Goal: Task Accomplishment & Management: Manage account settings

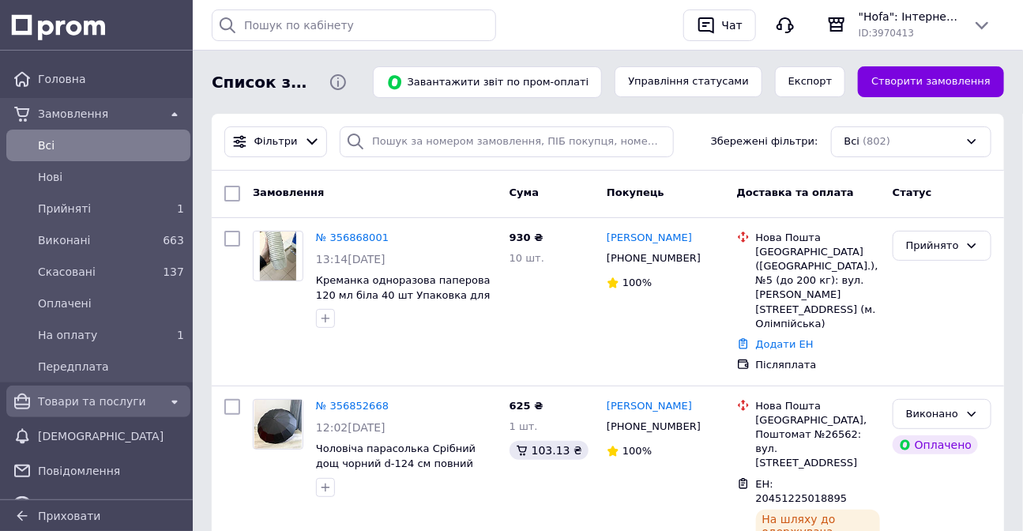
click at [79, 406] on span "Товари та послуги" at bounding box center [98, 401] width 121 height 16
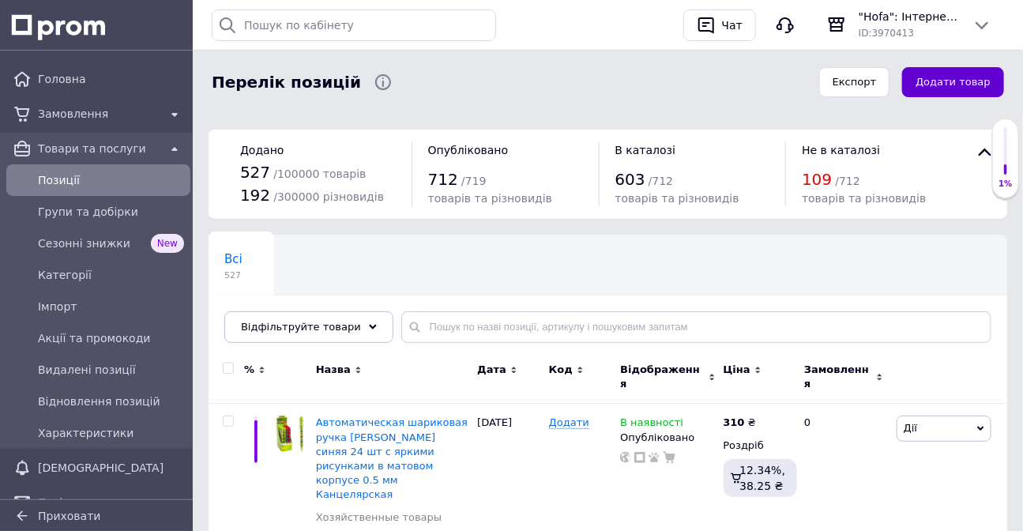
click at [964, 70] on button "Додати товар" at bounding box center [953, 82] width 102 height 31
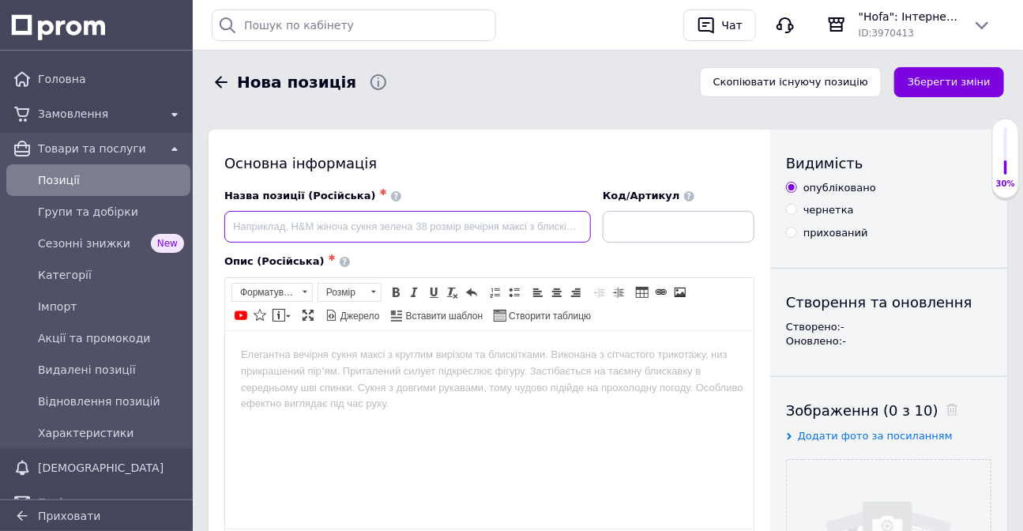
click at [382, 229] on input at bounding box center [407, 227] width 367 height 32
click at [371, 226] on input "Ручки шариковые масляные [PERSON_NAME] zero" at bounding box center [407, 227] width 367 height 32
drag, startPoint x: 440, startPoint y: 225, endPoint x: 440, endPoint y: 239, distance: 13.4
click at [440, 226] on input "Ручки шариковые масляные [PERSON_NAME] zero" at bounding box center [407, 227] width 367 height 32
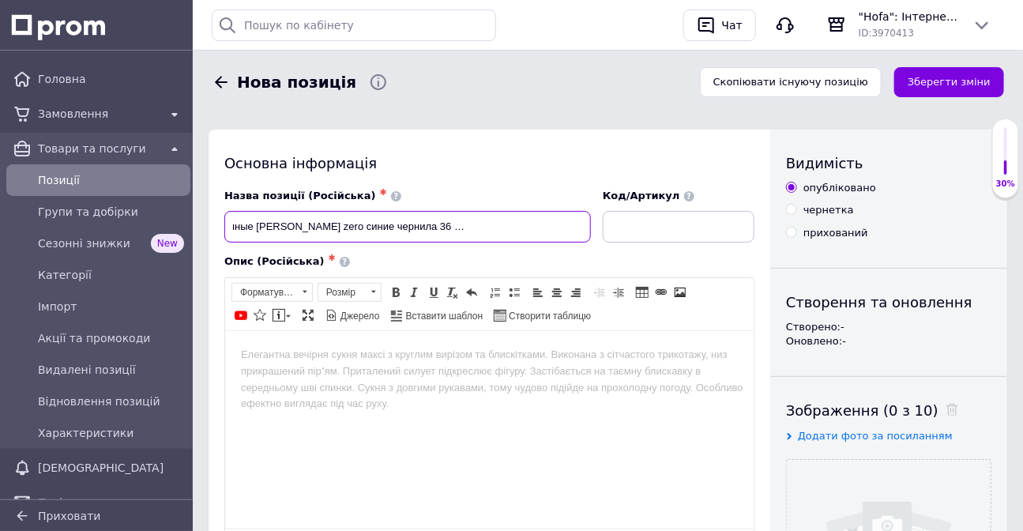
click at [519, 236] on input "Ручки шариковые масляные [PERSON_NAME] zero синие чернила 36 шт в серебристо и …" at bounding box center [407, 227] width 367 height 32
click at [480, 228] on input "Ручки шариковые масляные [PERSON_NAME] zero синие чернила 36 шт в серебристо и …" at bounding box center [407, 227] width 367 height 32
click at [416, 225] on input "Ручки шариковые масляные [PERSON_NAME] zero синие чернила 36 шт в серебристом и…" at bounding box center [407, 227] width 367 height 32
click at [574, 215] on input "Ручки шариковые масляные [PERSON_NAME] zero синие чернила 36 шт автоматические …" at bounding box center [407, 227] width 367 height 32
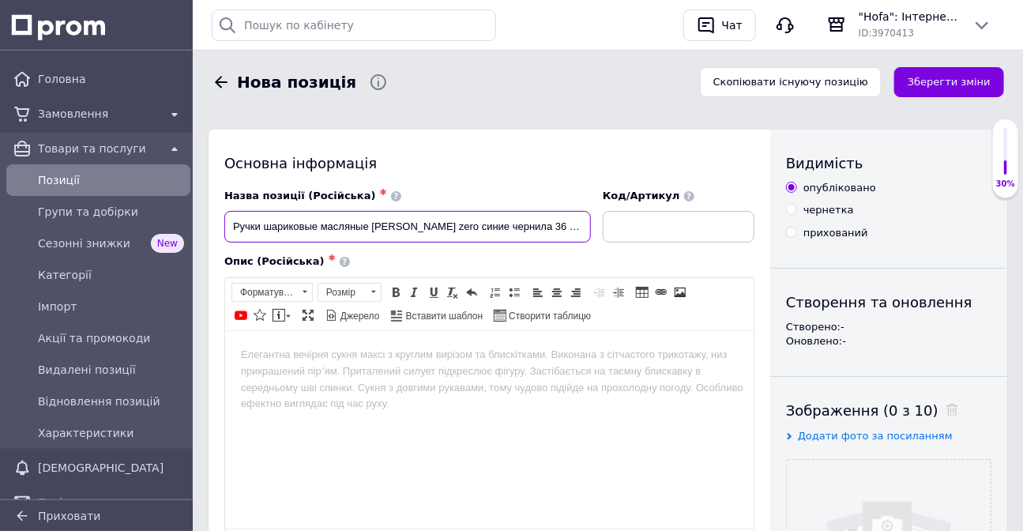
drag, startPoint x: 529, startPoint y: 221, endPoint x: 422, endPoint y: 38, distance: 212.1
click at [529, 221] on input "Ручки шариковые масляные [PERSON_NAME] zero синие чернила 36 шт автоматические …" at bounding box center [407, 227] width 367 height 32
type input "Ручки шариковые масляные [PERSON_NAME] zero синие чернила 36 шт автоматические …"
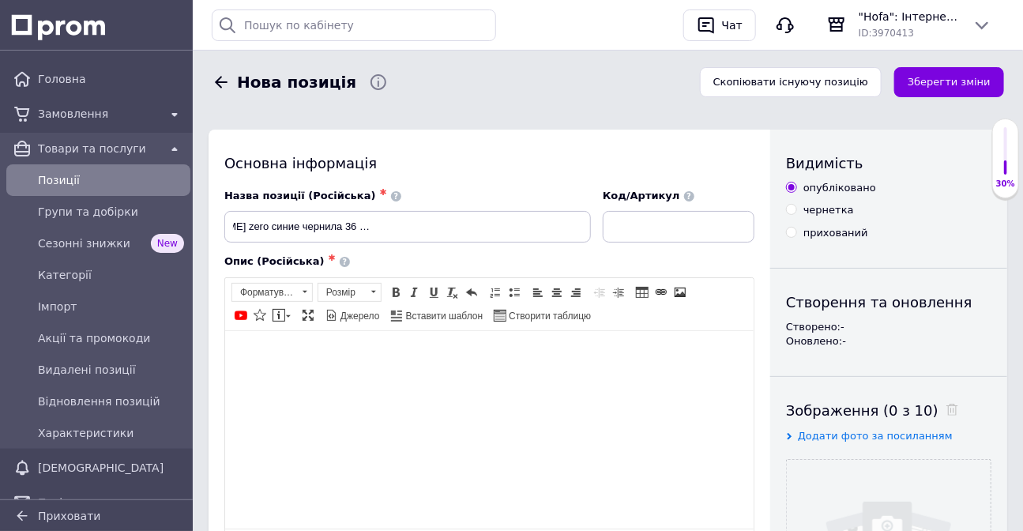
click at [324, 376] on html at bounding box center [488, 354] width 529 height 48
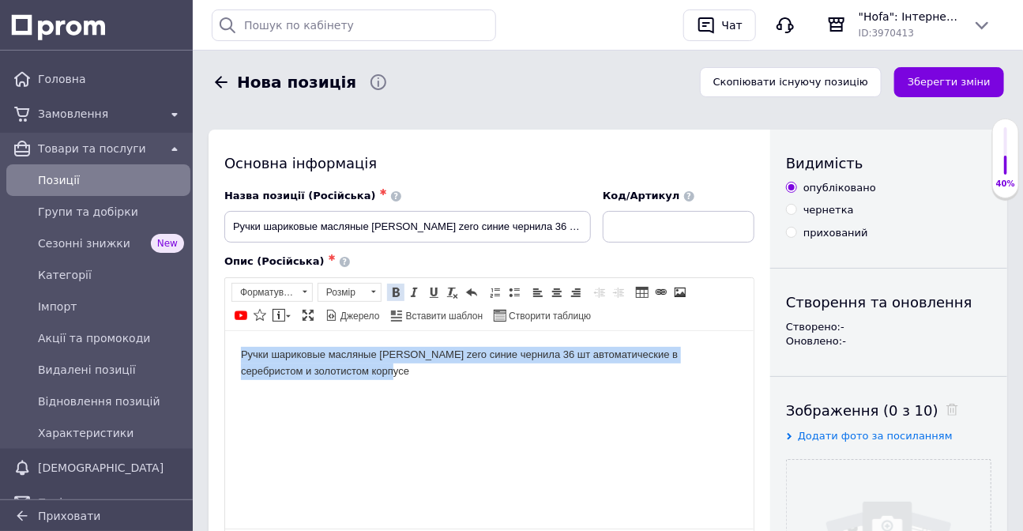
click at [393, 287] on span at bounding box center [396, 292] width 13 height 13
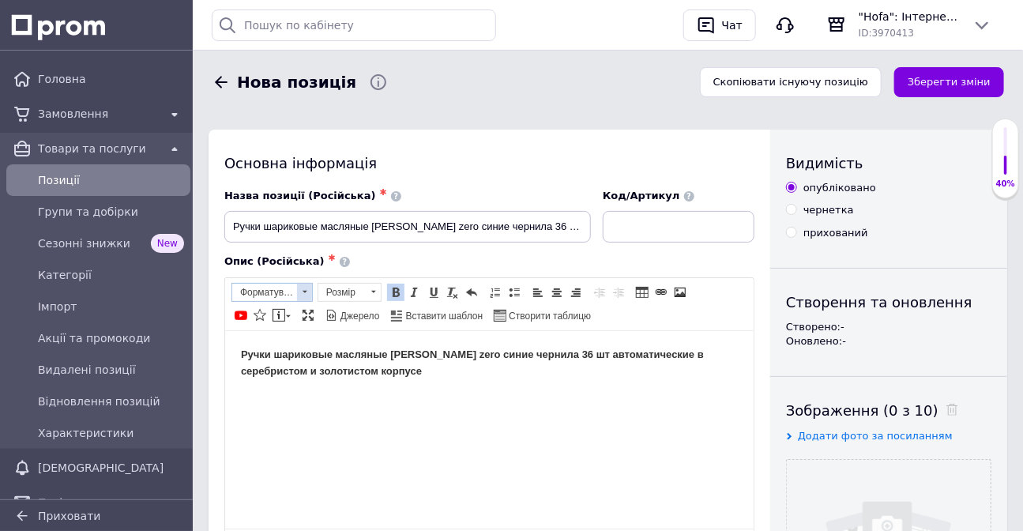
click at [289, 289] on span "Форматування" at bounding box center [264, 292] width 65 height 17
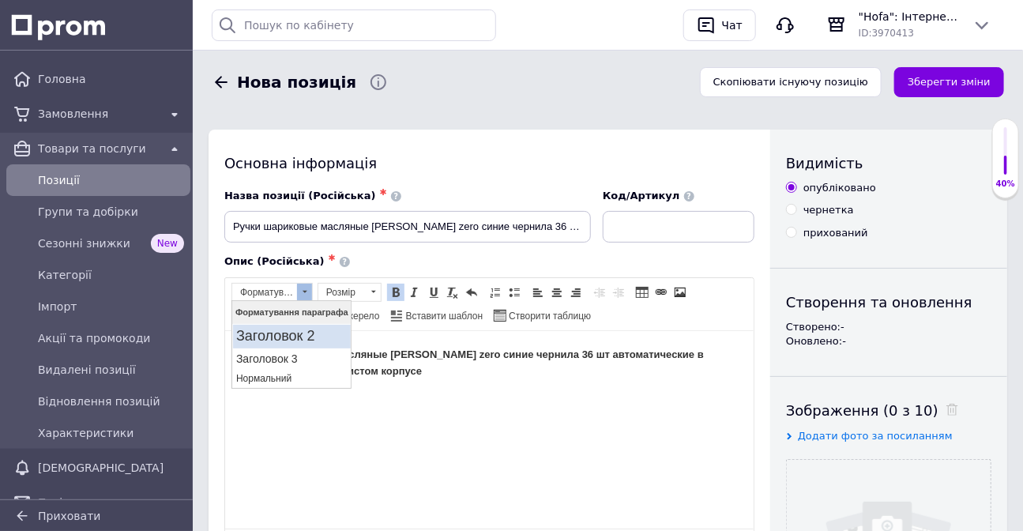
click at [284, 326] on link "Заголовок 2" at bounding box center [291, 337] width 118 height 24
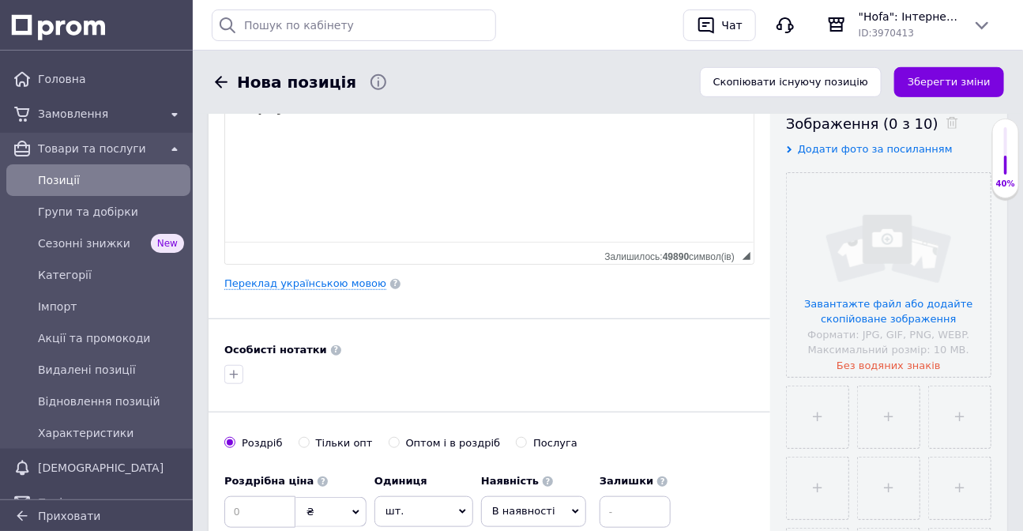
click at [740, 120] on html "Ручки шариковые масляные [PERSON_NAME] zero синие чернила 36 шт автоматические …" at bounding box center [488, 86] width 529 height 87
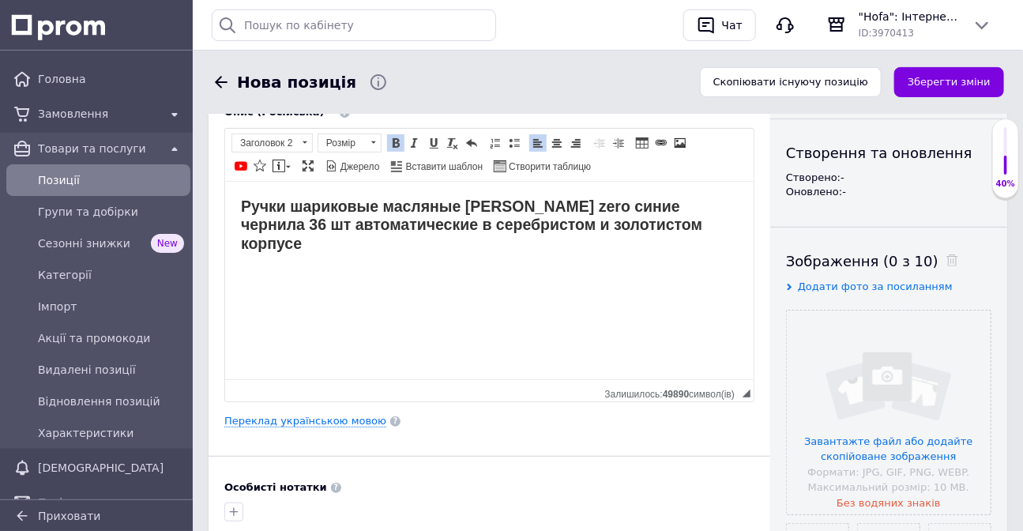
scroll to position [143, 0]
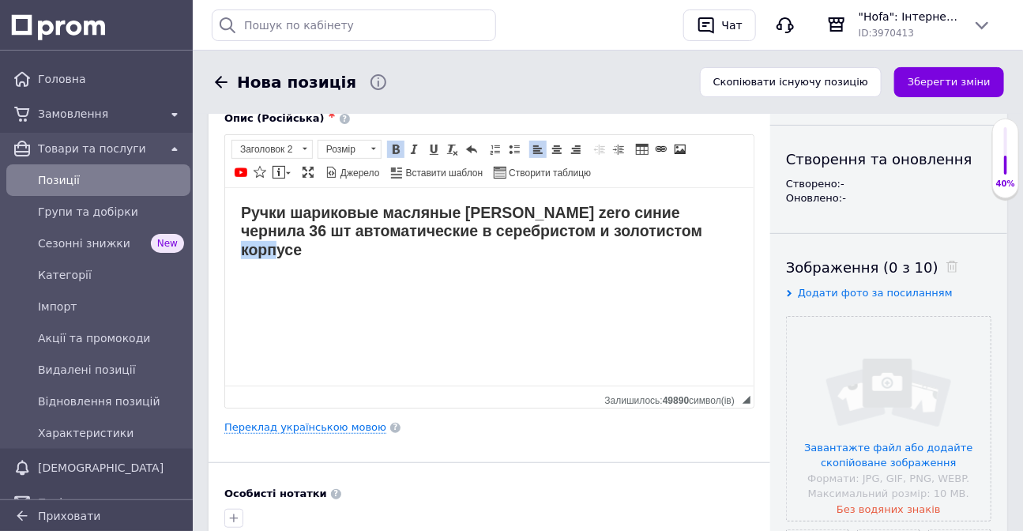
drag, startPoint x: 653, startPoint y: 228, endPoint x: 701, endPoint y: 233, distance: 47.7
click at [701, 233] on h2 "Ручки шариковые масляные [PERSON_NAME] zero синие чернила 36 шт автоматические …" at bounding box center [488, 230] width 497 height 55
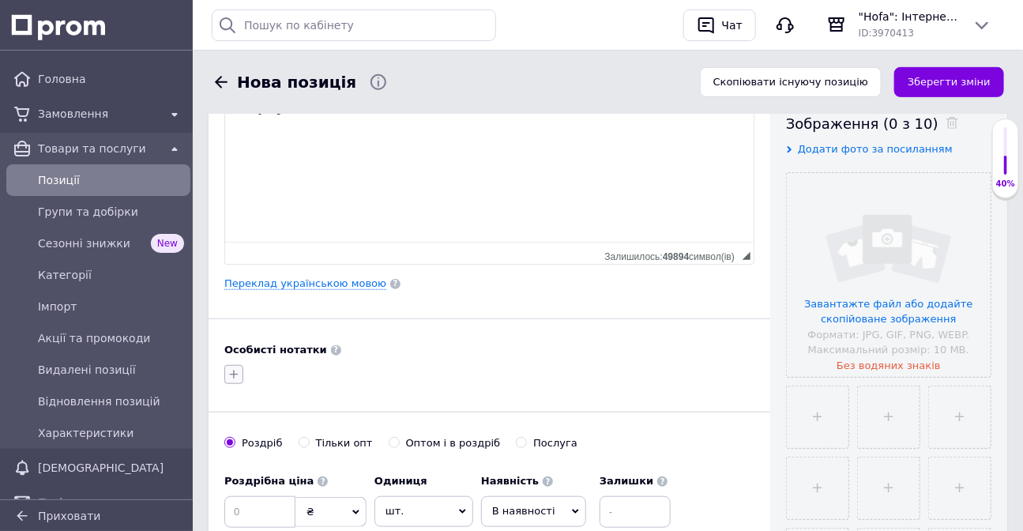
click at [241, 384] on button "button" at bounding box center [233, 374] width 19 height 19
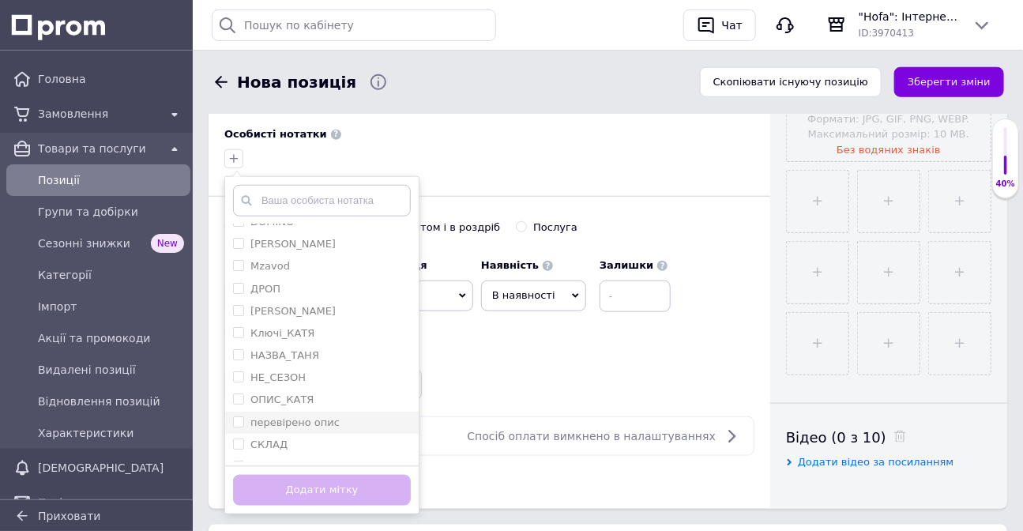
scroll to position [30, 0]
click at [247, 435] on label "СКЛАД" at bounding box center [260, 428] width 55 height 14
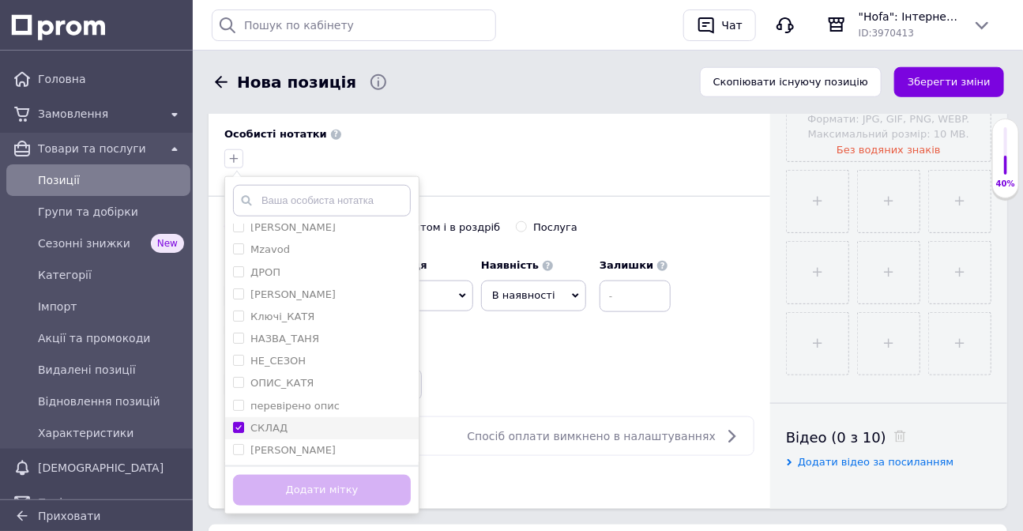
click at [243, 432] on input "СКЛАД" at bounding box center [238, 427] width 10 height 10
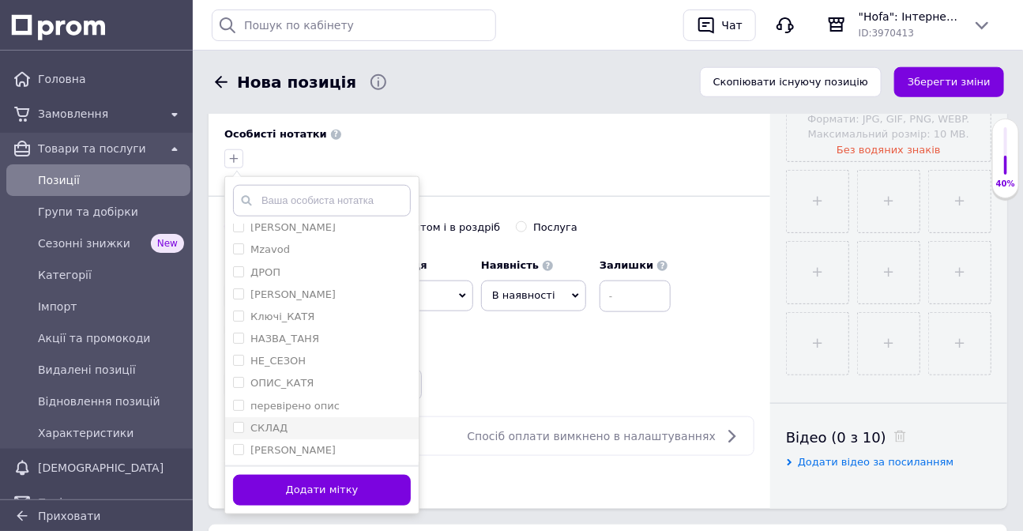
click at [237, 432] on input "СКЛАД" at bounding box center [238, 427] width 10 height 10
checkbox input "true"
click at [292, 506] on button "Додати мітку" at bounding box center [322, 490] width 178 height 31
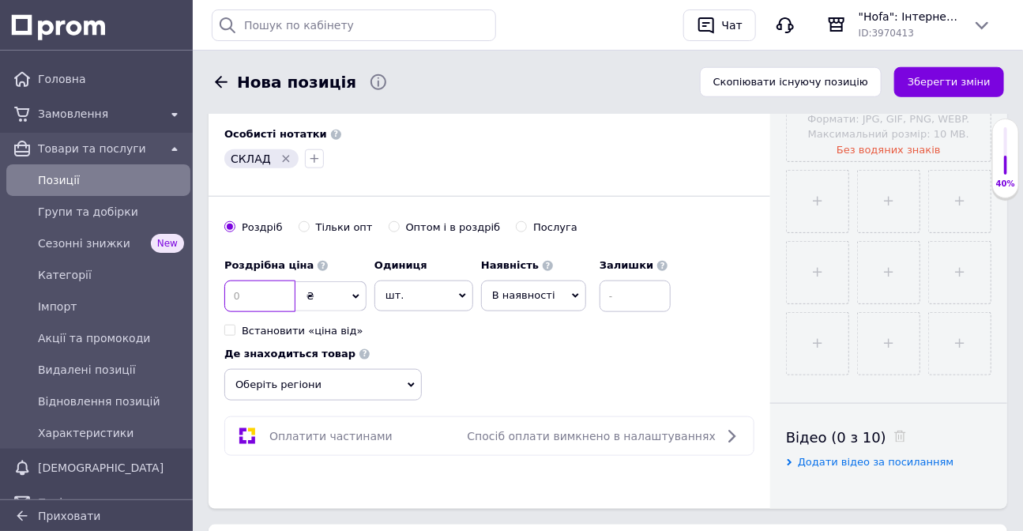
click at [258, 312] on input at bounding box center [259, 296] width 71 height 32
type input "360"
click at [347, 401] on span "Оберіть регіони" at bounding box center [323, 385] width 198 height 32
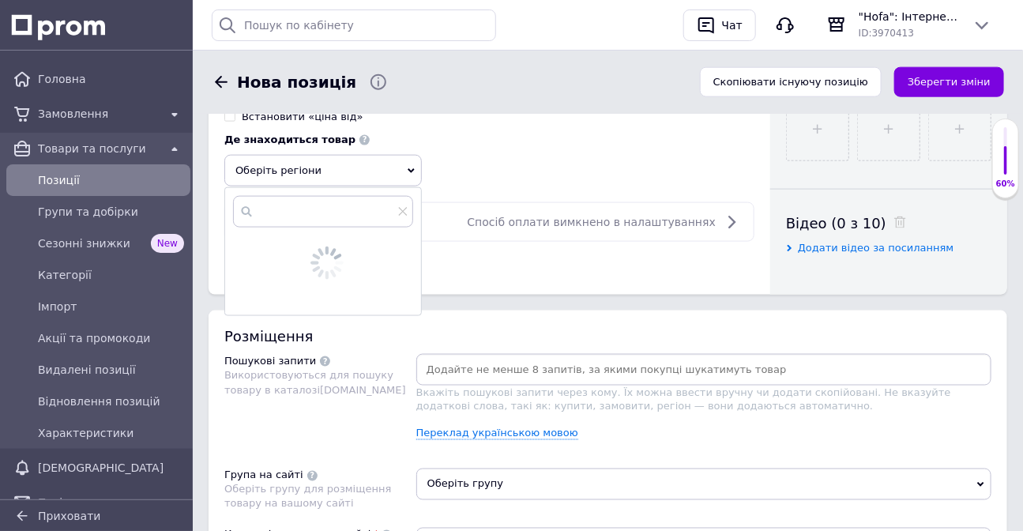
scroll to position [718, 0]
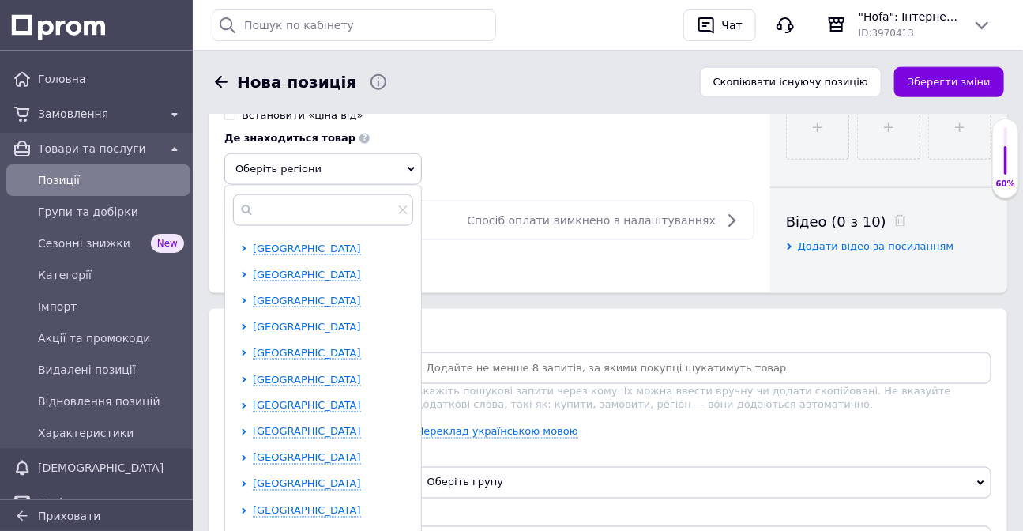
click at [292, 333] on span "[GEOGRAPHIC_DATA]" at bounding box center [307, 327] width 108 height 12
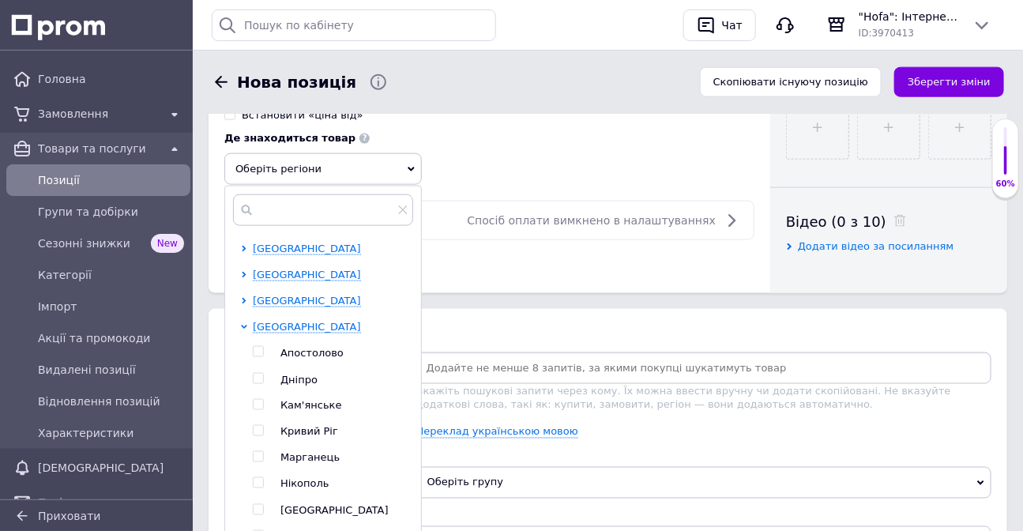
click at [292, 386] on span "Дніпро" at bounding box center [298, 380] width 37 height 12
checkbox input "true"
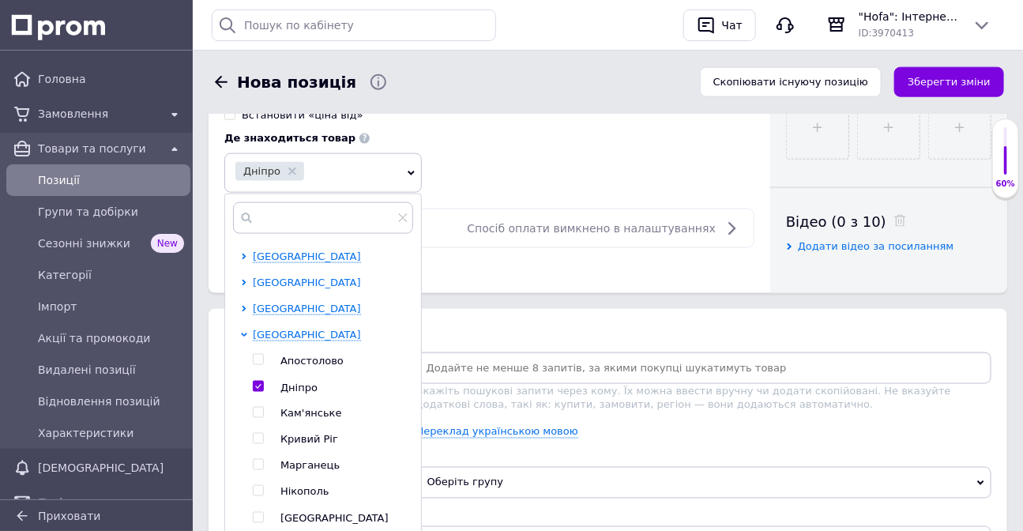
click at [292, 288] on span "[GEOGRAPHIC_DATA]" at bounding box center [307, 283] width 108 height 12
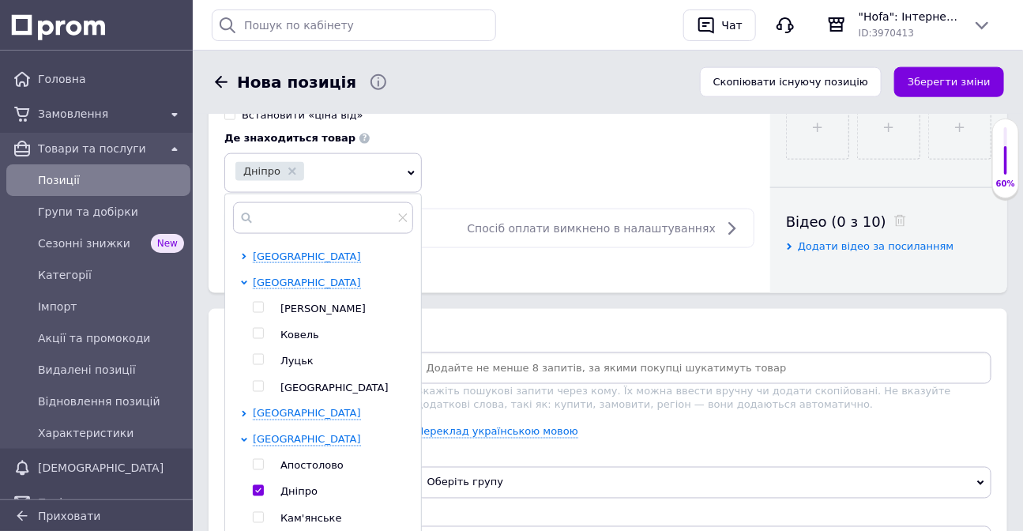
click at [288, 393] on span "[GEOGRAPHIC_DATA]" at bounding box center [334, 388] width 108 height 12
checkbox input "true"
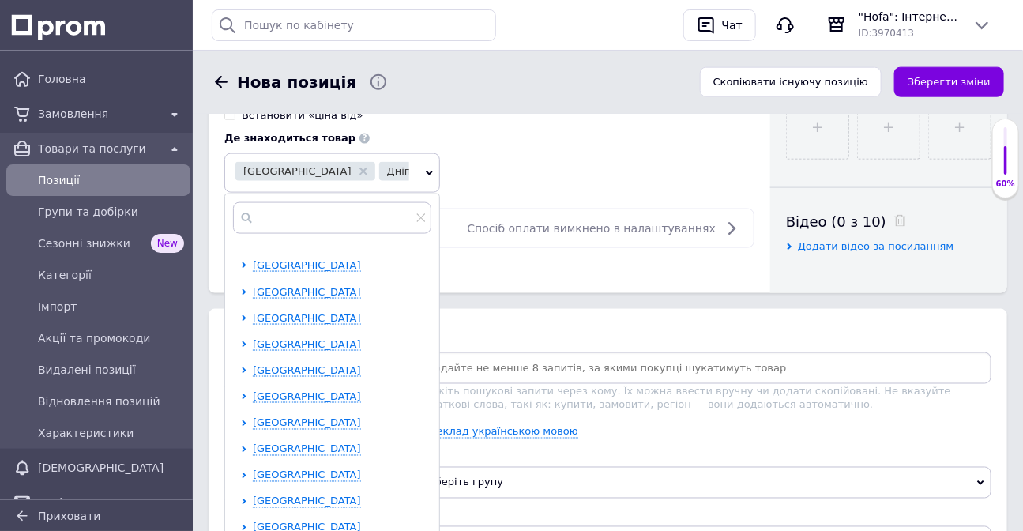
scroll to position [861, 0]
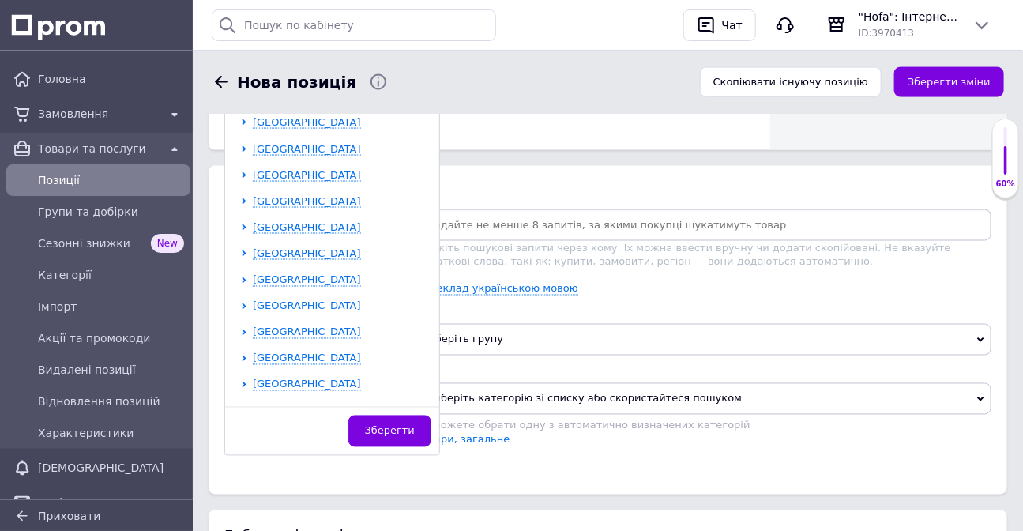
click at [284, 312] on span "[GEOGRAPHIC_DATA]" at bounding box center [307, 306] width 108 height 12
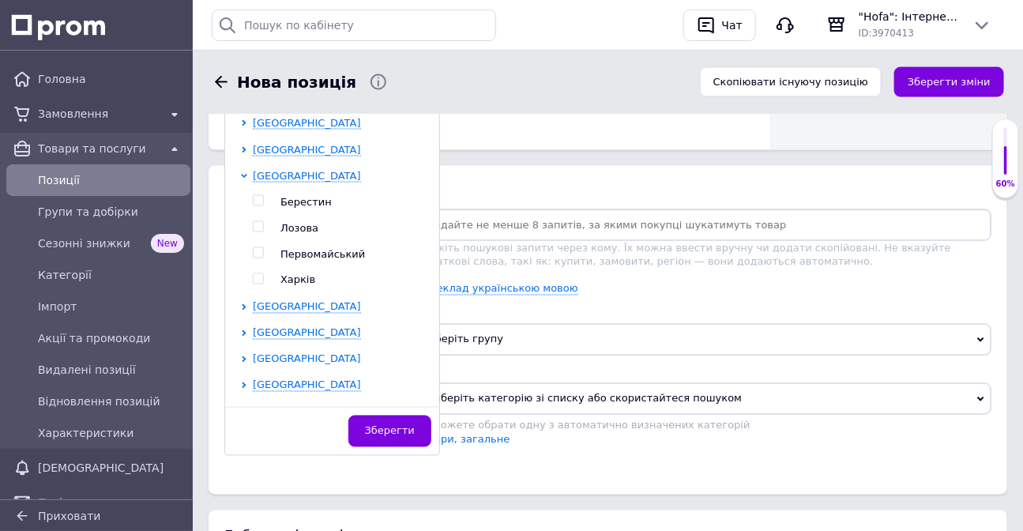
scroll to position [790, 0]
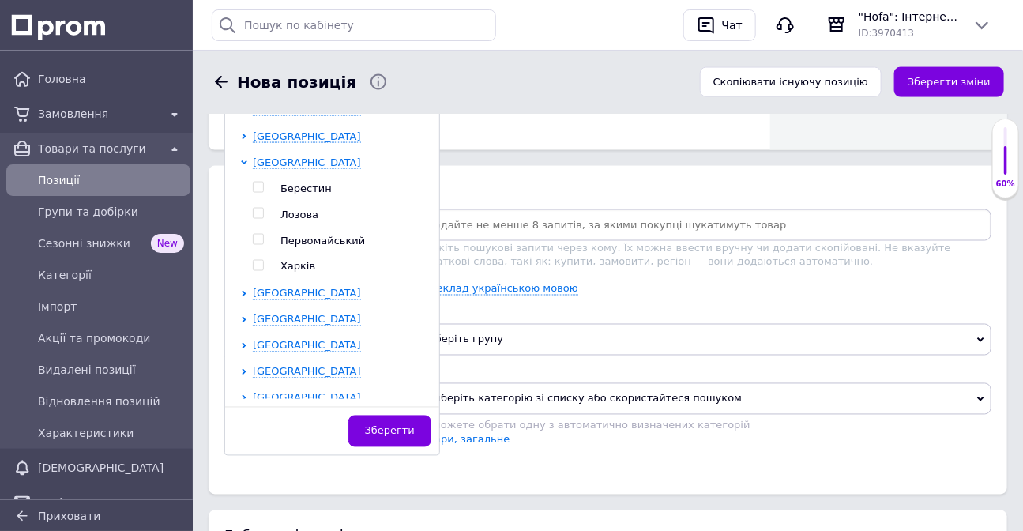
click at [253, 271] on input "checkbox" at bounding box center [258, 266] width 10 height 10
checkbox input "true"
click at [378, 437] on span "Зберегти" at bounding box center [390, 431] width 50 height 12
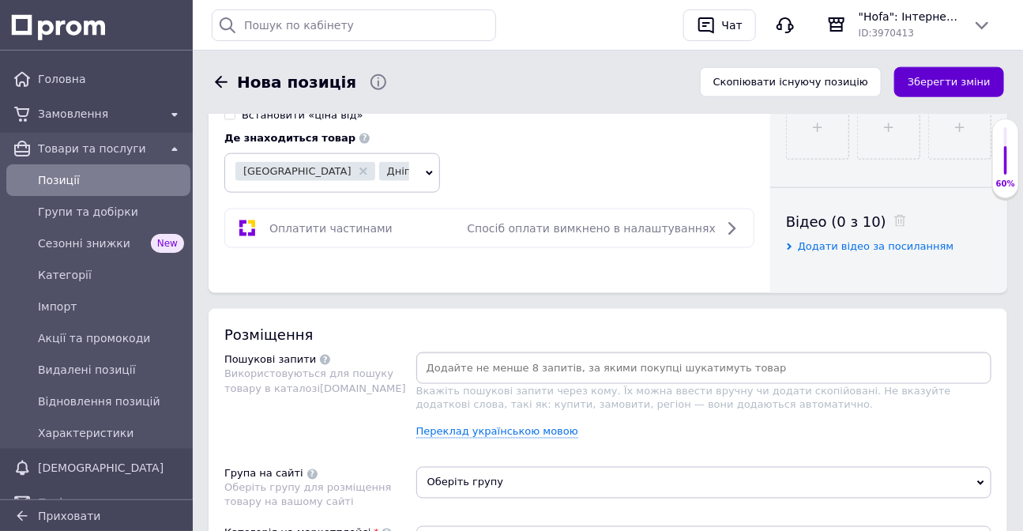
click at [962, 82] on button "Зберегти зміни" at bounding box center [949, 82] width 110 height 31
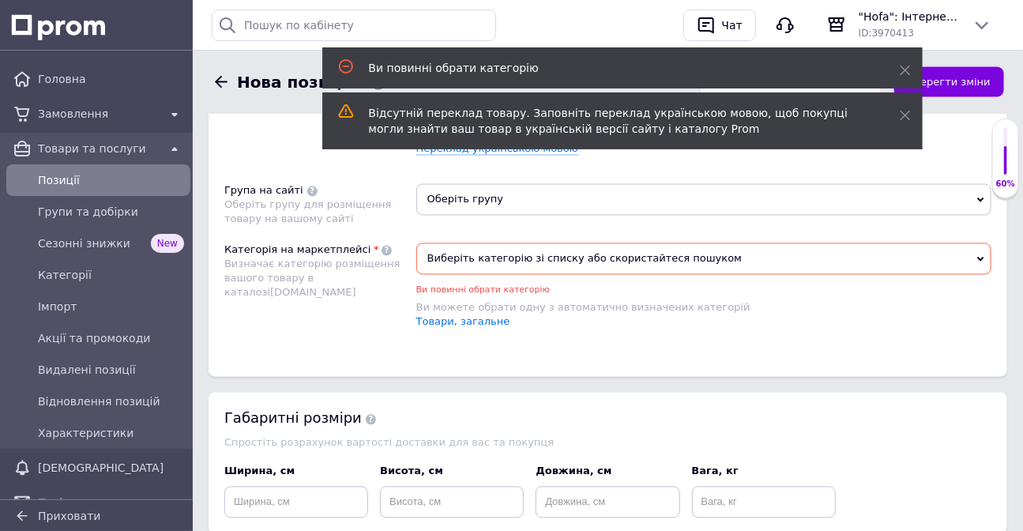
scroll to position [954, 0]
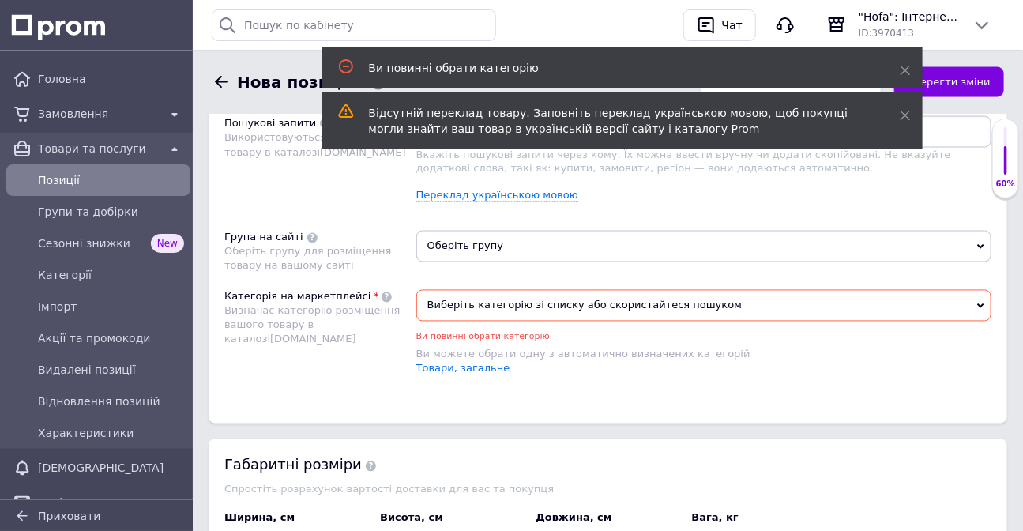
click at [474, 303] on span "Виберіть категорію зі списку або скористайтеся пошуком" at bounding box center [703, 306] width 575 height 32
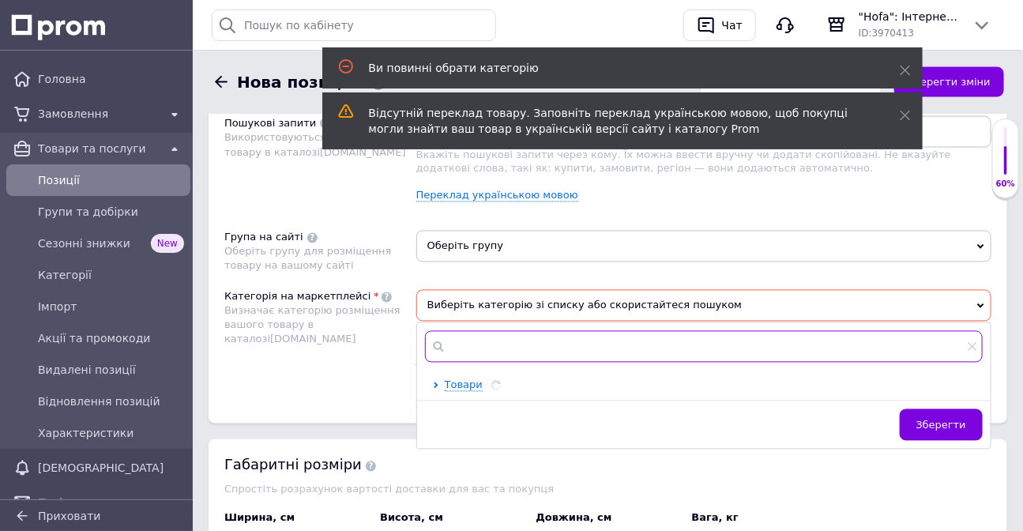
click at [496, 341] on input "text" at bounding box center [704, 347] width 558 height 32
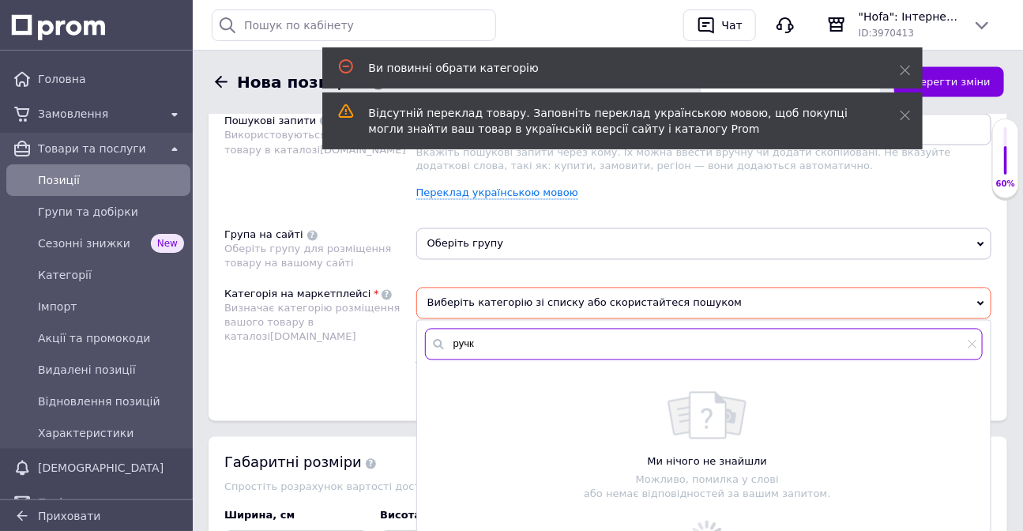
scroll to position [1026, 0]
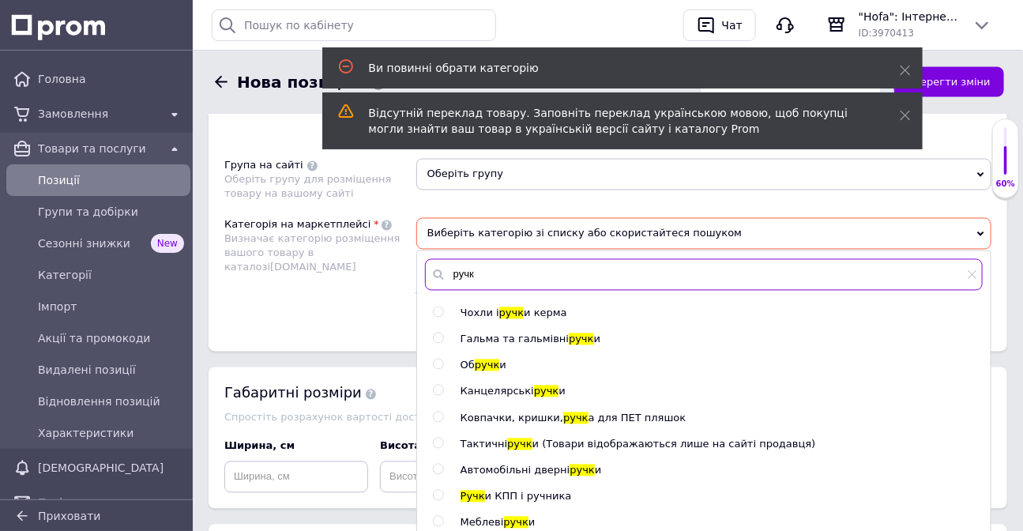
type input "ручк"
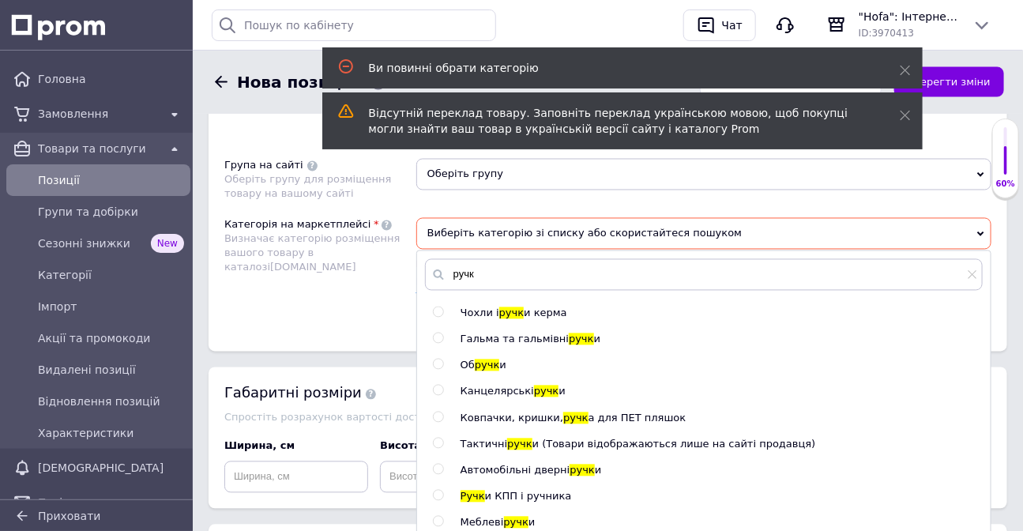
click at [483, 397] on span "Канцелярські" at bounding box center [497, 392] width 73 height 12
radio input "true"
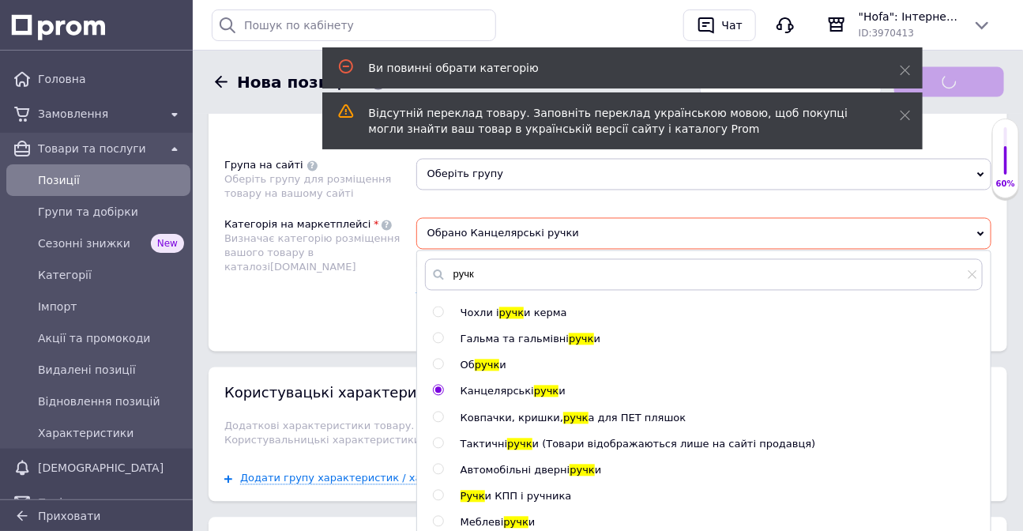
click at [335, 341] on div "Розміщення Пошукові запити Використовуються для пошуку товару в каталозі [DOMAI…" at bounding box center [608, 176] width 799 height 351
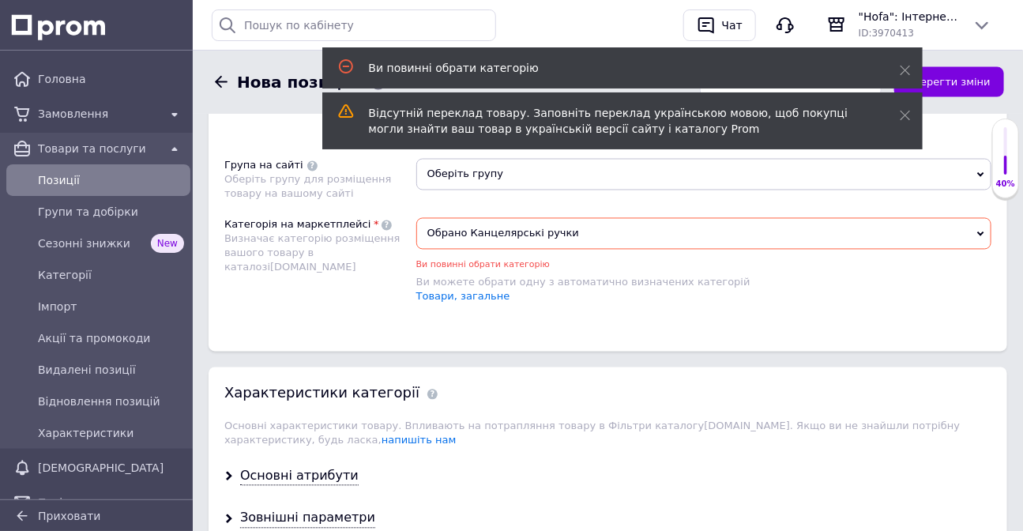
click at [465, 179] on span "Оберіть групу" at bounding box center [703, 175] width 575 height 32
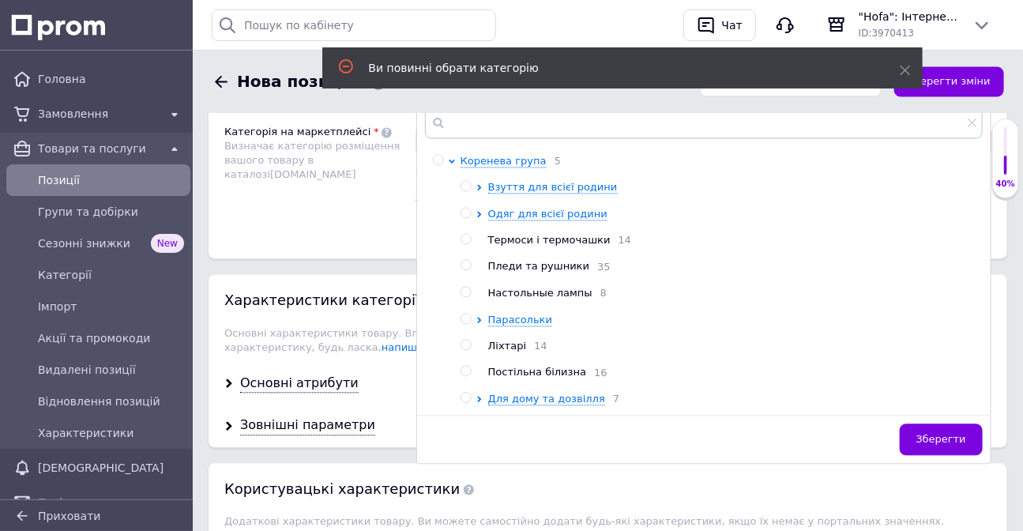
scroll to position [1098, 0]
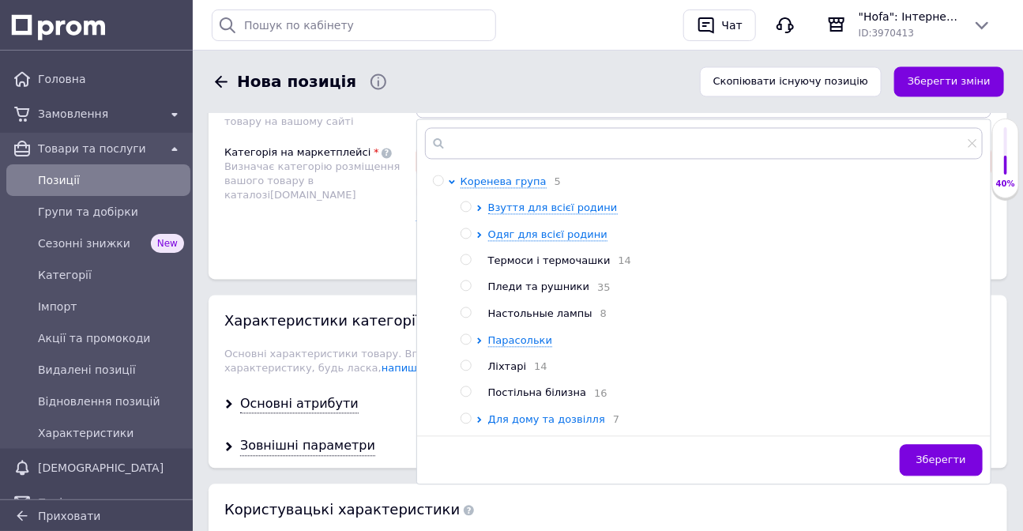
click at [529, 425] on span "Для дому та дозвілля" at bounding box center [546, 420] width 117 height 12
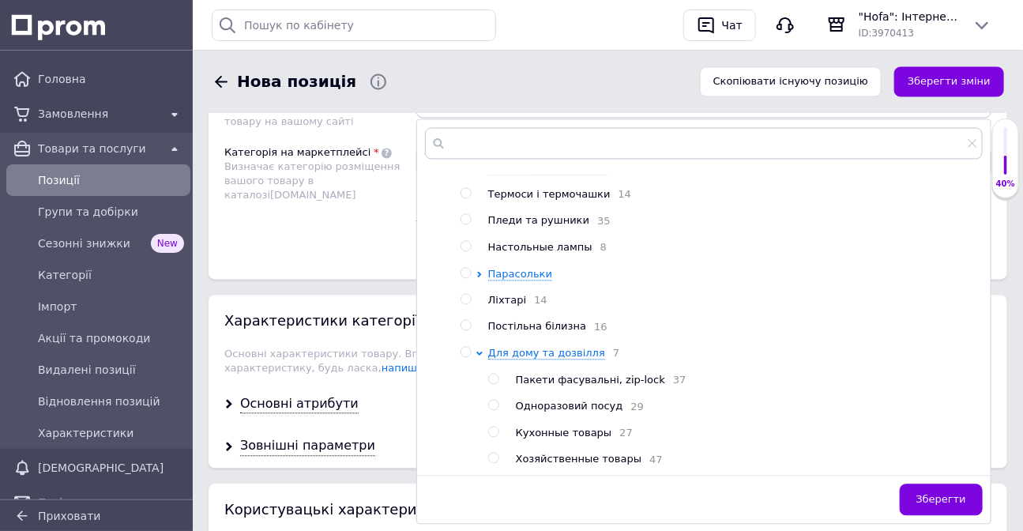
scroll to position [73, 0]
click at [566, 457] on span "Хозяйственные товары" at bounding box center [579, 460] width 126 height 12
radio input "true"
click at [949, 505] on span "Зберегти" at bounding box center [942, 500] width 50 height 12
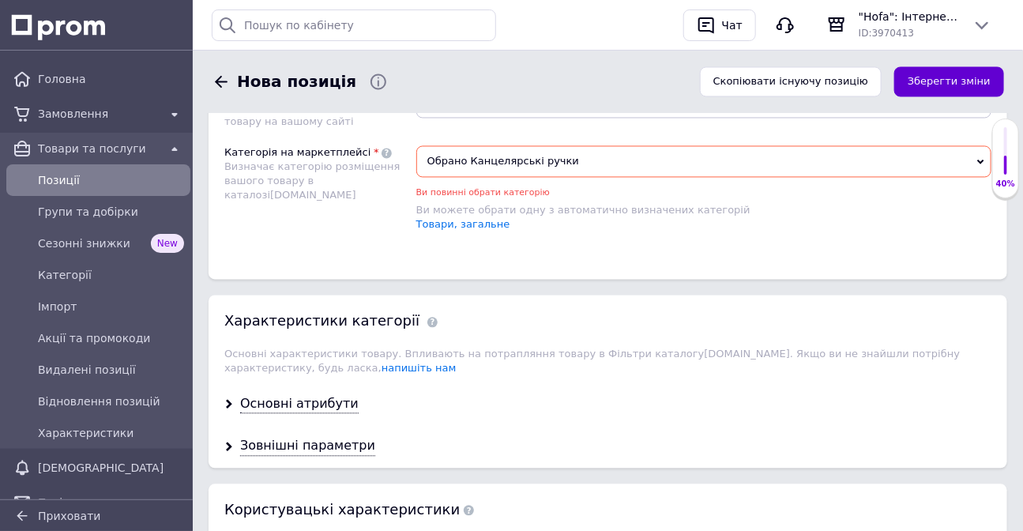
click at [973, 77] on button "Зберегти зміни" at bounding box center [949, 82] width 110 height 31
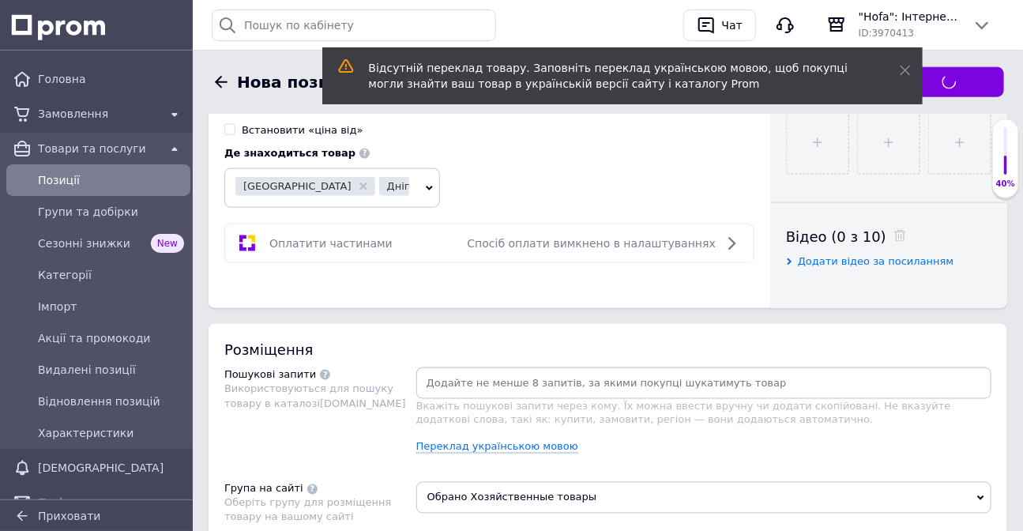
scroll to position [713, 0]
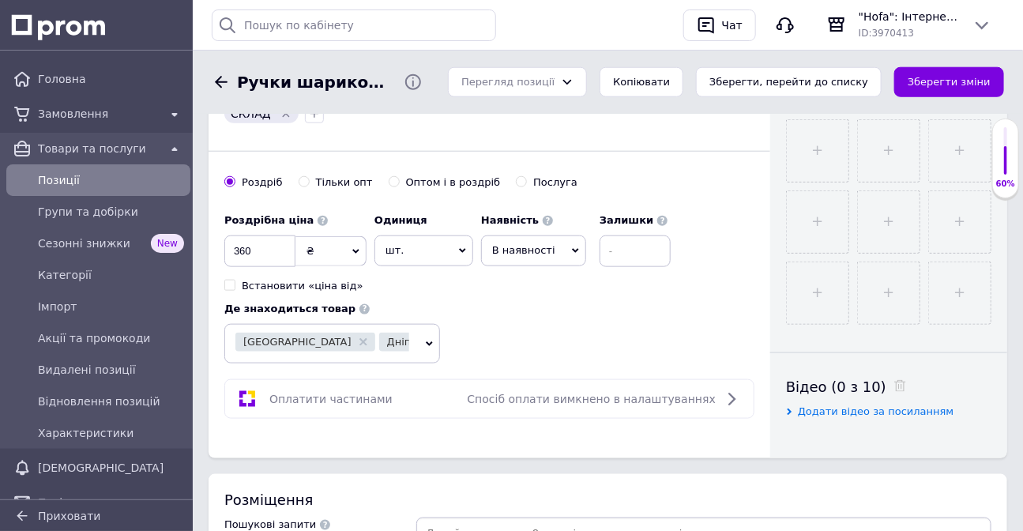
scroll to position [176, 0]
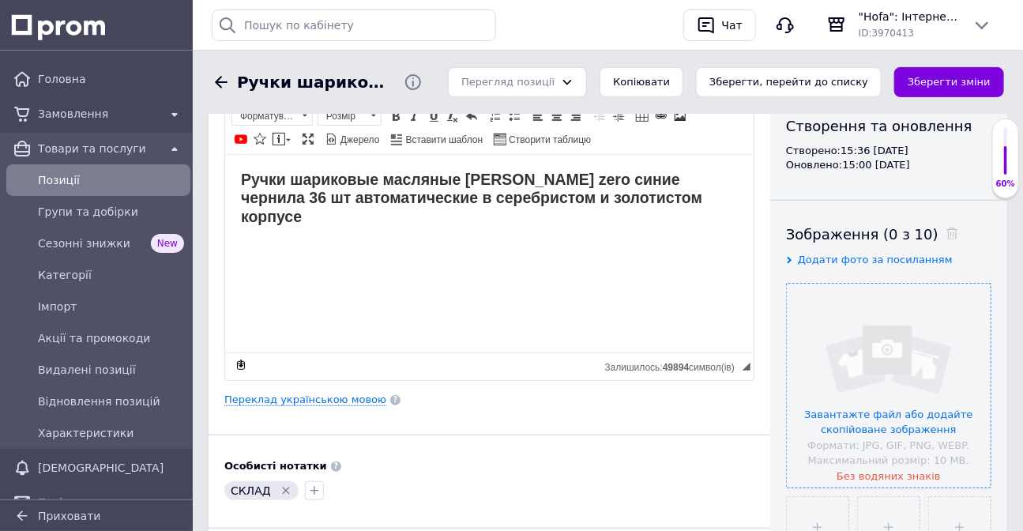
click at [890, 341] on input "file" at bounding box center [889, 386] width 204 height 204
click at [842, 330] on input "file" at bounding box center [889, 386] width 204 height 204
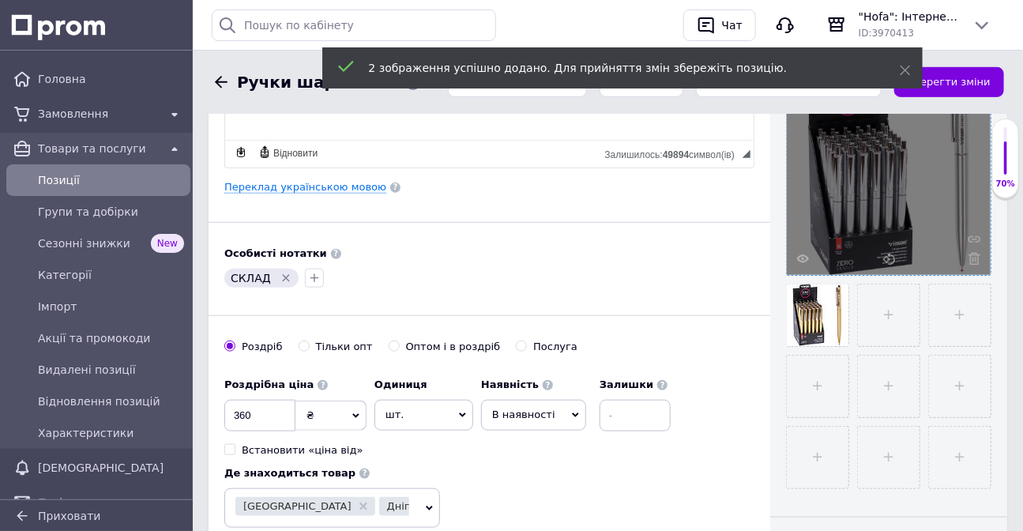
scroll to position [392, 0]
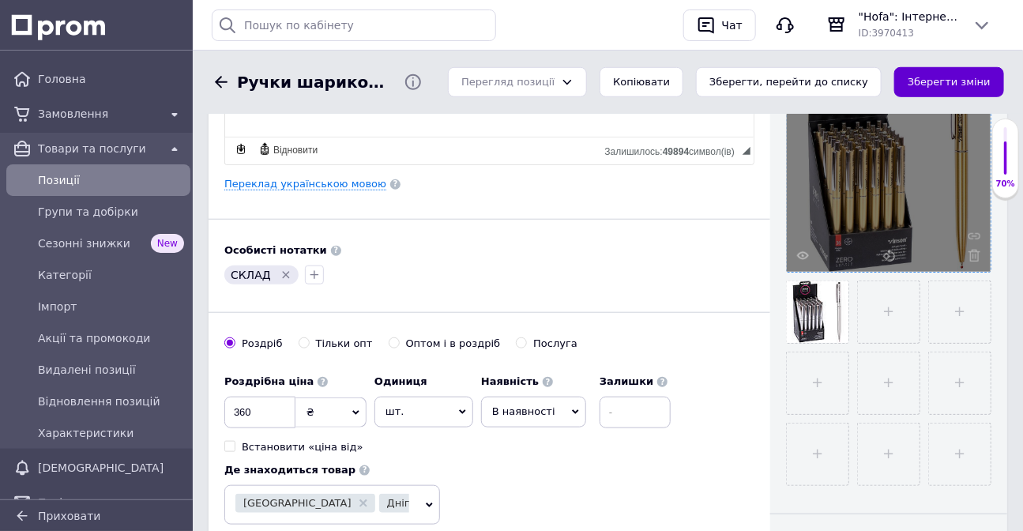
click at [924, 85] on button "Зберегти зміни" at bounding box center [949, 82] width 110 height 31
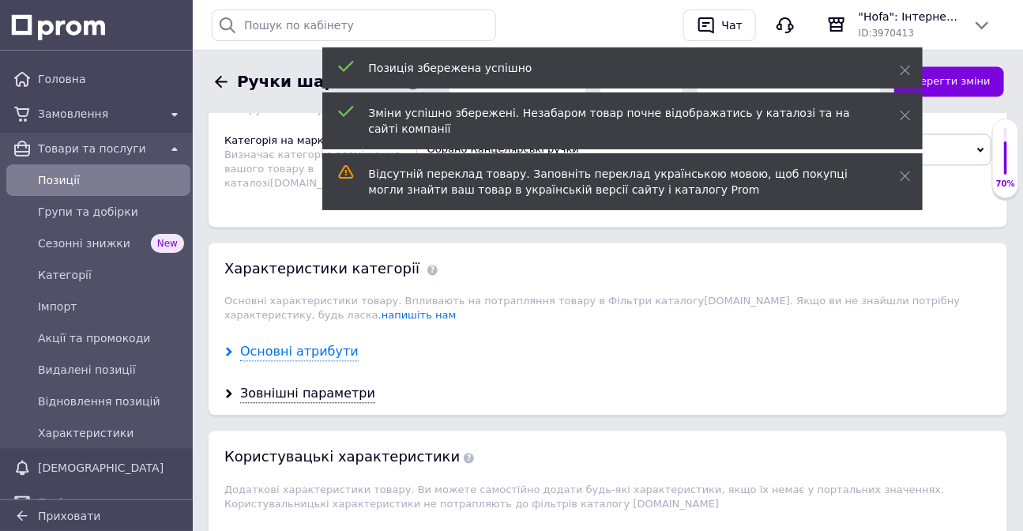
click at [280, 362] on div "Основні атрибути" at bounding box center [299, 353] width 119 height 18
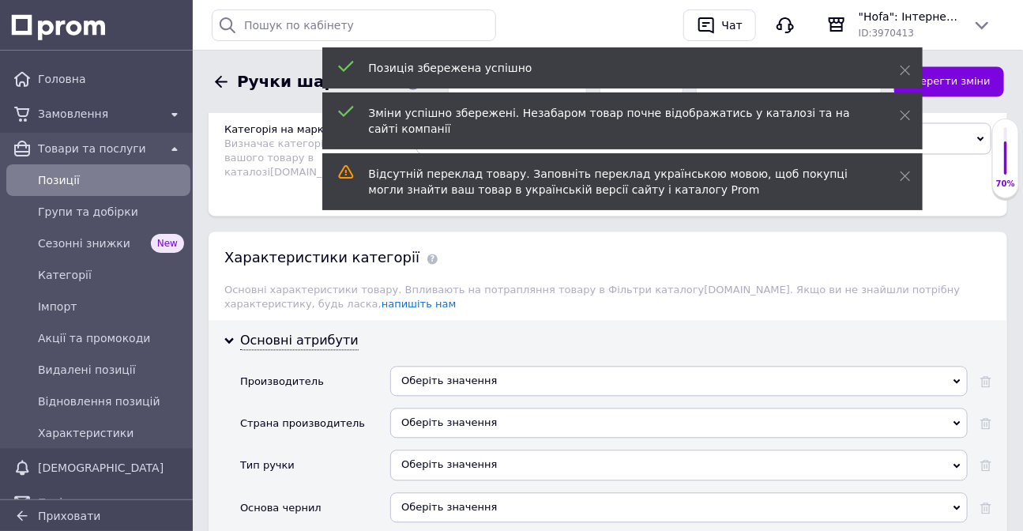
scroll to position [1254, 0]
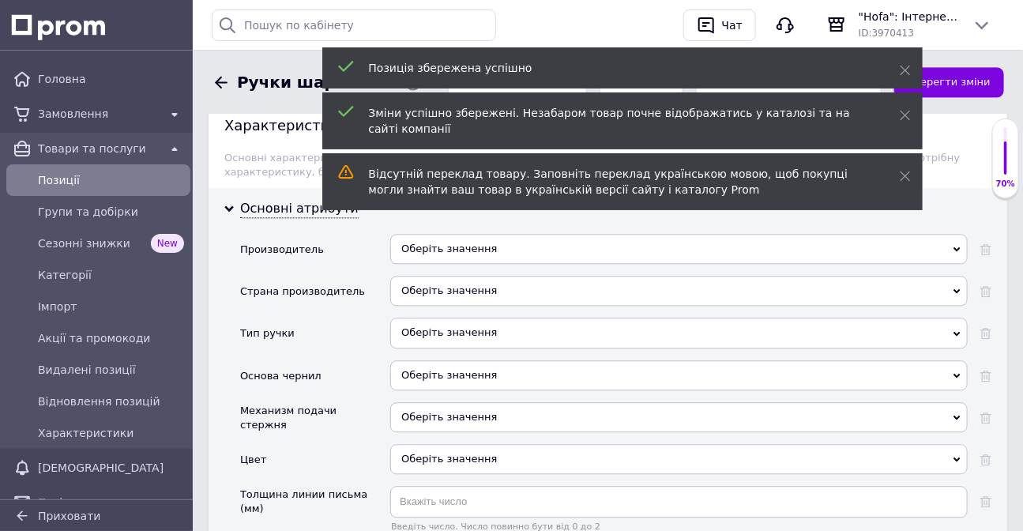
drag, startPoint x: 416, startPoint y: 273, endPoint x: 415, endPoint y: 255, distance: 17.4
click at [415, 256] on div "Оберіть значення" at bounding box center [679, 255] width 578 height 42
click at [415, 255] on div "Оберіть значення" at bounding box center [679, 249] width 578 height 30
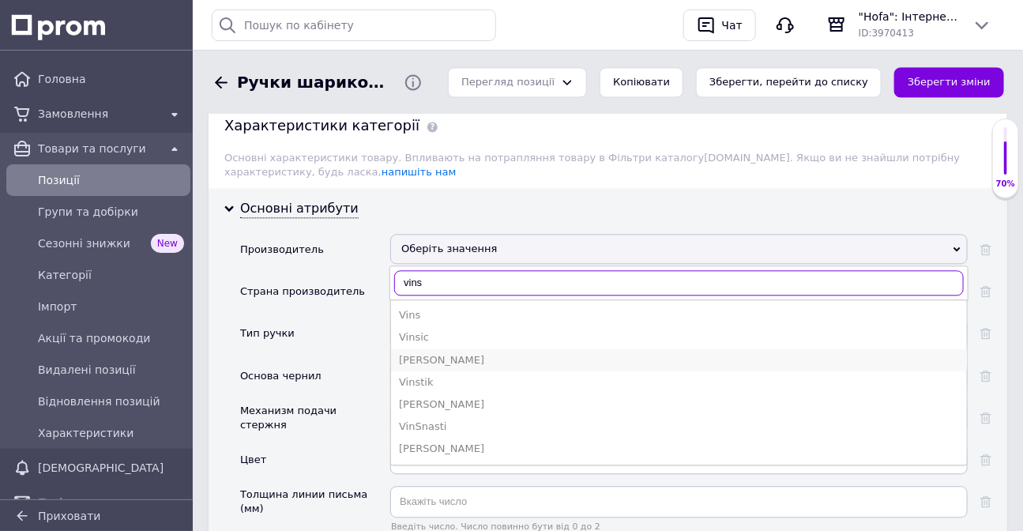
type input "vins"
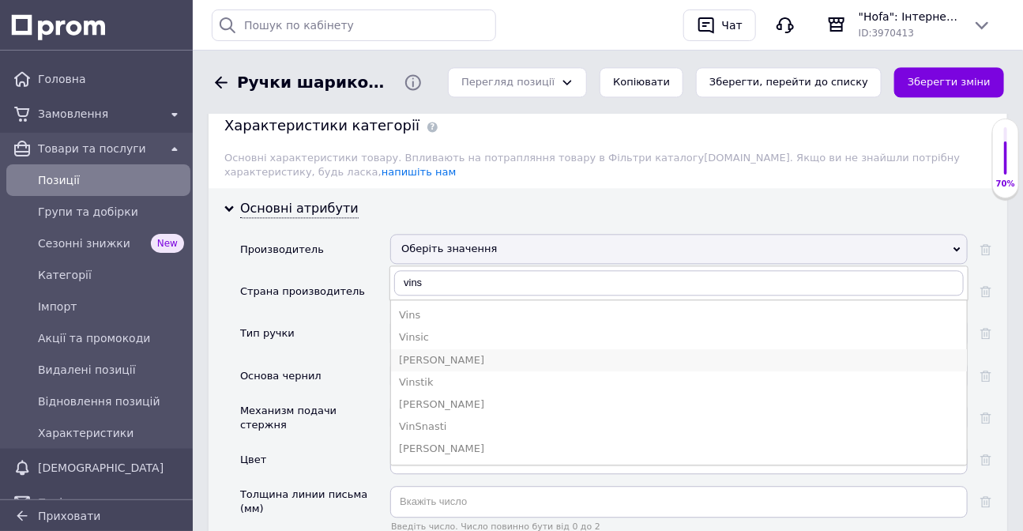
click at [432, 367] on div "[PERSON_NAME]" at bounding box center [679, 360] width 560 height 14
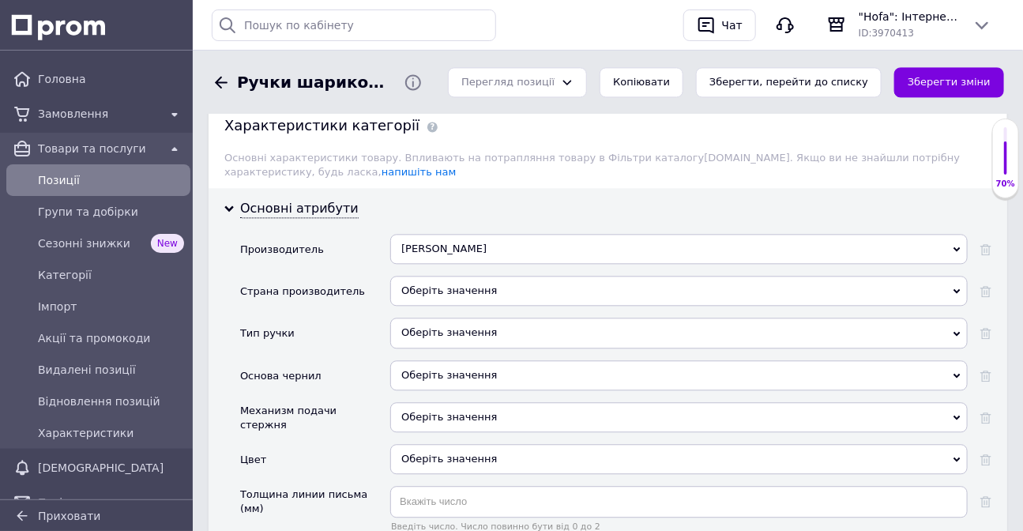
click at [459, 337] on div "Оберіть значення" at bounding box center [679, 333] width 578 height 30
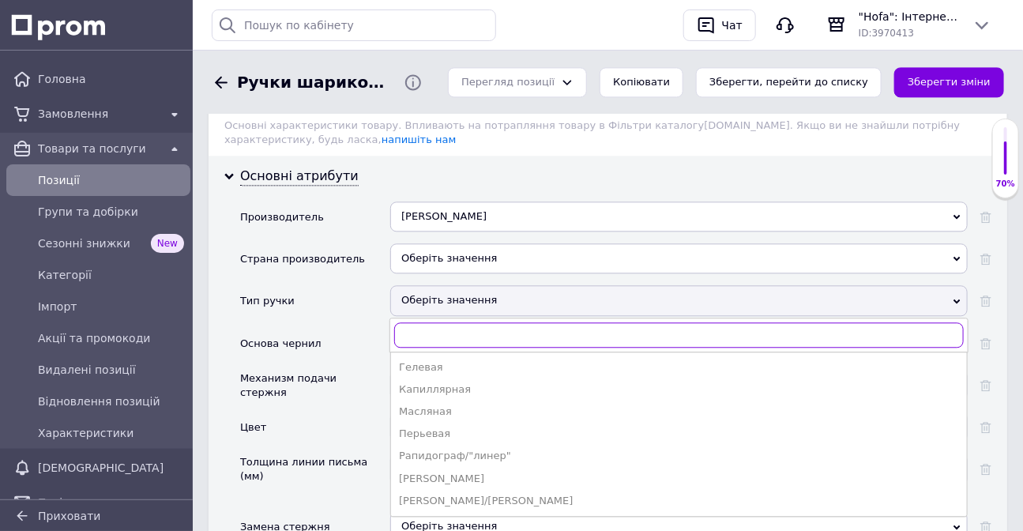
scroll to position [1326, 0]
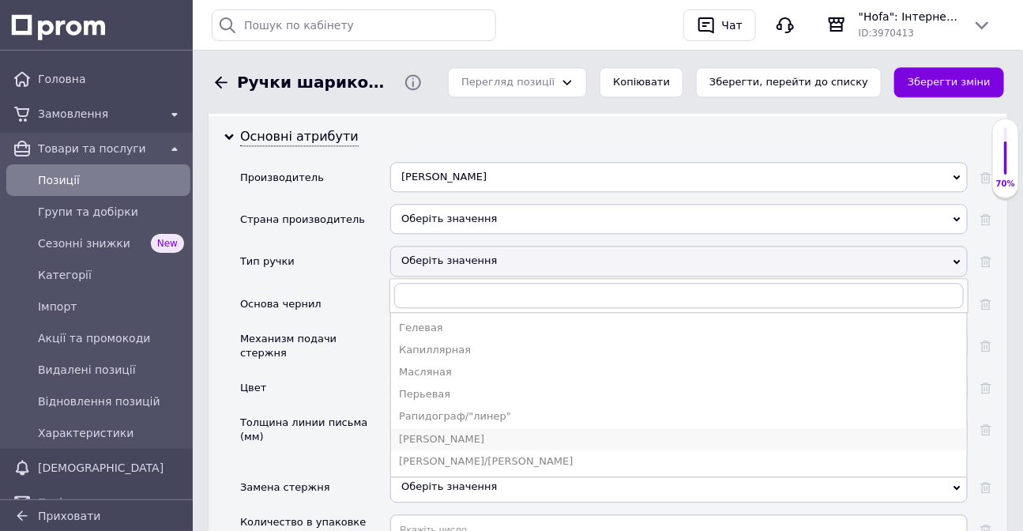
click at [454, 444] on div "[PERSON_NAME]" at bounding box center [679, 439] width 560 height 14
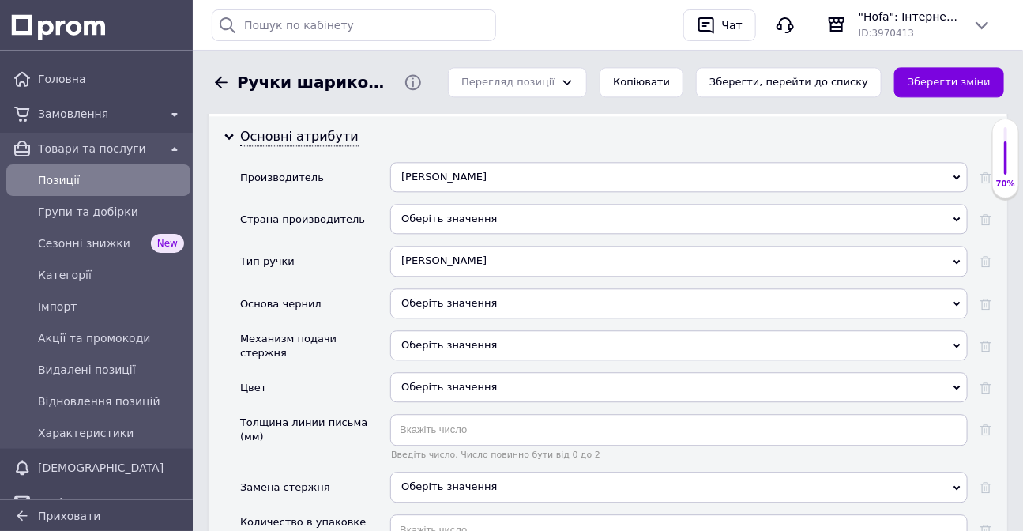
click at [405, 311] on div "Оберіть значення" at bounding box center [679, 303] width 578 height 30
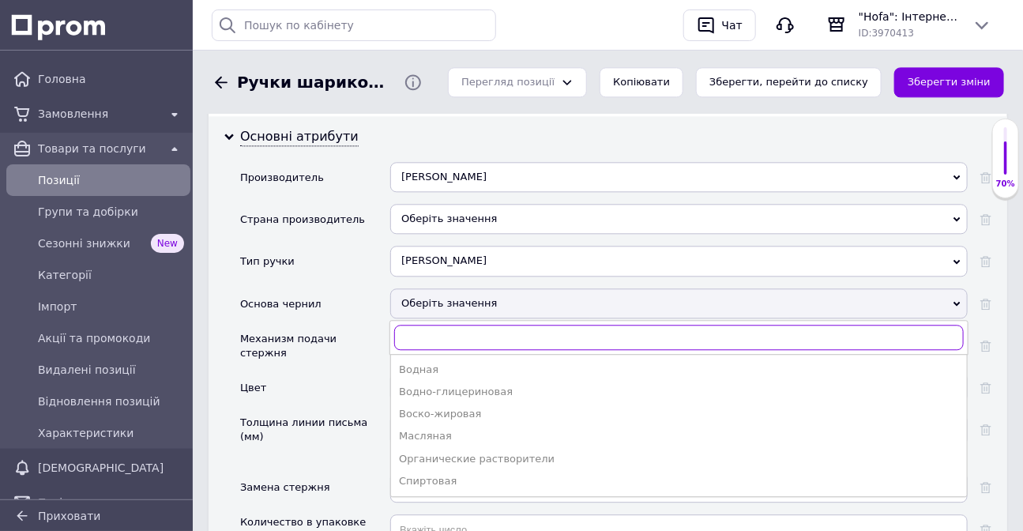
scroll to position [1398, 0]
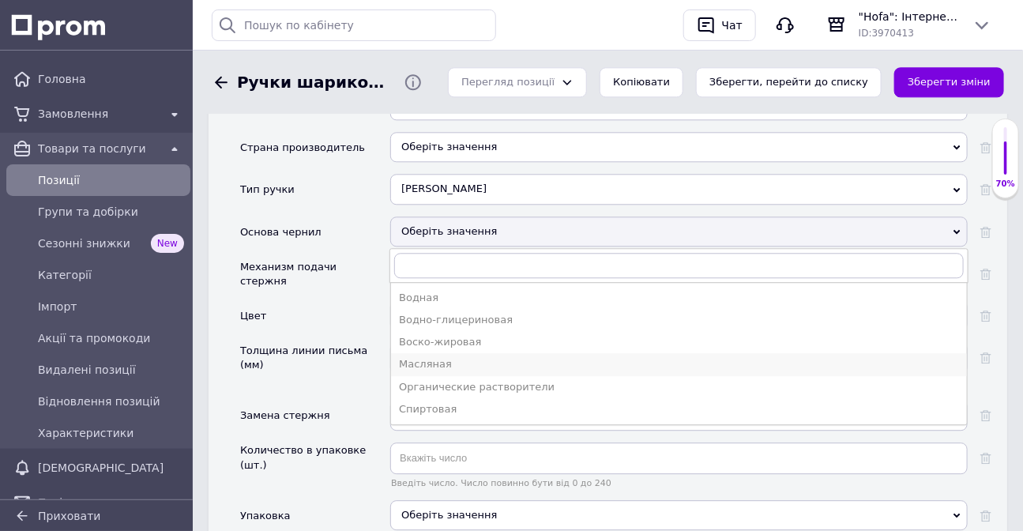
click at [424, 371] on div "Масляная" at bounding box center [679, 364] width 560 height 14
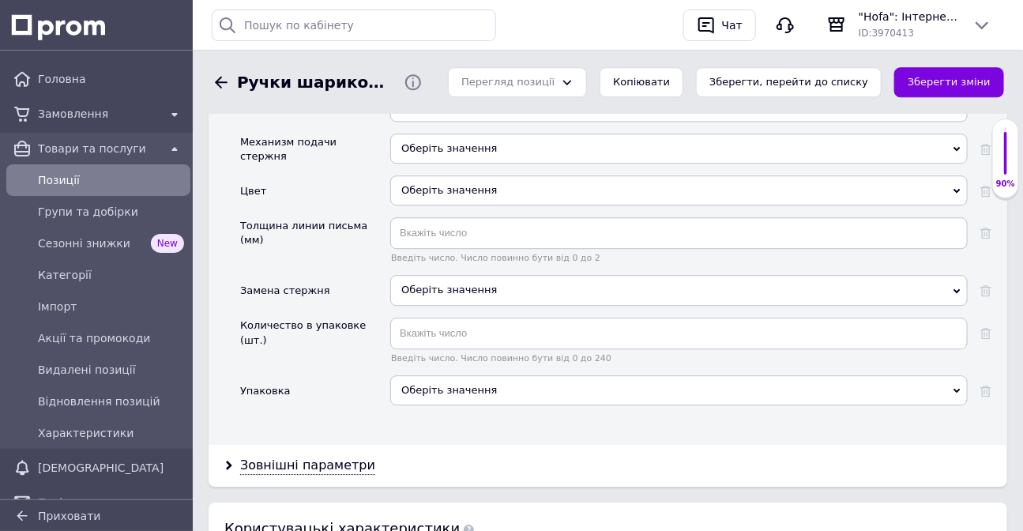
scroll to position [1541, 0]
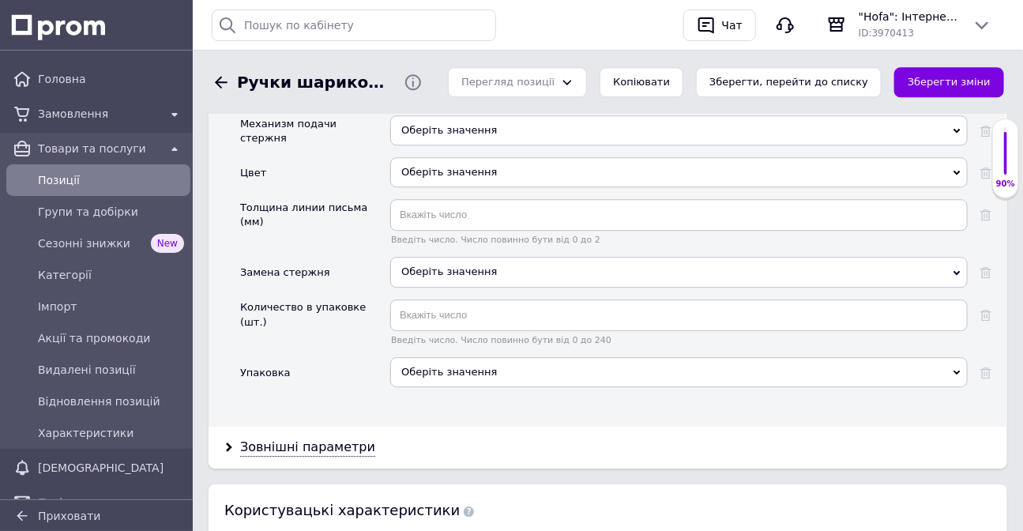
click at [437, 134] on div "Оберіть значення" at bounding box center [679, 130] width 578 height 30
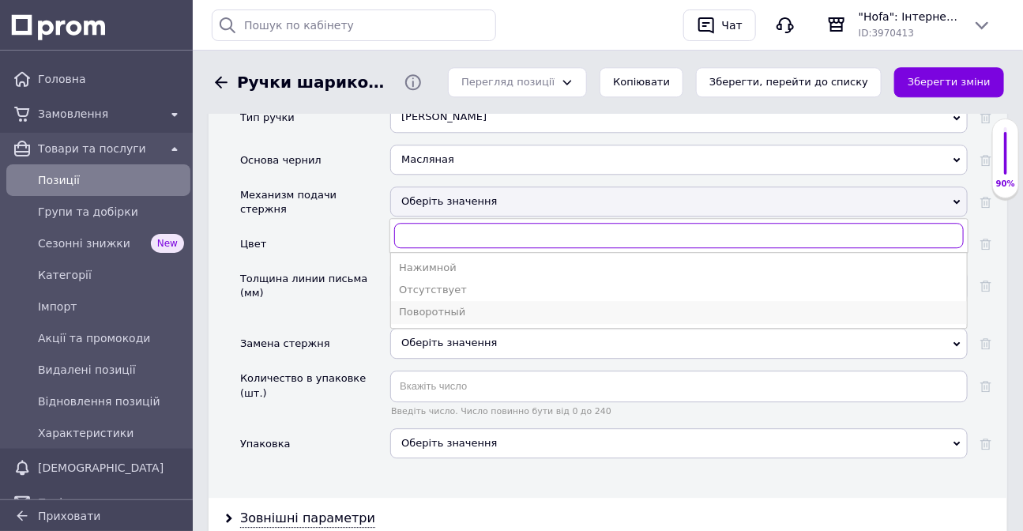
scroll to position [1470, 0]
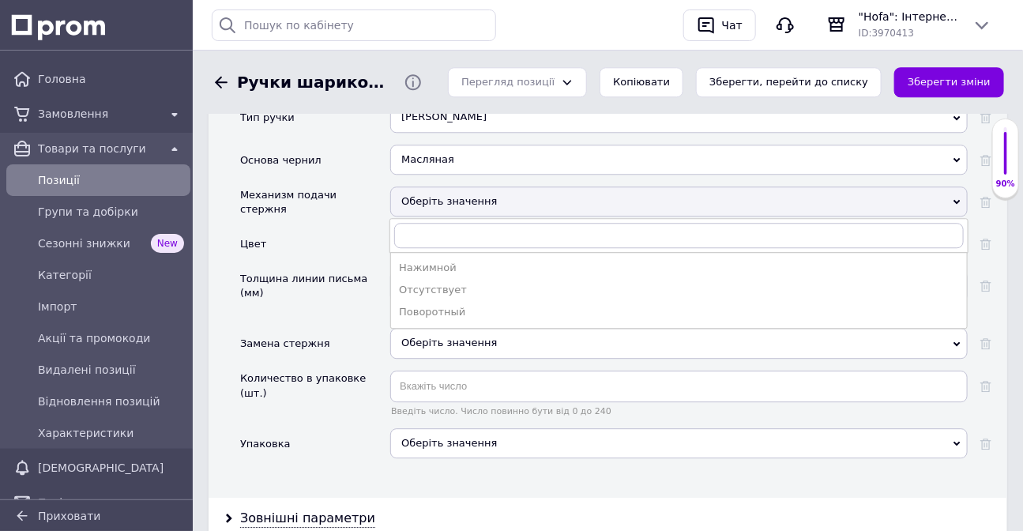
click at [423, 275] on div "Нажимной" at bounding box center [679, 268] width 560 height 14
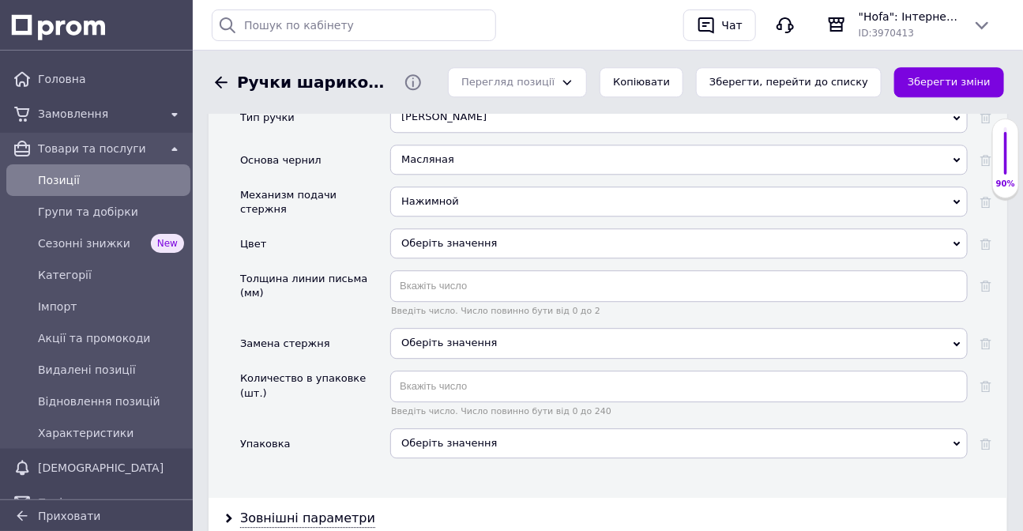
click at [417, 254] on div "Оберіть значення" at bounding box center [679, 243] width 578 height 30
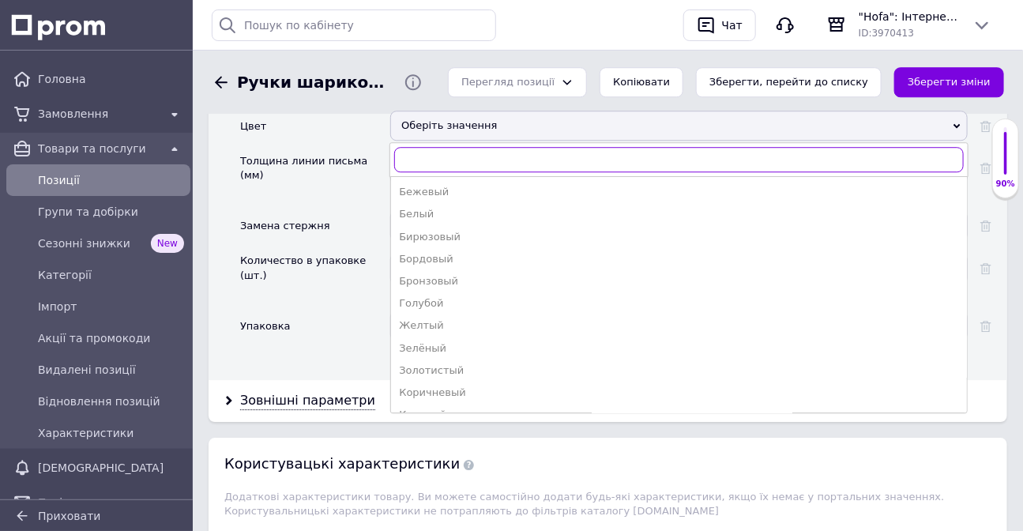
scroll to position [1613, 0]
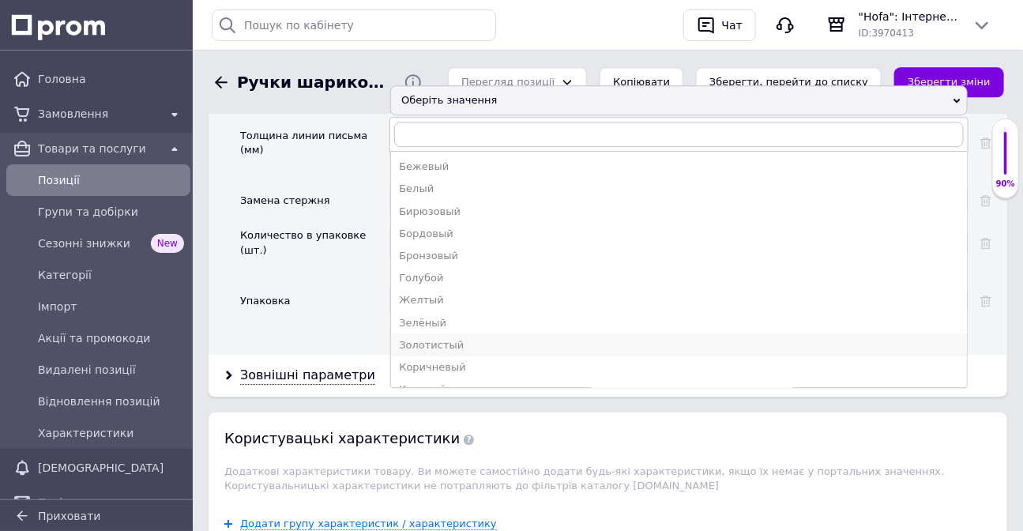
click at [454, 346] on div "Золотистый" at bounding box center [679, 345] width 560 height 14
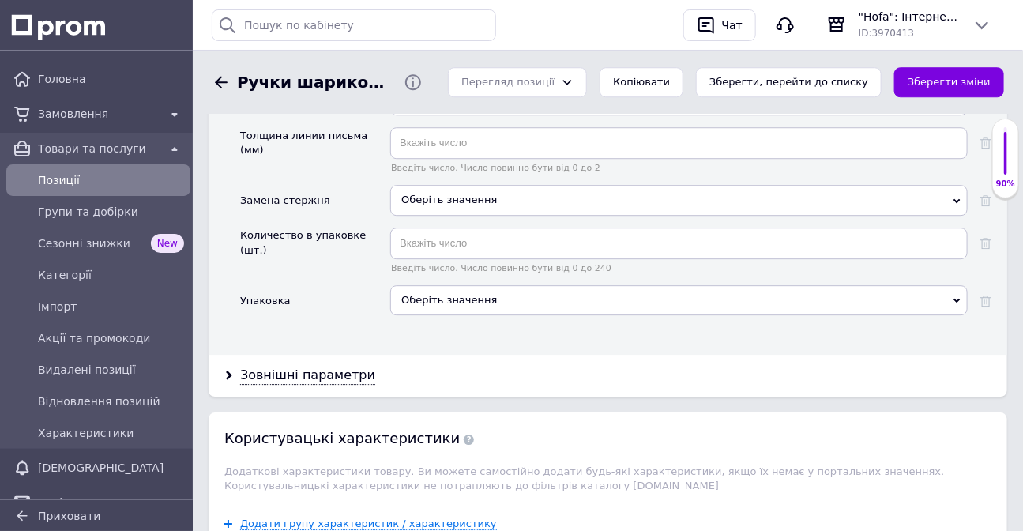
scroll to position [1541, 0]
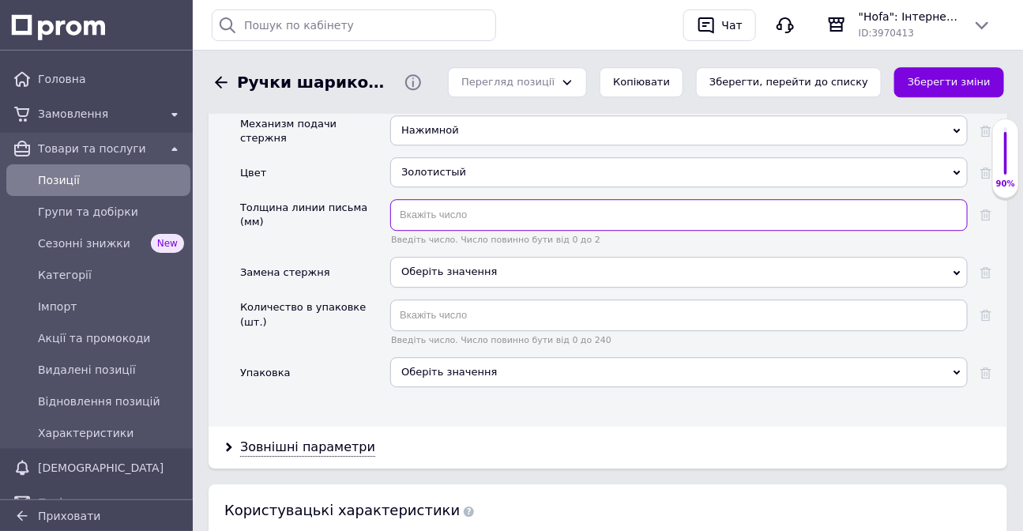
click at [408, 225] on input "text" at bounding box center [679, 215] width 578 height 32
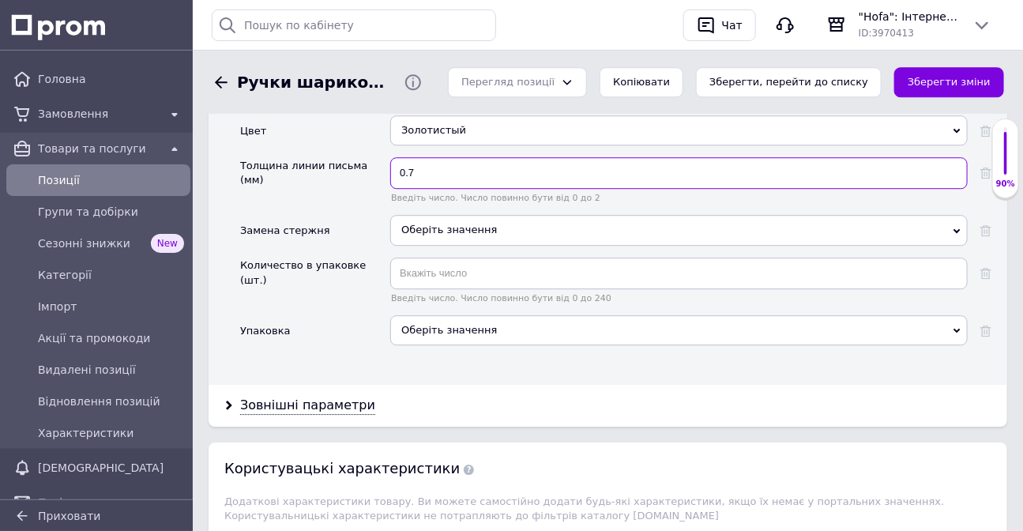
scroll to position [1613, 0]
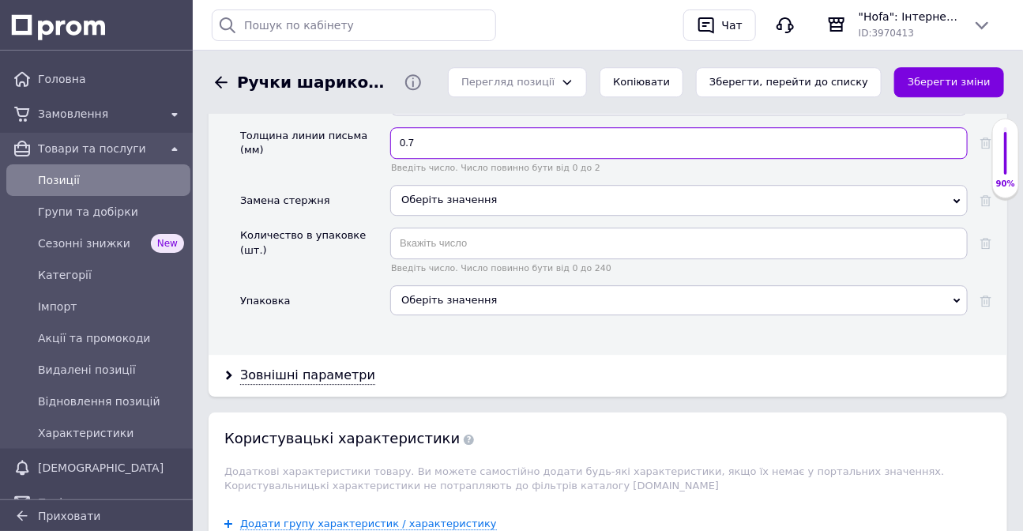
type input "0.7"
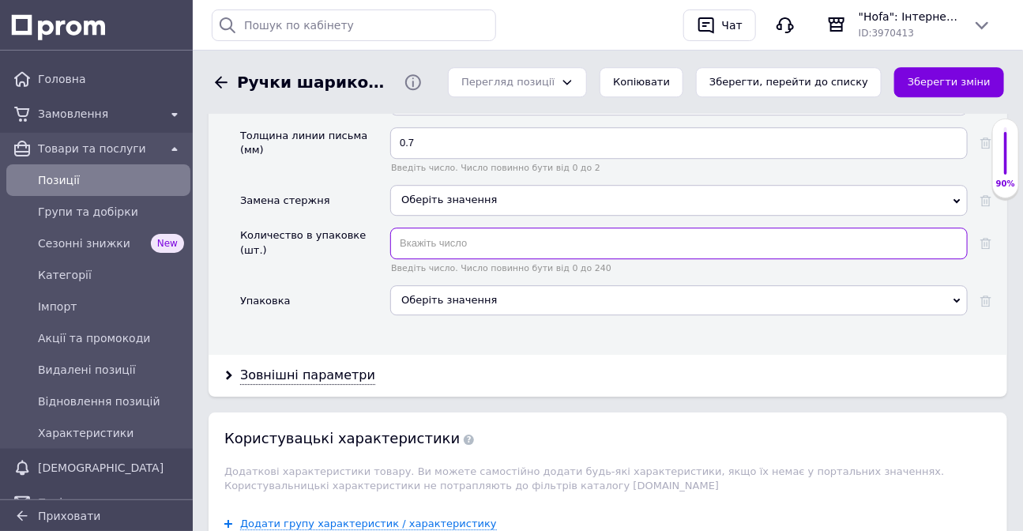
click at [423, 253] on input "text" at bounding box center [679, 244] width 578 height 32
type input "36"
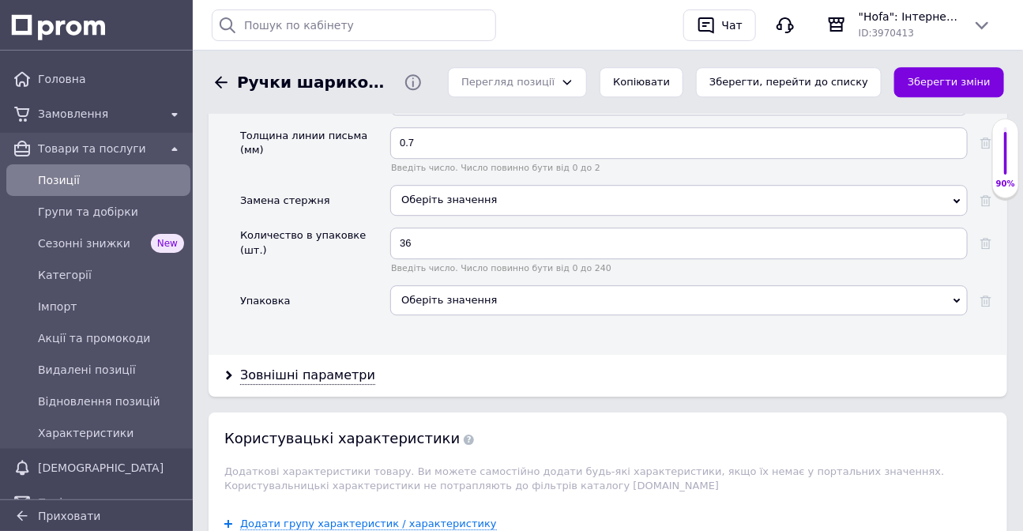
click at [435, 298] on div "Оберіть значення" at bounding box center [679, 300] width 578 height 30
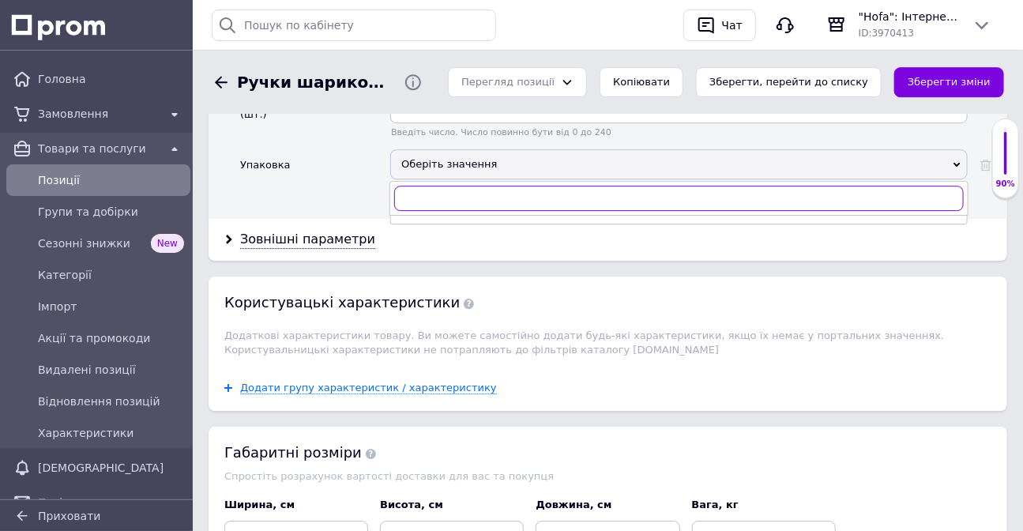
scroll to position [1756, 0]
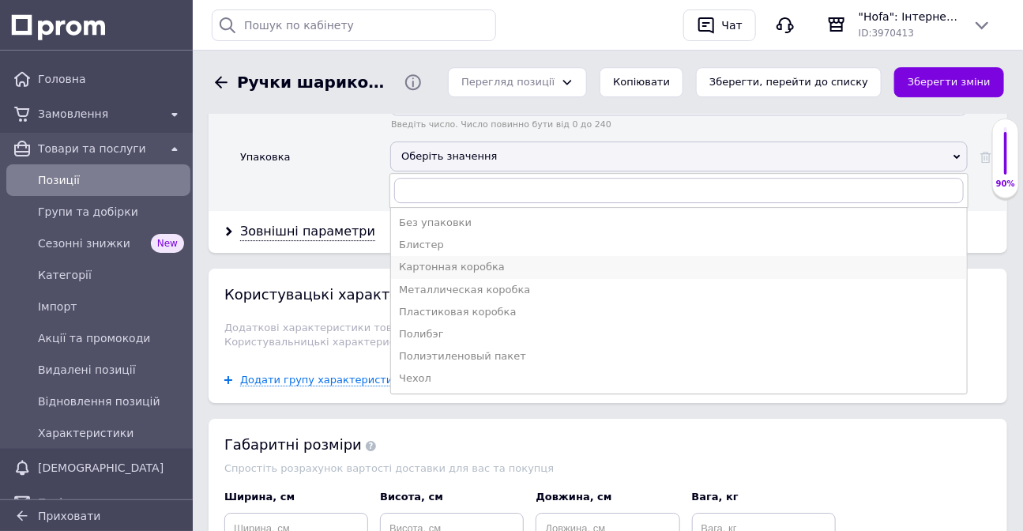
click at [433, 269] on div "Картонная коробка" at bounding box center [679, 267] width 560 height 14
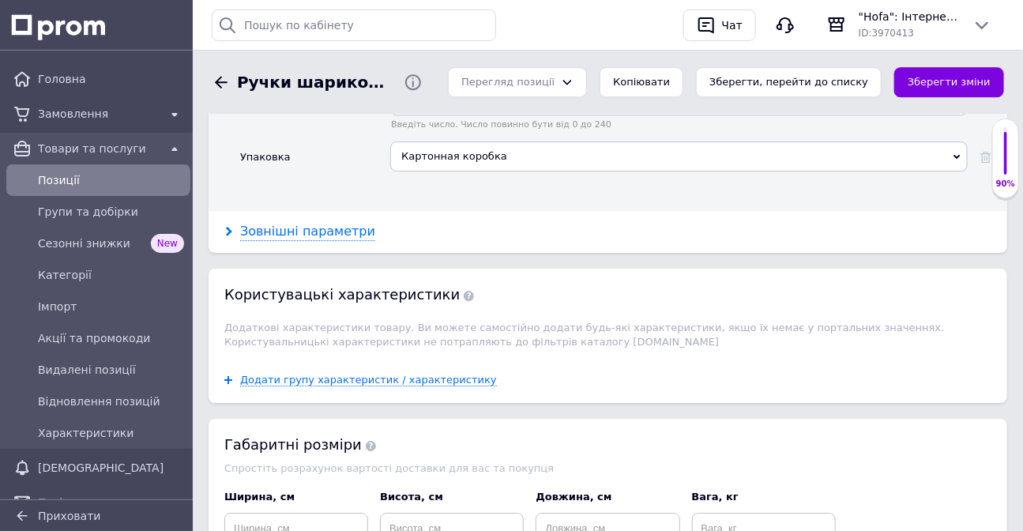
click at [288, 235] on div "Зовнішні параметри" at bounding box center [307, 232] width 135 height 18
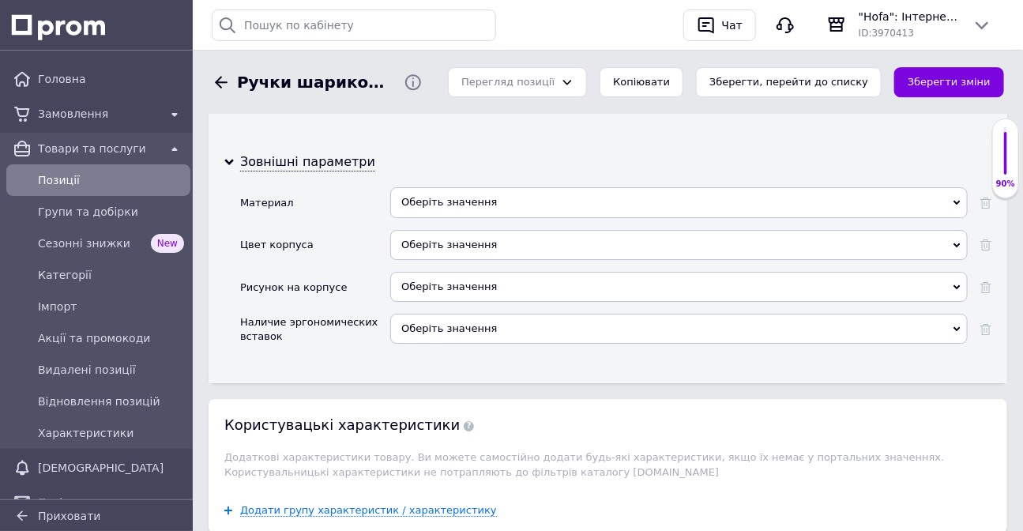
scroll to position [1828, 0]
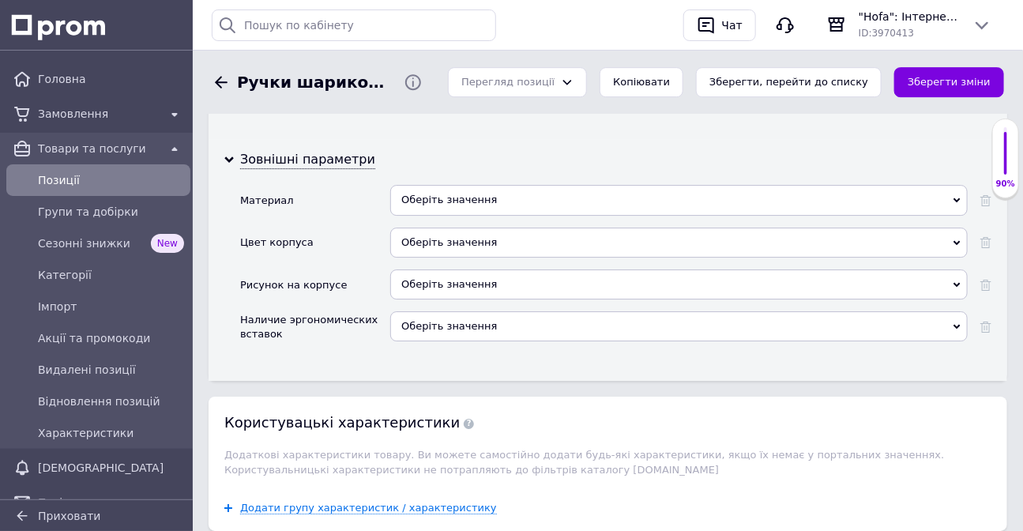
click at [432, 199] on div "Оберіть значення" at bounding box center [679, 200] width 578 height 30
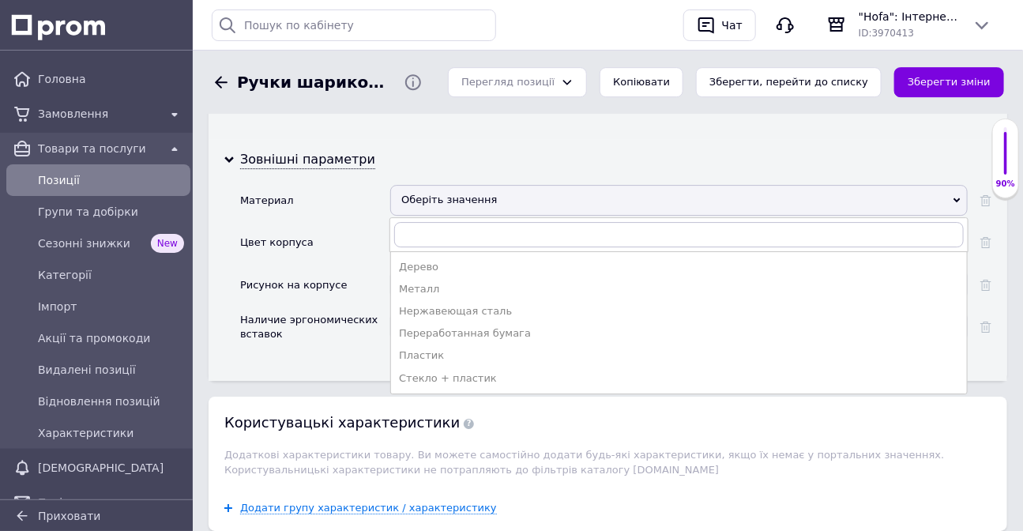
click at [505, 354] on div "Пластик" at bounding box center [679, 355] width 560 height 14
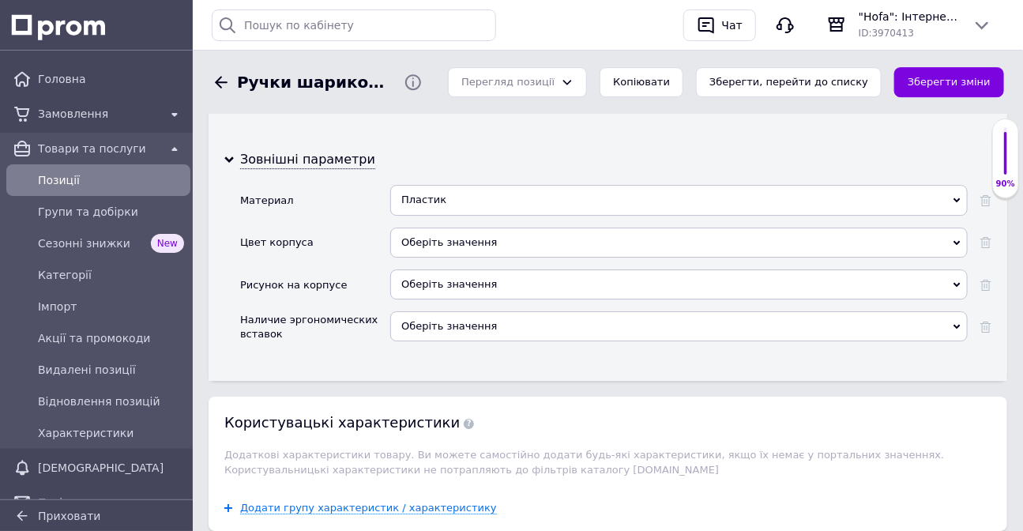
click at [448, 234] on div "Оберіть значення" at bounding box center [679, 243] width 578 height 30
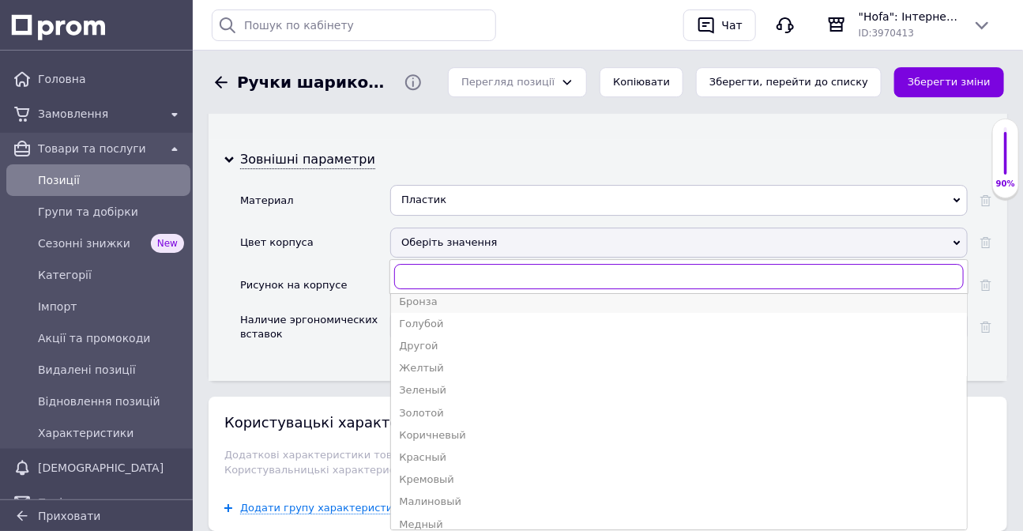
scroll to position [143, 0]
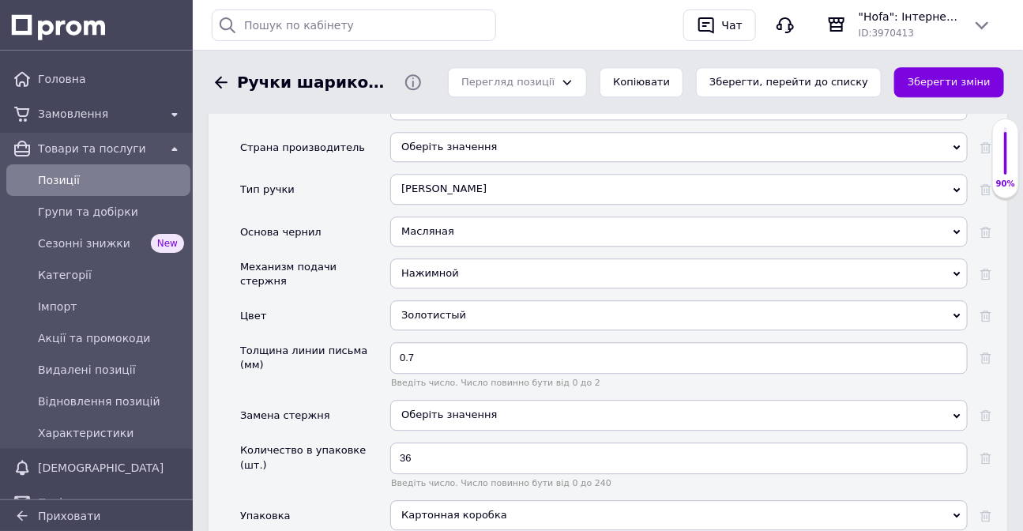
click at [408, 320] on div "Золотистый" at bounding box center [679, 315] width 578 height 30
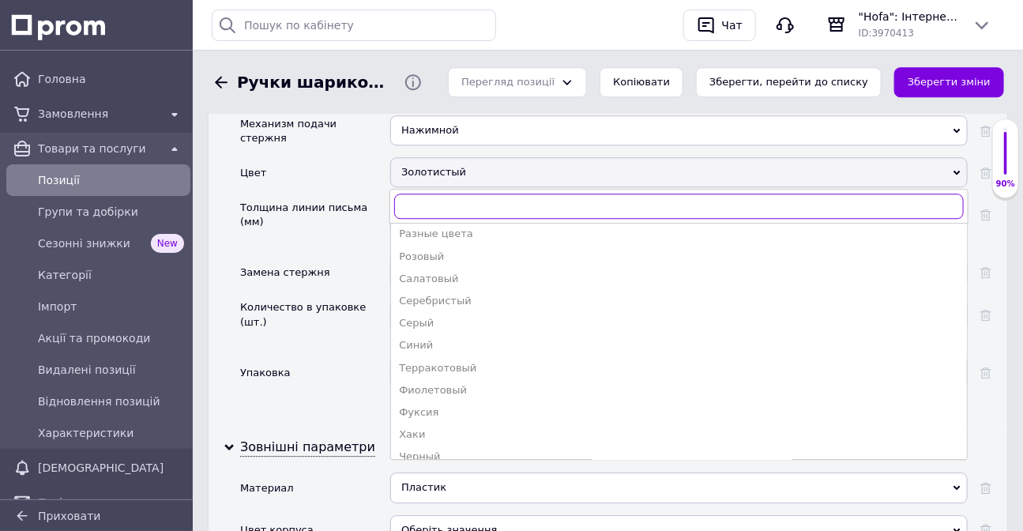
scroll to position [284, 0]
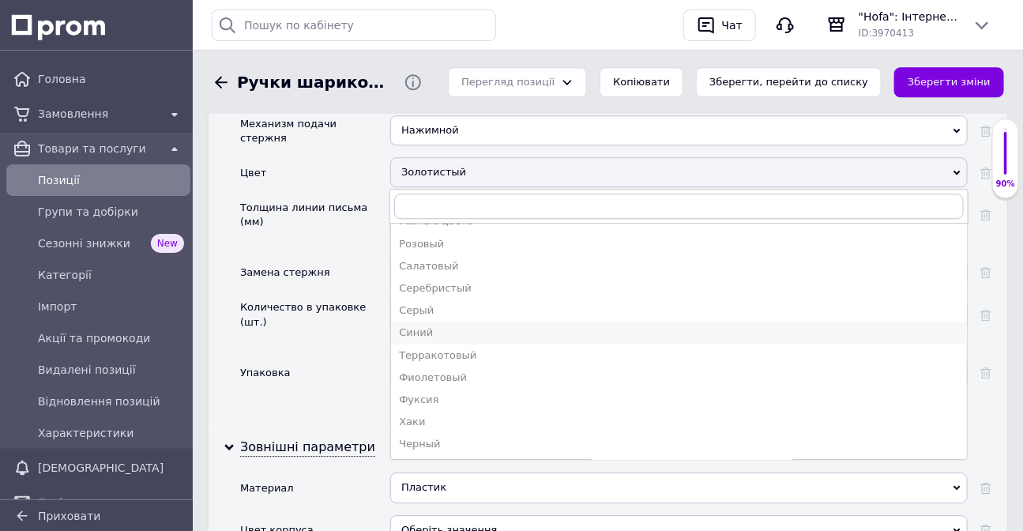
click at [428, 337] on div "Синий" at bounding box center [679, 333] width 560 height 14
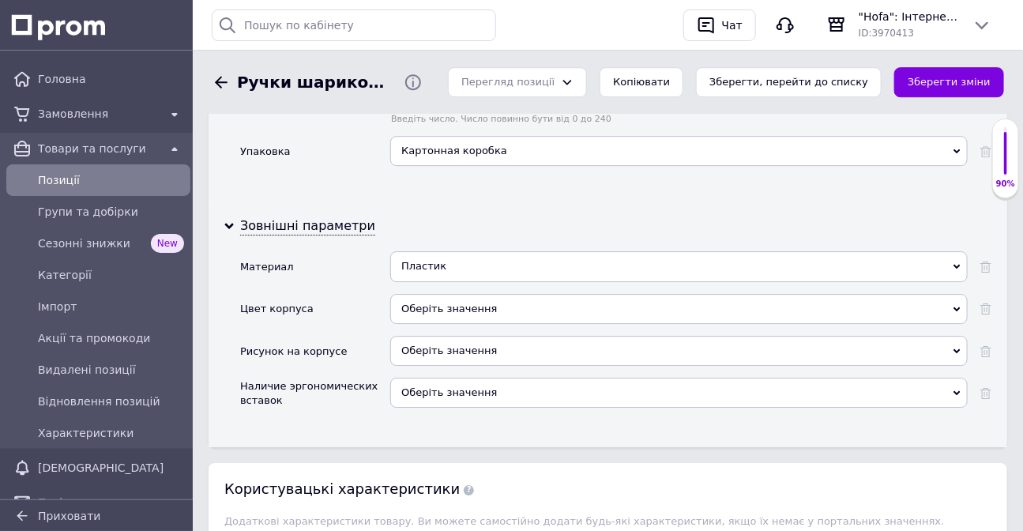
scroll to position [1828, 0]
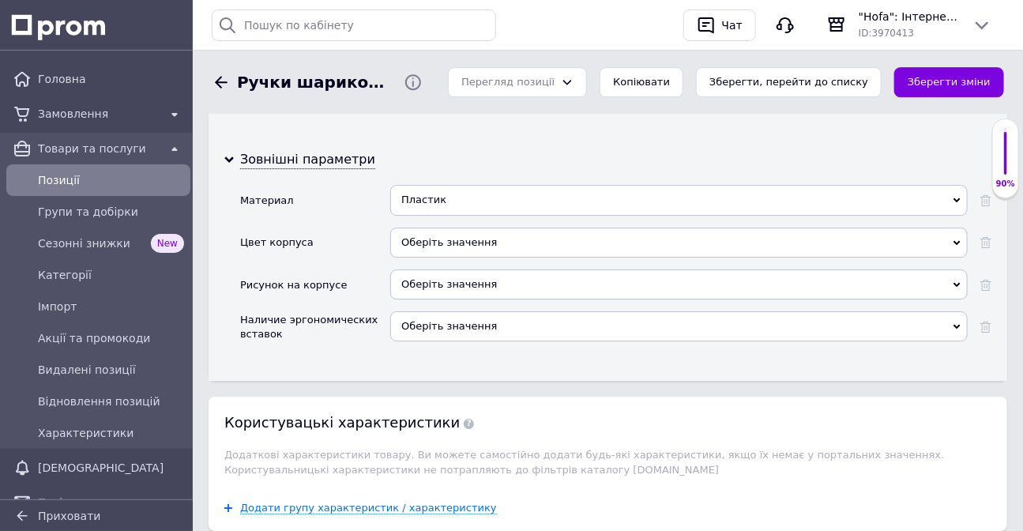
click at [419, 233] on div "Оберіть значення" at bounding box center [679, 243] width 578 height 30
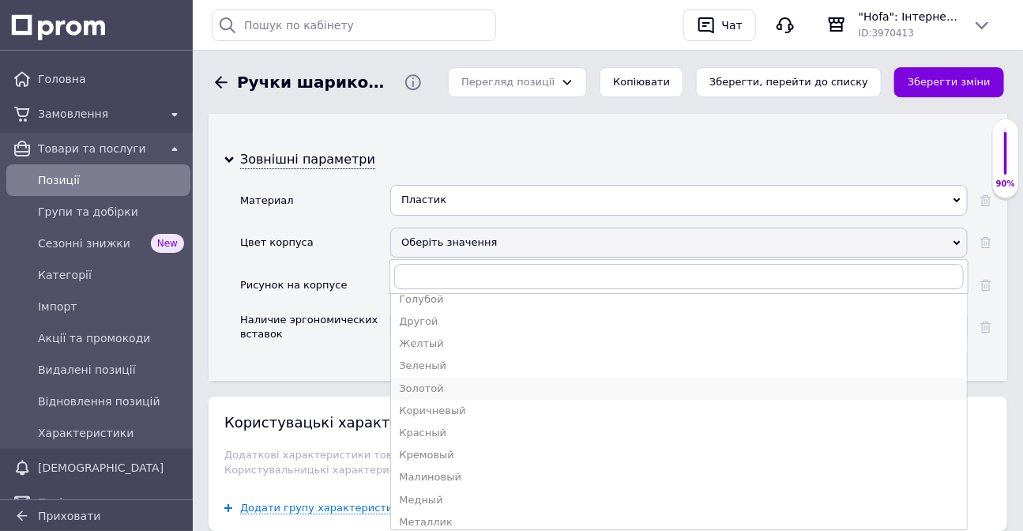
click at [449, 390] on div "Золотой" at bounding box center [679, 389] width 560 height 14
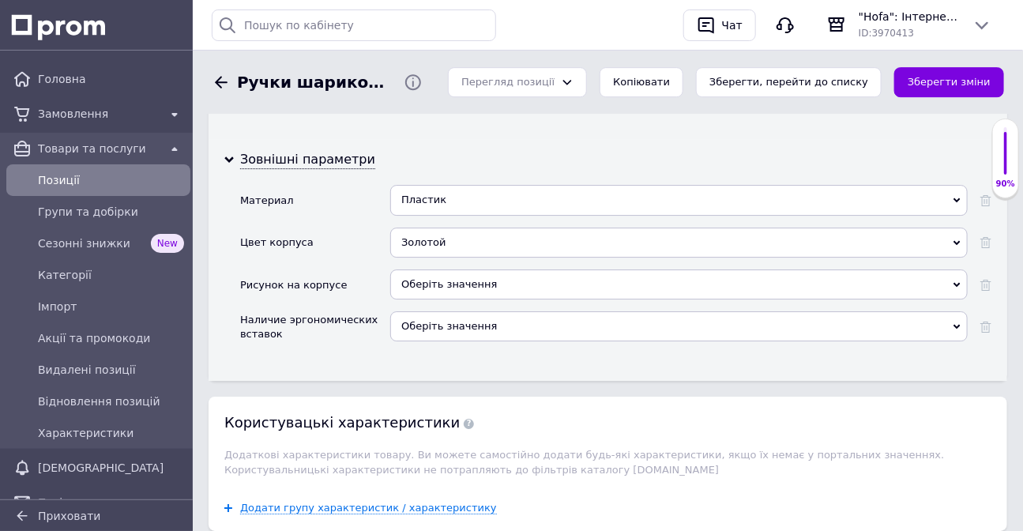
click at [443, 288] on span "Оберіть значення" at bounding box center [449, 284] width 96 height 12
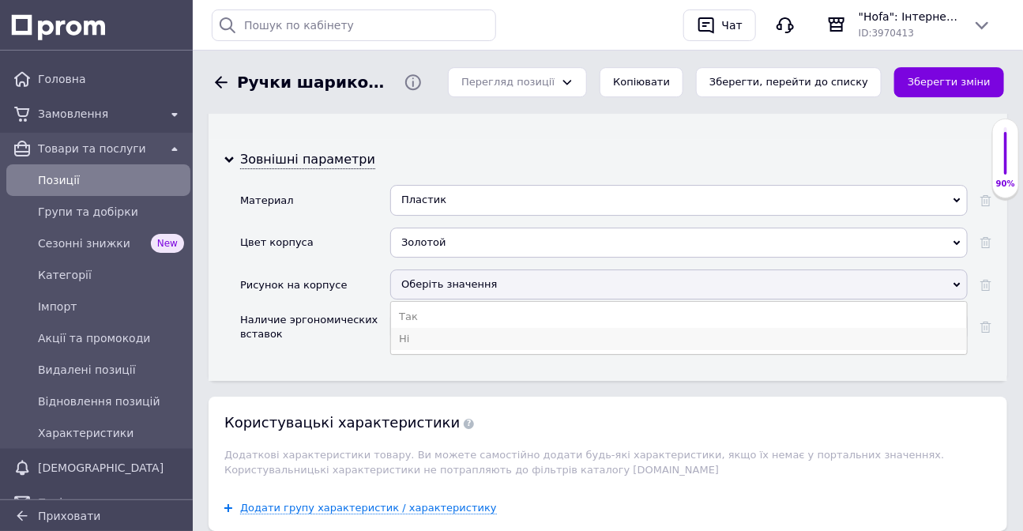
click at [442, 340] on li "Ні" at bounding box center [679, 339] width 576 height 22
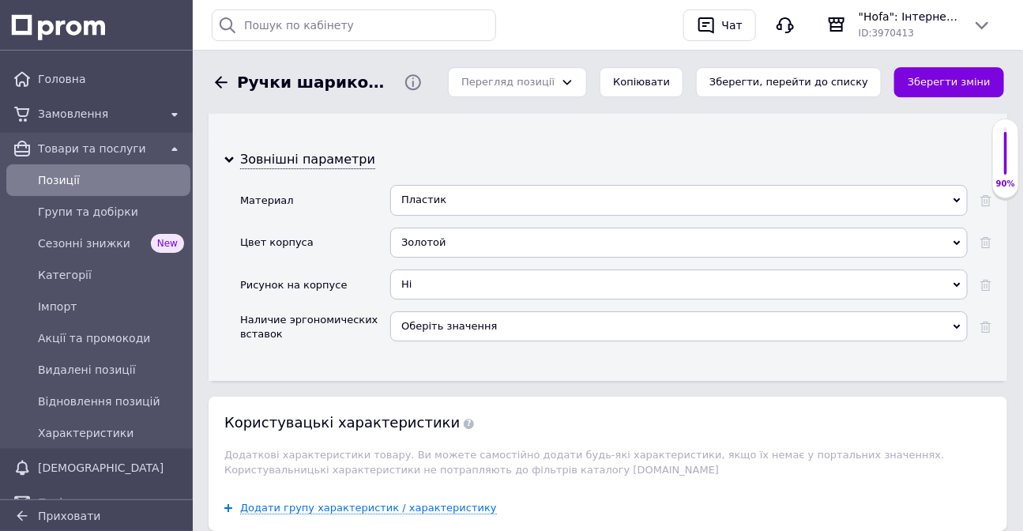
click at [442, 328] on span "Оберіть значення" at bounding box center [449, 326] width 96 height 12
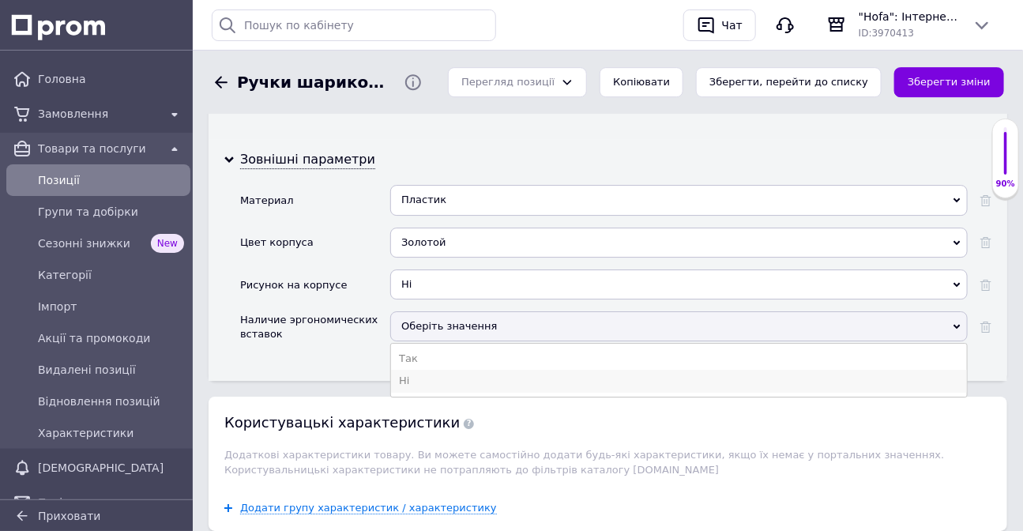
click at [439, 382] on li "Ні" at bounding box center [679, 381] width 576 height 22
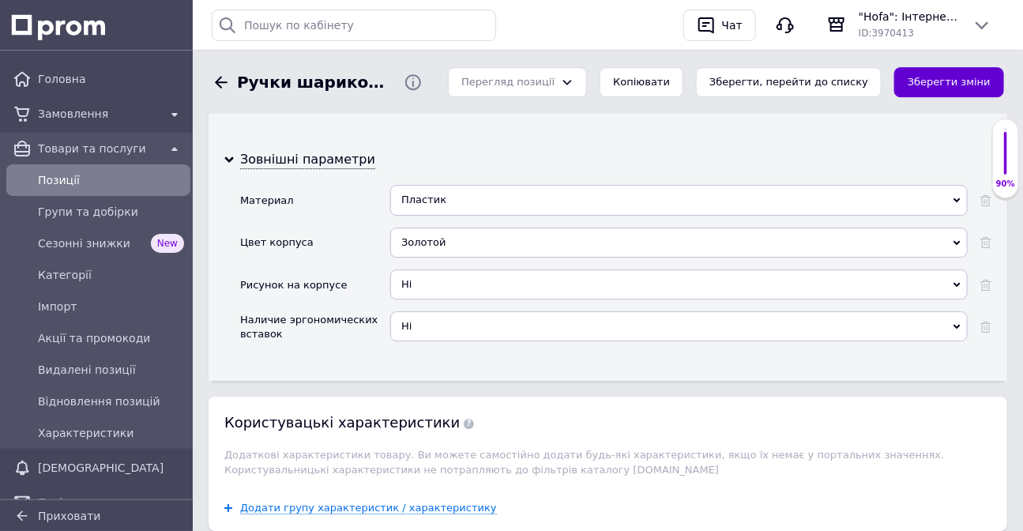
click at [975, 77] on button "Зберегти зміни" at bounding box center [949, 82] width 110 height 31
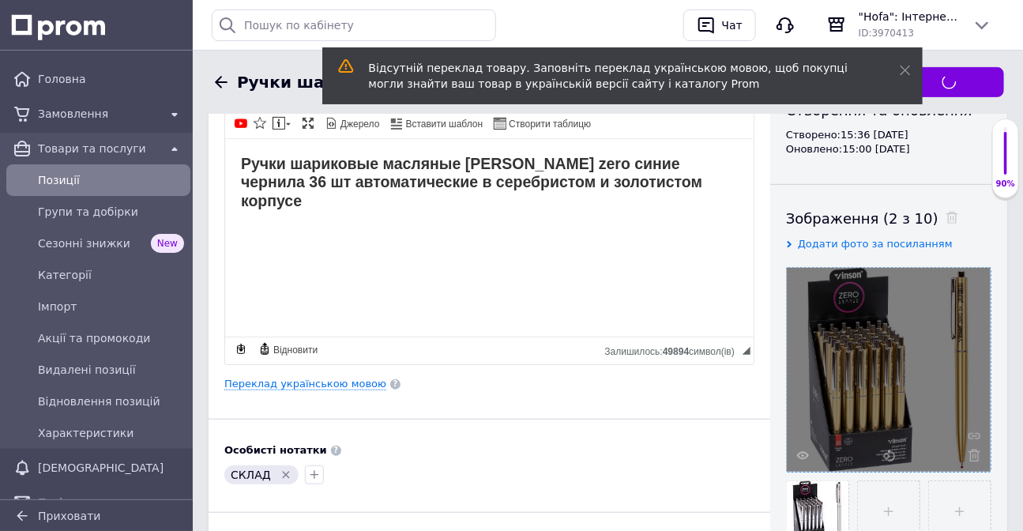
scroll to position [0, 0]
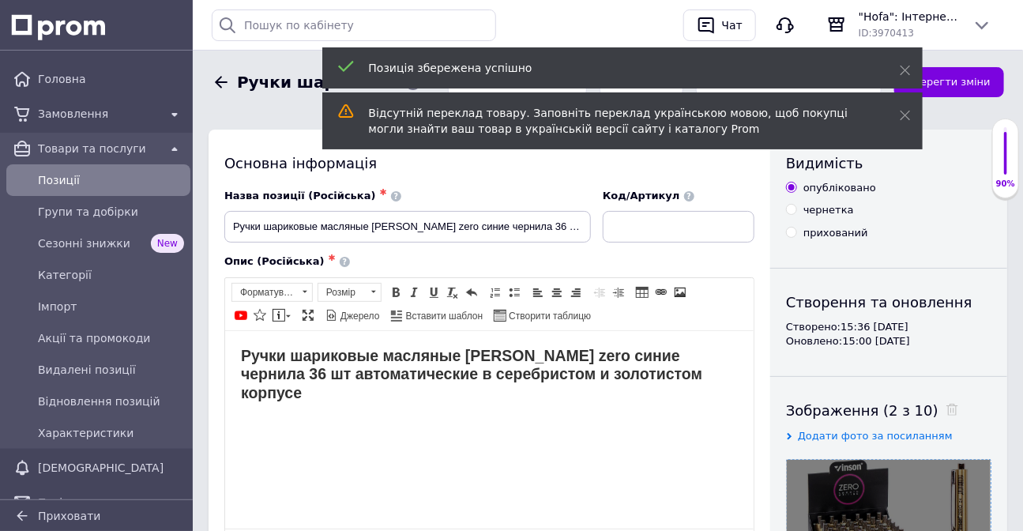
click at [51, 180] on span "Позиції" at bounding box center [111, 180] width 146 height 16
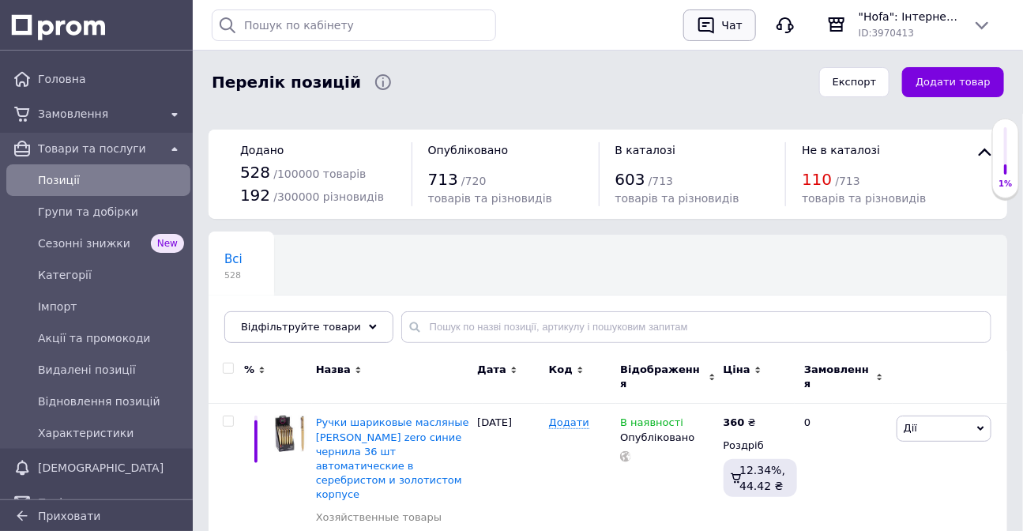
click at [739, 25] on div "Чат" at bounding box center [732, 25] width 27 height 24
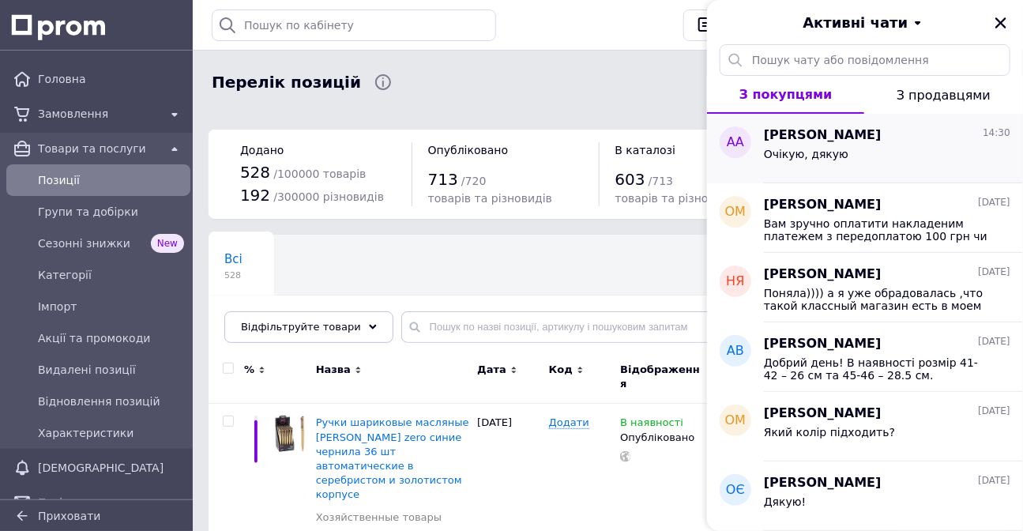
click at [866, 145] on div "Очікую, дякую" at bounding box center [887, 157] width 247 height 25
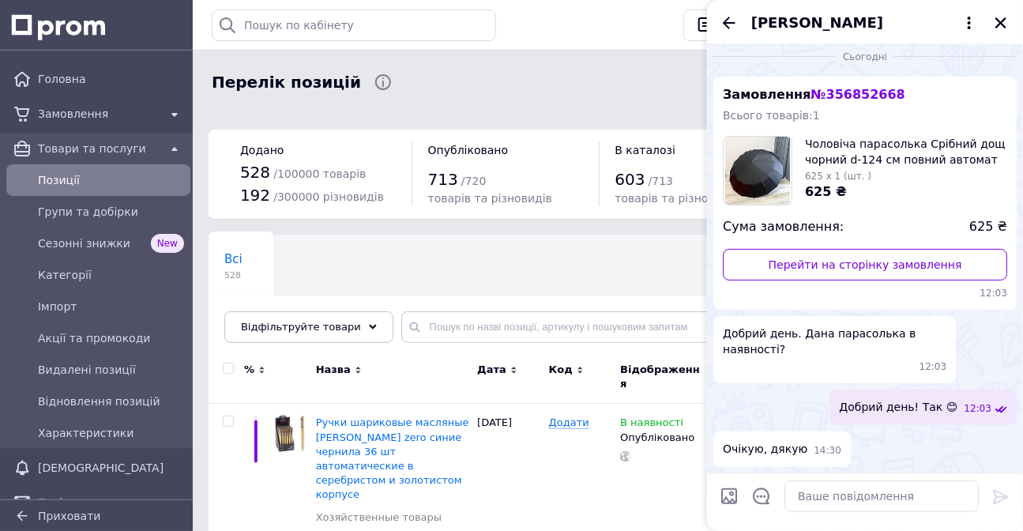
scroll to position [464, 0]
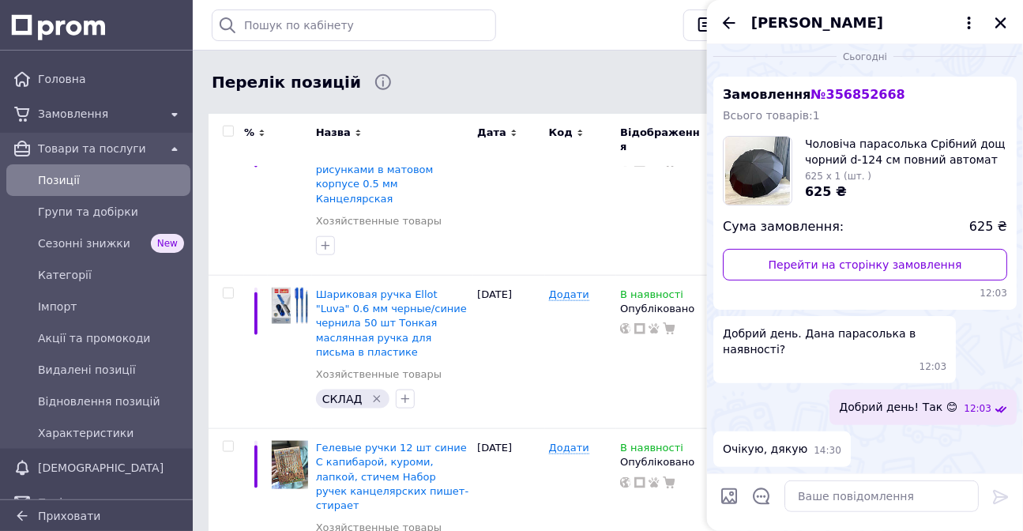
drag, startPoint x: 879, startPoint y: 450, endPoint x: 884, endPoint y: 482, distance: 32.1
click at [879, 454] on div "Очікую, дякую 14:30" at bounding box center [864, 449] width 303 height 36
click at [884, 482] on textarea at bounding box center [882, 496] width 194 height 32
type textarea "Lzre'vj"
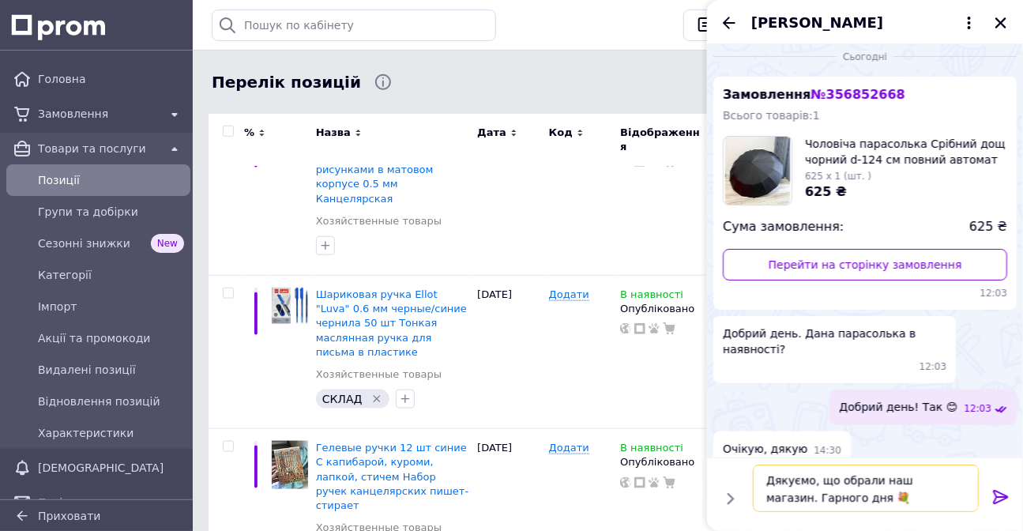
type textarea "Дякуємо, що обрали наш магазин. Гарного дня 💐"
click at [1006, 503] on icon at bounding box center [1001, 496] width 19 height 19
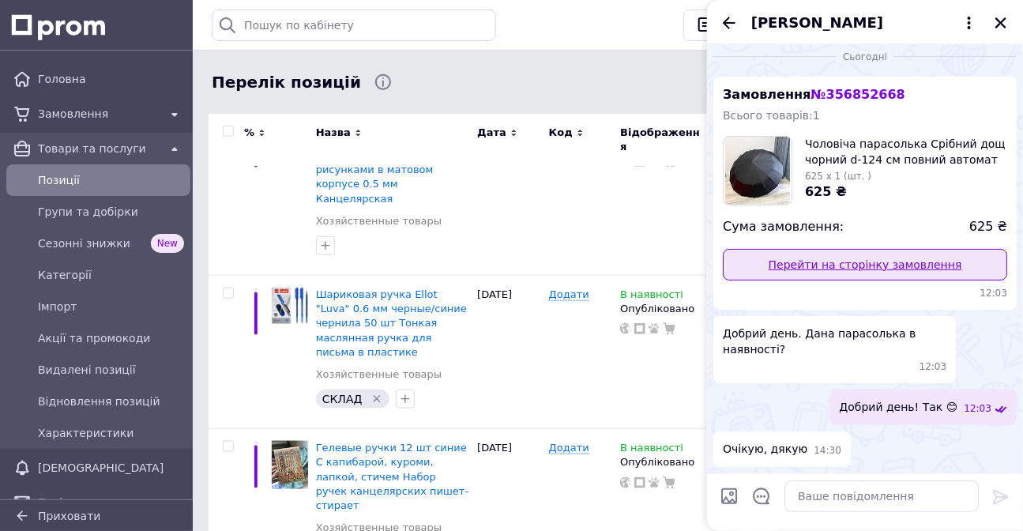
scroll to position [82, 0]
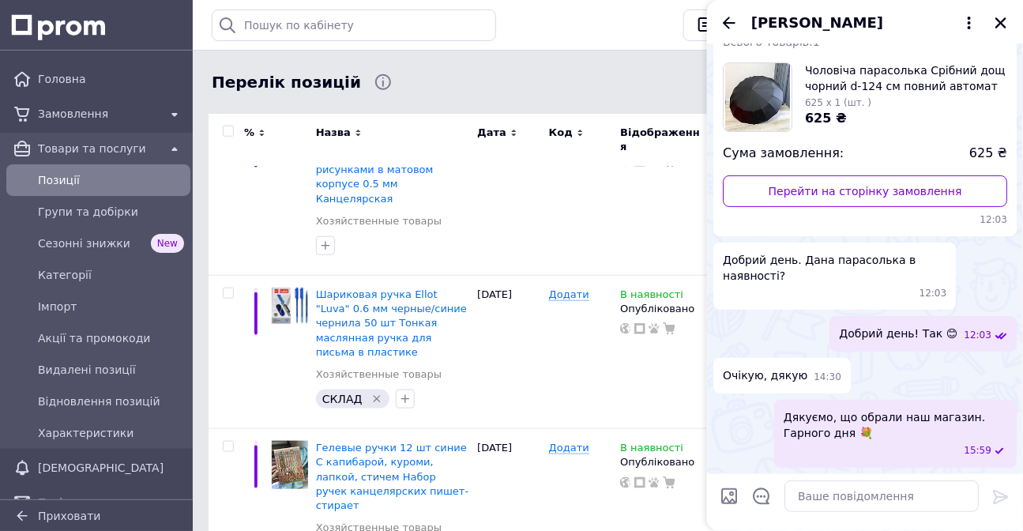
click at [737, 22] on icon "Назад" at bounding box center [729, 22] width 19 height 19
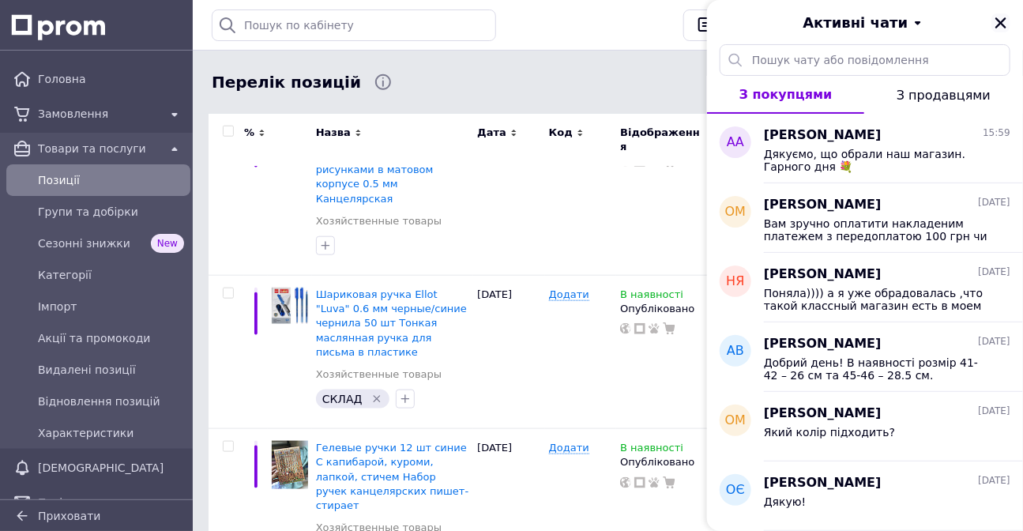
click at [1006, 27] on icon "Закрити" at bounding box center [1001, 22] width 11 height 11
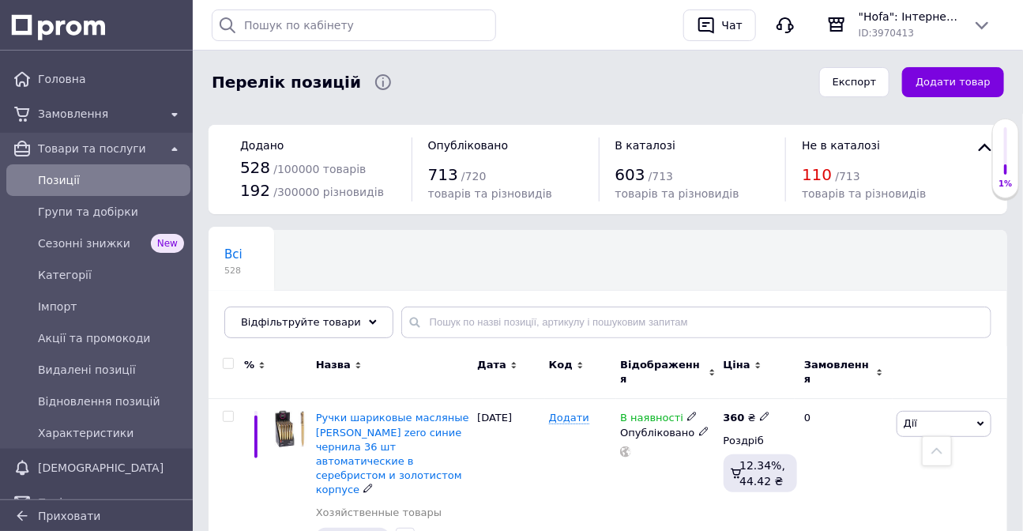
scroll to position [0, 0]
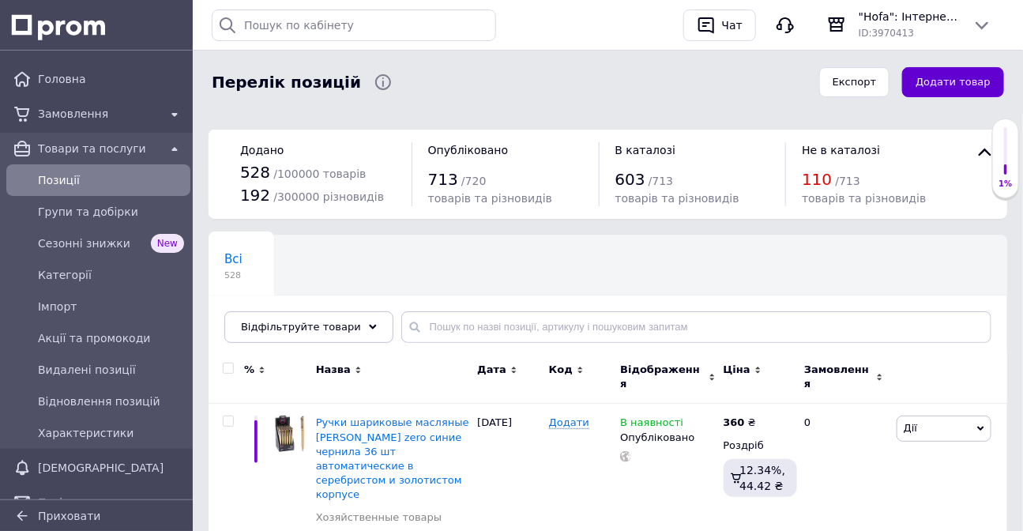
click at [949, 86] on button "Додати товар" at bounding box center [953, 82] width 102 height 31
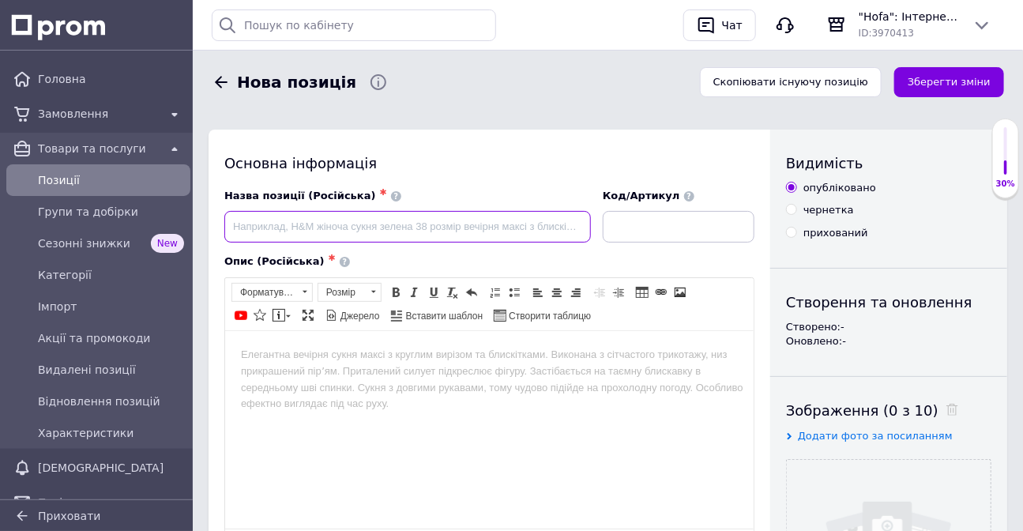
click at [259, 223] on input at bounding box center [407, 227] width 367 height 32
paste input "Масляная шариковая ручка"
paste input "Ellott"
paste input ""Trooper""
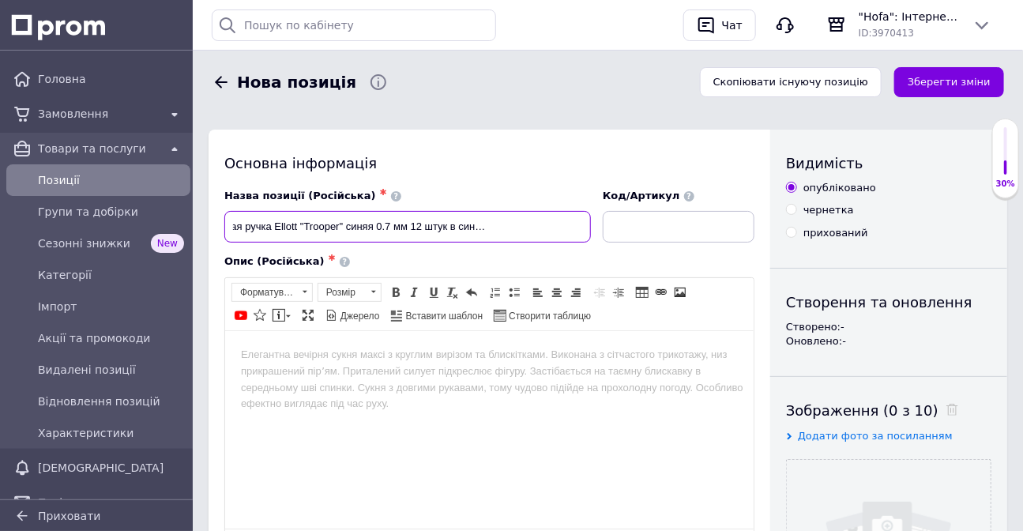
click at [498, 231] on input "Масляная шариковая ручка Ellott "Trooper" синяя 0.7 мм 12 штук в синем плстиков…" at bounding box center [407, 227] width 367 height 32
click at [502, 228] on input "Масляная шариковая ручка Ellott "Trooper" синяя 0.7 мм 12 штук в синем плстиков…" at bounding box center [407, 227] width 367 height 32
drag, startPoint x: 531, startPoint y: 226, endPoint x: 653, endPoint y: 241, distance: 122.6
click at [653, 241] on div "Назва позиції (Російська) ✱ Масляная шариковая ручка Ellott "Trooper" синяя 0.7…" at bounding box center [490, 216] width 542 height 66
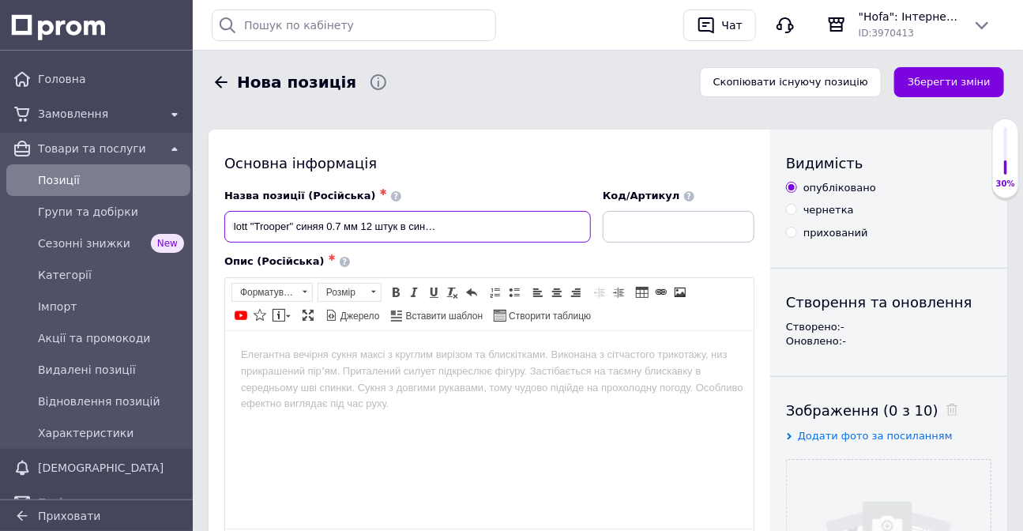
scroll to position [0, 152]
type input "Масляная шариковая ручка Ellott "Trooper" синяя 0.7 мм 12 штук в синем пластико…"
click at [428, 378] on html at bounding box center [488, 354] width 529 height 48
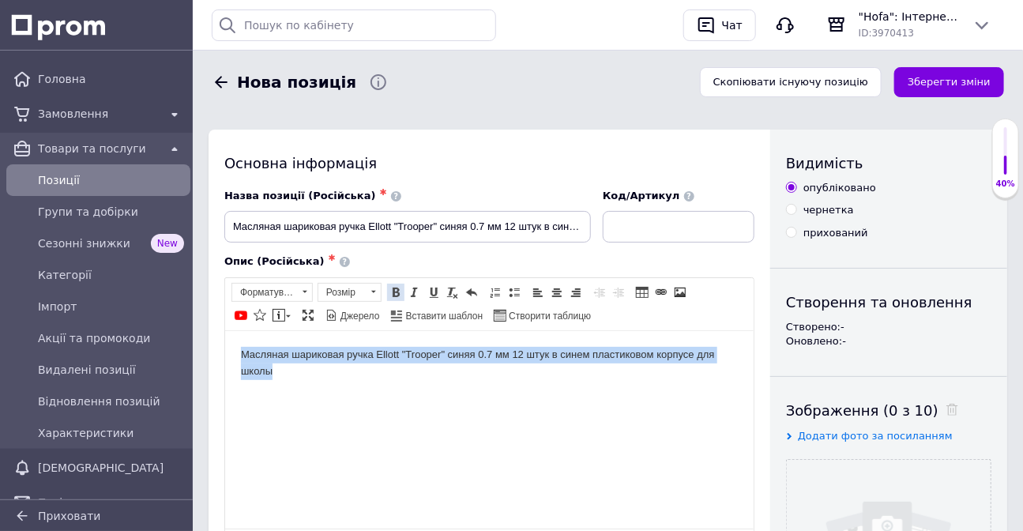
click at [397, 288] on span at bounding box center [396, 292] width 13 height 13
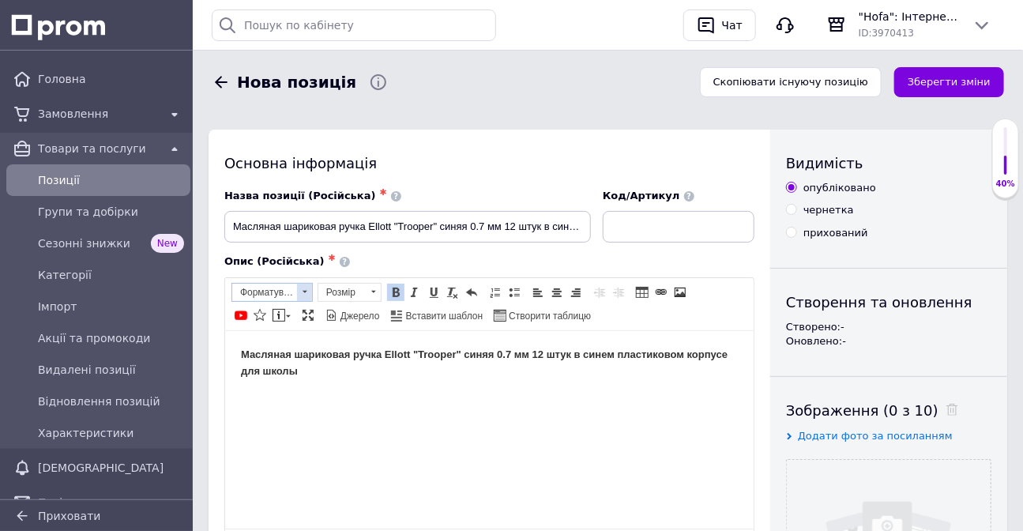
click at [267, 288] on span "Форматування" at bounding box center [264, 292] width 65 height 17
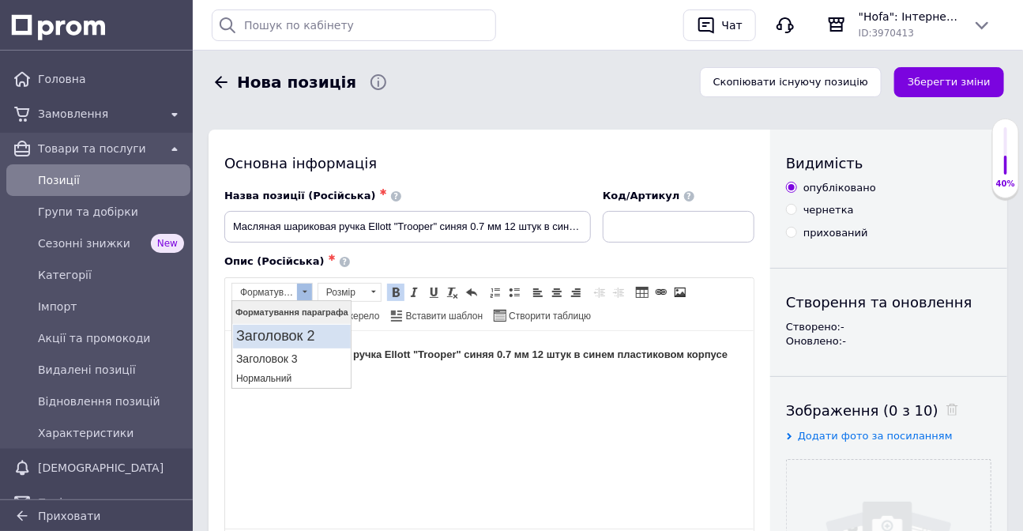
click at [270, 325] on link "Заголовок 2" at bounding box center [291, 337] width 118 height 24
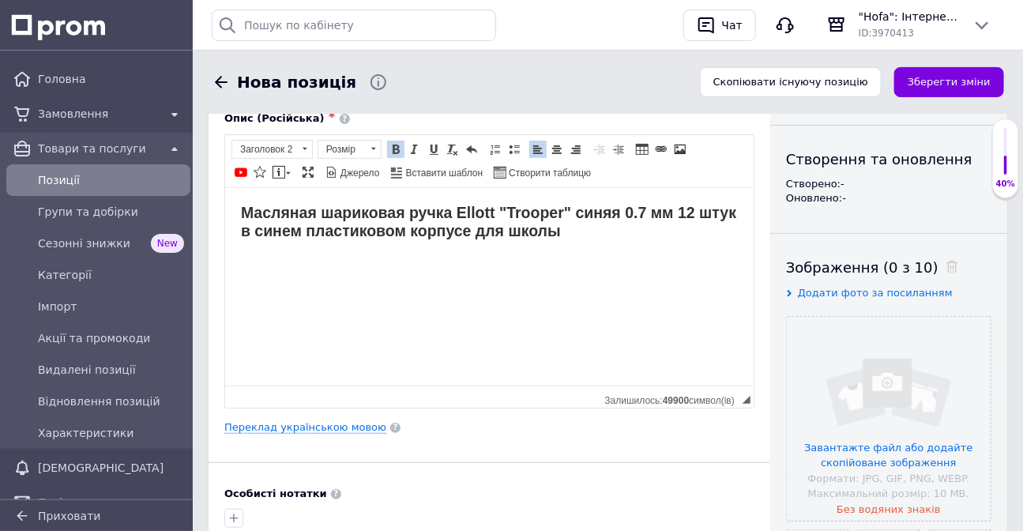
click at [362, 256] on html "Масляная шариковая ручка Ellott "Trooper" синяя 0.7 мм 12 штук в синем пластико…" at bounding box center [488, 221] width 529 height 69
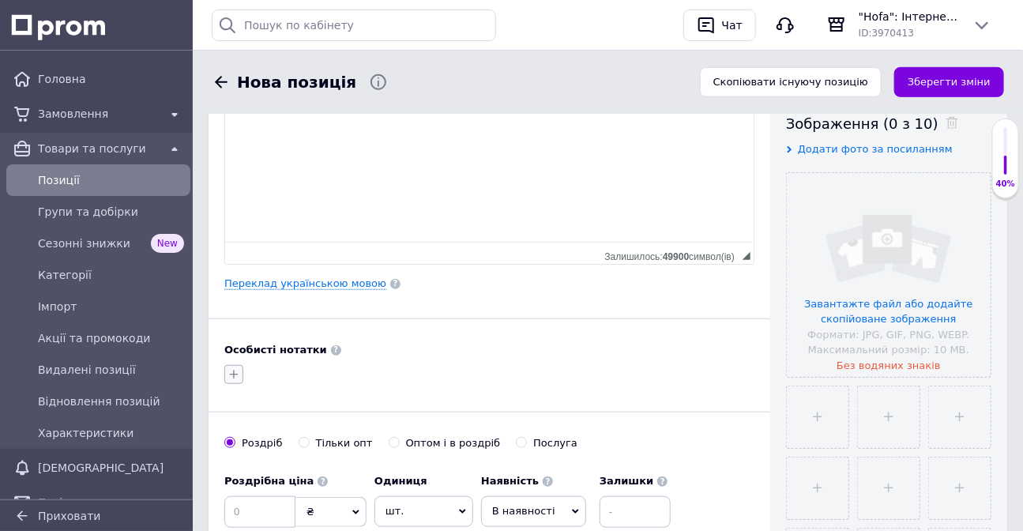
click at [226, 384] on button "button" at bounding box center [233, 374] width 19 height 19
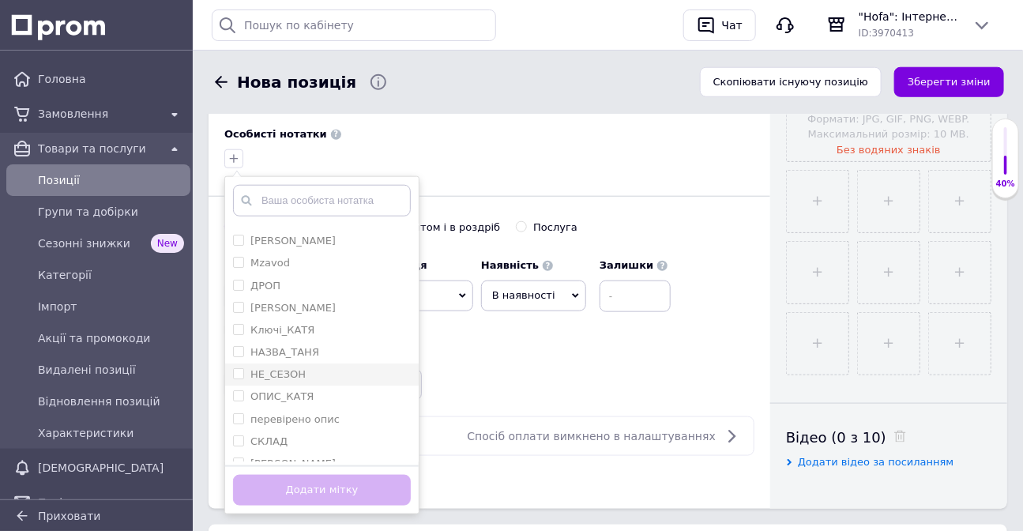
scroll to position [30, 0]
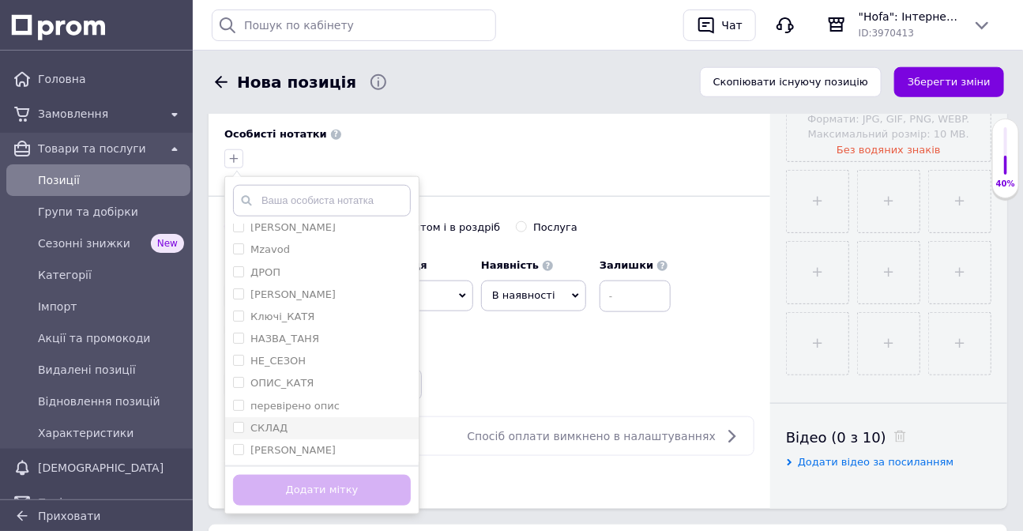
click at [273, 434] on label "СКЛАД" at bounding box center [268, 428] width 37 height 12
checkbox input "true"
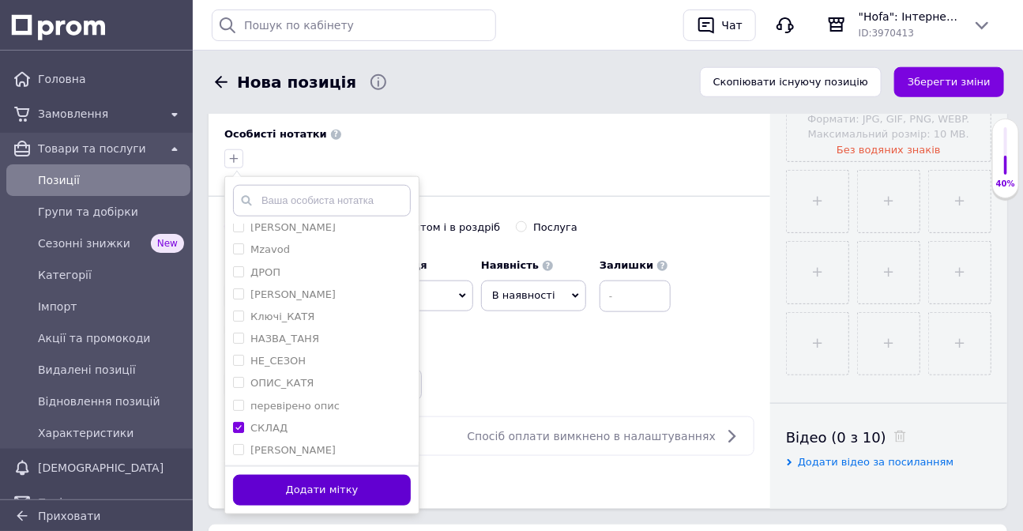
click at [308, 506] on button "Додати мітку" at bounding box center [322, 490] width 178 height 31
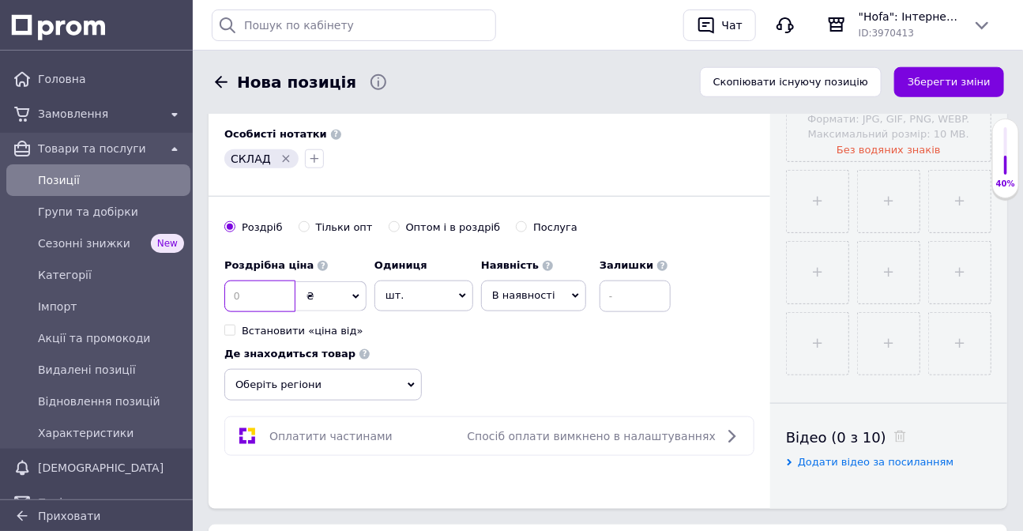
click at [262, 312] on input at bounding box center [259, 296] width 71 height 32
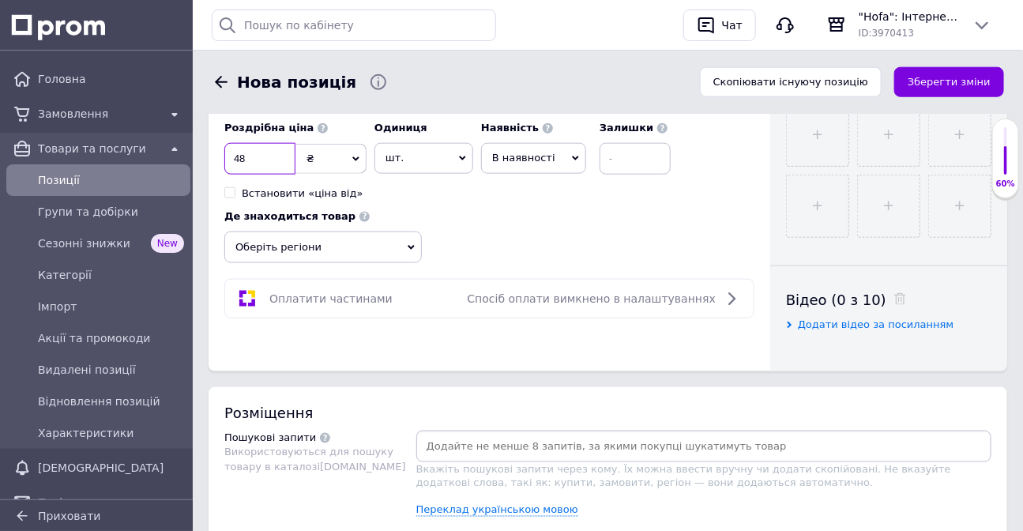
scroll to position [646, 0]
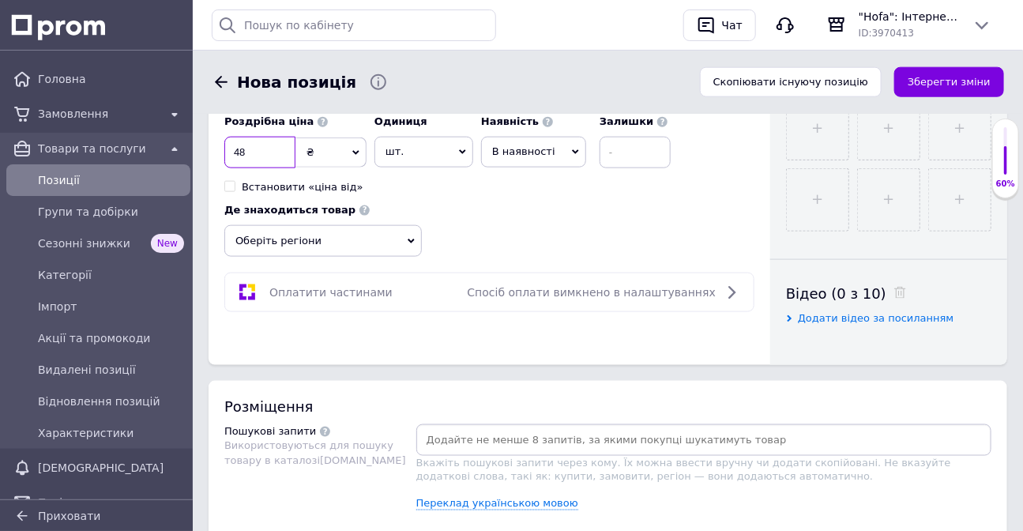
type input "48"
click at [294, 257] on span "Оберіть регіони" at bounding box center [323, 241] width 198 height 32
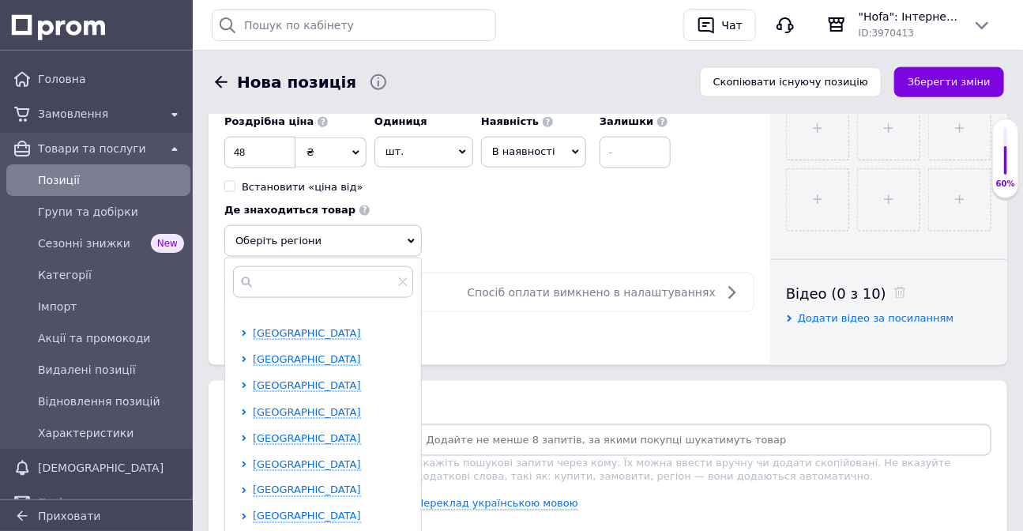
scroll to position [71, 0]
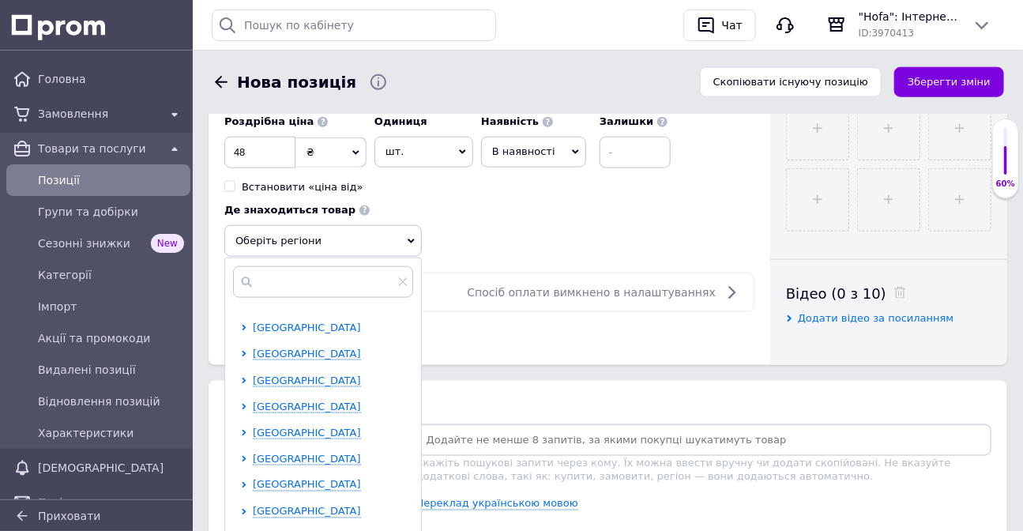
click at [327, 333] on span "[GEOGRAPHIC_DATA]" at bounding box center [307, 328] width 108 height 12
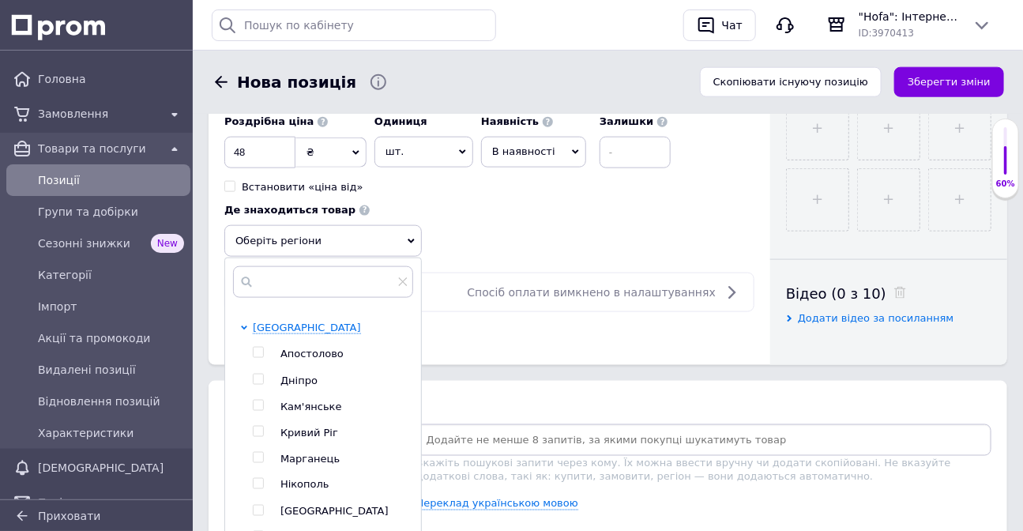
click at [296, 386] on span "Дніпро" at bounding box center [298, 381] width 37 height 12
checkbox input "true"
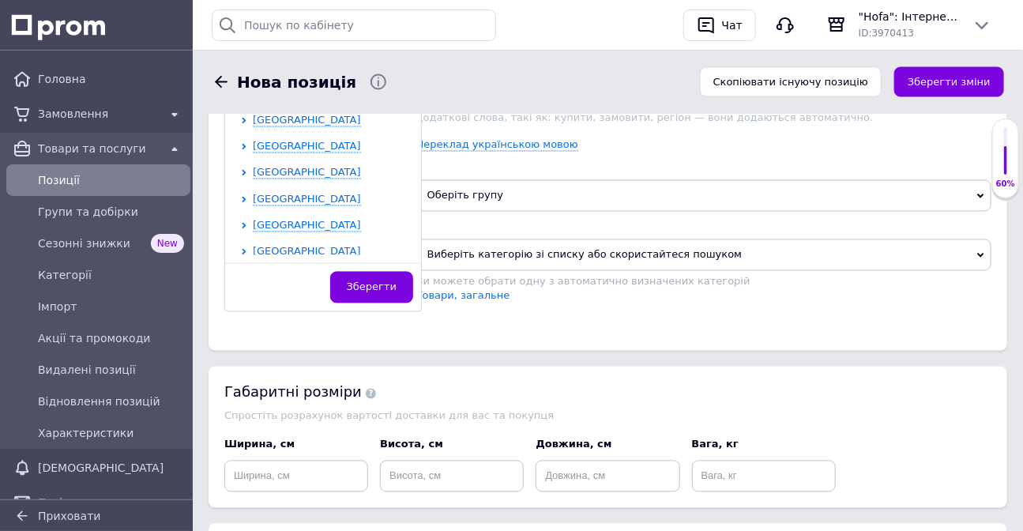
scroll to position [587, 0]
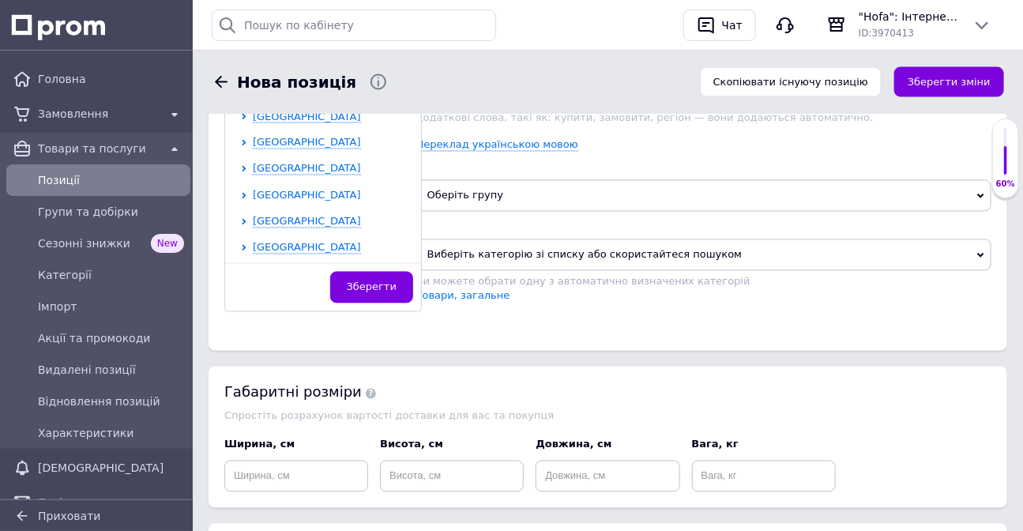
click at [277, 201] on span "[GEOGRAPHIC_DATA]" at bounding box center [307, 196] width 108 height 12
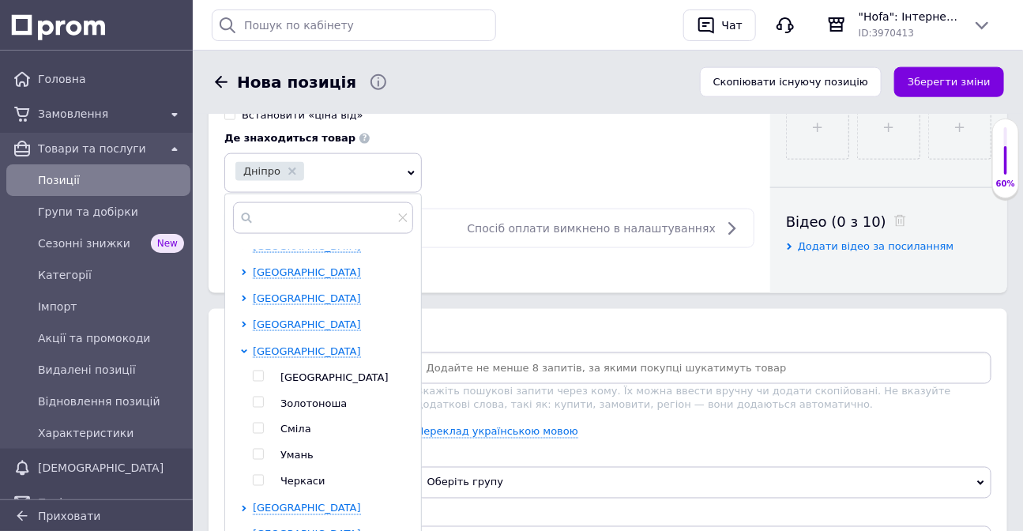
scroll to position [790, 0]
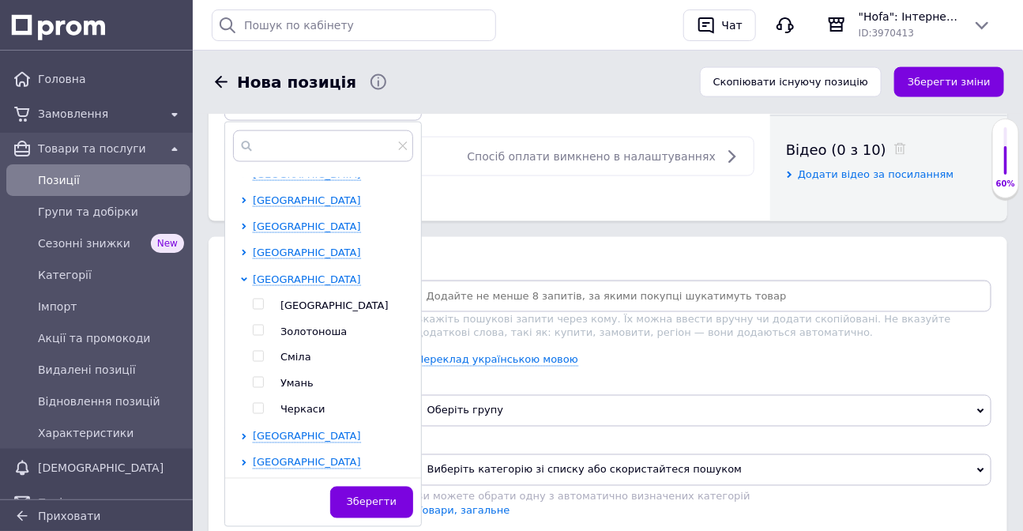
click at [303, 416] on span "Черкаси" at bounding box center [302, 410] width 45 height 12
checkbox input "true"
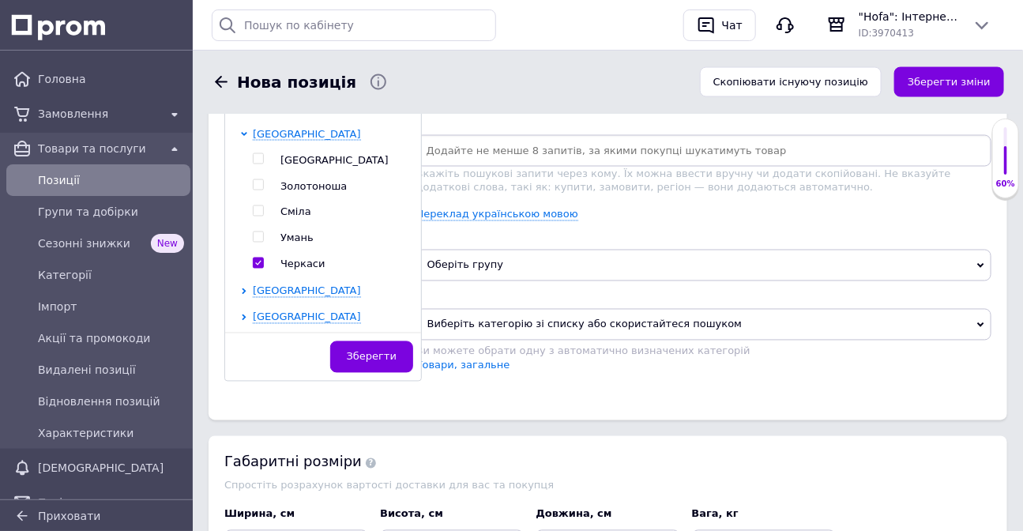
scroll to position [933, 0]
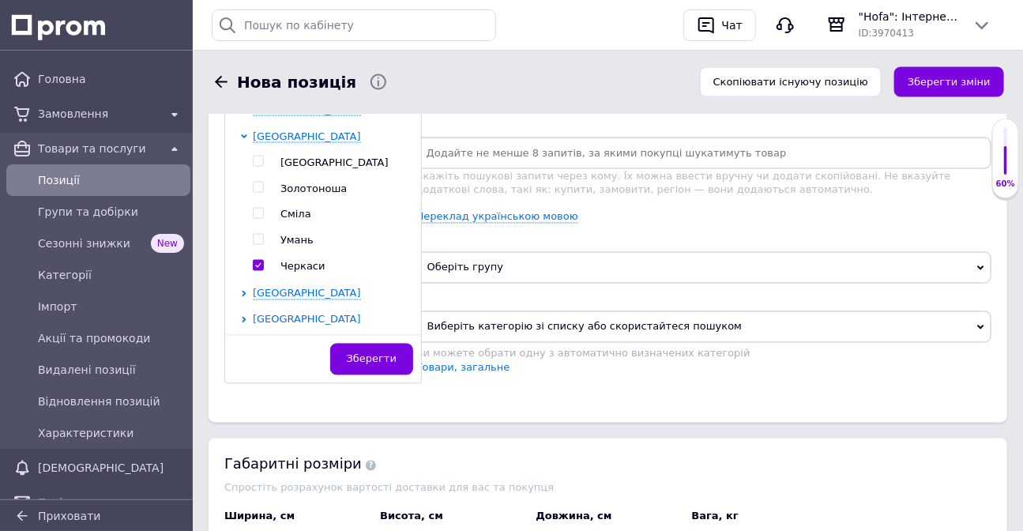
click at [300, 326] on span "[GEOGRAPHIC_DATA]" at bounding box center [307, 320] width 108 height 12
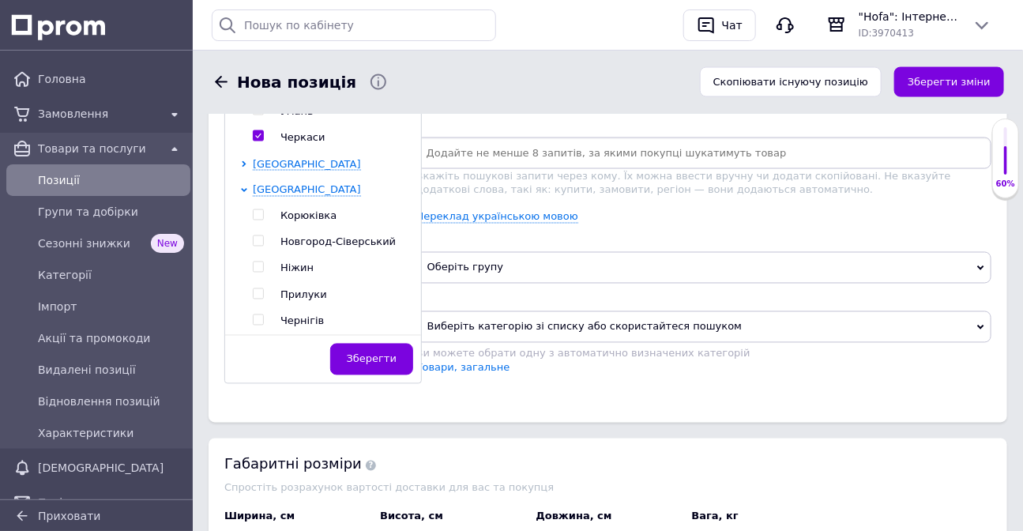
scroll to position [849, 0]
click at [295, 326] on span "Чернігів" at bounding box center [301, 320] width 43 height 12
checkbox input "true"
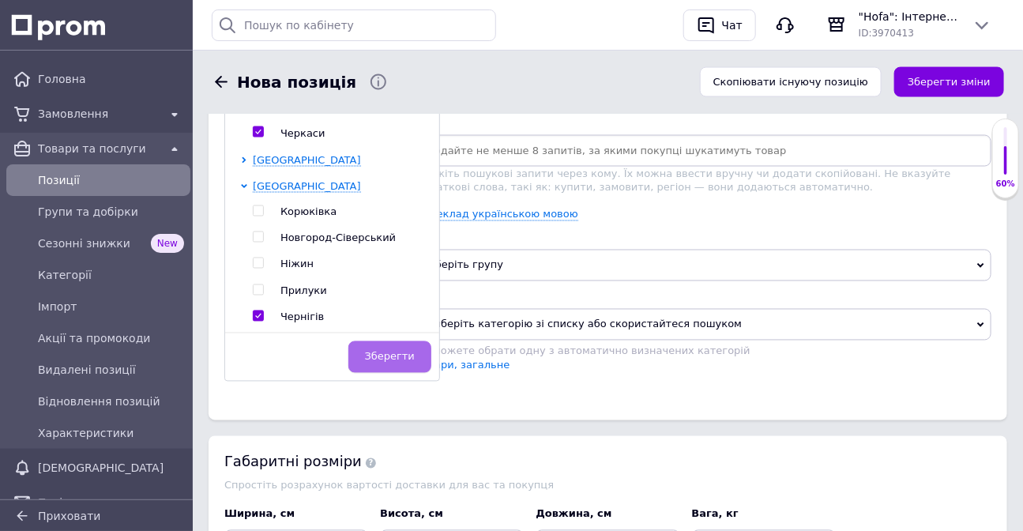
click at [393, 363] on span "Зберегти" at bounding box center [390, 357] width 50 height 12
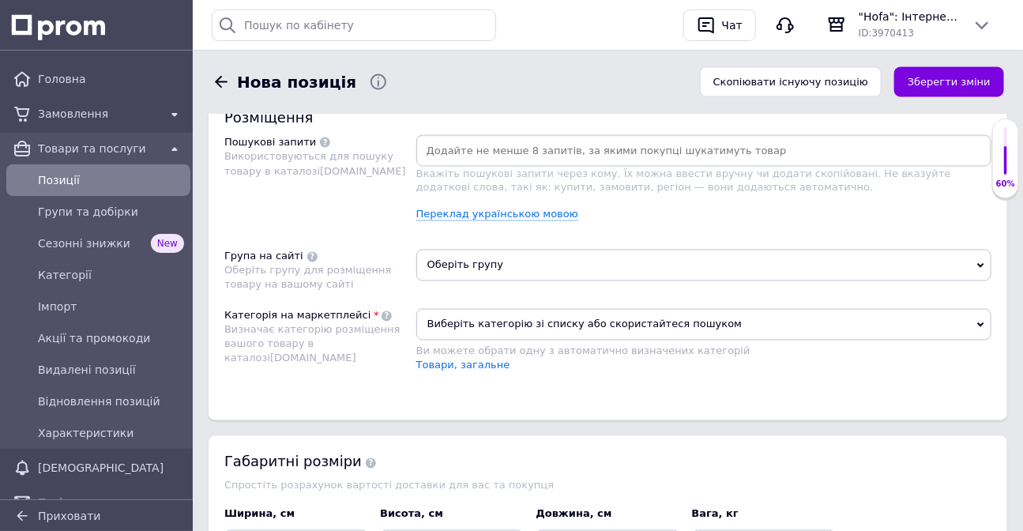
click at [614, 317] on span "Виберіть категорію зі списку або скористайтеся пошуком" at bounding box center [703, 325] width 575 height 32
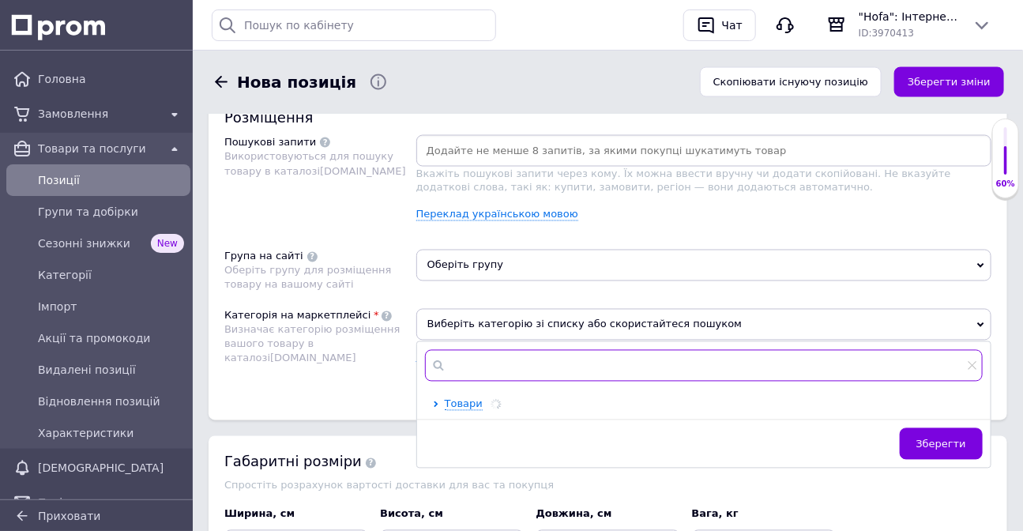
click at [531, 367] on input "text" at bounding box center [704, 366] width 558 height 32
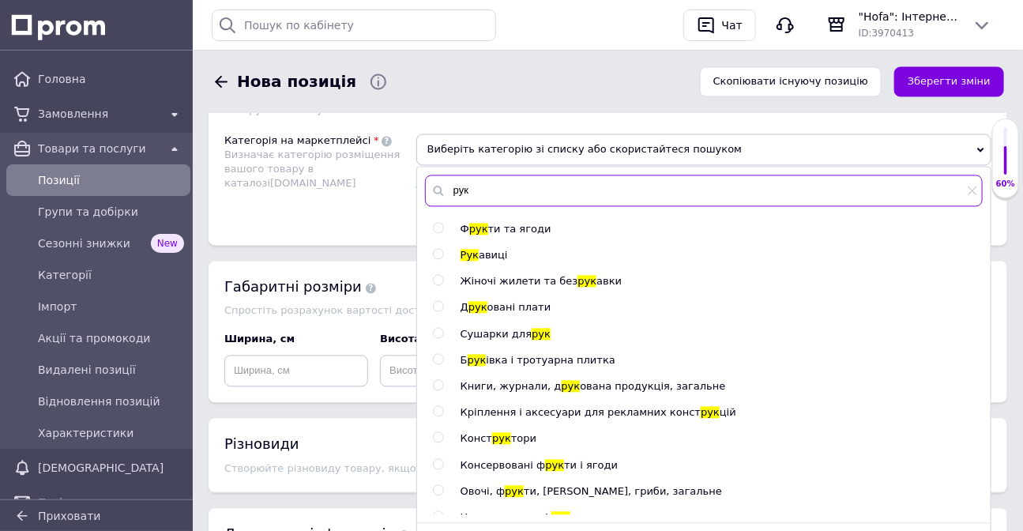
scroll to position [1079, 0]
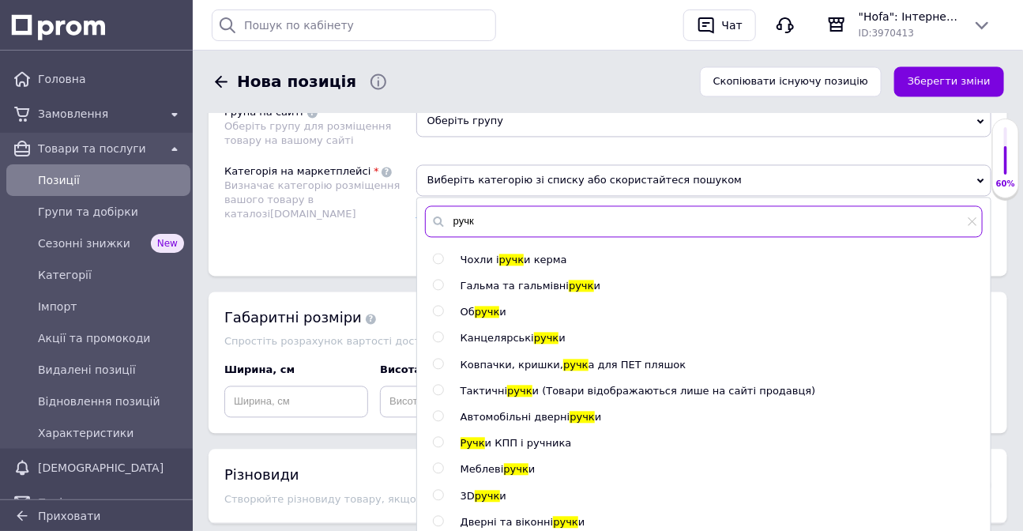
type input "ручк"
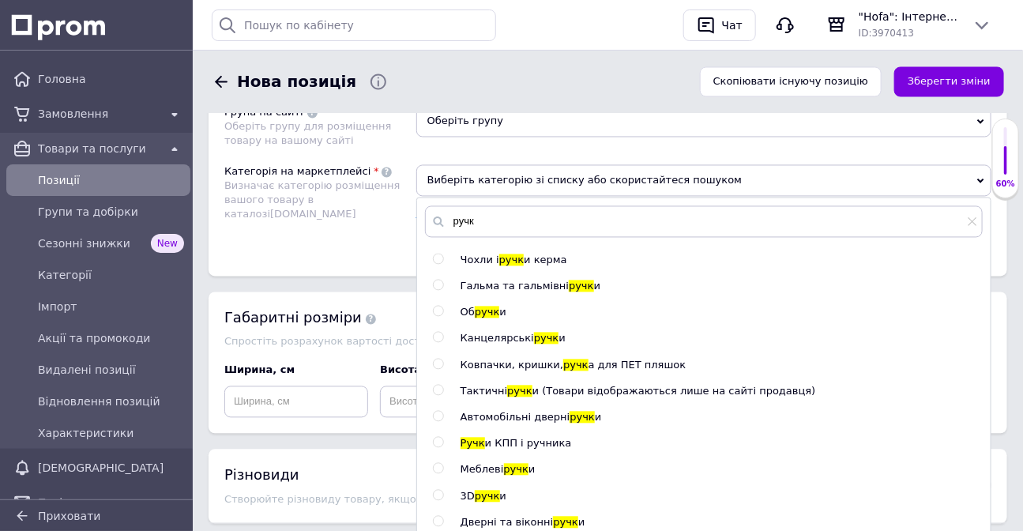
click at [436, 337] on input "radio" at bounding box center [438, 338] width 10 height 10
radio input "true"
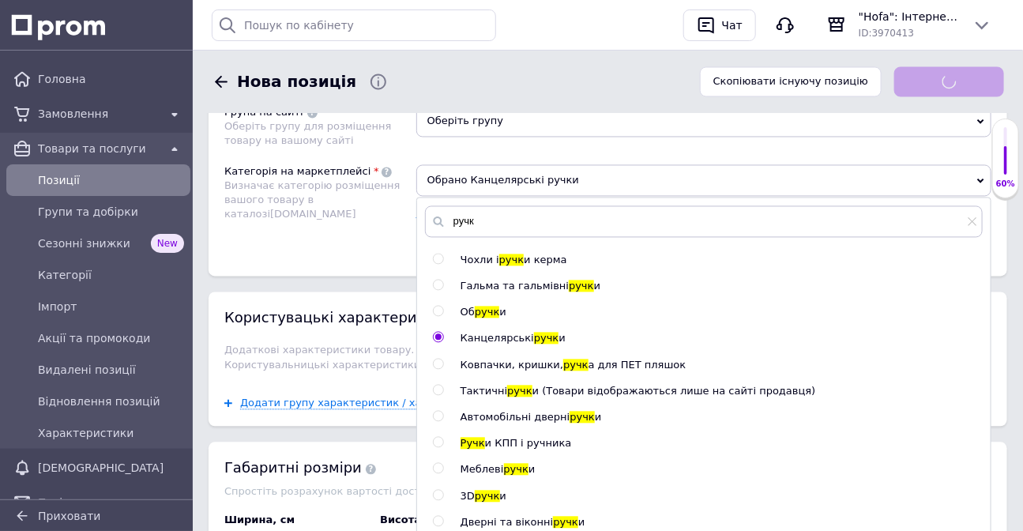
click at [321, 273] on div "Розміщення Пошукові запити Використовуються для пошуку товару в каталозі [DOMAI…" at bounding box center [608, 112] width 799 height 329
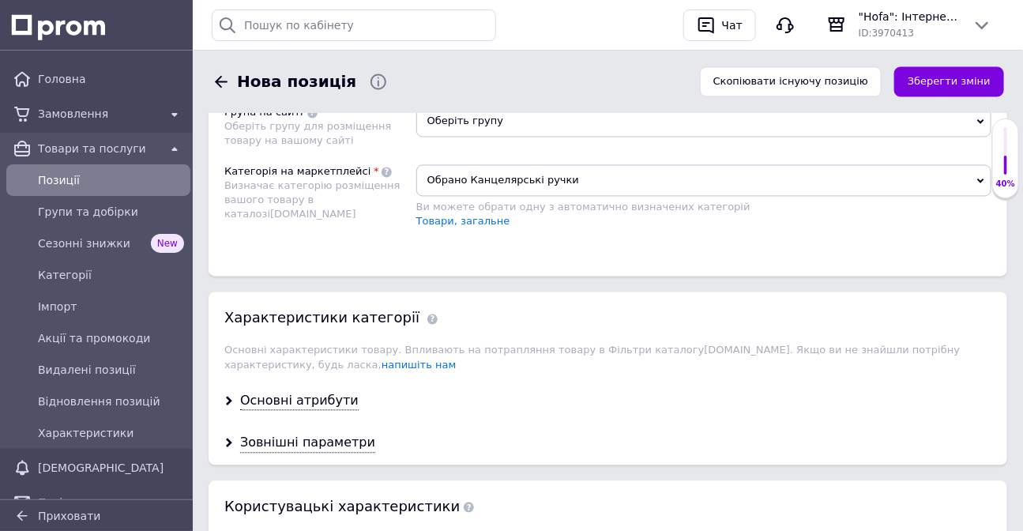
click at [441, 126] on span "Оберіть групу" at bounding box center [703, 122] width 575 height 32
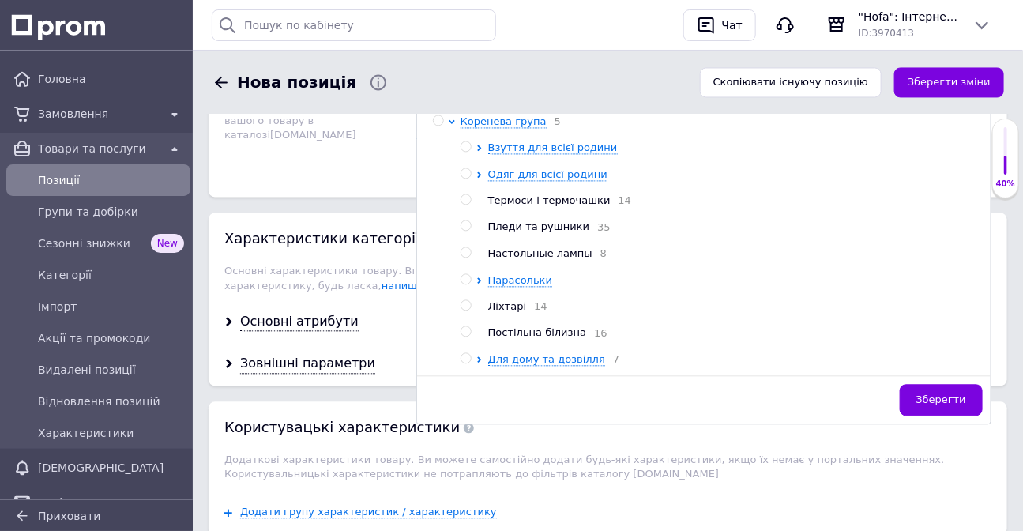
scroll to position [1151, 0]
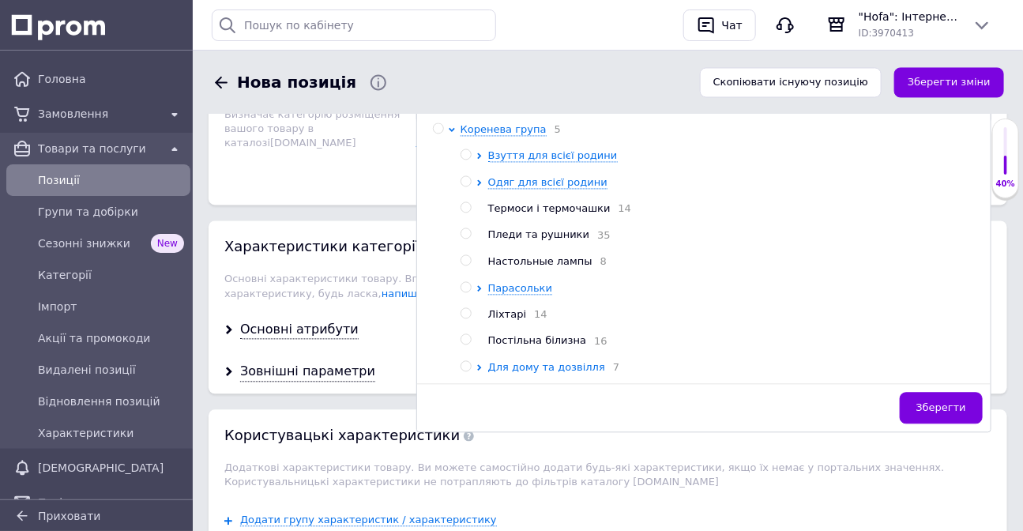
click at [510, 374] on span "Для дому та дозвілля" at bounding box center [546, 367] width 117 height 13
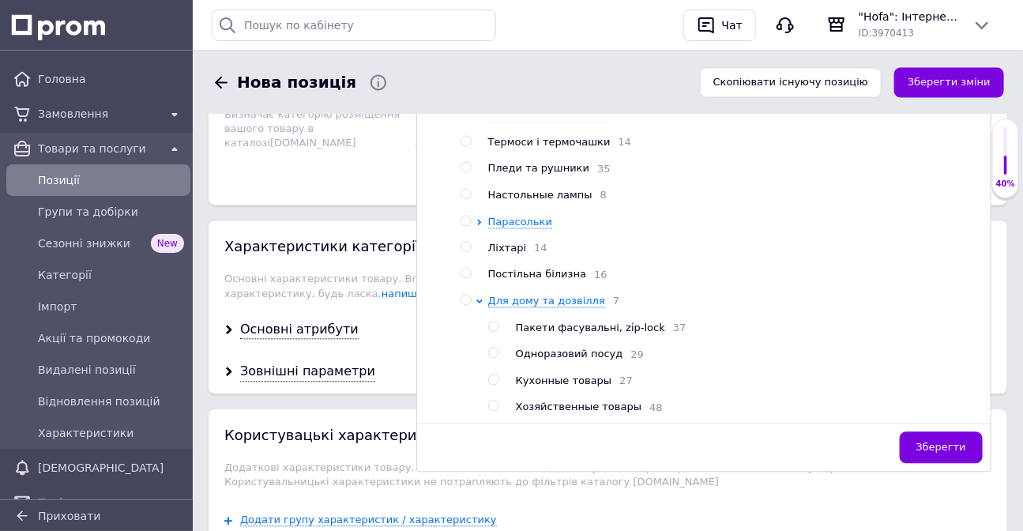
scroll to position [73, 0]
drag, startPoint x: 564, startPoint y: 405, endPoint x: 537, endPoint y: 386, distance: 32.4
click at [564, 405] on span "Хозяйственные товары" at bounding box center [579, 407] width 126 height 12
radio input "true"
click at [337, 224] on div "Характеристики категорії Основні характеристики товару. Впливають на потраплянн…" at bounding box center [608, 264] width 799 height 88
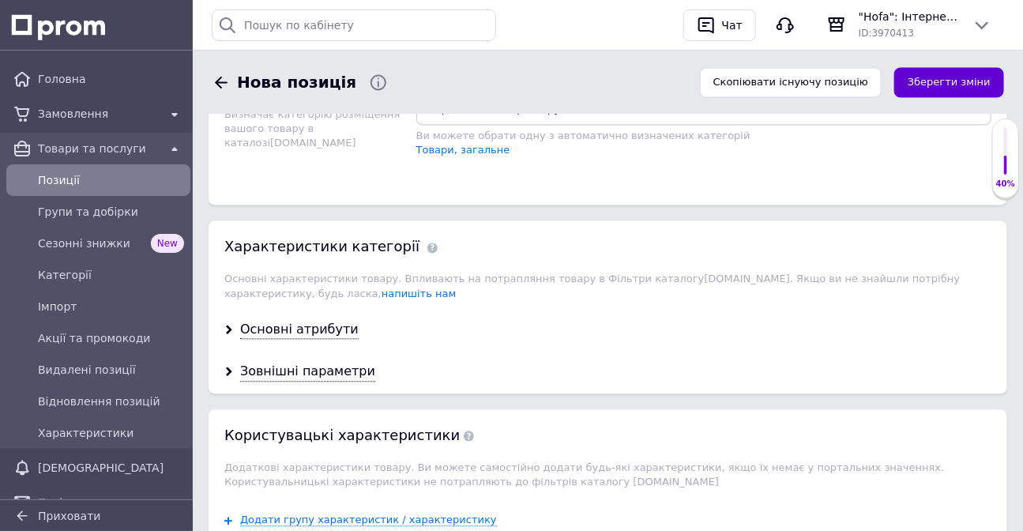
click at [944, 72] on button "Зберегти зміни" at bounding box center [949, 82] width 110 height 31
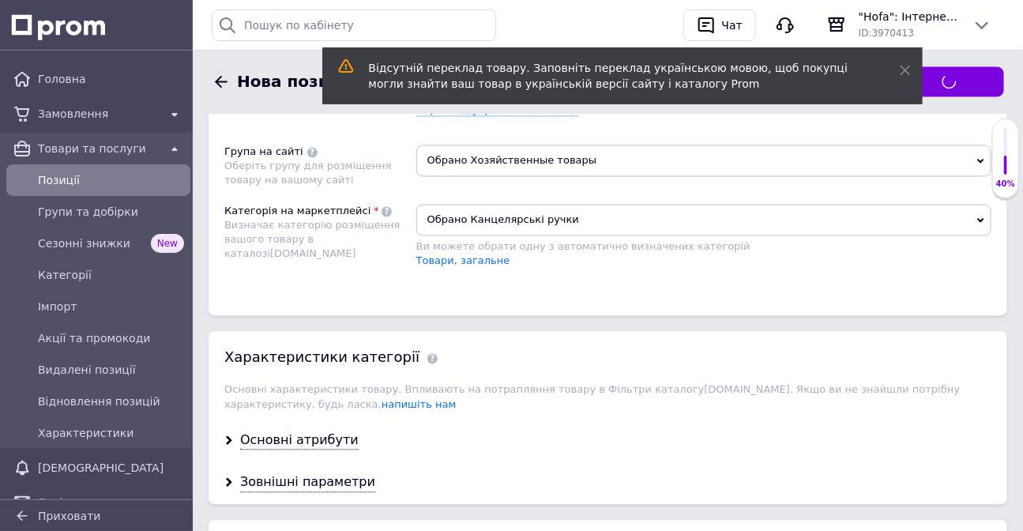
scroll to position [1151, 0]
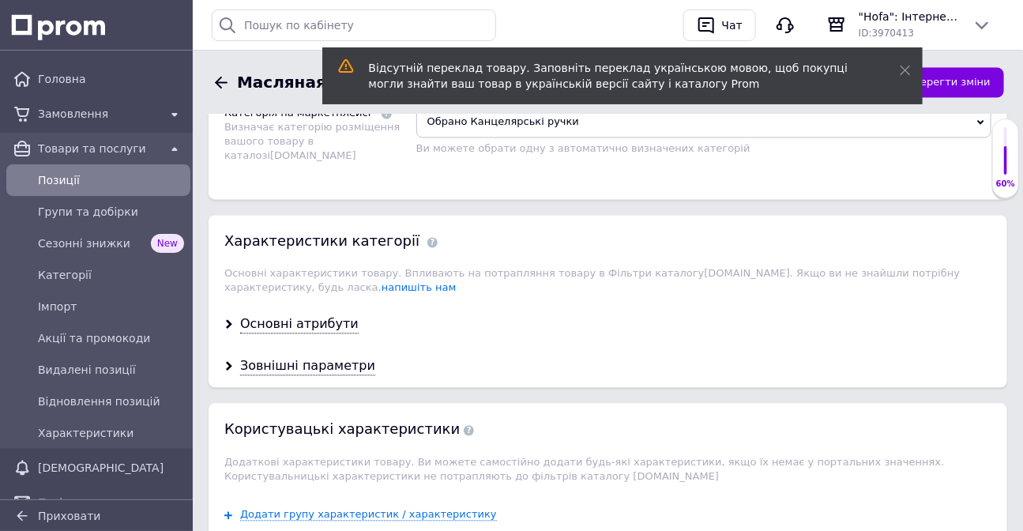
scroll to position [1149, 0]
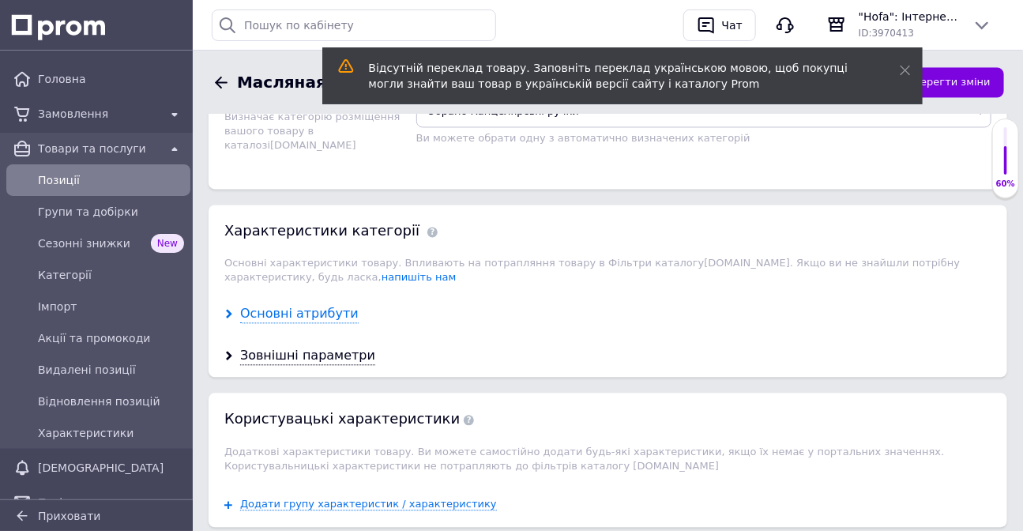
click at [279, 323] on div "Основні атрибути" at bounding box center [299, 314] width 119 height 18
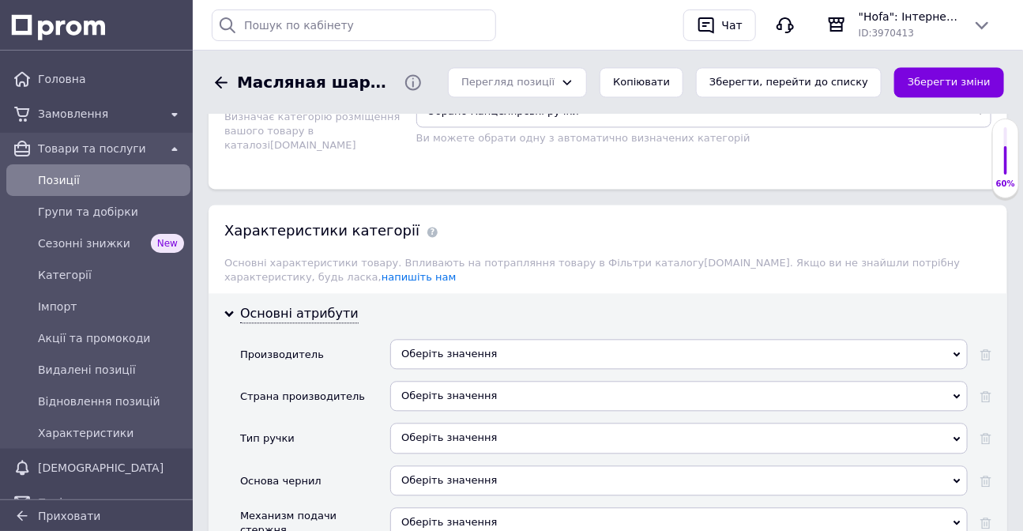
click at [461, 350] on div "Оберіть значення" at bounding box center [679, 354] width 578 height 30
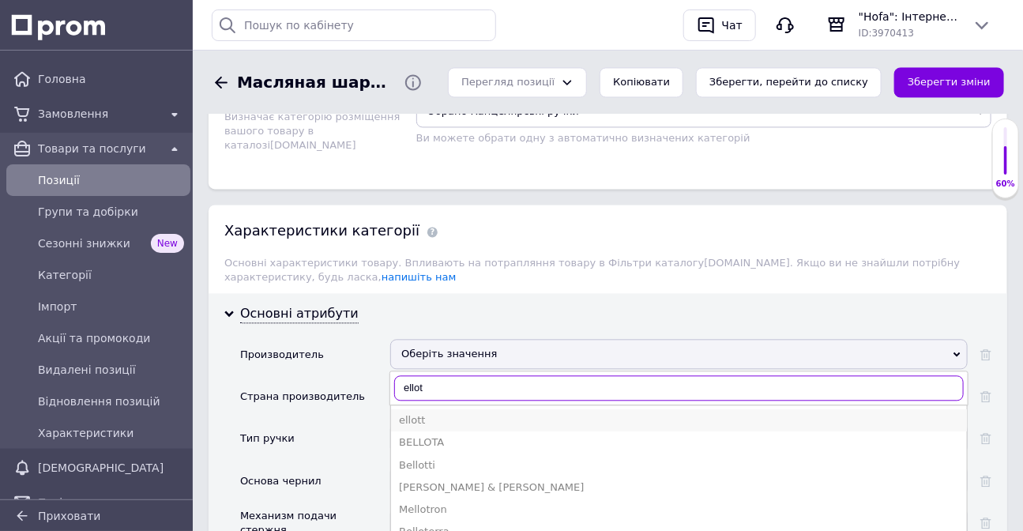
type input "ellot"
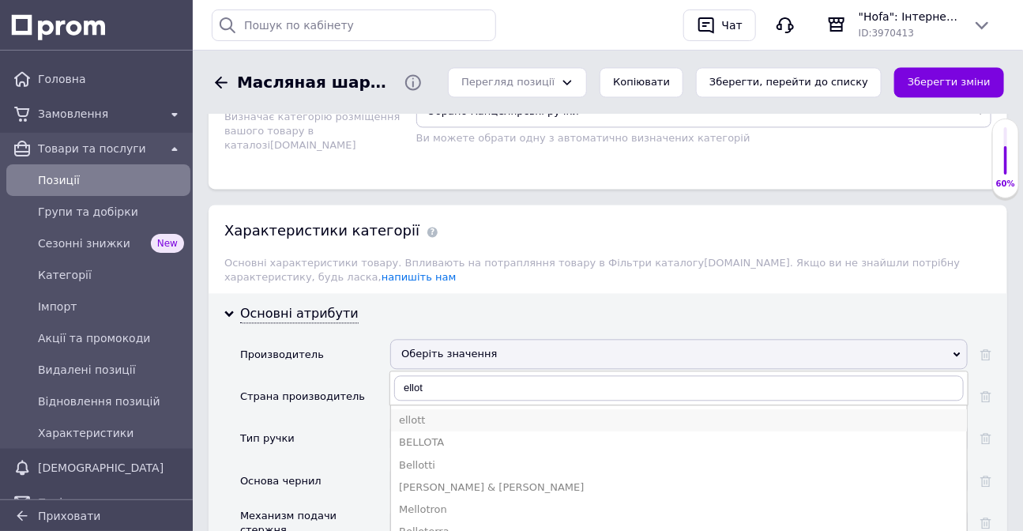
click at [409, 427] on div "ellott" at bounding box center [679, 420] width 560 height 14
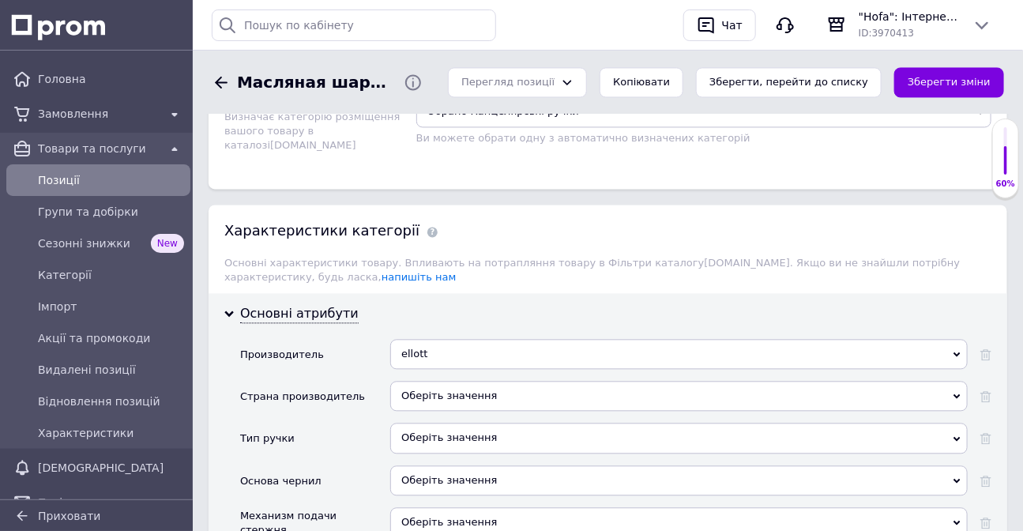
click at [411, 401] on div "Оберіть значення" at bounding box center [679, 396] width 578 height 30
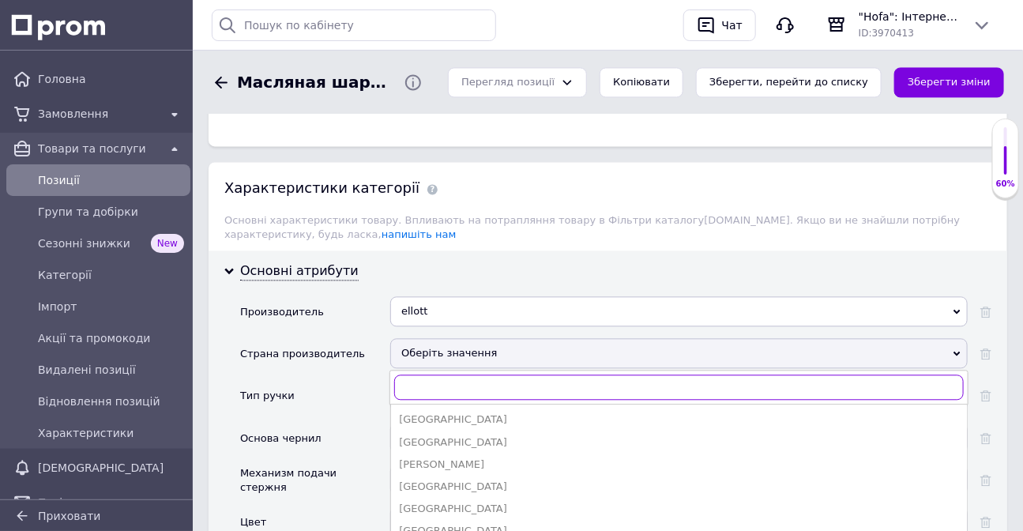
scroll to position [1293, 0]
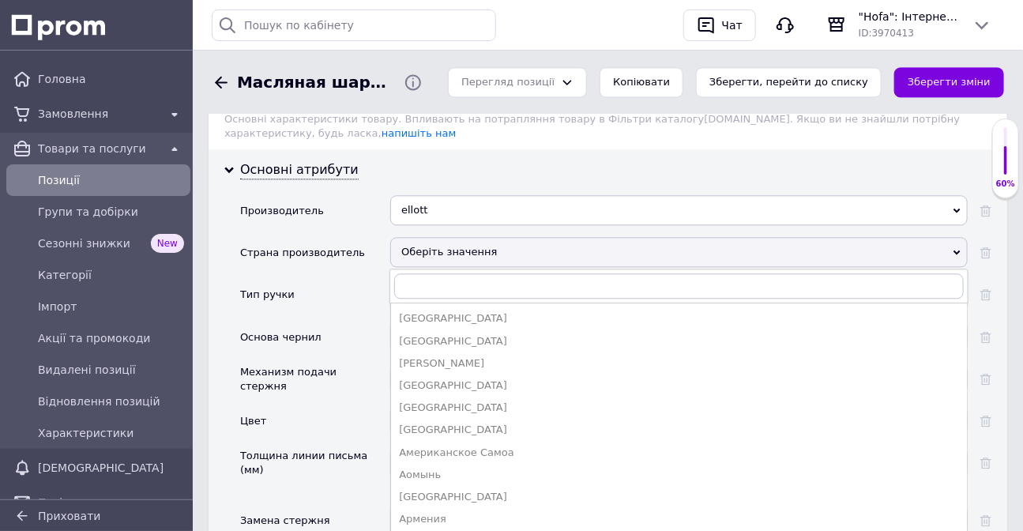
click at [316, 336] on div "Основа чернил" at bounding box center [315, 343] width 150 height 42
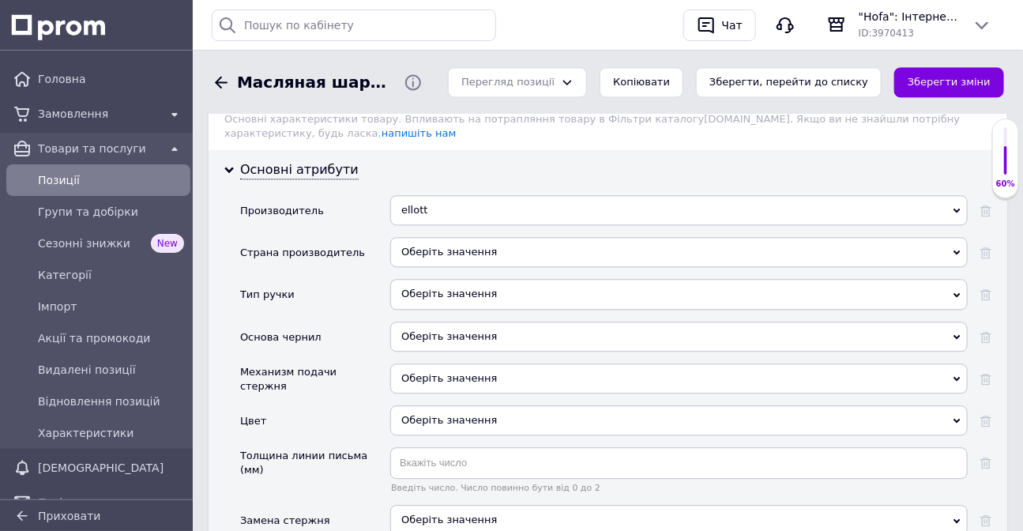
click at [401, 307] on div "Оберіть значення" at bounding box center [679, 294] width 578 height 30
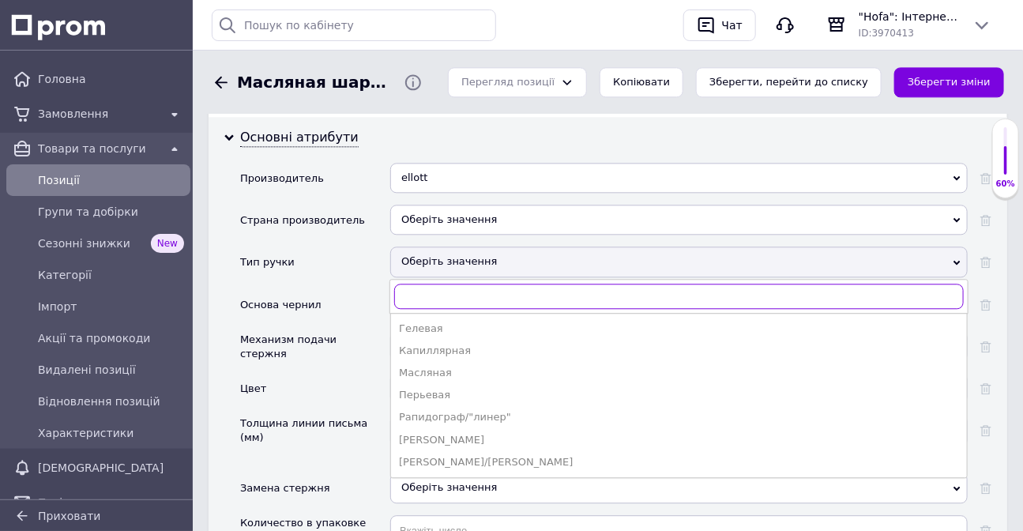
scroll to position [1436, 0]
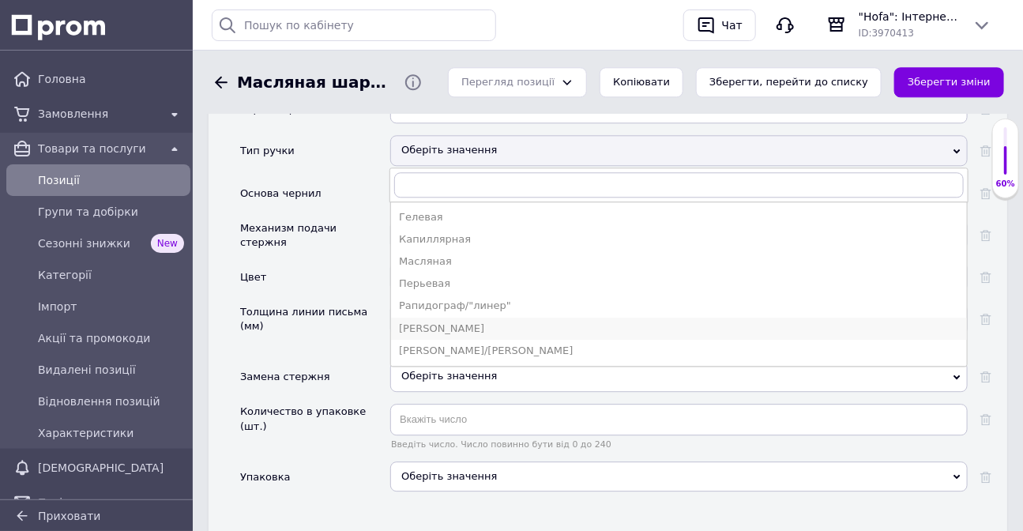
click at [431, 333] on div "[PERSON_NAME]" at bounding box center [679, 329] width 560 height 14
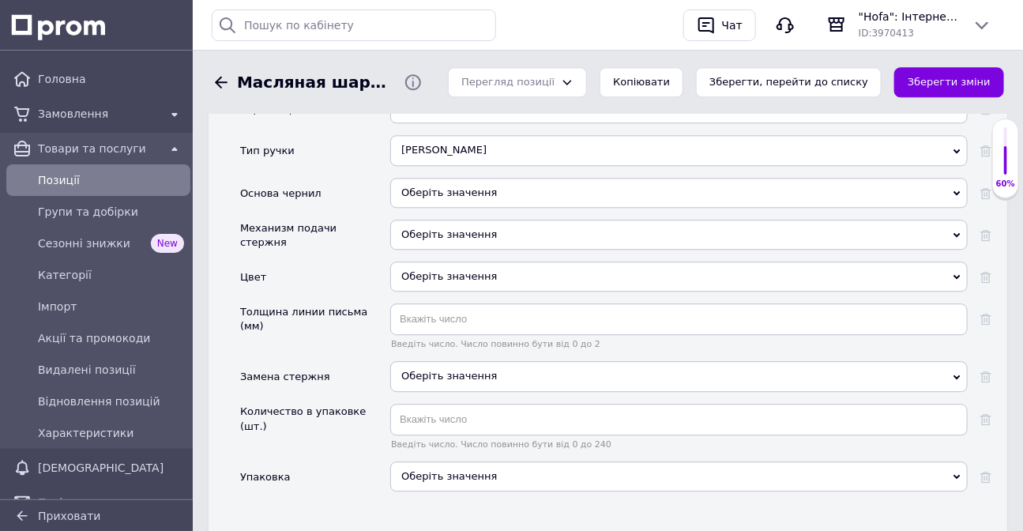
click at [439, 197] on div "Оберіть значення" at bounding box center [679, 193] width 578 height 30
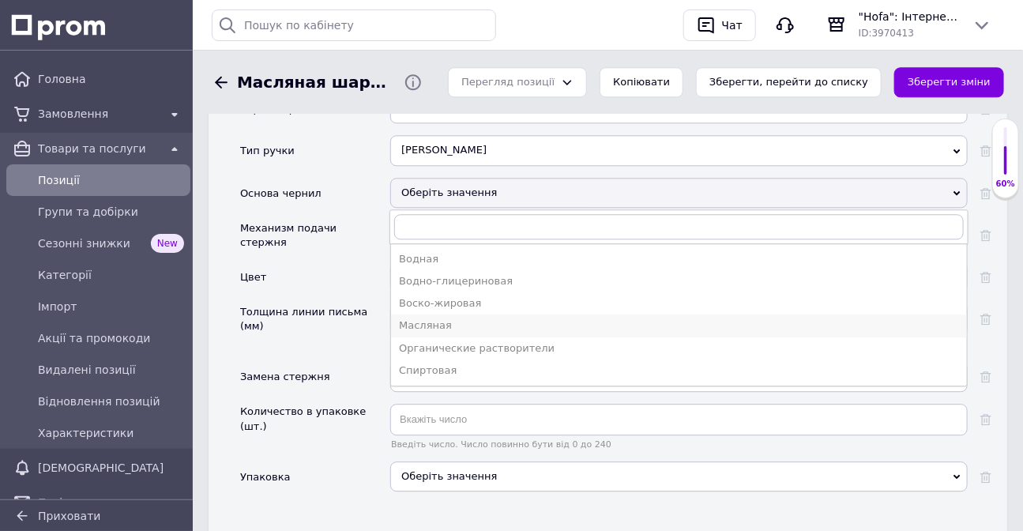
click at [430, 333] on div "Масляная" at bounding box center [679, 325] width 560 height 14
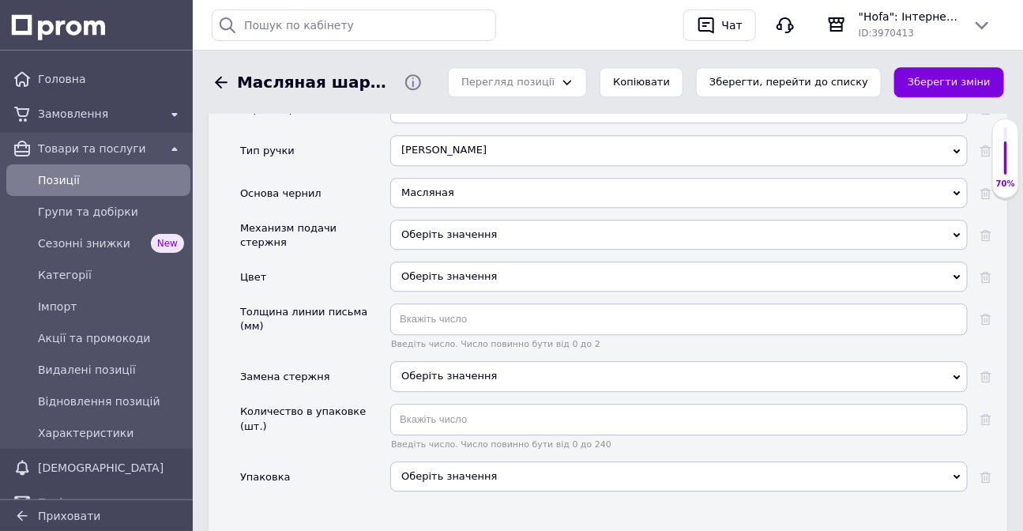
click at [456, 239] on div "Оберіть значення" at bounding box center [679, 235] width 578 height 30
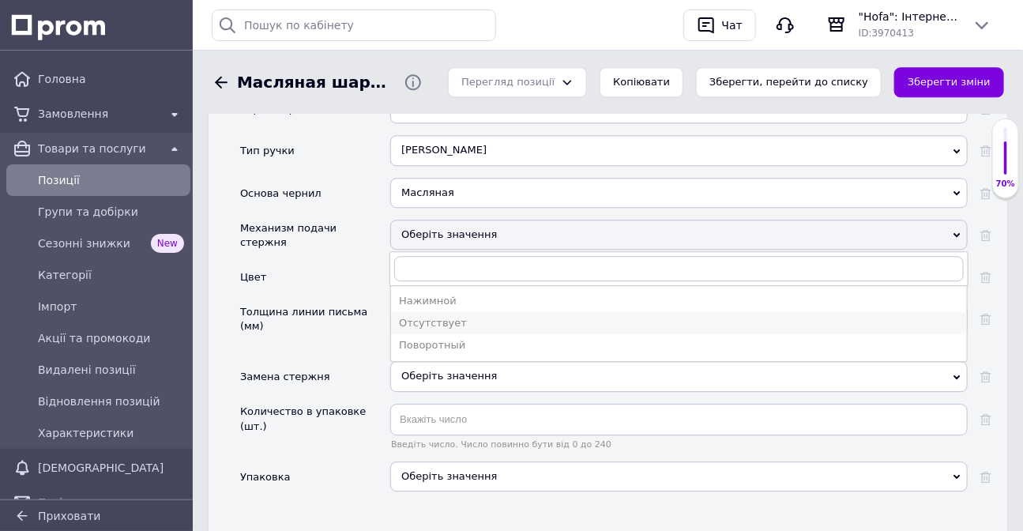
click at [426, 329] on div "Отсутствует" at bounding box center [679, 323] width 560 height 14
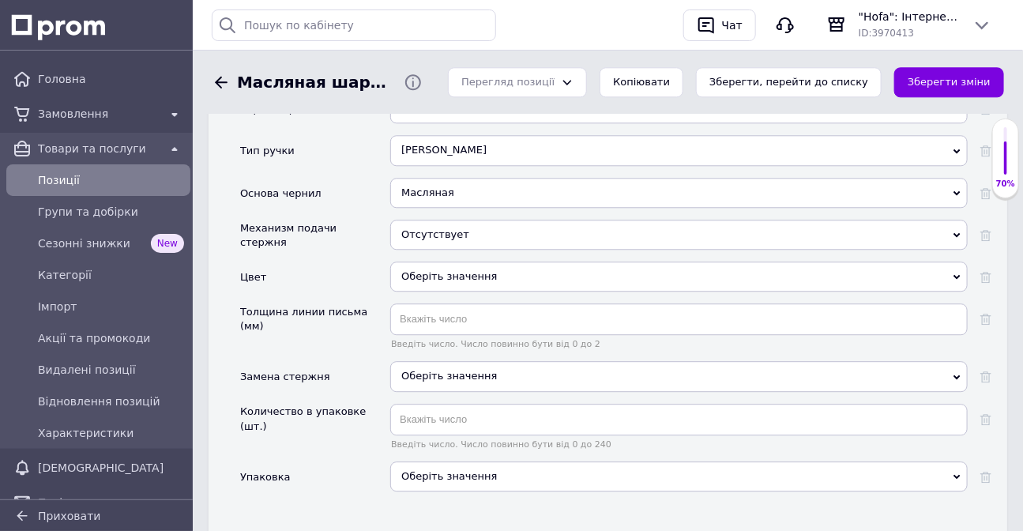
click at [427, 287] on div "Оберіть значення" at bounding box center [679, 277] width 578 height 30
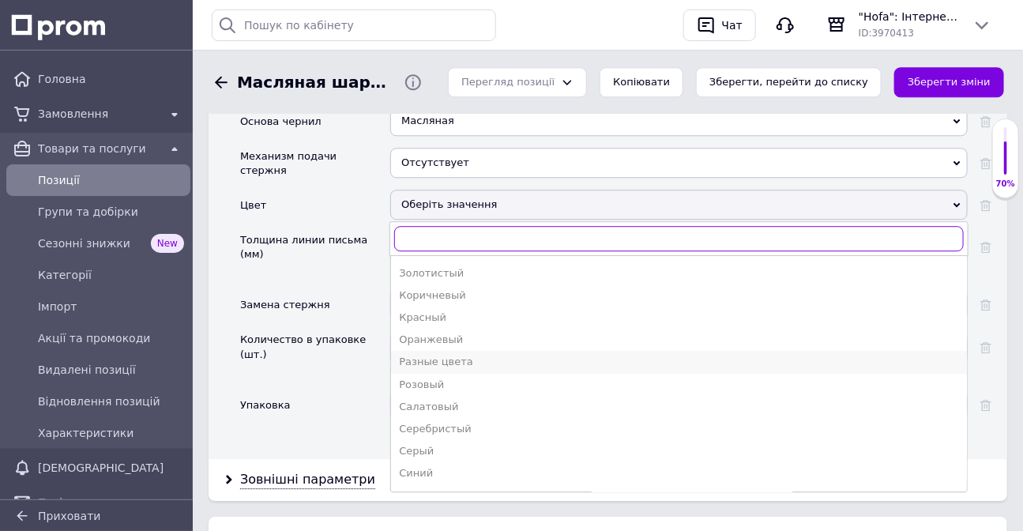
scroll to position [215, 0]
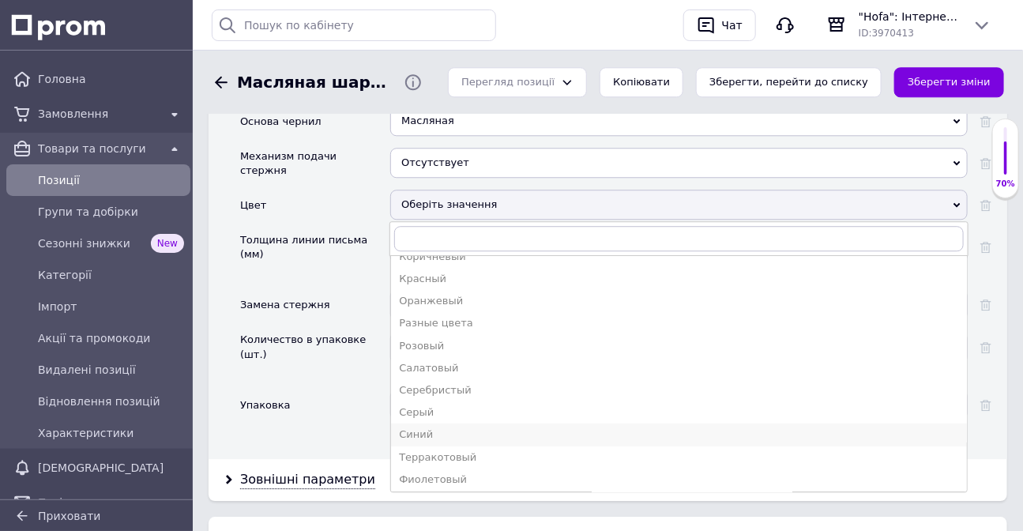
click at [460, 437] on div "Синий" at bounding box center [679, 434] width 560 height 14
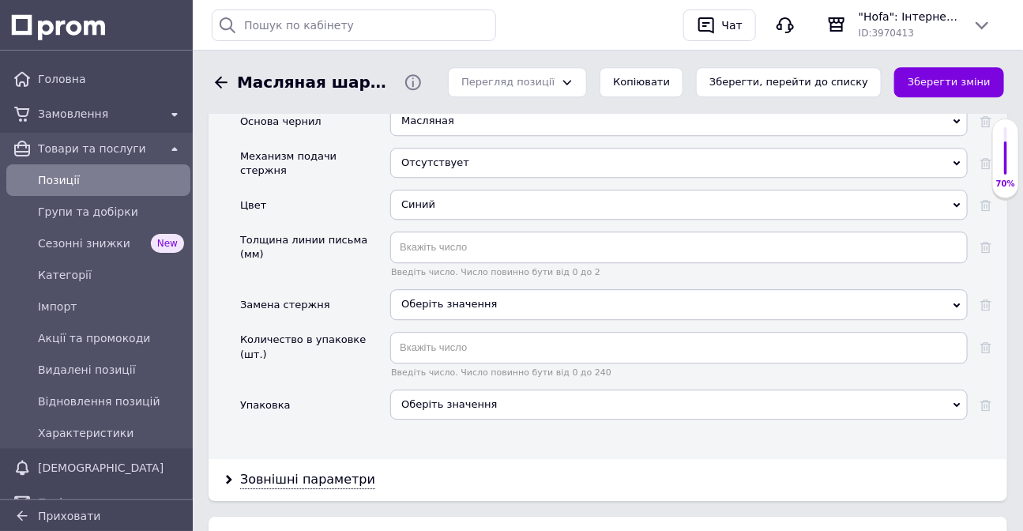
click at [352, 331] on div "Замена стержня" at bounding box center [315, 310] width 150 height 42
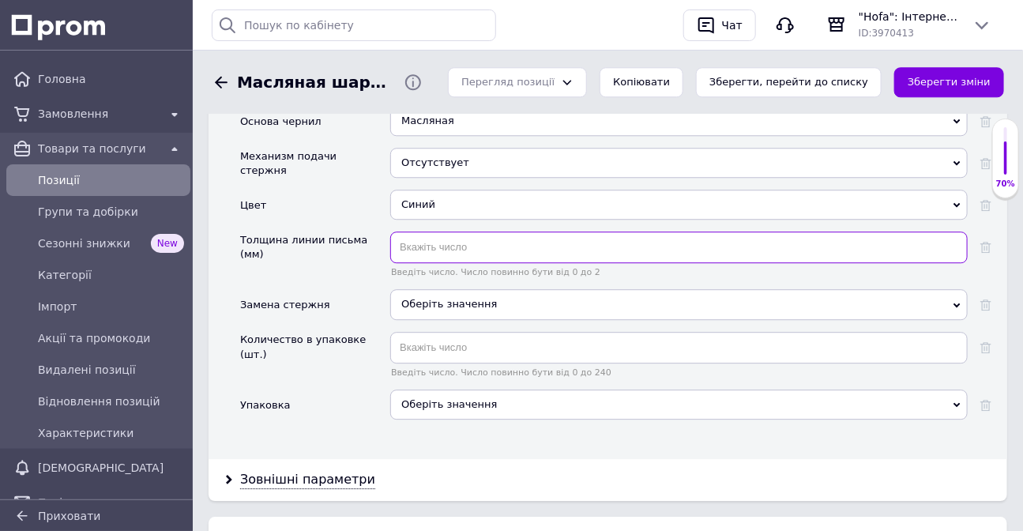
click at [438, 263] on input "text" at bounding box center [679, 247] width 578 height 32
type input "0.7"
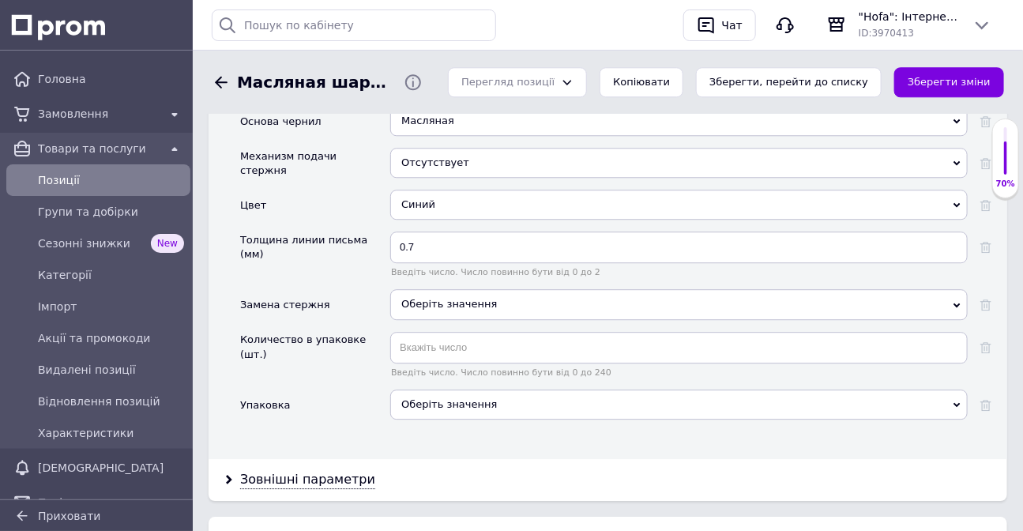
click at [415, 308] on span "Оберіть значення" at bounding box center [449, 304] width 96 height 12
click at [336, 323] on div "Замена стержня" at bounding box center [315, 310] width 150 height 42
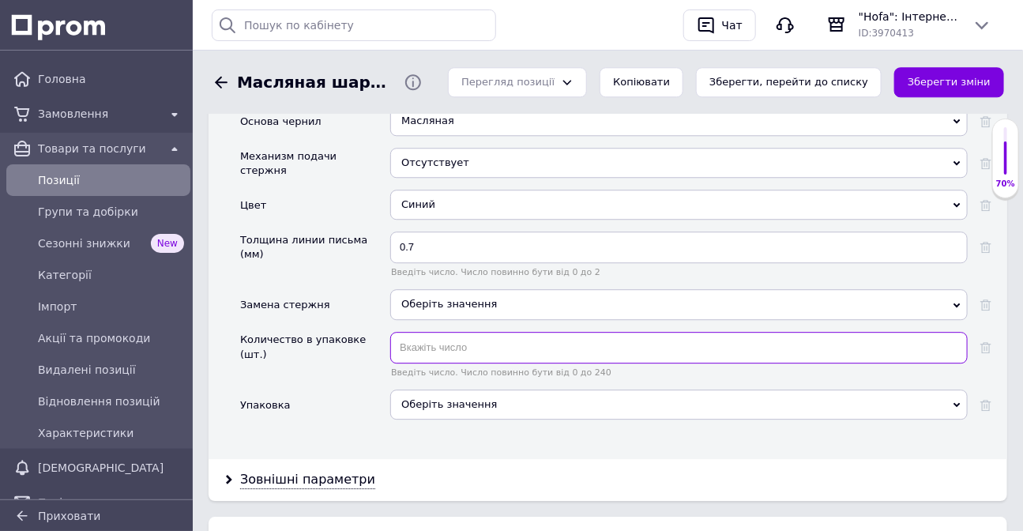
click at [404, 355] on input "text" at bounding box center [679, 348] width 578 height 32
type input "12"
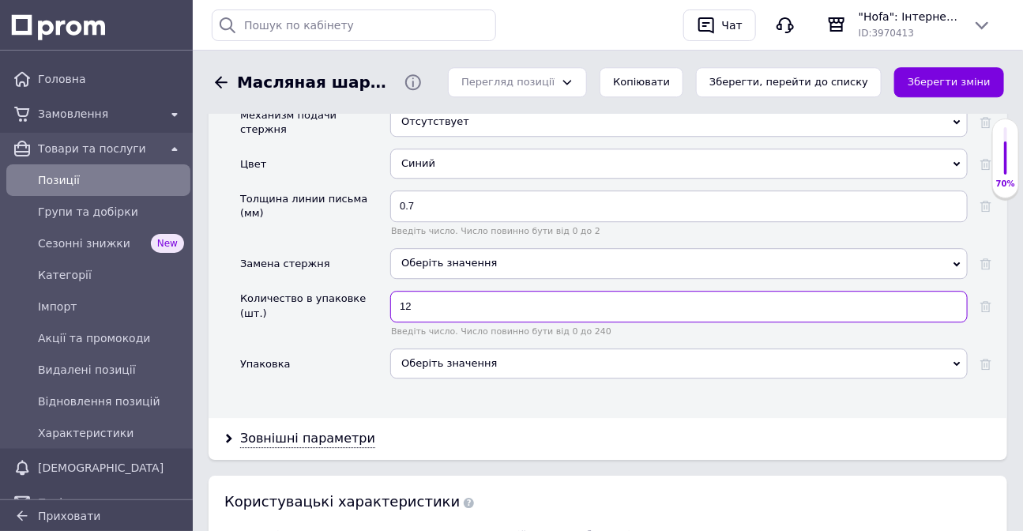
scroll to position [1580, 0]
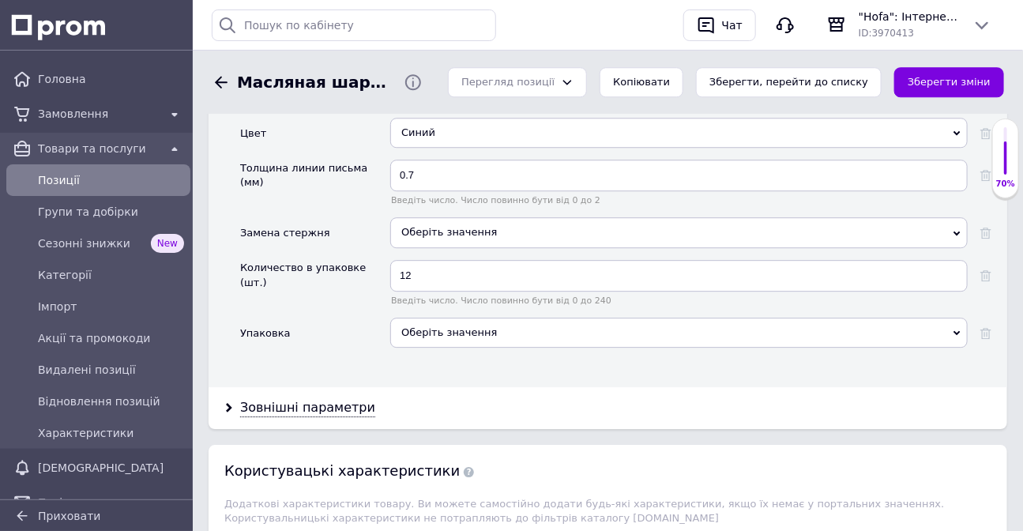
click at [461, 342] on div "Оберіть значення" at bounding box center [679, 333] width 578 height 30
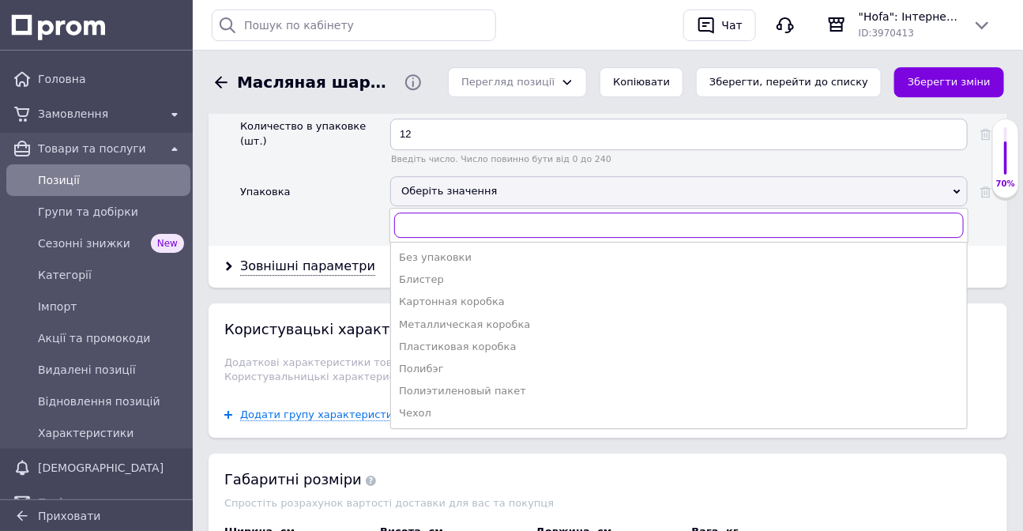
scroll to position [1723, 0]
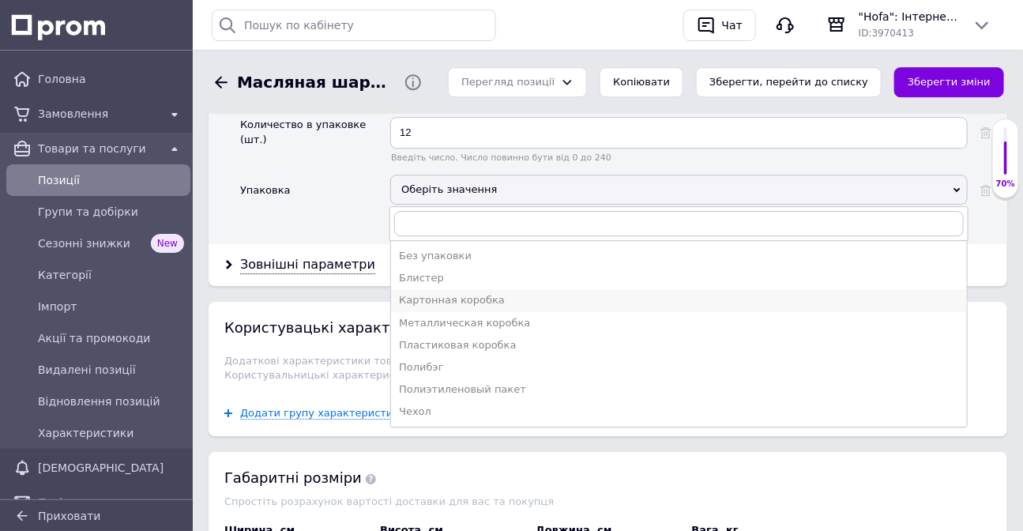
click at [435, 307] on div "Картонная коробка" at bounding box center [679, 300] width 560 height 14
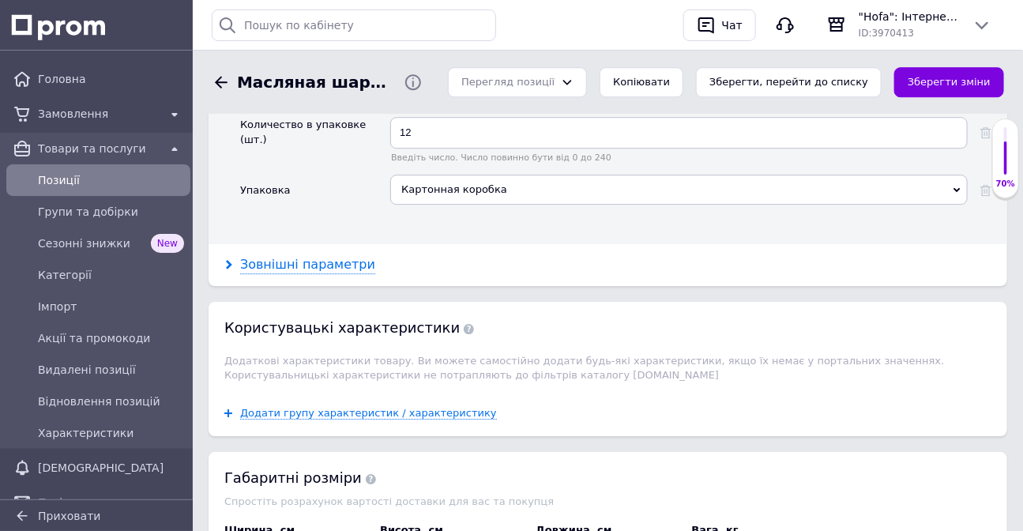
click at [278, 263] on div "Зовнішні параметри" at bounding box center [307, 265] width 135 height 18
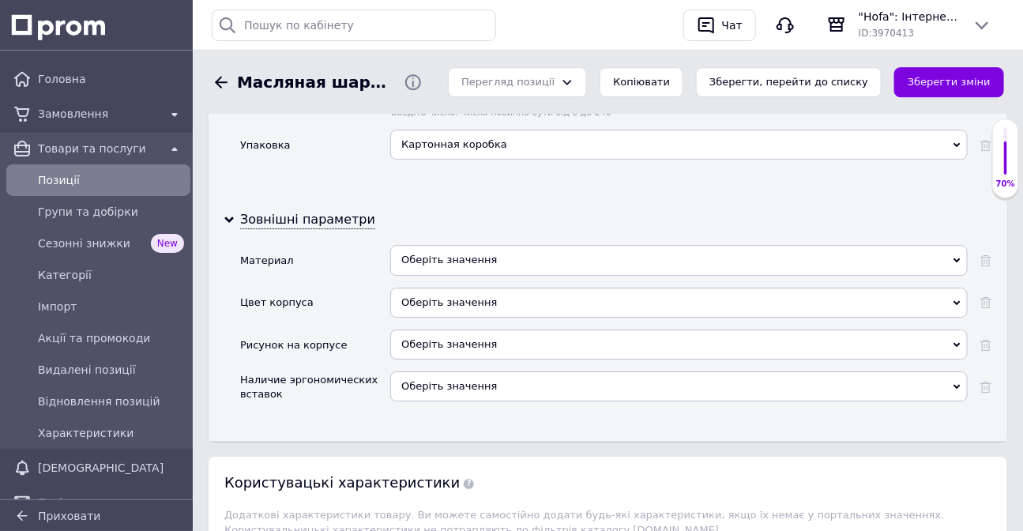
scroll to position [1867, 0]
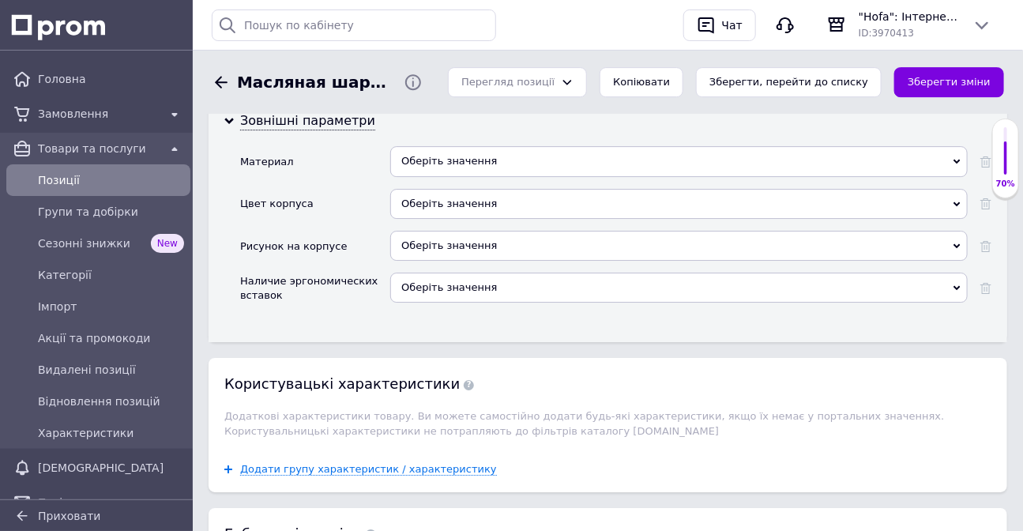
click at [412, 158] on div "Оберіть значення" at bounding box center [679, 161] width 578 height 30
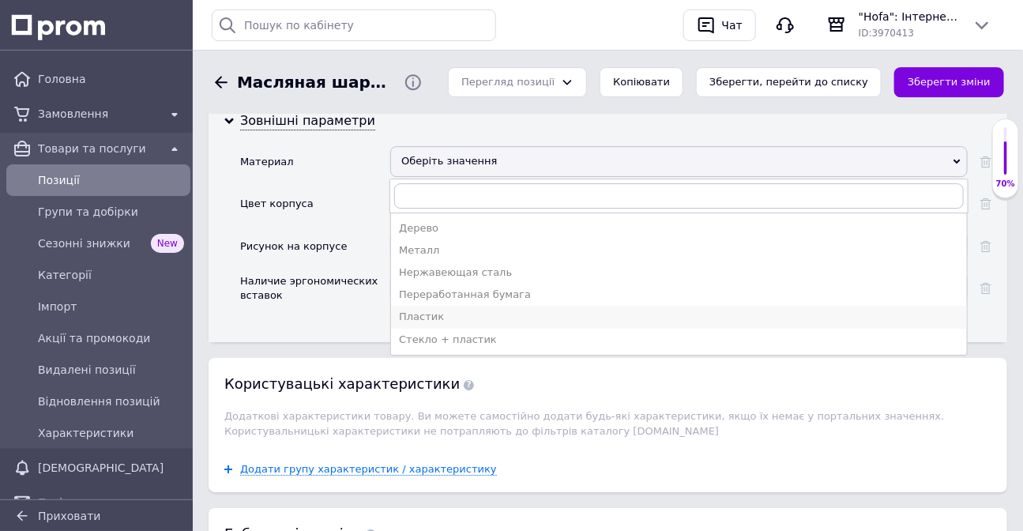
click at [450, 311] on li "Пластик" at bounding box center [679, 317] width 576 height 22
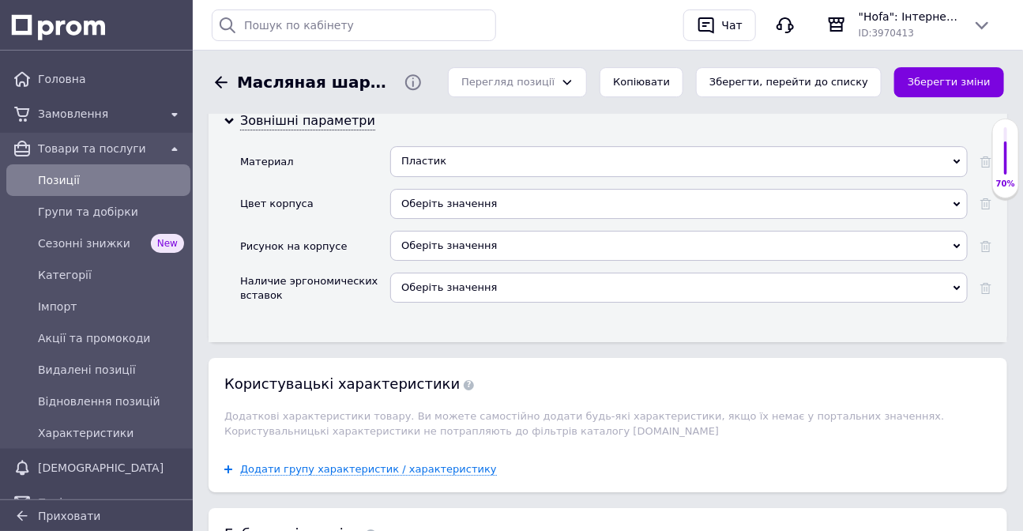
click at [423, 201] on div "Оберіть значення" at bounding box center [679, 204] width 578 height 30
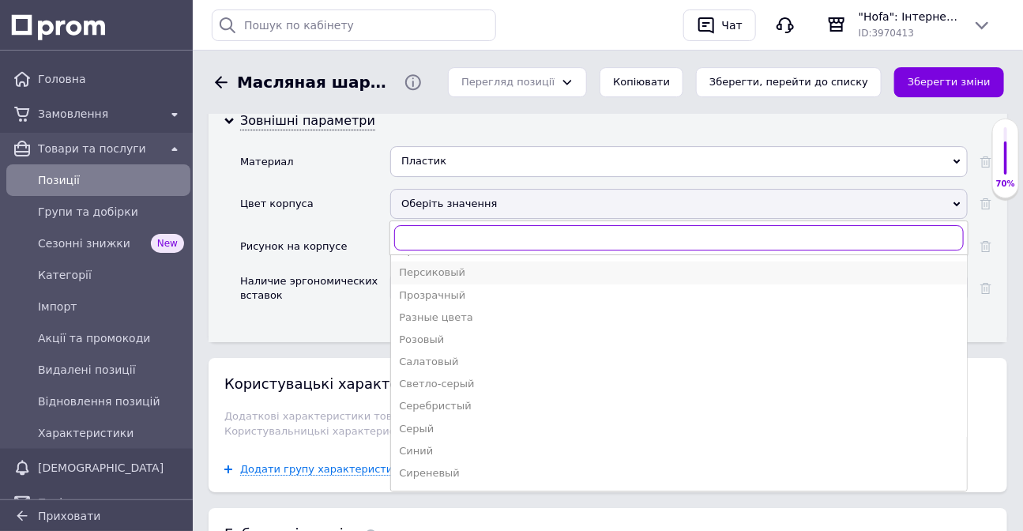
scroll to position [431, 0]
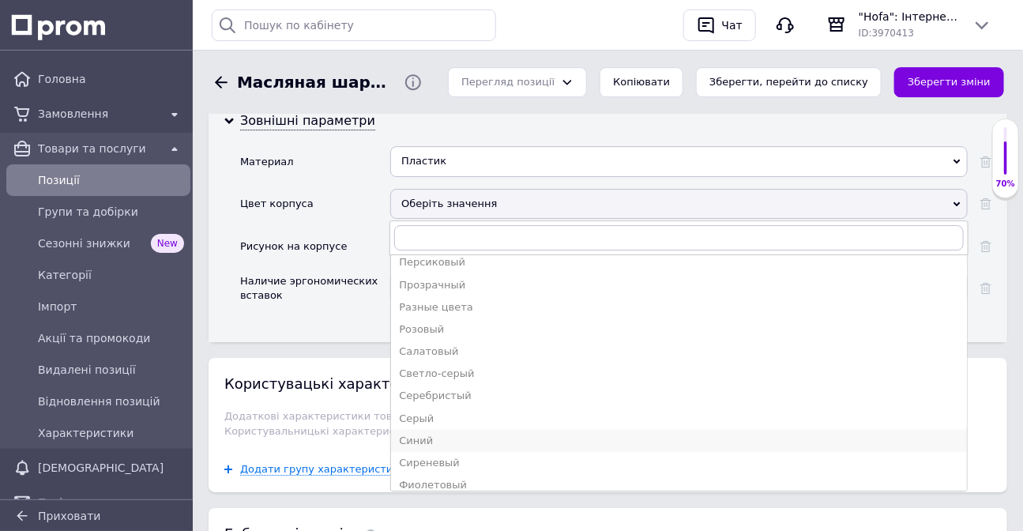
click at [434, 443] on div "Синий" at bounding box center [679, 441] width 560 height 14
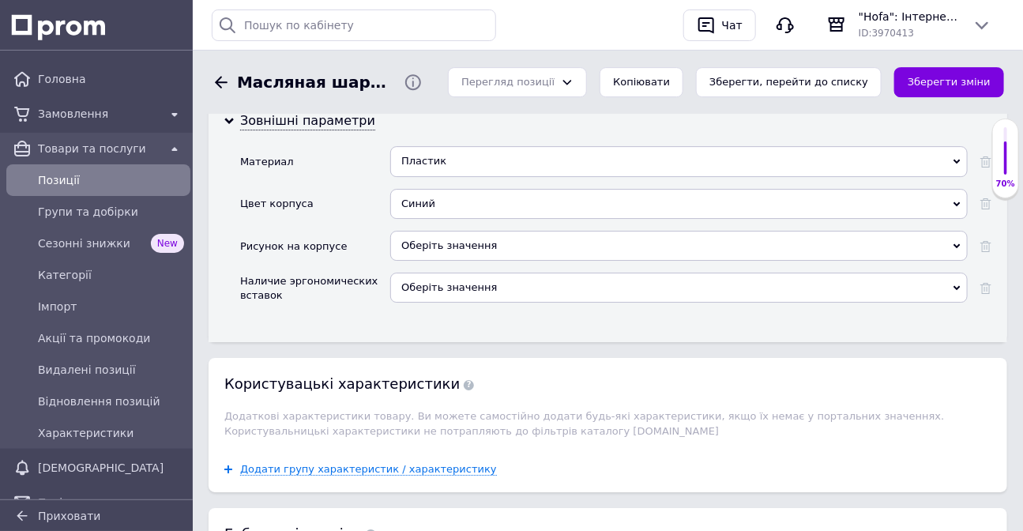
click at [413, 249] on span "Оберіть значення" at bounding box center [449, 245] width 96 height 12
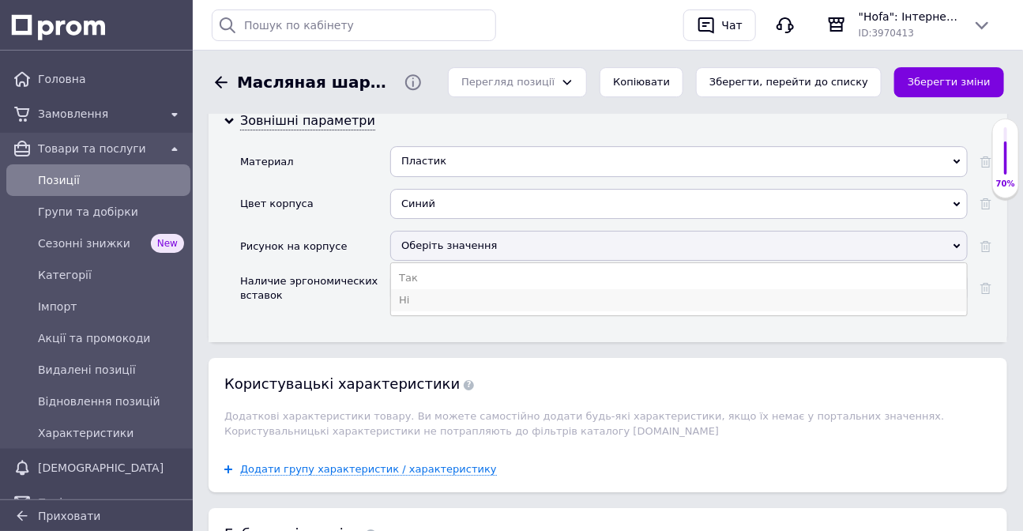
click at [416, 303] on li "Ні" at bounding box center [679, 300] width 576 height 22
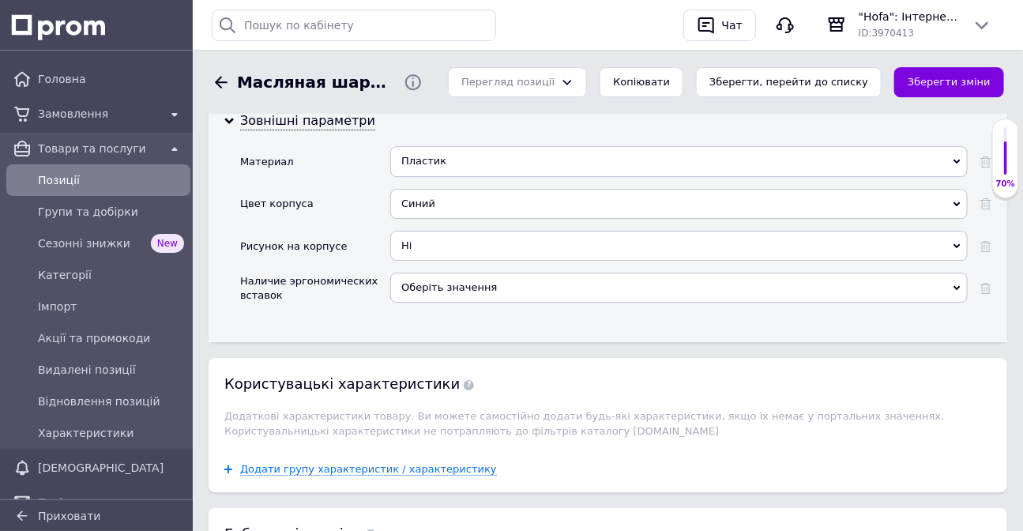
click at [417, 292] on span "Оберіть значення" at bounding box center [449, 287] width 96 height 12
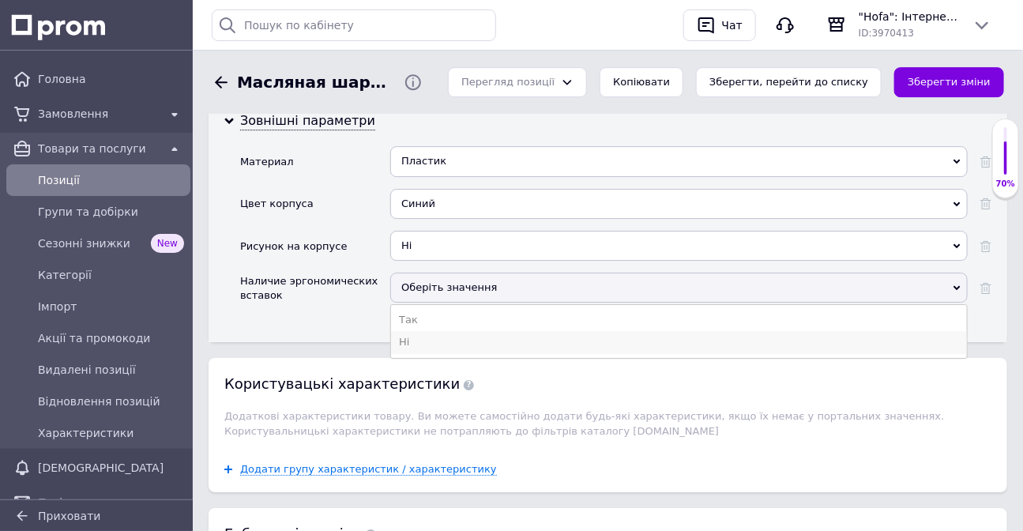
click at [415, 348] on li "Ні" at bounding box center [679, 342] width 576 height 22
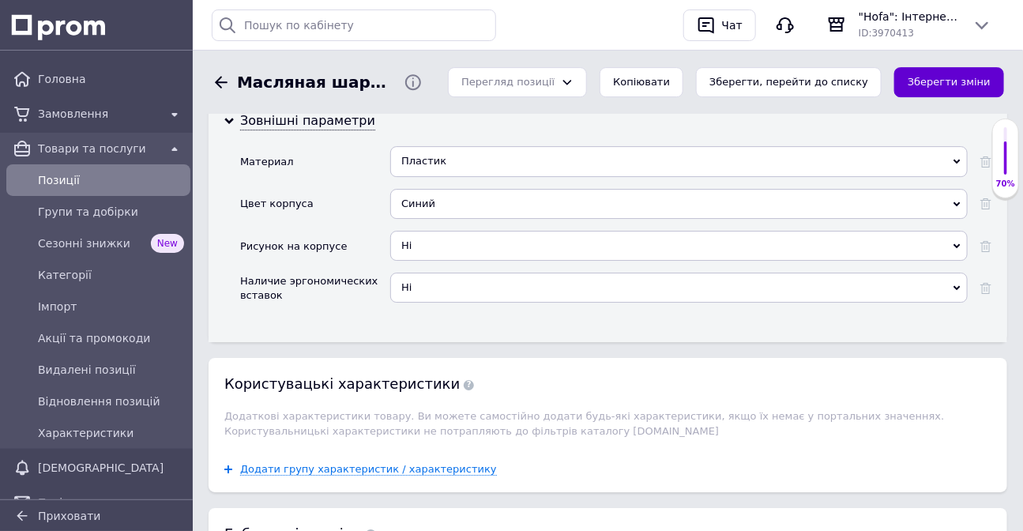
click at [956, 79] on button "Зберегти зміни" at bounding box center [949, 82] width 110 height 31
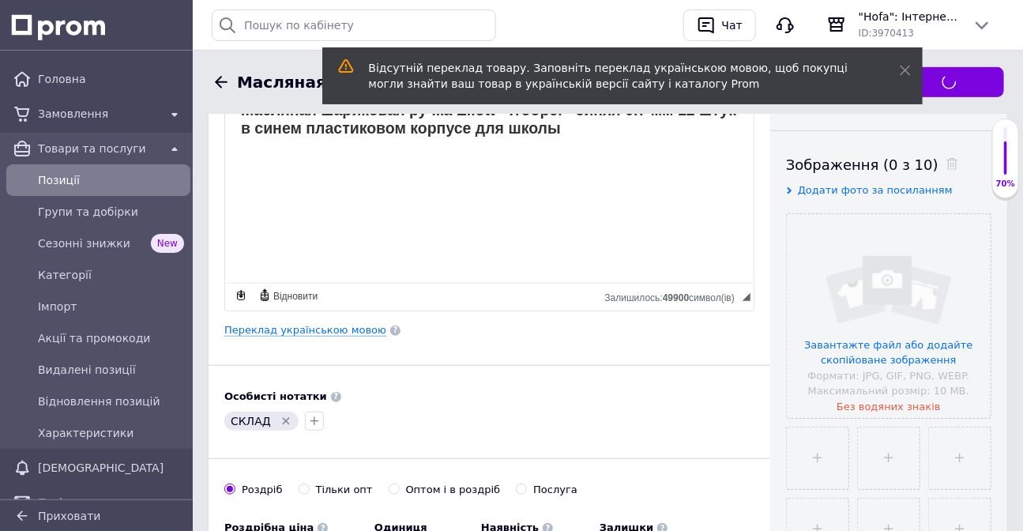
scroll to position [201, 0]
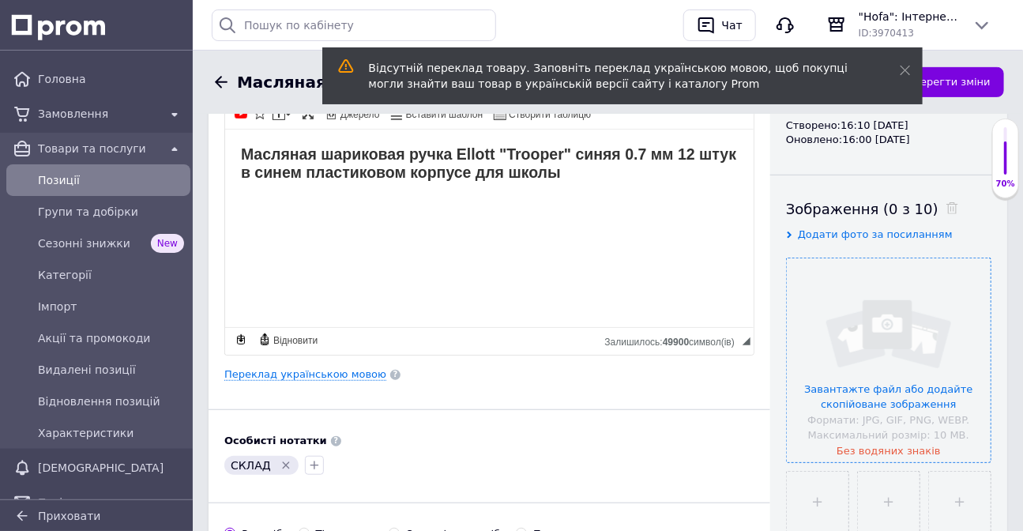
click at [898, 324] on input "file" at bounding box center [889, 360] width 204 height 204
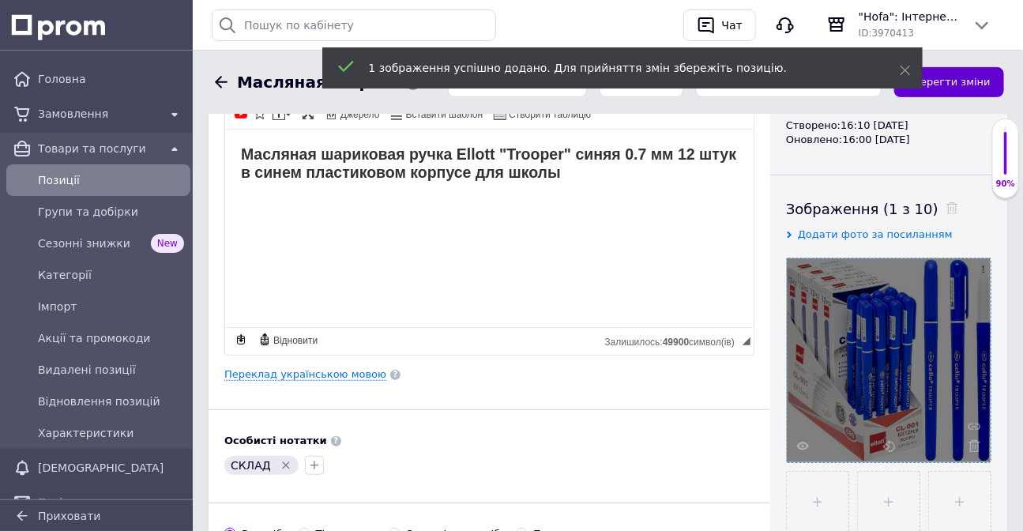
click at [956, 81] on button "Зберегти зміни" at bounding box center [949, 82] width 110 height 31
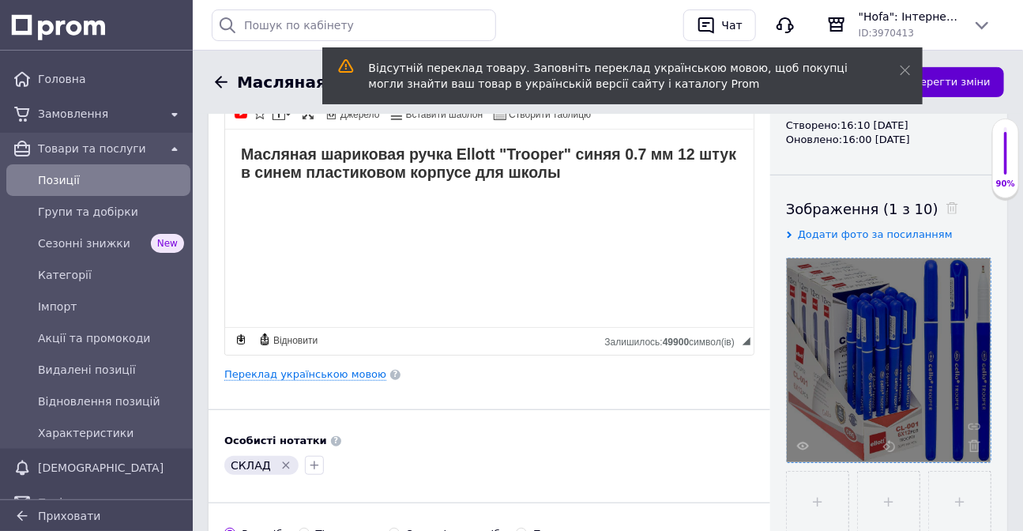
click at [960, 76] on button "Зберегти зміни" at bounding box center [949, 82] width 110 height 31
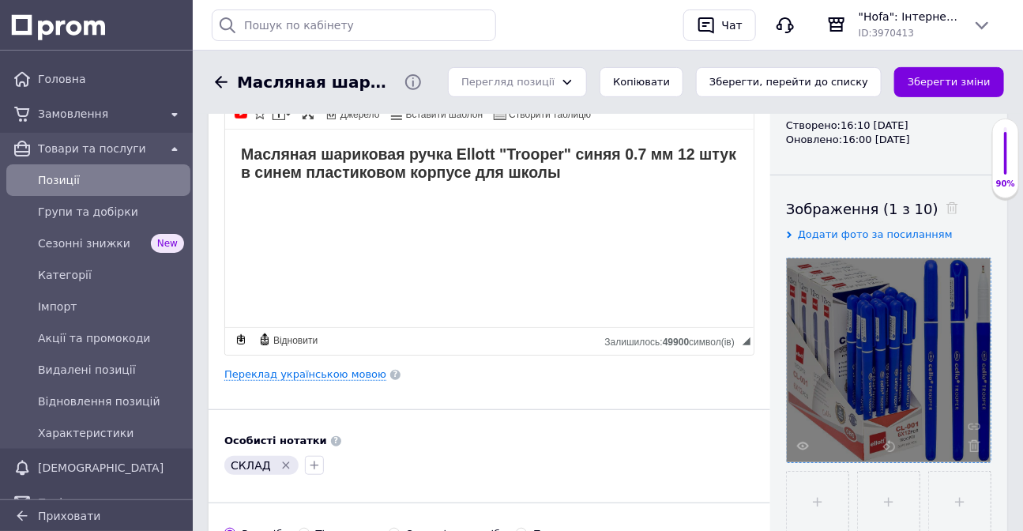
click at [77, 181] on span "Позиції" at bounding box center [111, 180] width 146 height 16
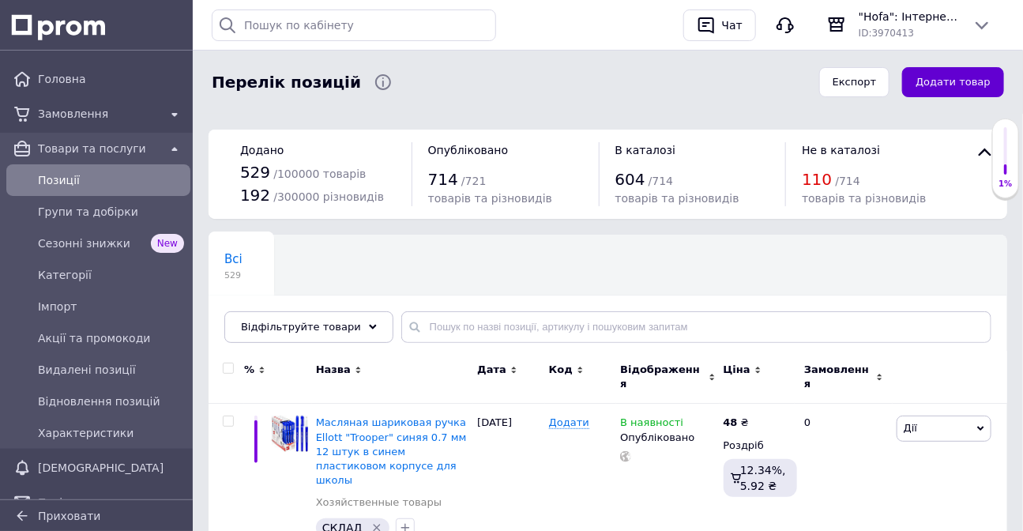
click at [938, 85] on button "Додати товар" at bounding box center [953, 82] width 102 height 31
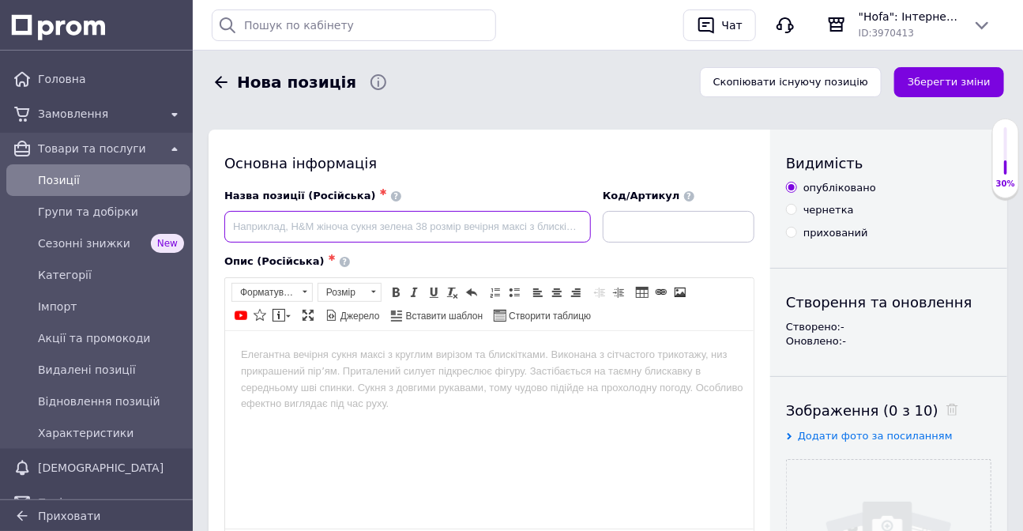
click at [371, 230] on input at bounding box center [407, 227] width 367 height 32
click at [548, 231] on input "Ручка гелевая черная 12 шт с ластиком "пишет-стирает" в пластиковой коробке" at bounding box center [407, 227] width 367 height 32
click at [466, 230] on input "Ручка гелевая черная 12 шт с ластиком "пишет-стирает" в картонной коробке" at bounding box center [407, 227] width 367 height 32
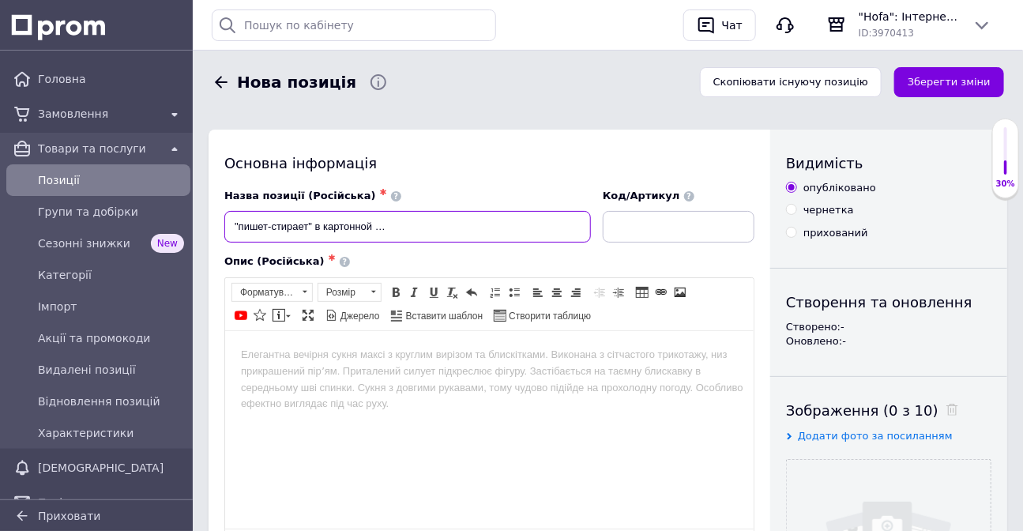
type input "Ручка гелевая черная 12 шт с ластиком "пишет-стирает" в картонной коробке 0.5 м…"
click at [353, 378] on html at bounding box center [488, 354] width 529 height 48
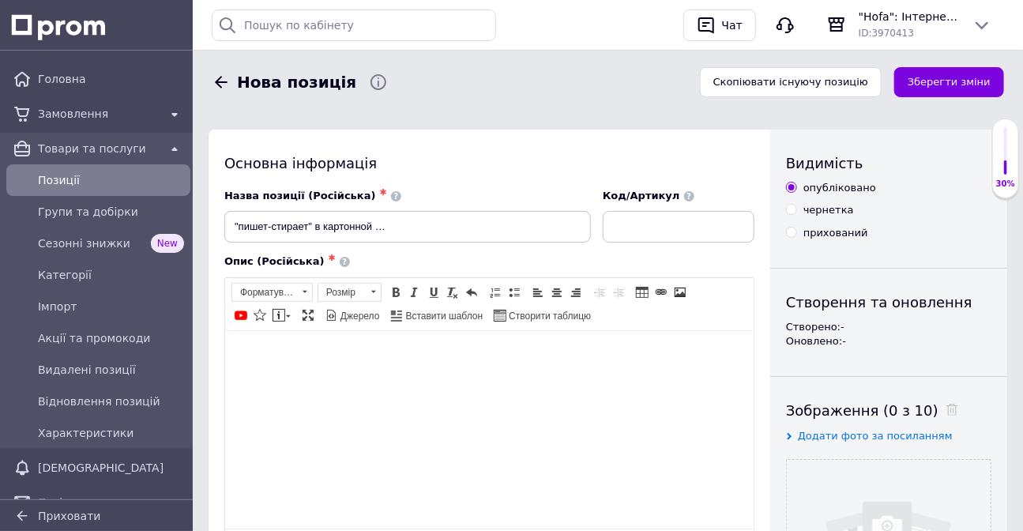
scroll to position [0, 0]
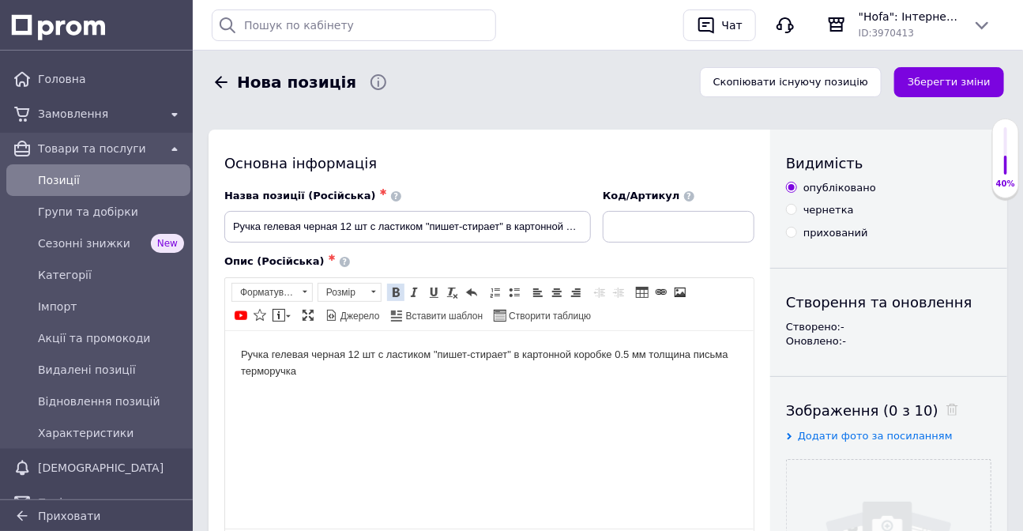
click at [394, 292] on span at bounding box center [396, 292] width 13 height 13
click at [277, 291] on span "Форматування" at bounding box center [264, 292] width 65 height 17
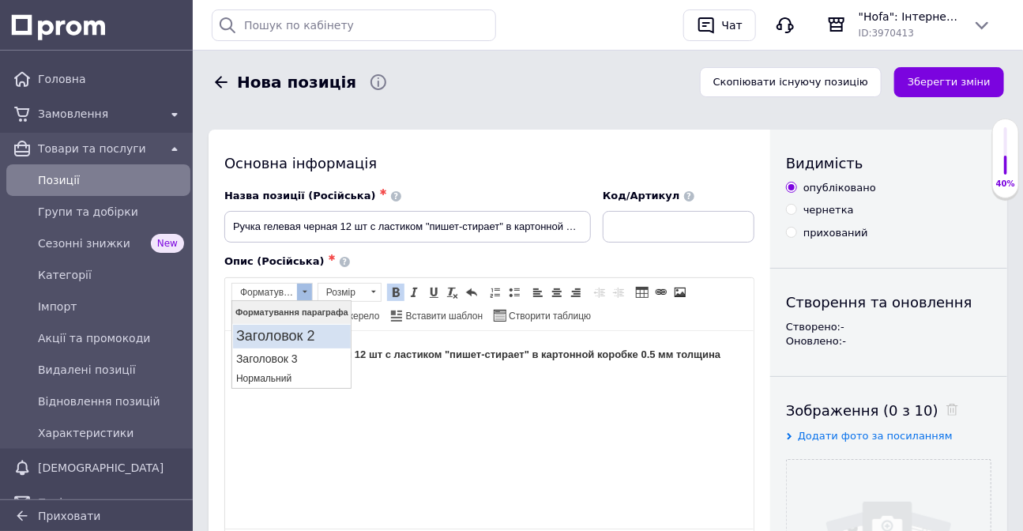
click at [281, 335] on h2 "Заголовок 2" at bounding box center [290, 336] width 111 height 17
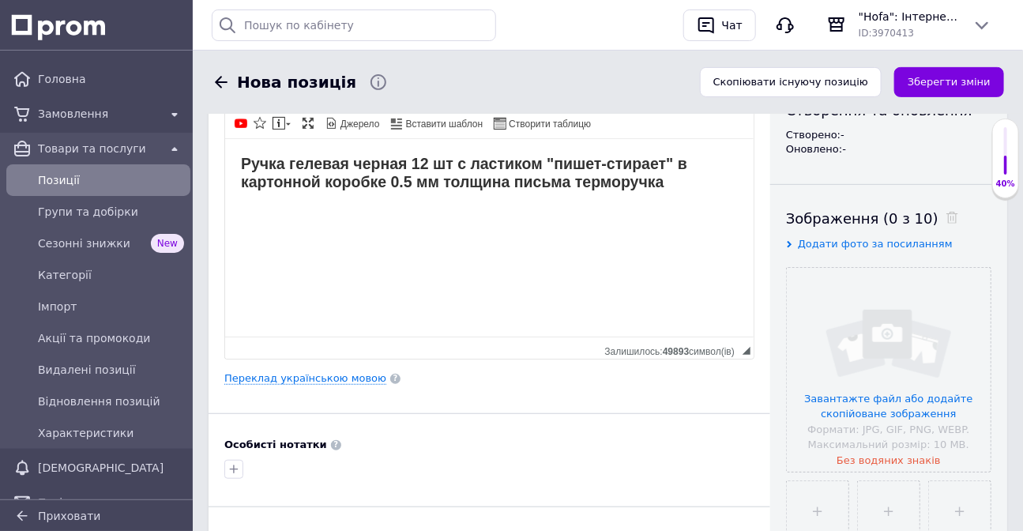
scroll to position [215, 0]
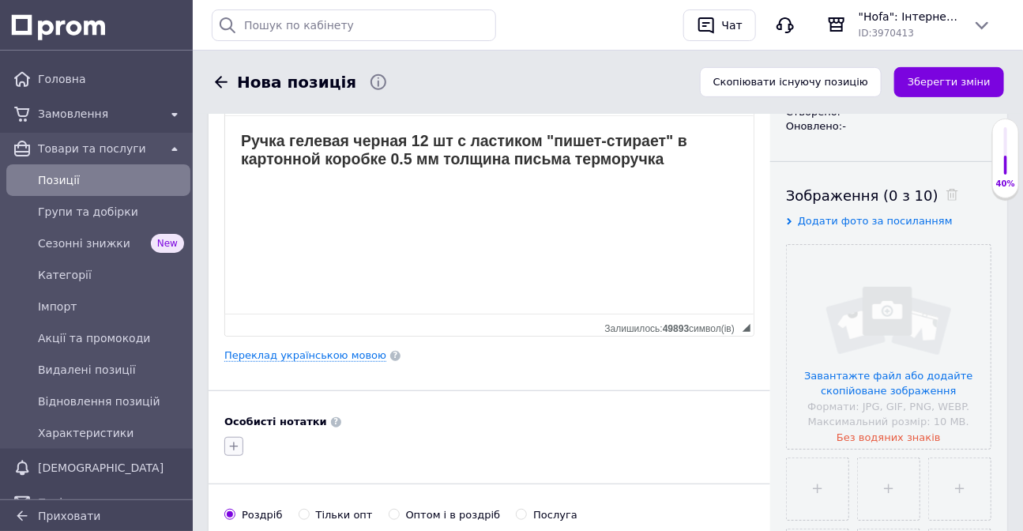
click at [228, 453] on icon "button" at bounding box center [234, 446] width 13 height 13
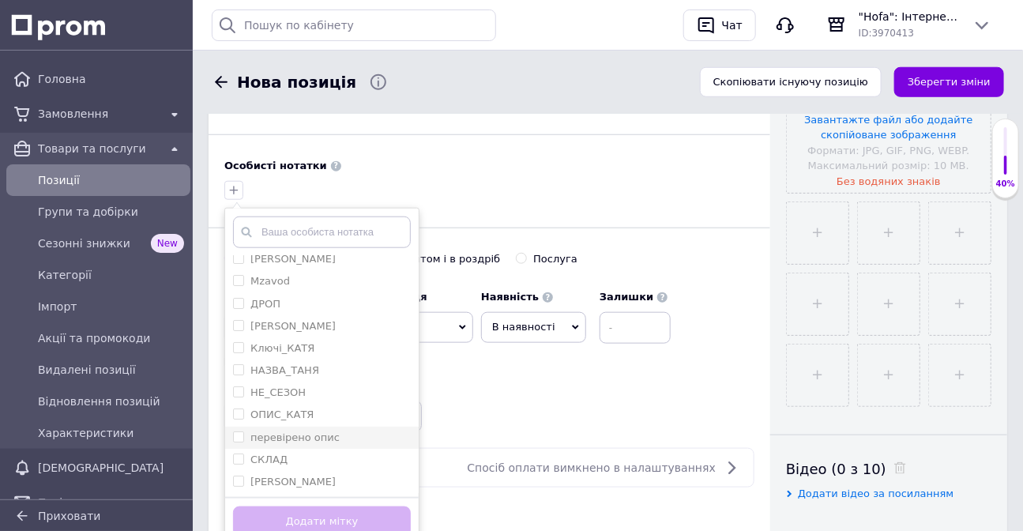
scroll to position [502, 0]
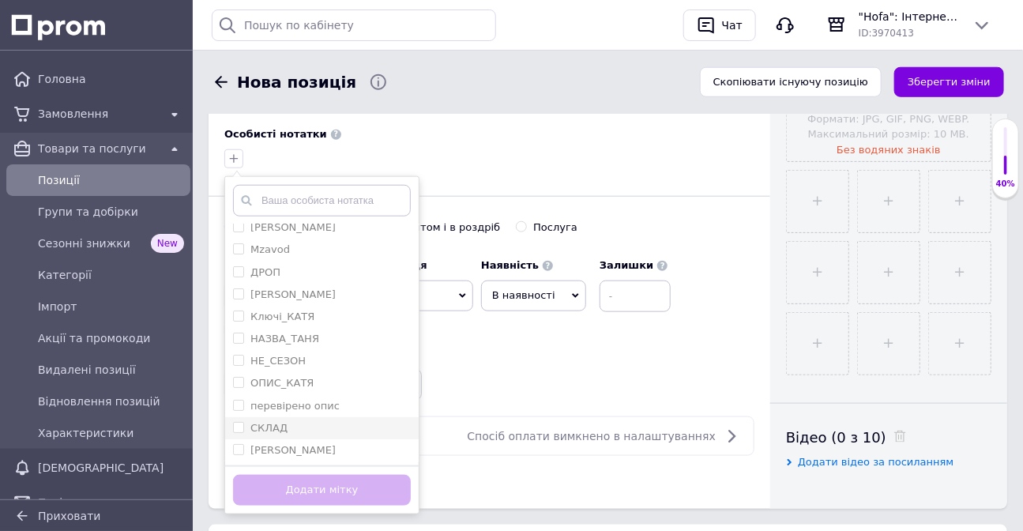
click at [322, 435] on div "СКЛАД" at bounding box center [322, 428] width 178 height 14
checkbox input "true"
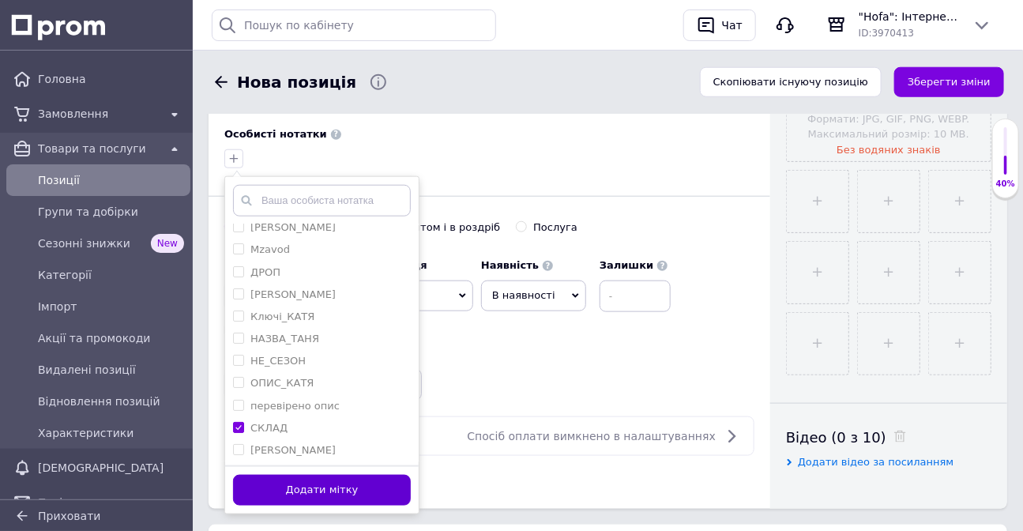
click at [350, 506] on button "Додати мітку" at bounding box center [322, 490] width 178 height 31
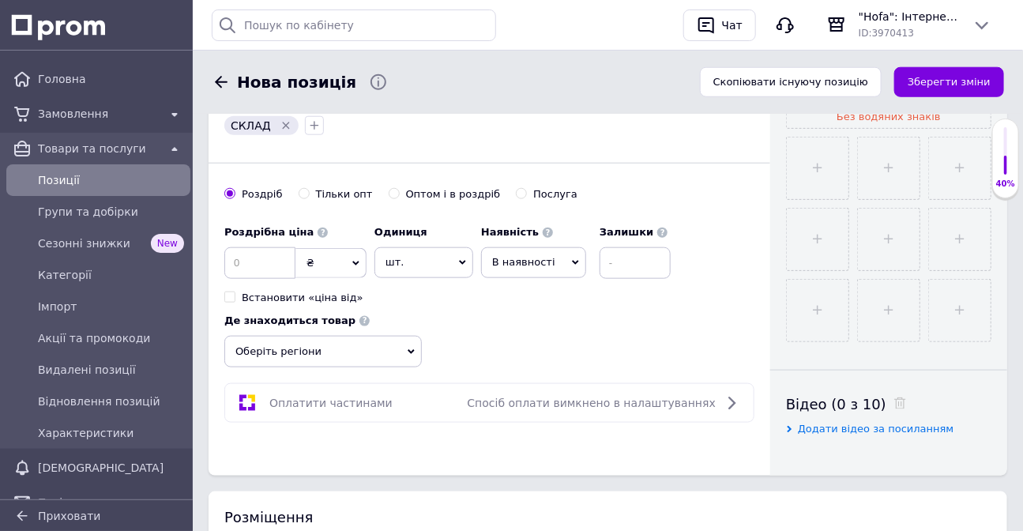
scroll to position [574, 0]
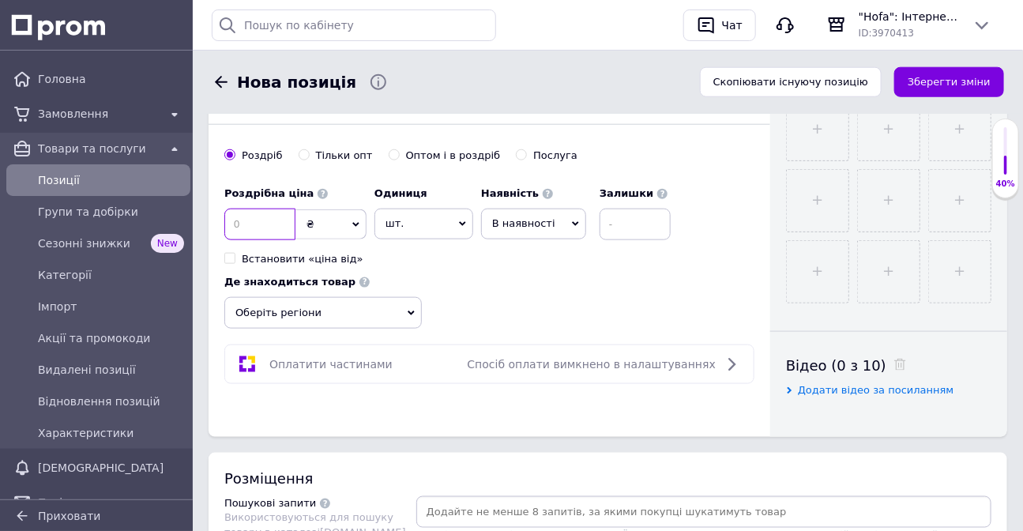
click at [275, 237] on input at bounding box center [259, 225] width 71 height 32
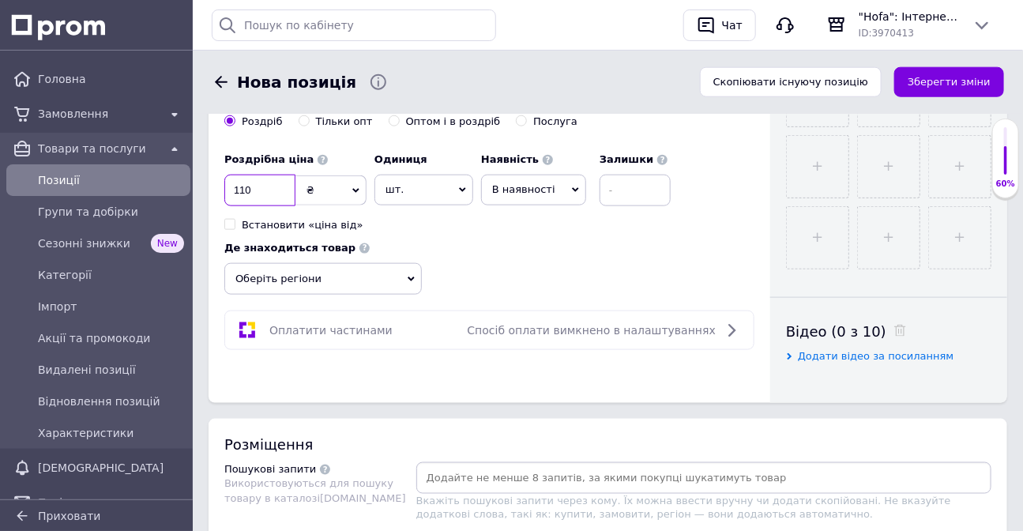
scroll to position [646, 0]
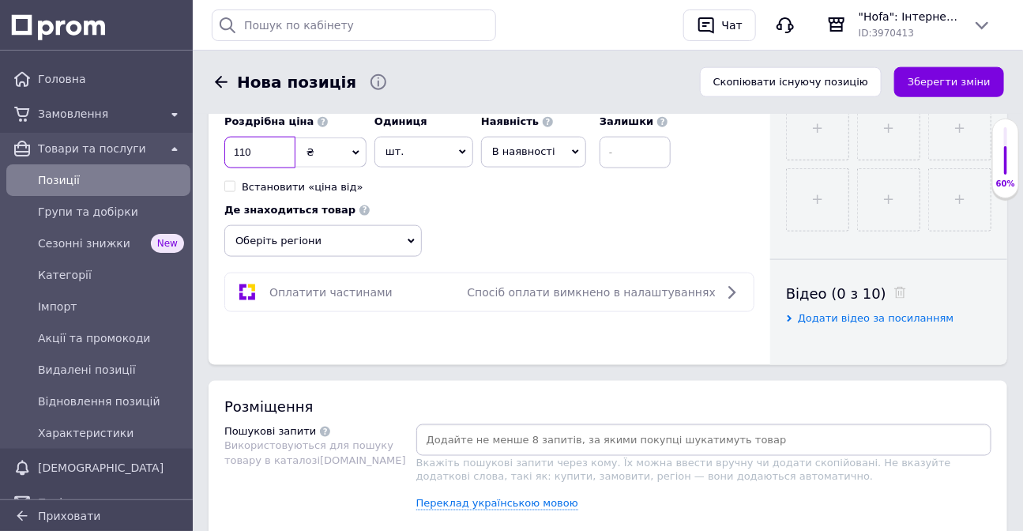
type input "110"
click at [544, 157] on span "В наявності" at bounding box center [523, 151] width 63 height 12
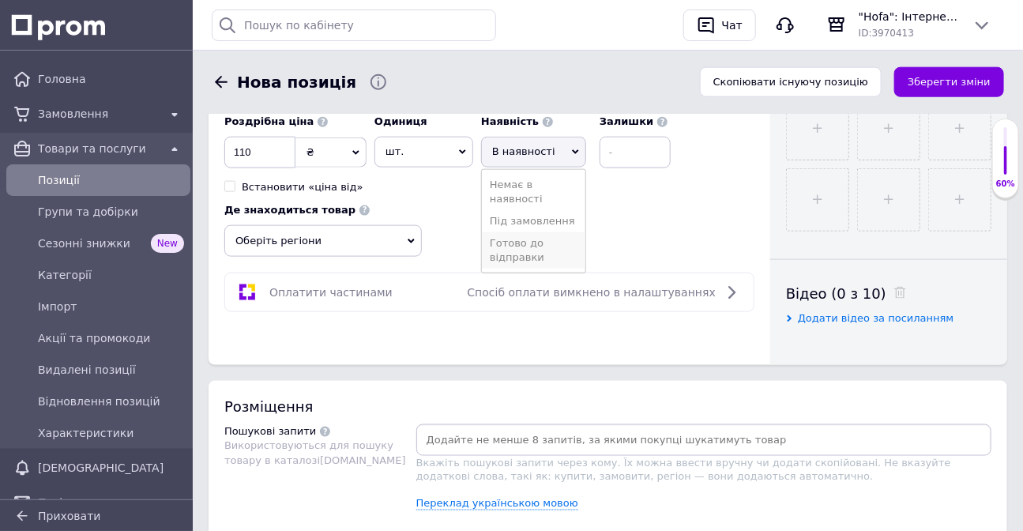
click at [528, 269] on li "Готово до відправки" at bounding box center [534, 250] width 104 height 36
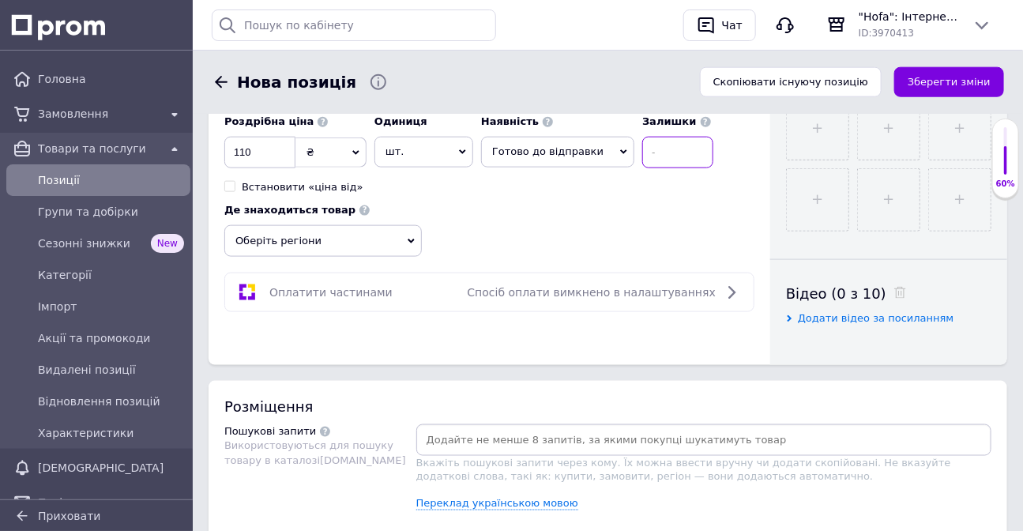
click at [646, 168] on input at bounding box center [677, 153] width 71 height 32
type input "2"
click at [345, 251] on span "Оберіть регіони" at bounding box center [323, 241] width 198 height 32
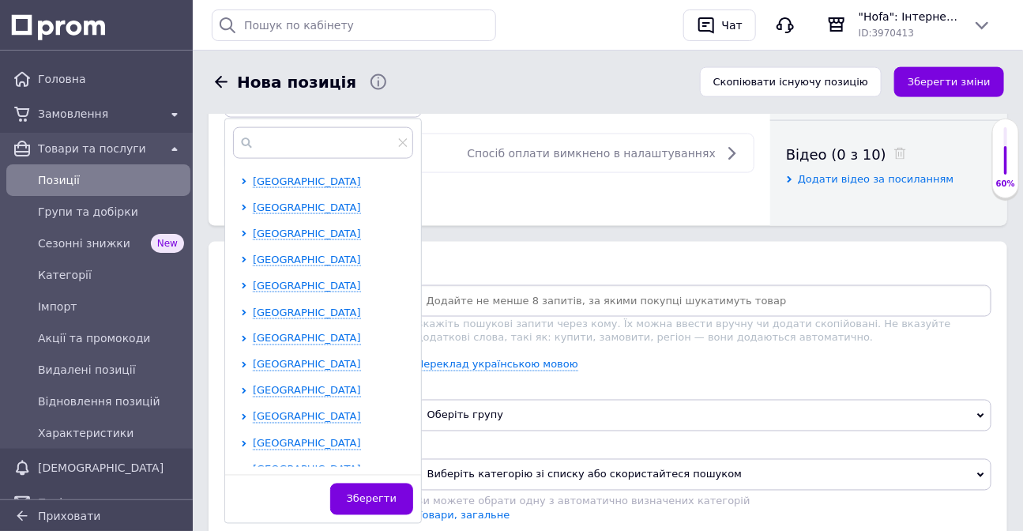
scroll to position [790, 0]
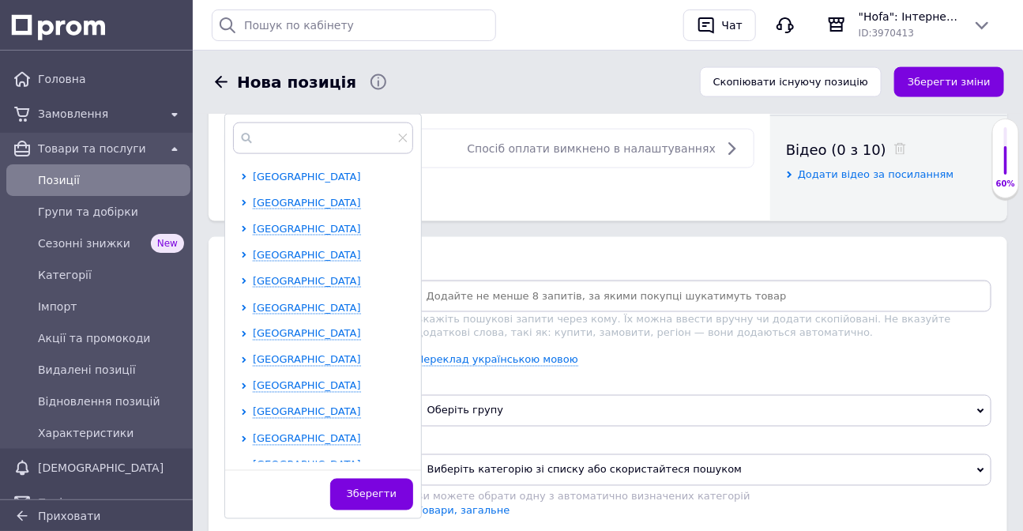
click at [300, 183] on span "[GEOGRAPHIC_DATA]" at bounding box center [307, 177] width 108 height 12
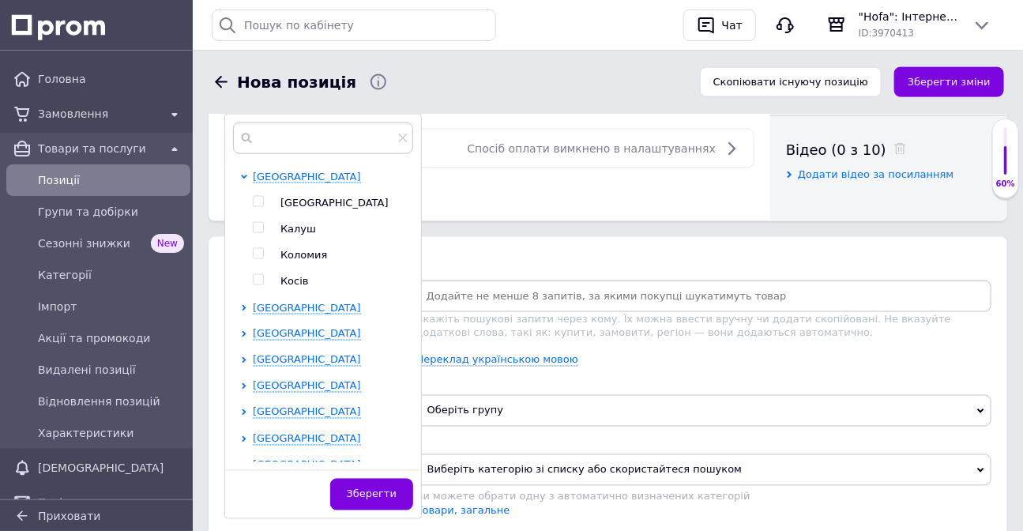
click at [306, 209] on span "[GEOGRAPHIC_DATA]" at bounding box center [334, 203] width 108 height 12
checkbox input "true"
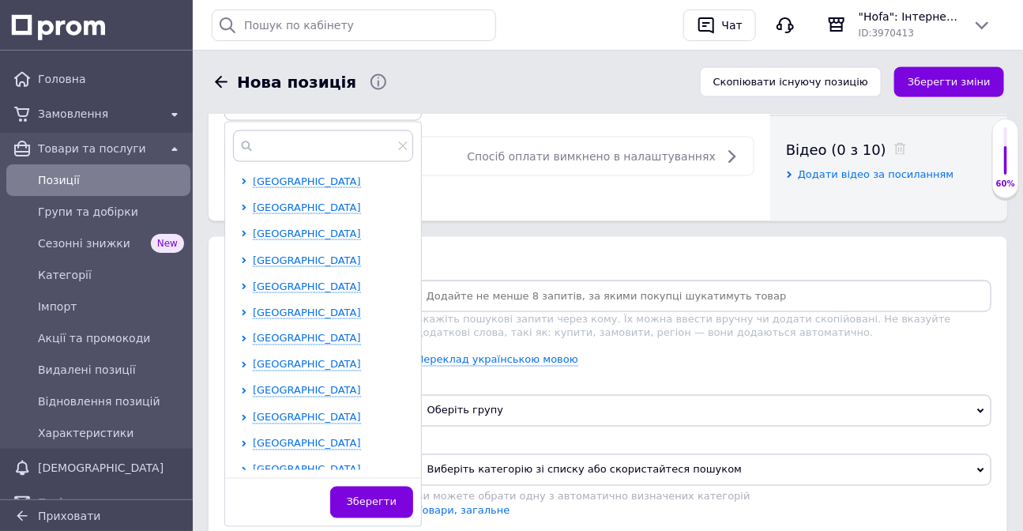
scroll to position [359, 0]
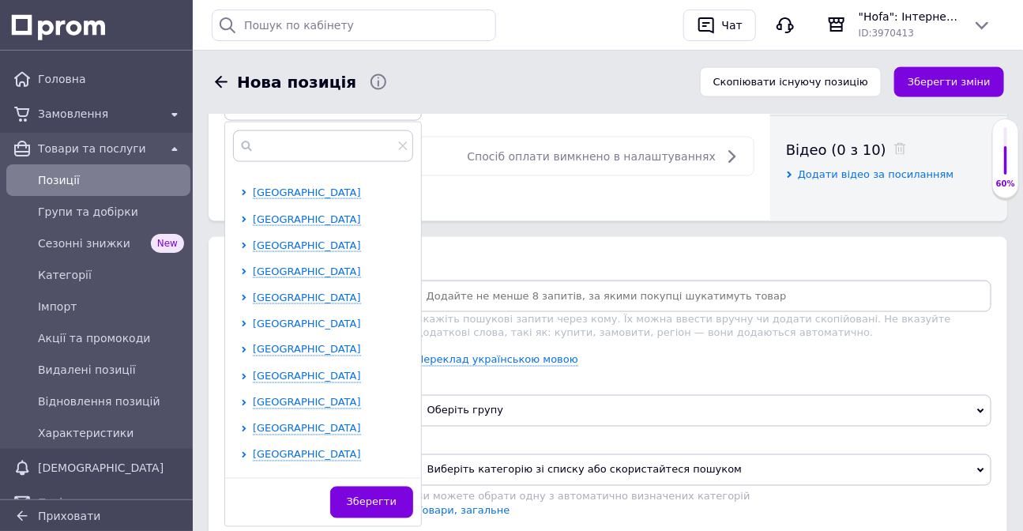
click at [281, 329] on span "[GEOGRAPHIC_DATA]" at bounding box center [307, 324] width 108 height 12
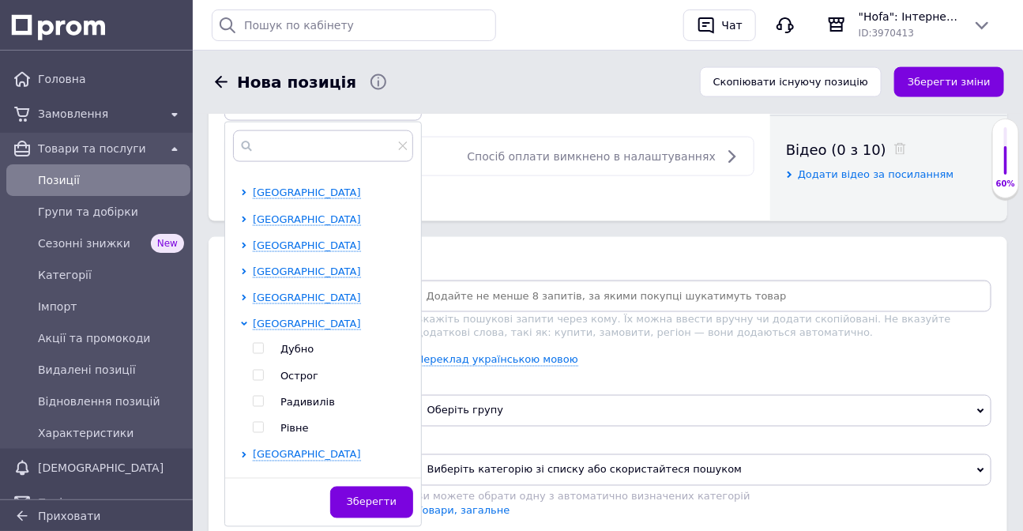
scroll to position [431, 0]
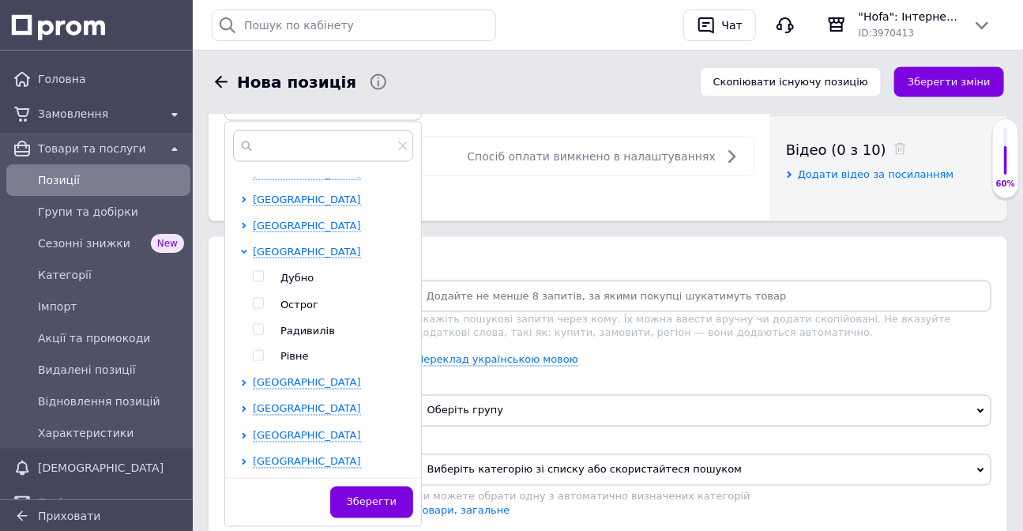
click at [281, 363] on span "Рівне" at bounding box center [294, 357] width 28 height 12
checkbox input "true"
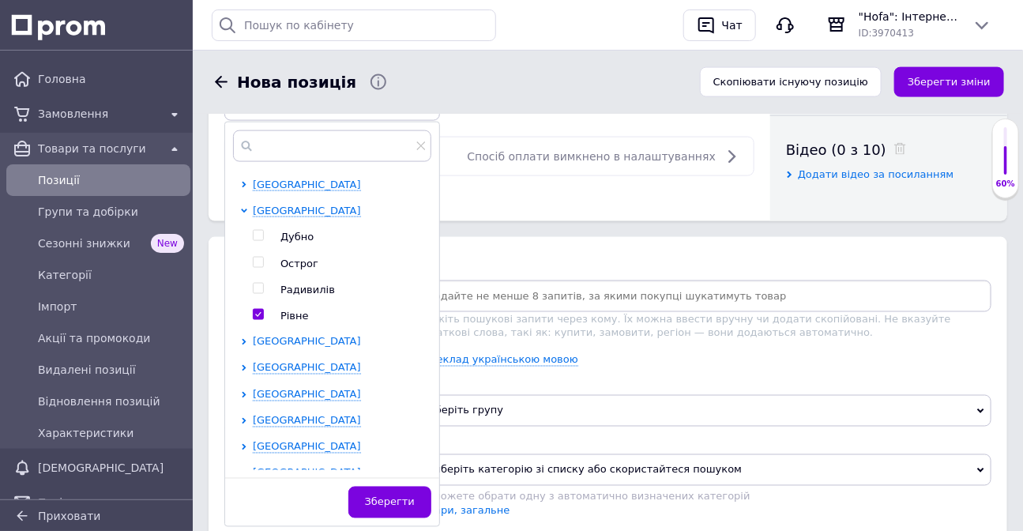
scroll to position [535, 0]
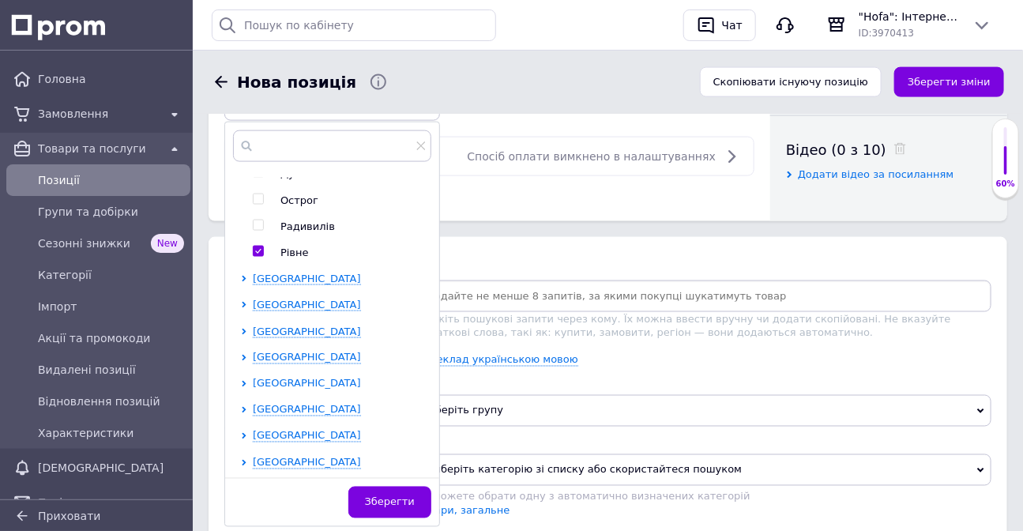
click at [284, 390] on span "[GEOGRAPHIC_DATA]" at bounding box center [307, 384] width 108 height 12
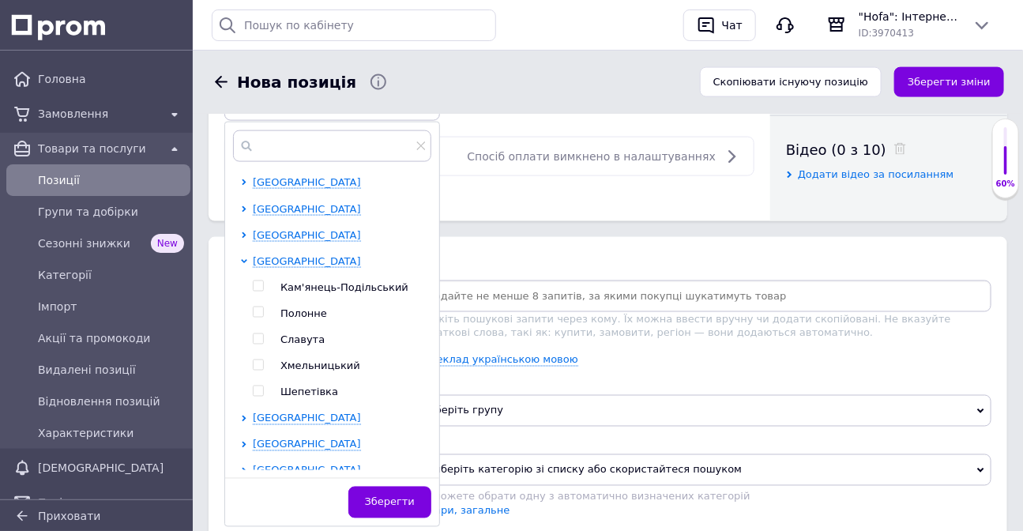
scroll to position [666, 0]
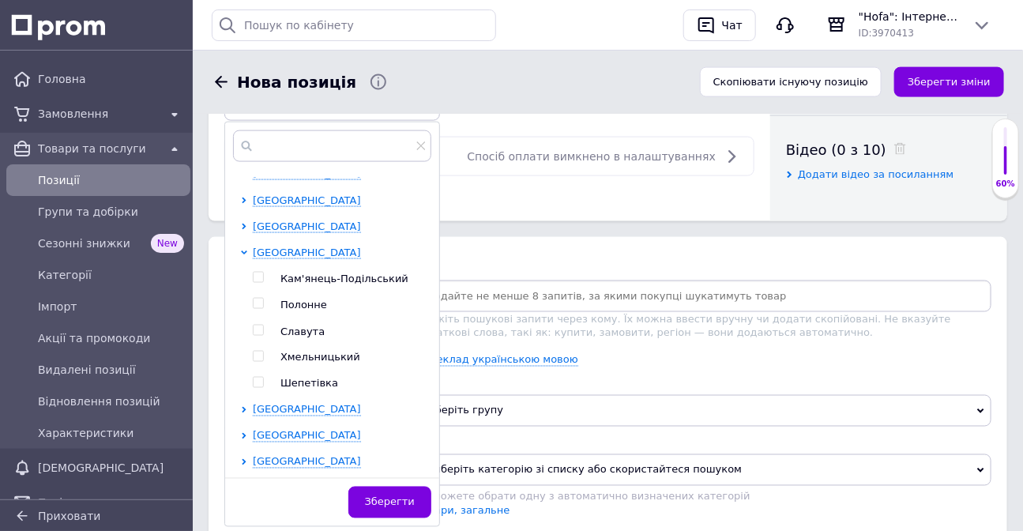
click at [284, 363] on span "Хмельницький" at bounding box center [320, 358] width 80 height 12
checkbox input "true"
click at [398, 508] on span "Зберегти" at bounding box center [390, 502] width 50 height 12
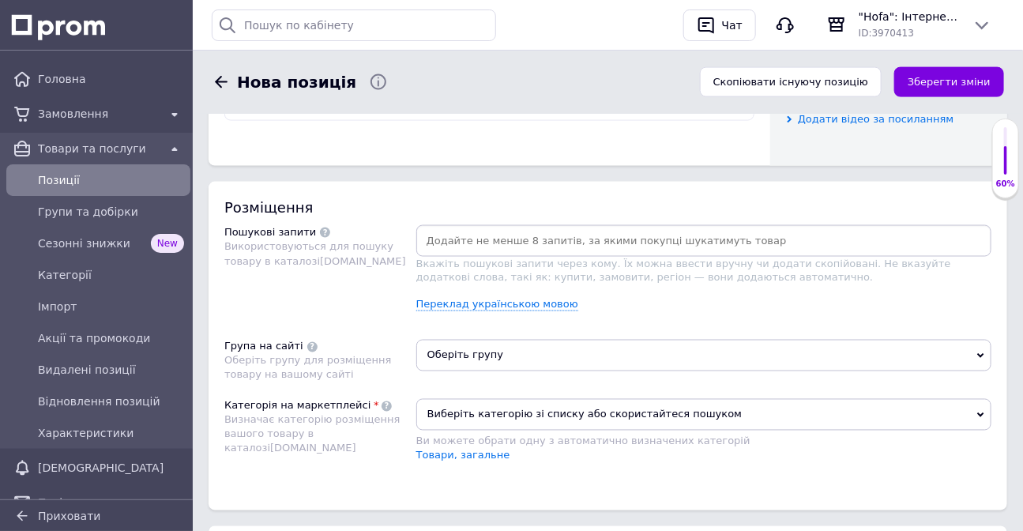
scroll to position [933, 0]
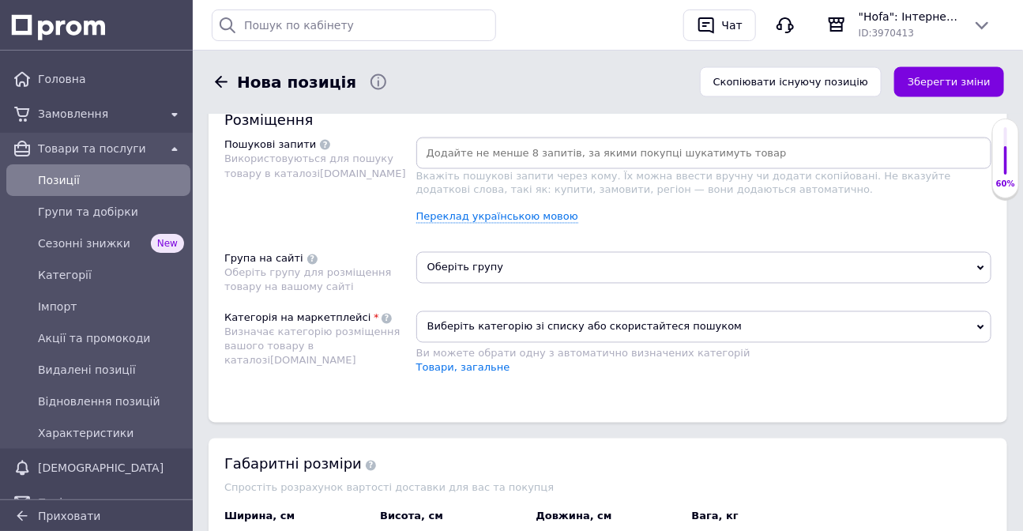
click at [478, 277] on span "Оберіть групу" at bounding box center [703, 268] width 575 height 32
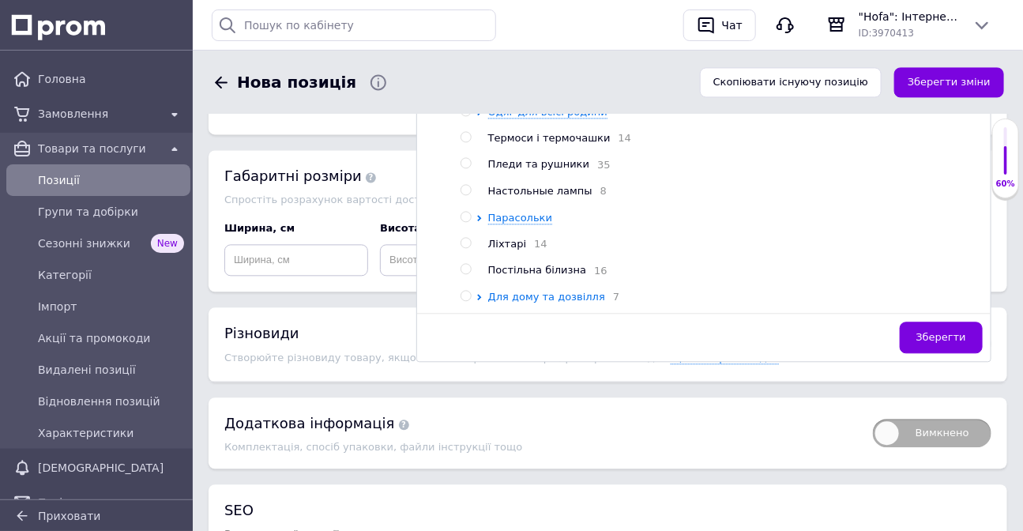
scroll to position [1221, 0]
click at [510, 303] on span "Для дому та дозвілля" at bounding box center [546, 298] width 117 height 12
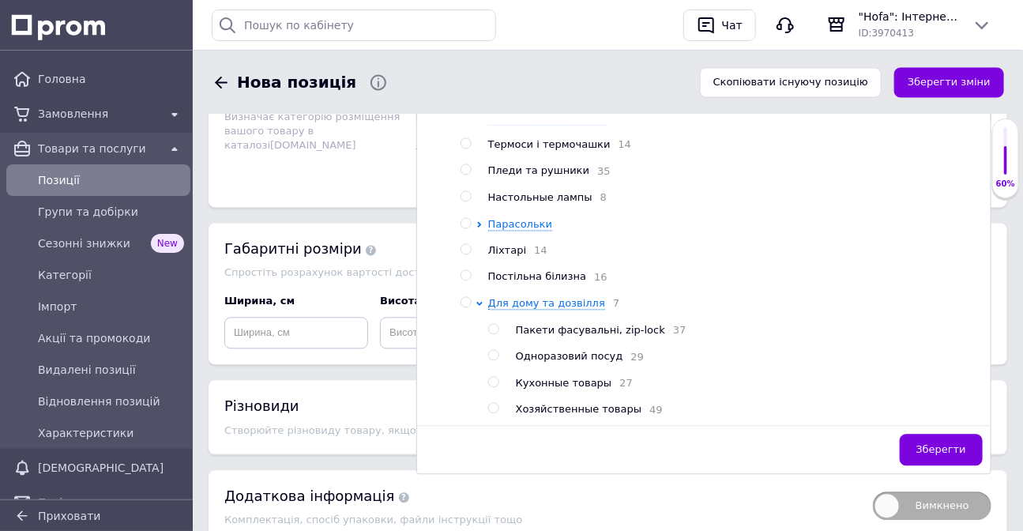
scroll to position [73, 0]
click at [572, 415] on span "Хозяйственные товары" at bounding box center [579, 409] width 126 height 12
radio input "true"
click at [353, 201] on div "Розміщення Пошукові запити Використовуються для пошуку товару в каталозі [DOMAI…" at bounding box center [608, 42] width 799 height 329
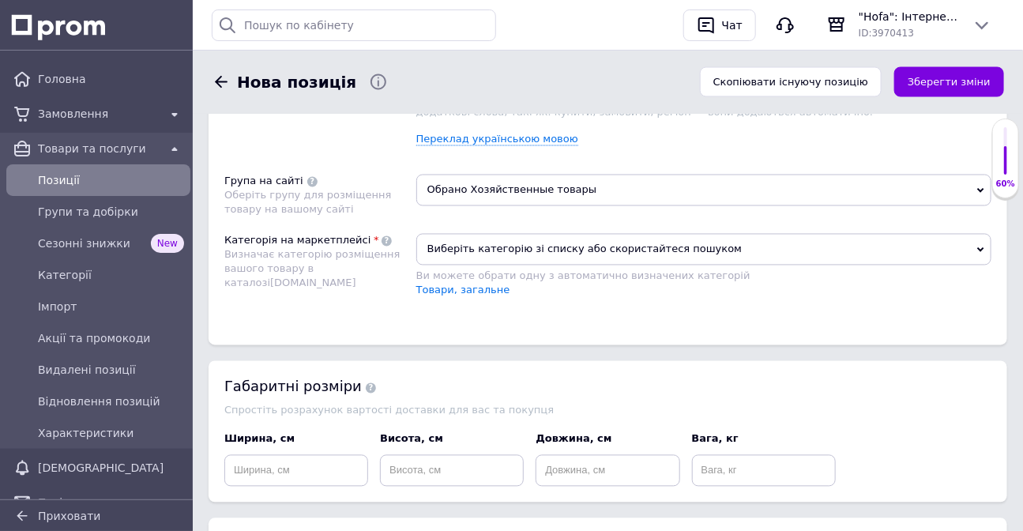
scroll to position [1005, 0]
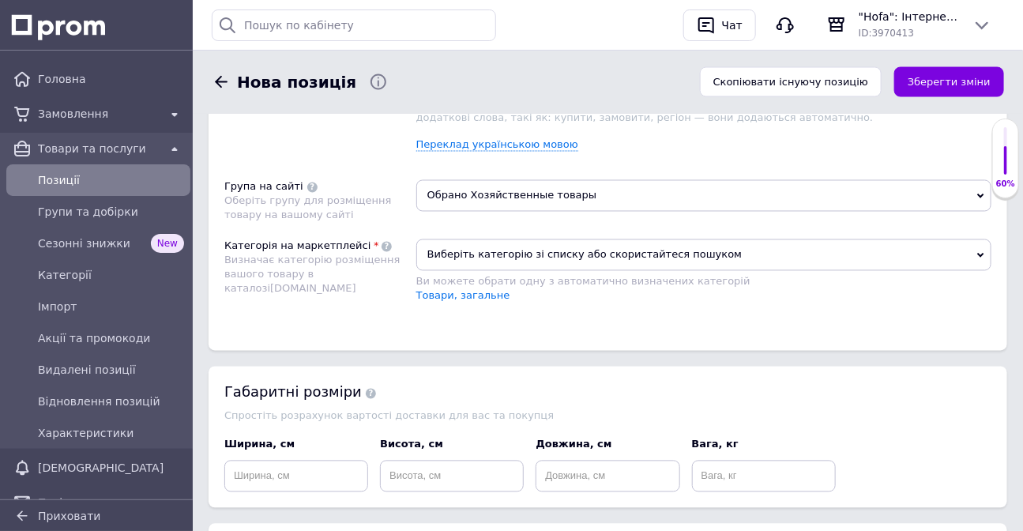
click at [450, 248] on span "Виберіть категорію зі списку або скористайтеся пошуком" at bounding box center [703, 255] width 575 height 32
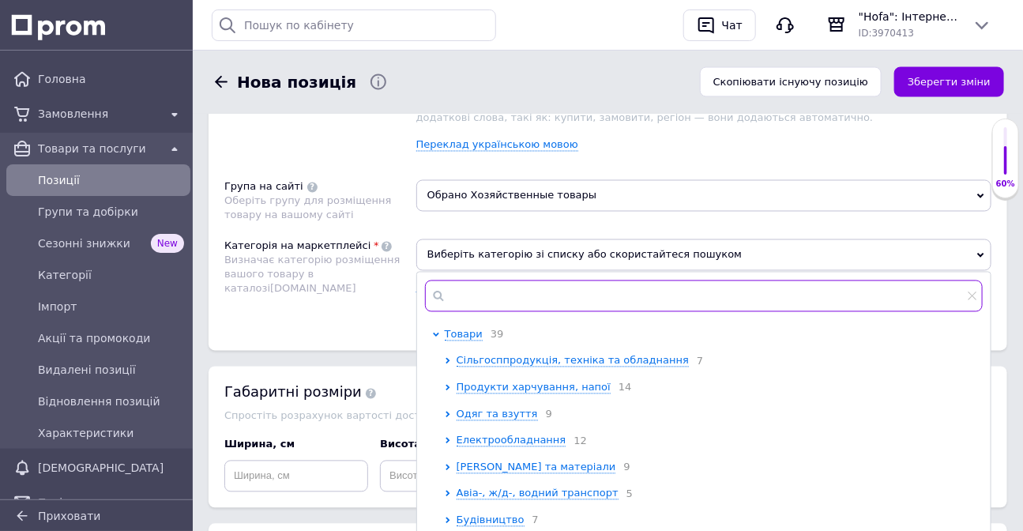
click at [487, 302] on input "text" at bounding box center [704, 296] width 558 height 32
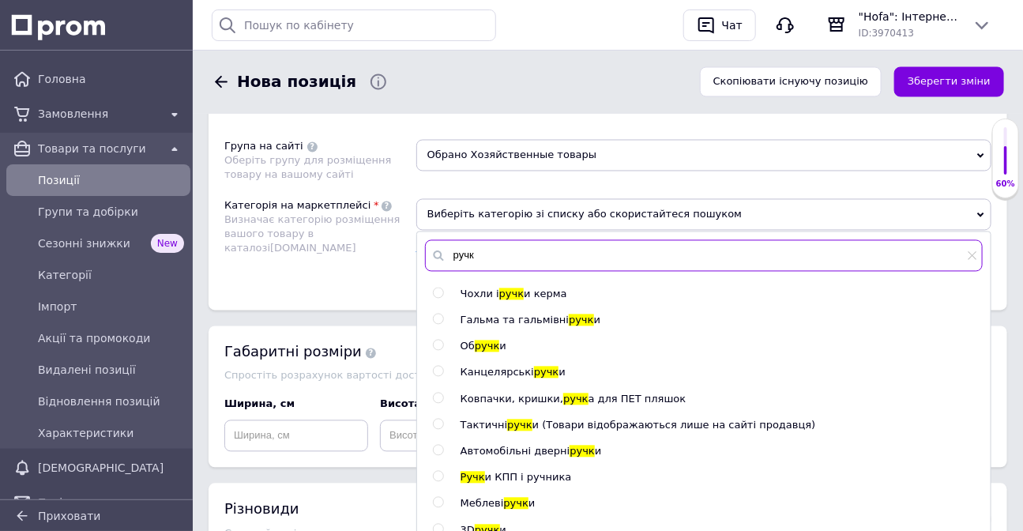
scroll to position [1077, 0]
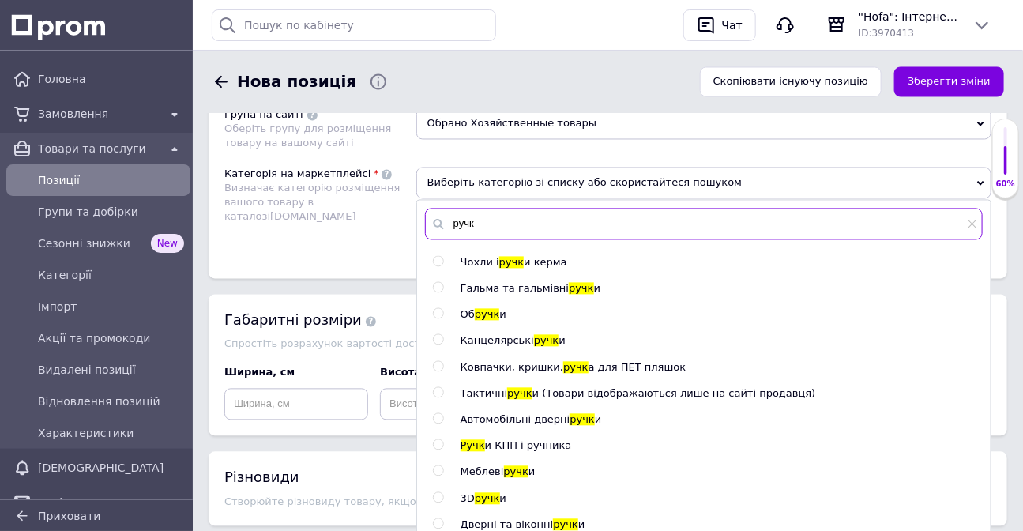
type input "ручк"
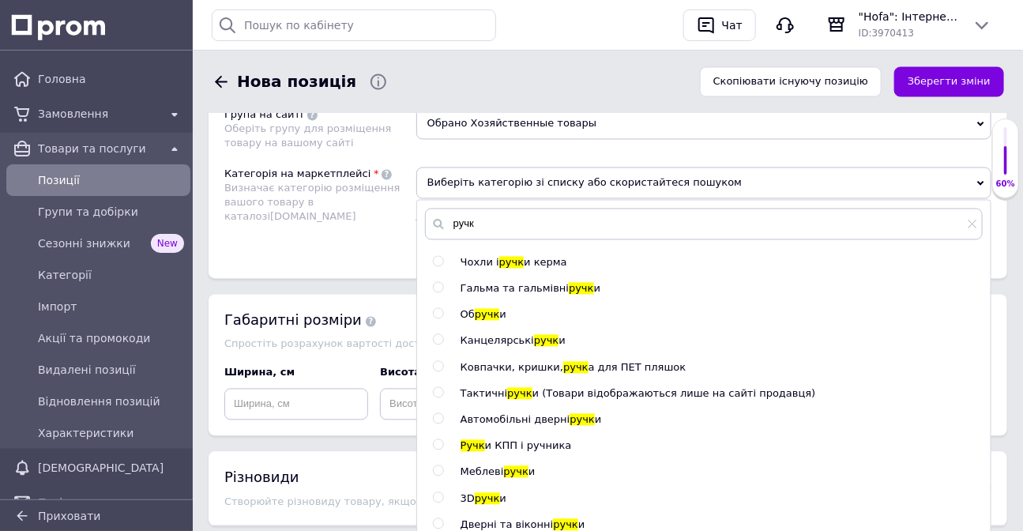
click at [497, 341] on span "Канцелярські" at bounding box center [497, 341] width 73 height 12
radio input "true"
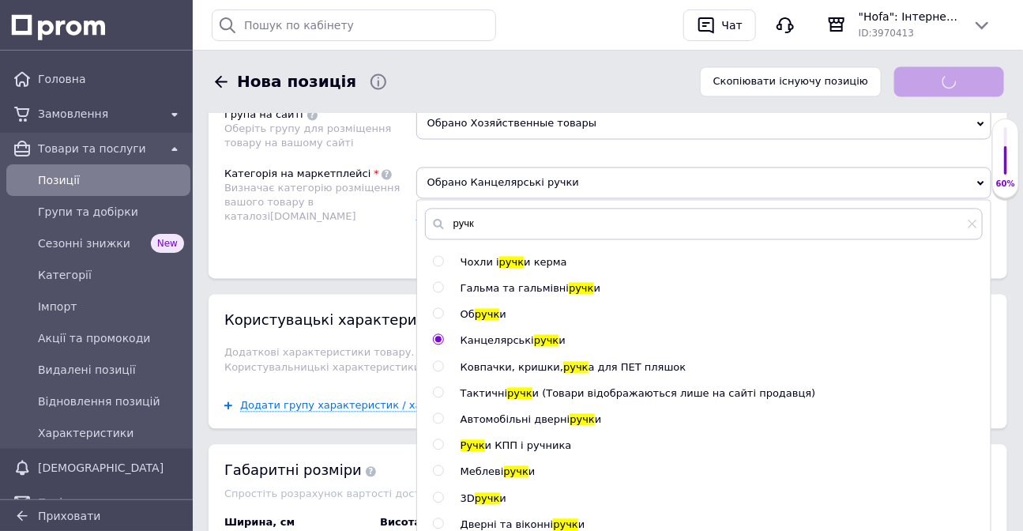
click at [375, 280] on div "Основна інформація Назва позиції (Російська) ✱ Ручка гелевая черная 12 шт с лас…" at bounding box center [608, 157] width 830 height 2209
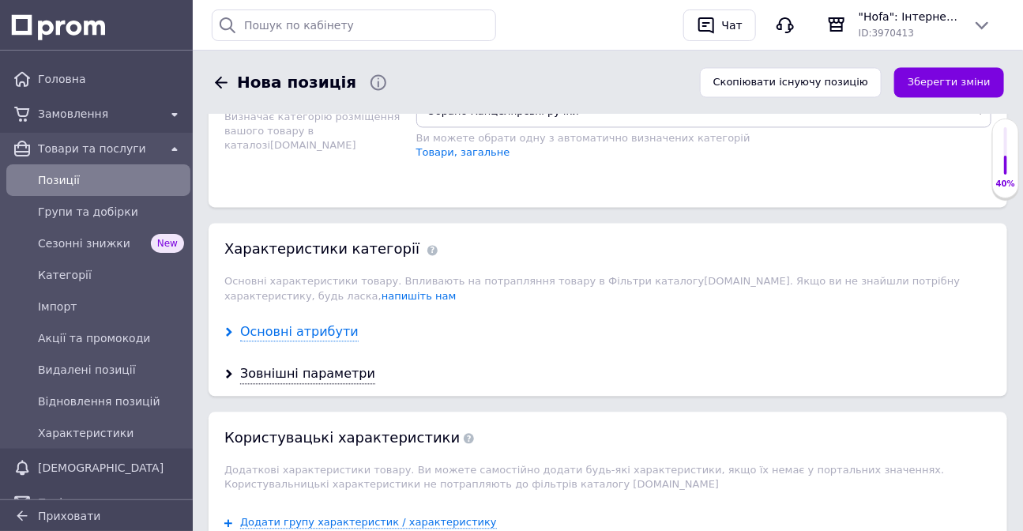
click at [308, 333] on div "Основні атрибути" at bounding box center [299, 332] width 119 height 18
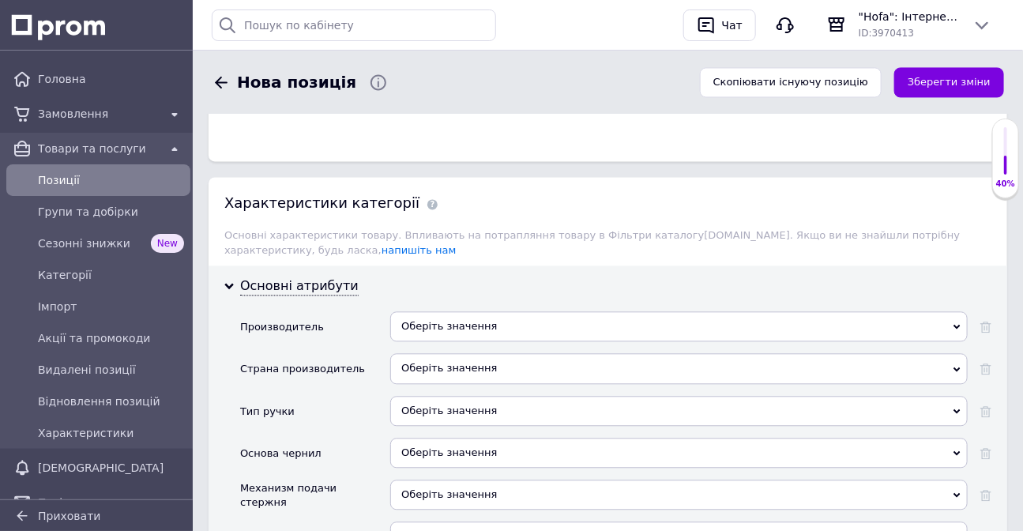
scroll to position [1293, 0]
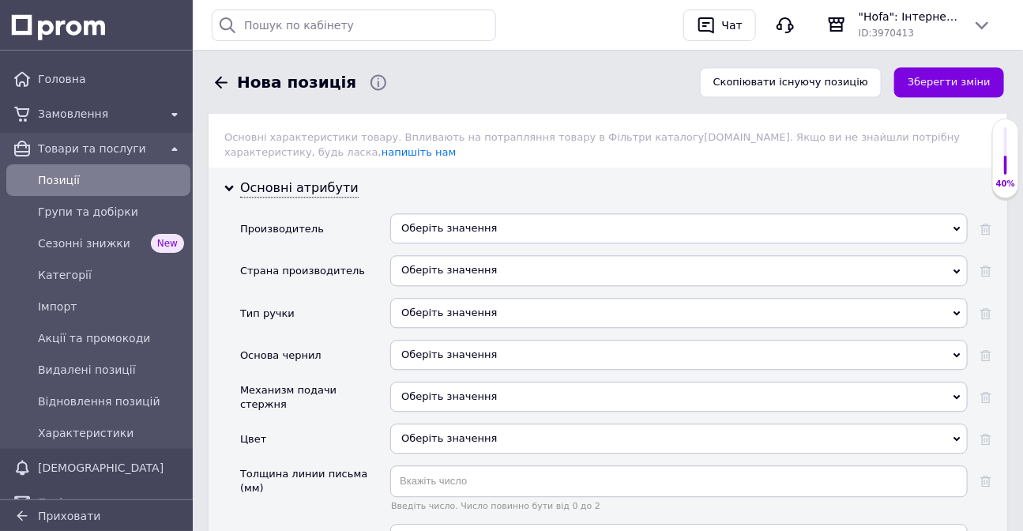
click at [433, 223] on div "Оберіть значення" at bounding box center [679, 228] width 578 height 30
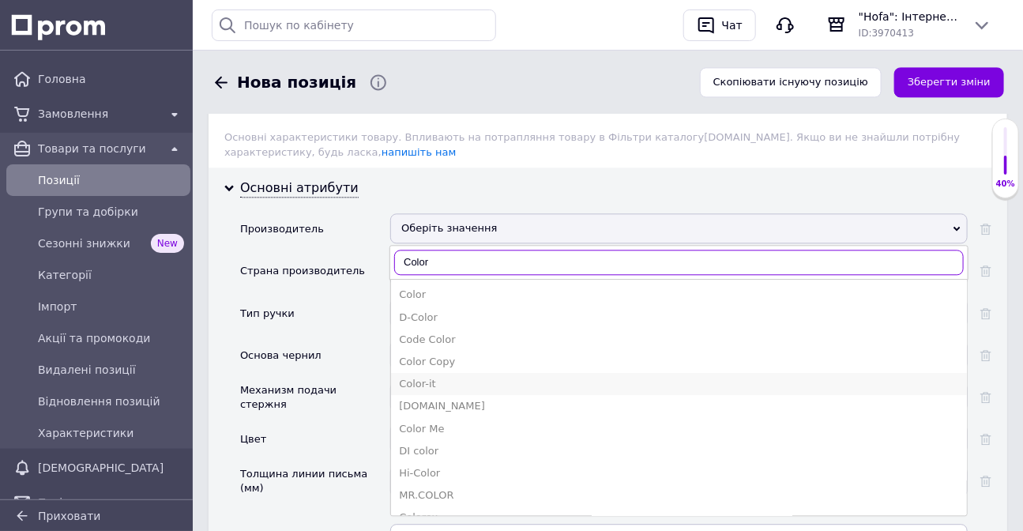
type input "Color"
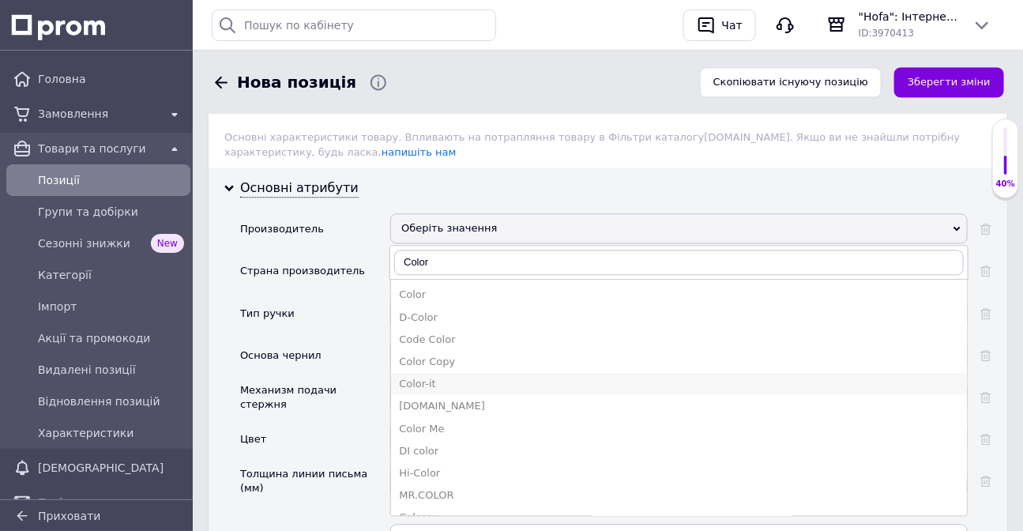
click at [456, 383] on div "Color-it" at bounding box center [679, 384] width 560 height 14
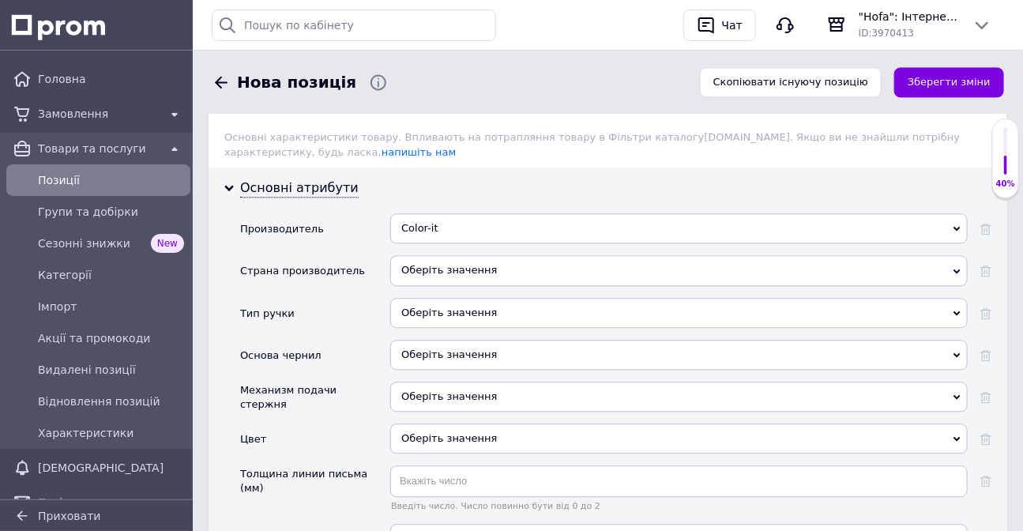
click at [427, 273] on div "Оберіть значення" at bounding box center [679, 270] width 578 height 30
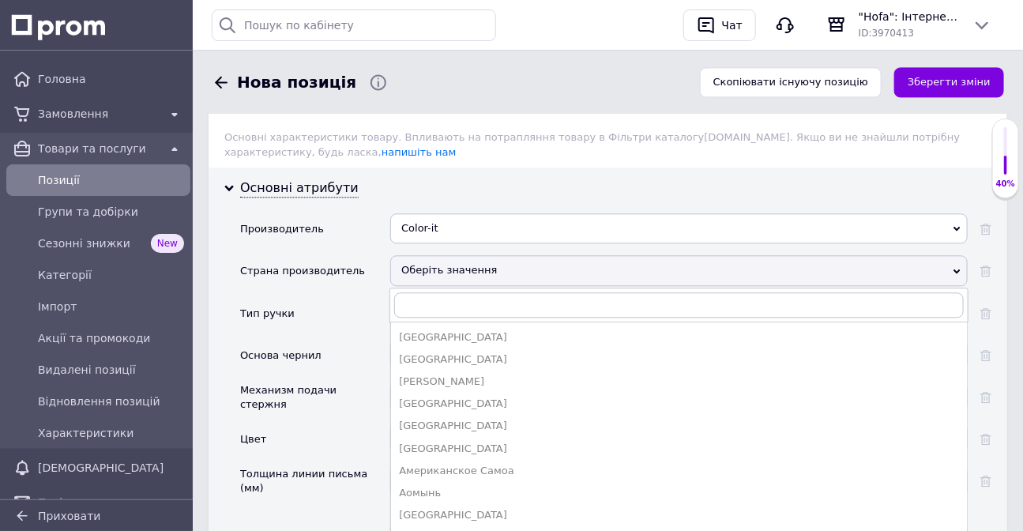
click at [366, 279] on div "Страна производитель" at bounding box center [315, 276] width 150 height 42
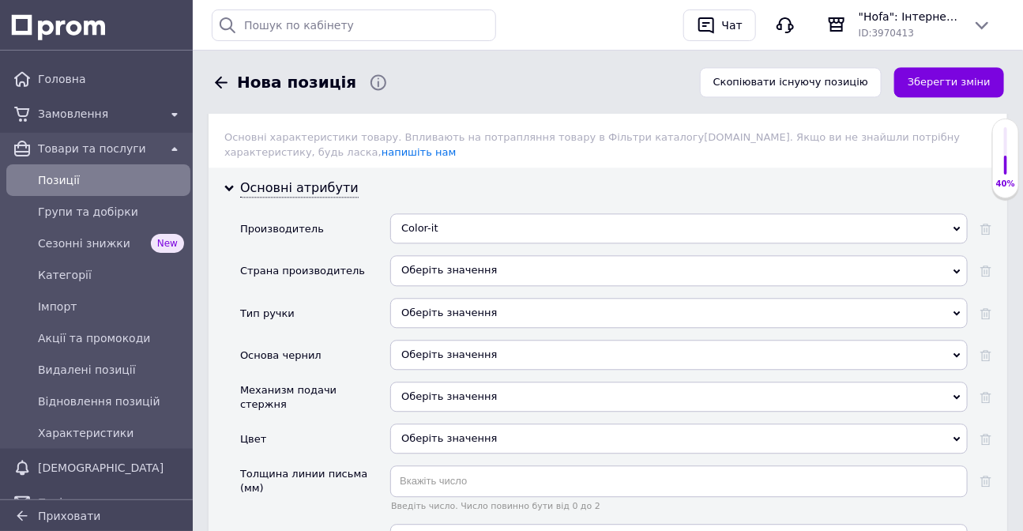
click at [412, 313] on div "Оберіть значення" at bounding box center [679, 313] width 578 height 30
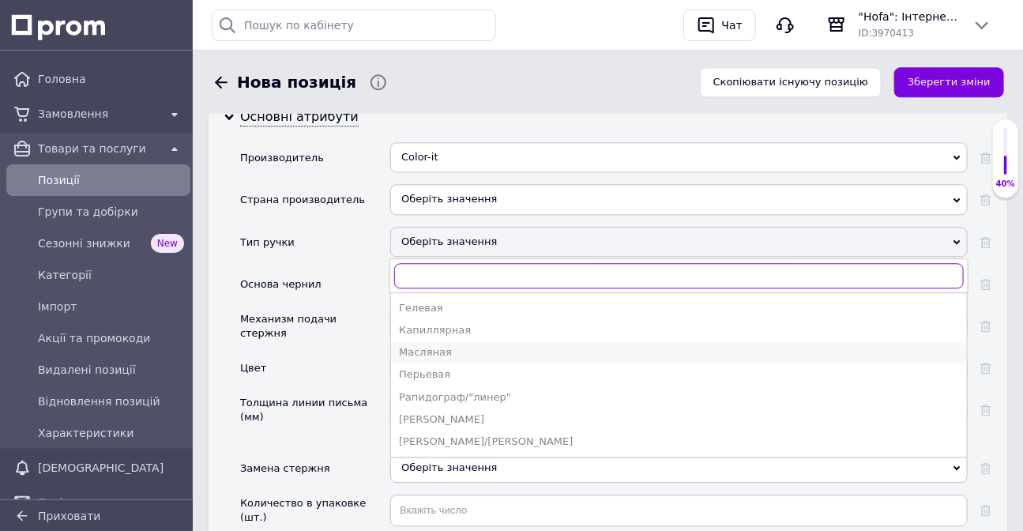
scroll to position [1364, 0]
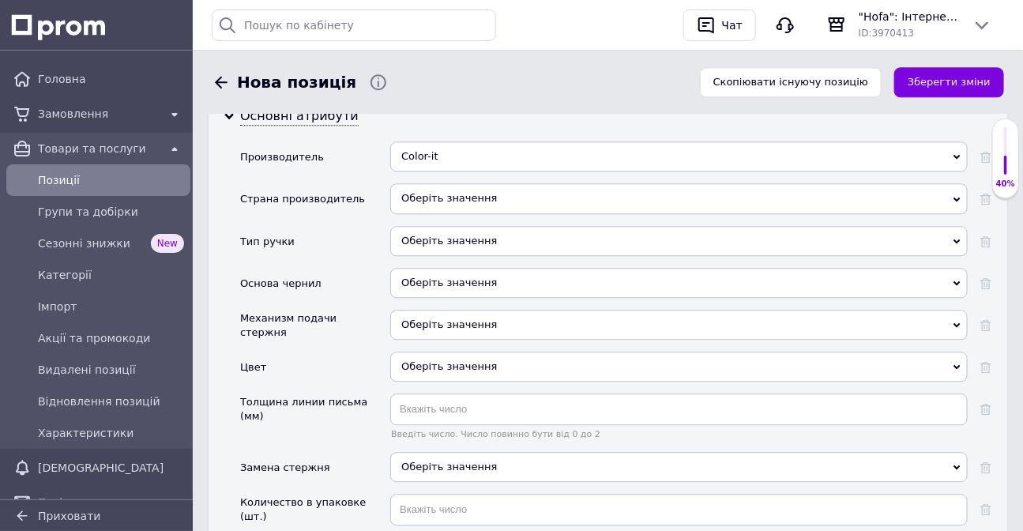
click at [343, 294] on div "Основа чернил" at bounding box center [315, 289] width 150 height 42
click at [427, 286] on div "Оберіть значення" at bounding box center [679, 283] width 578 height 30
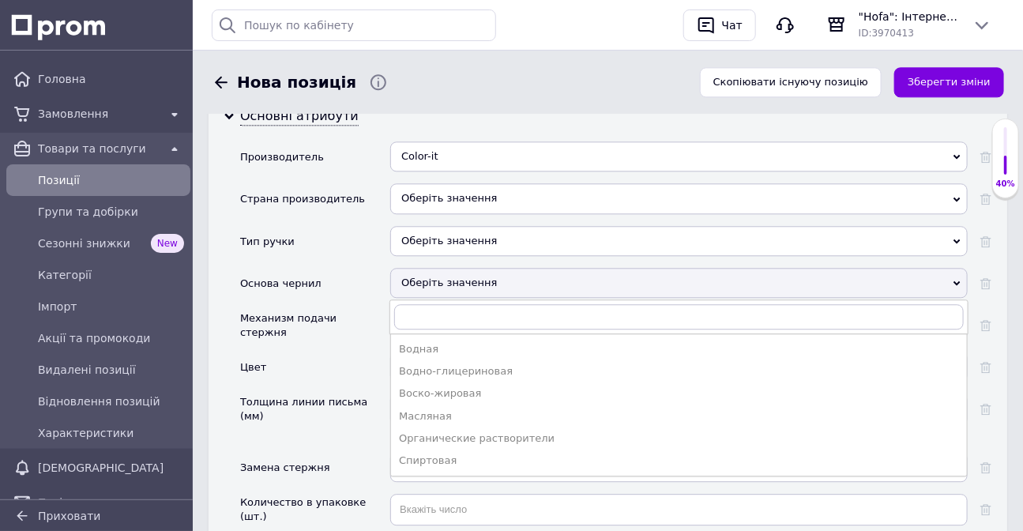
click at [330, 308] on div "Основа чернил" at bounding box center [315, 289] width 150 height 42
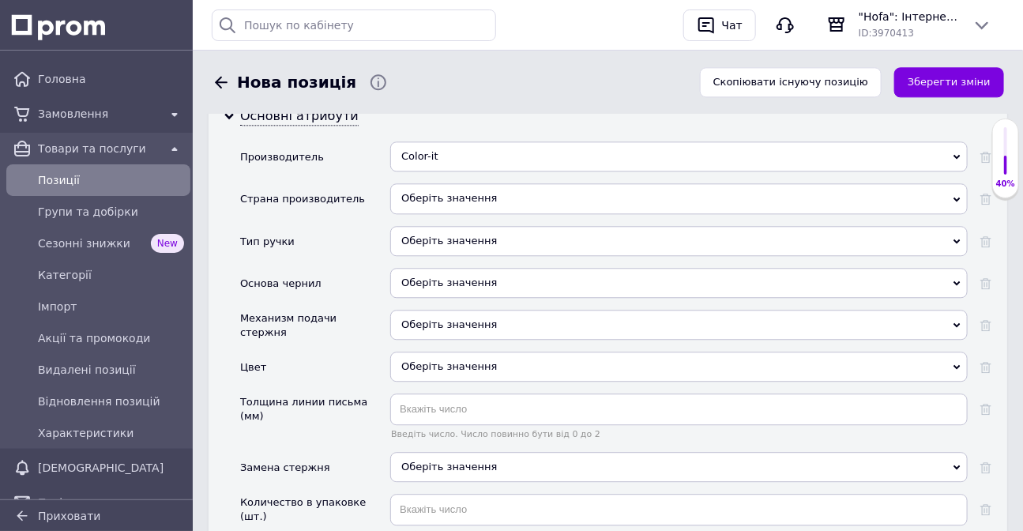
click at [424, 233] on div "Оберіть значення" at bounding box center [679, 241] width 578 height 30
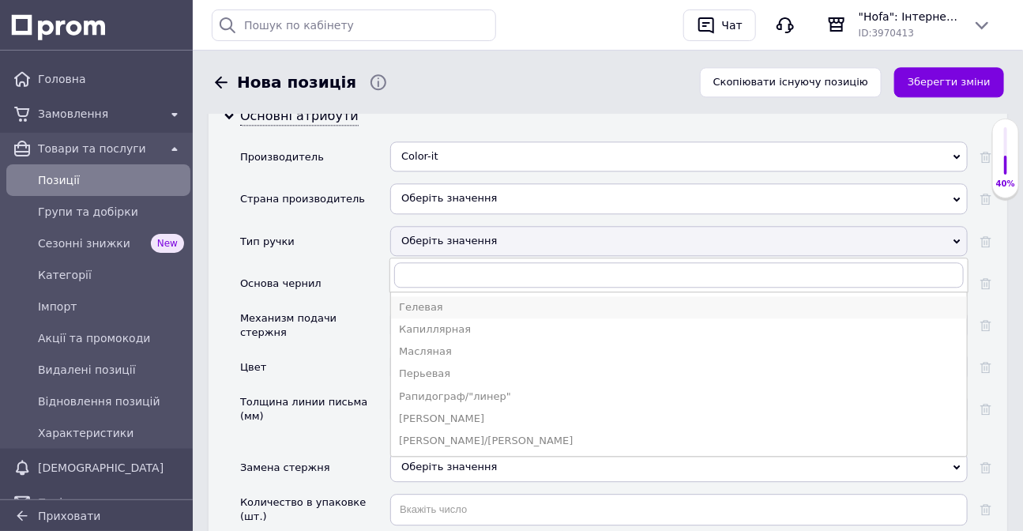
click at [434, 307] on div "Гелевая" at bounding box center [679, 307] width 560 height 14
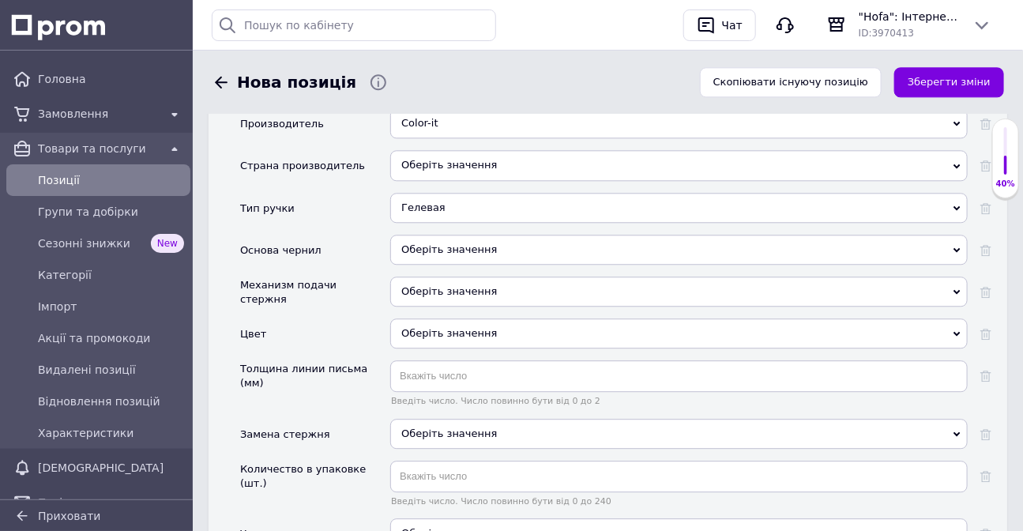
scroll to position [1436, 0]
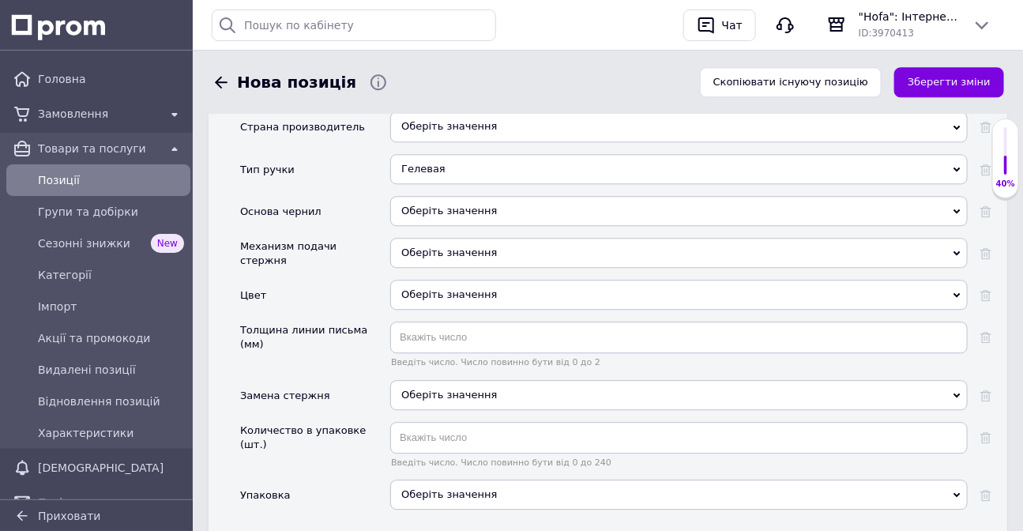
click at [413, 216] on div "Оберіть значення" at bounding box center [679, 211] width 578 height 30
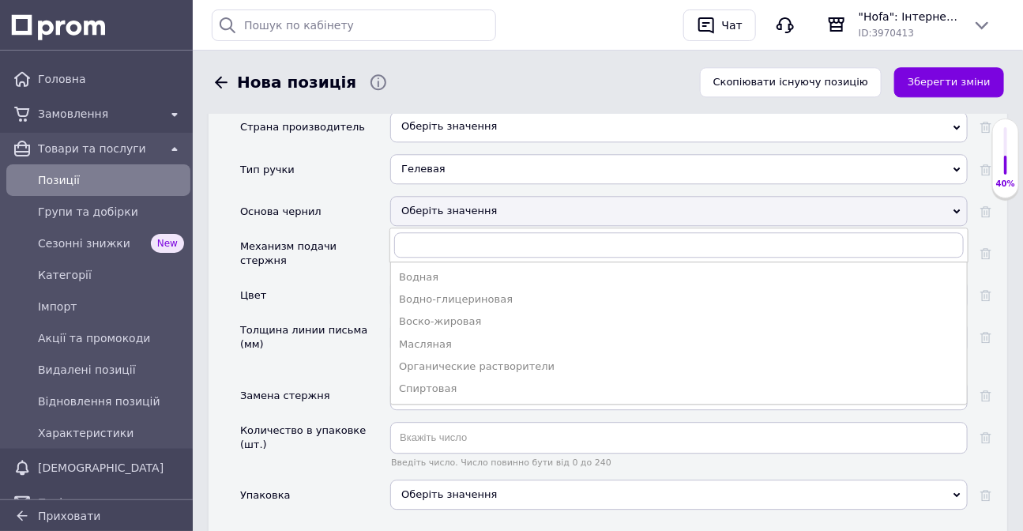
click at [393, 204] on div "Оберіть значення" at bounding box center [679, 211] width 578 height 30
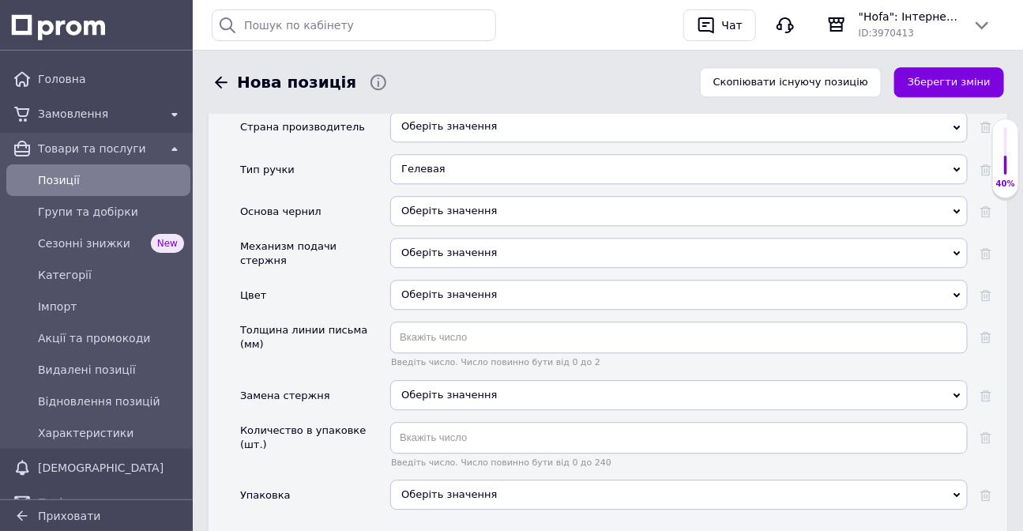
click at [418, 251] on div "Оберіть значення" at bounding box center [679, 253] width 578 height 30
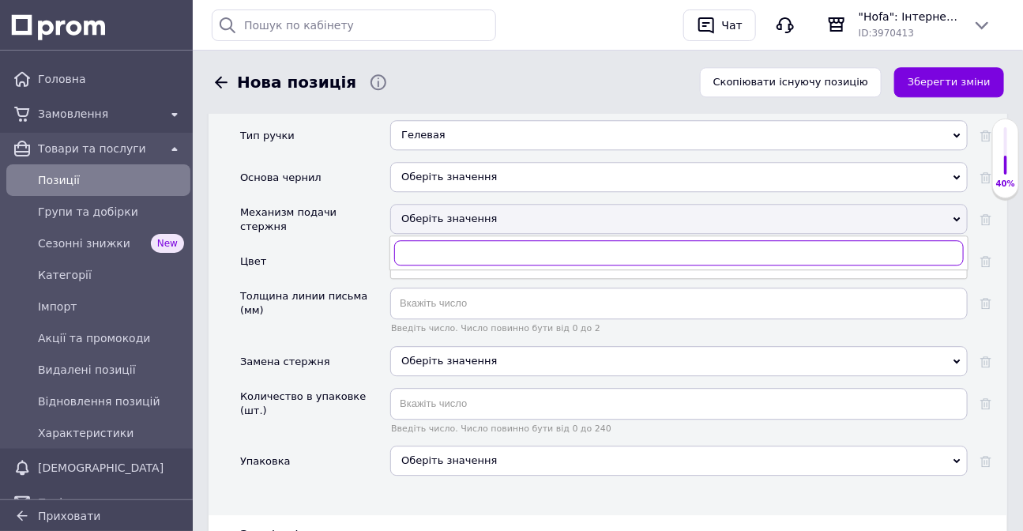
scroll to position [1508, 0]
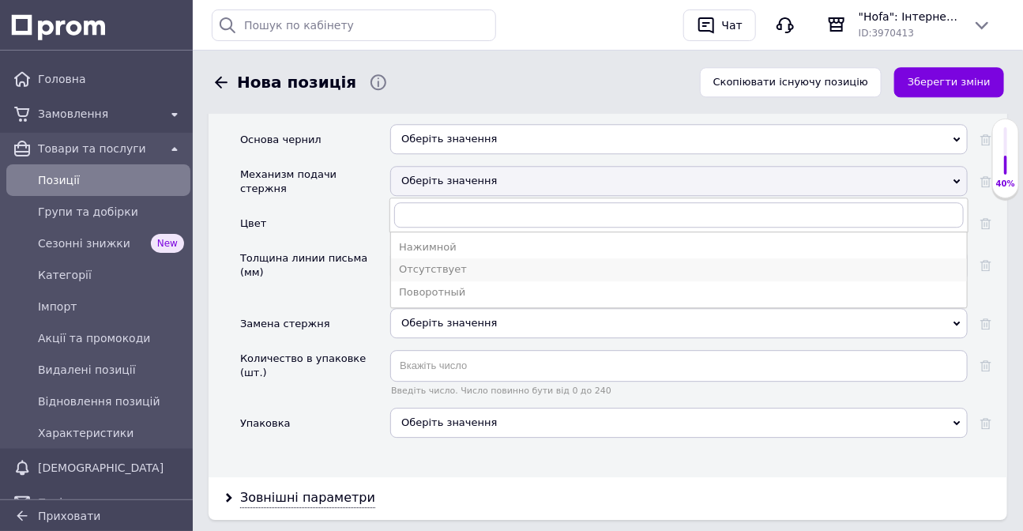
click at [435, 273] on div "Отсутствует" at bounding box center [679, 269] width 560 height 14
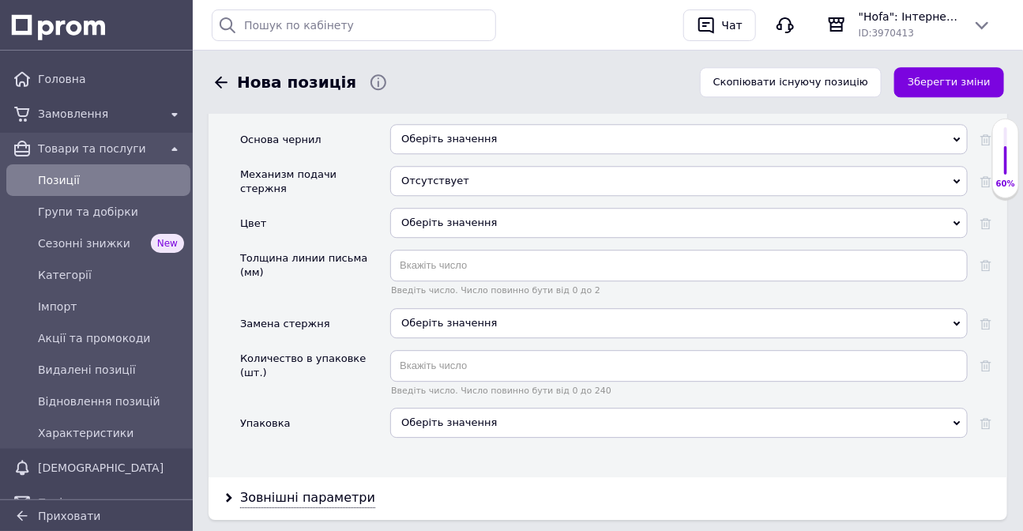
click at [426, 224] on div "Оберіть значення" at bounding box center [679, 223] width 578 height 30
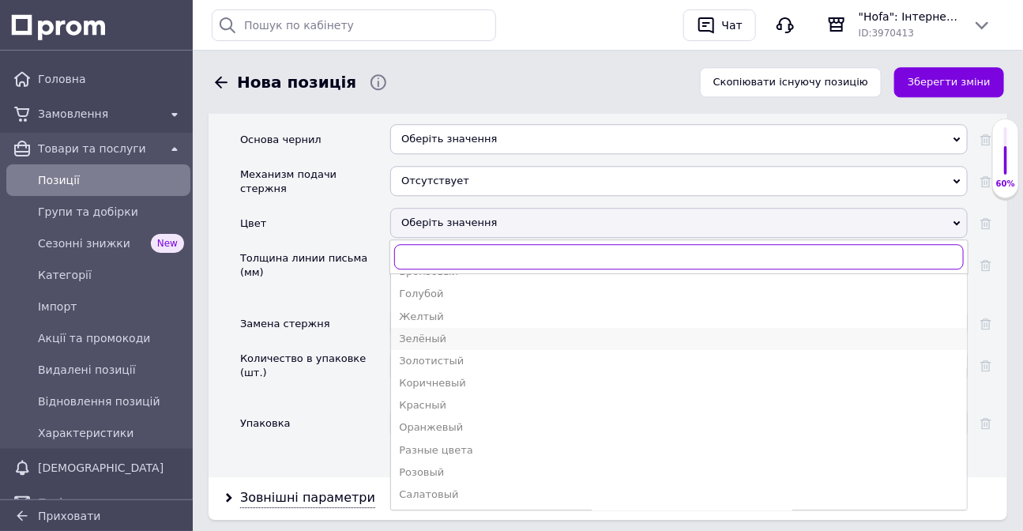
scroll to position [284, 0]
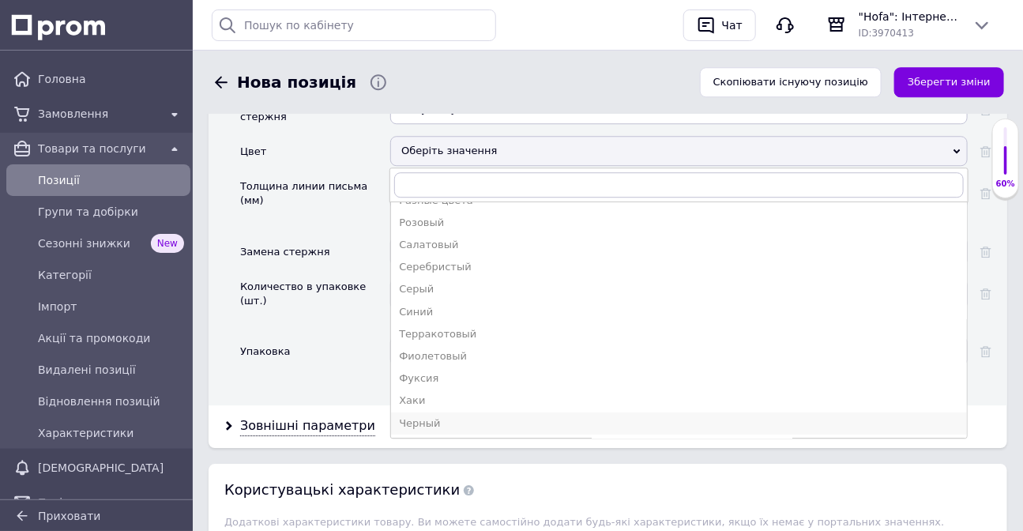
click at [424, 420] on div "Черный" at bounding box center [679, 423] width 560 height 14
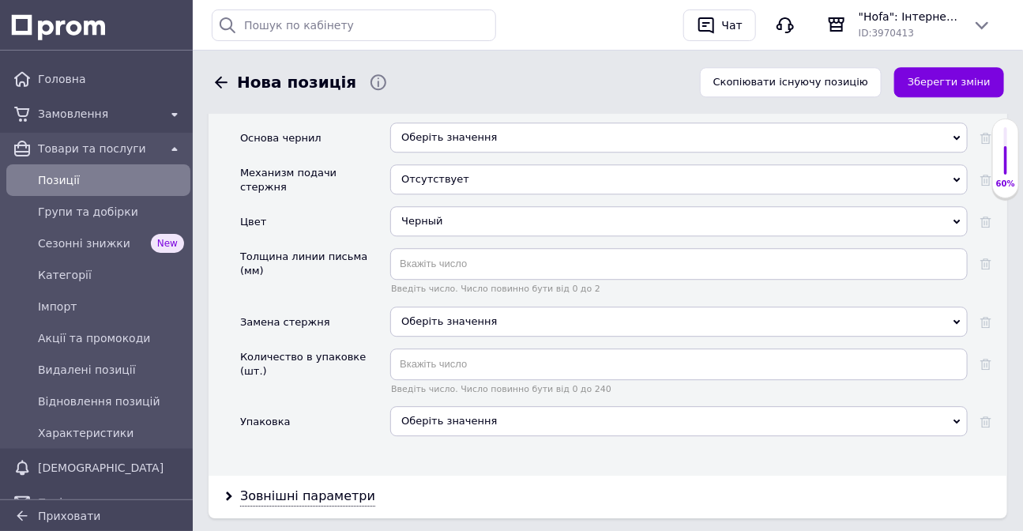
scroll to position [1508, 0]
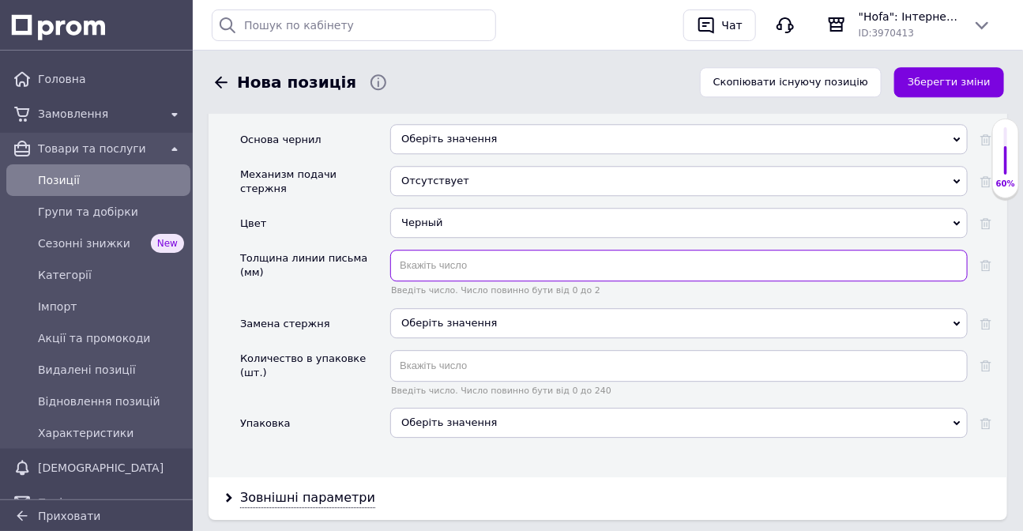
click at [427, 265] on input "text" at bounding box center [679, 266] width 578 height 32
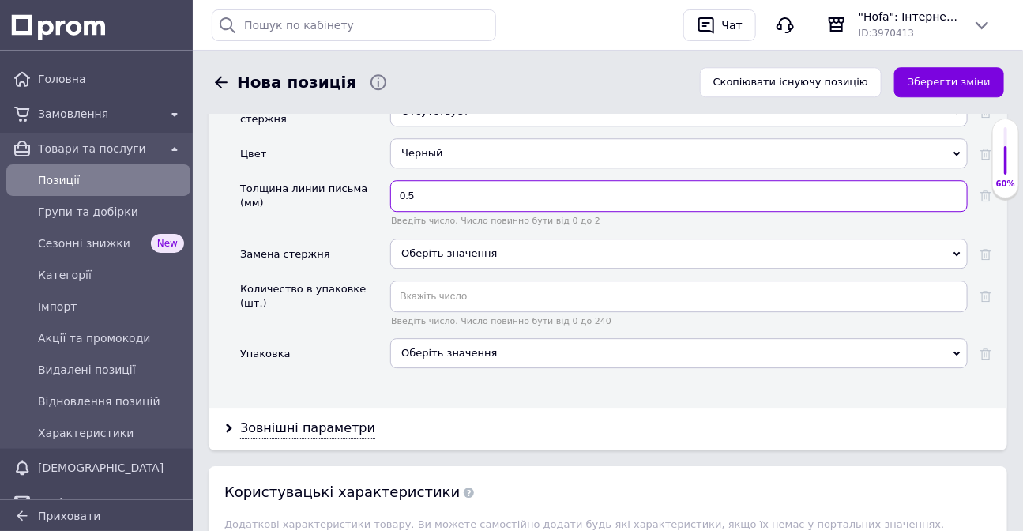
scroll to position [1580, 0]
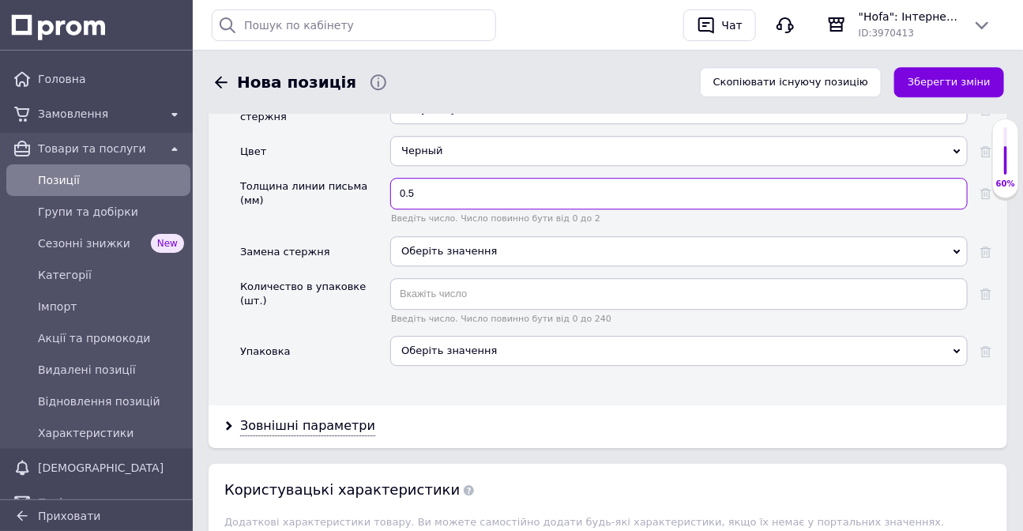
type input "0.5"
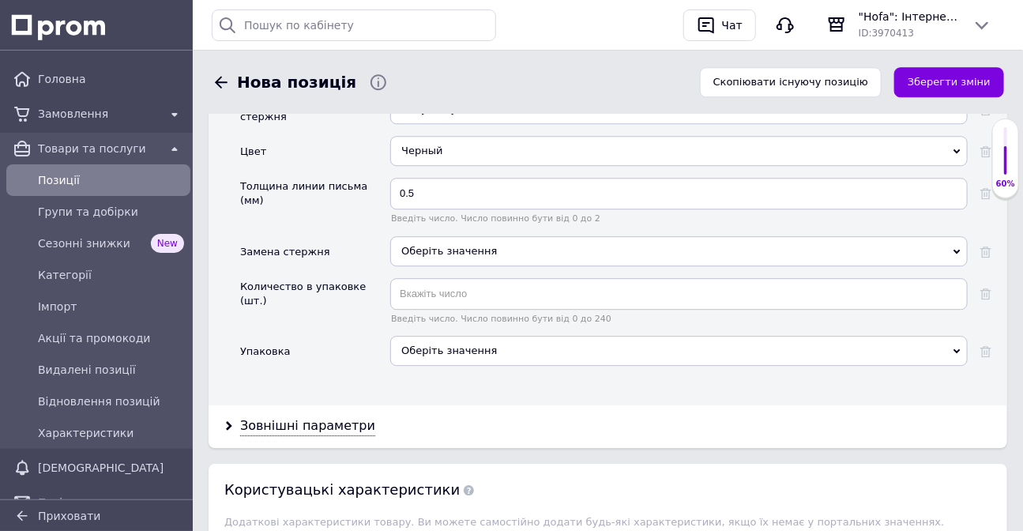
click at [442, 258] on span "Оберіть значення" at bounding box center [679, 251] width 578 height 30
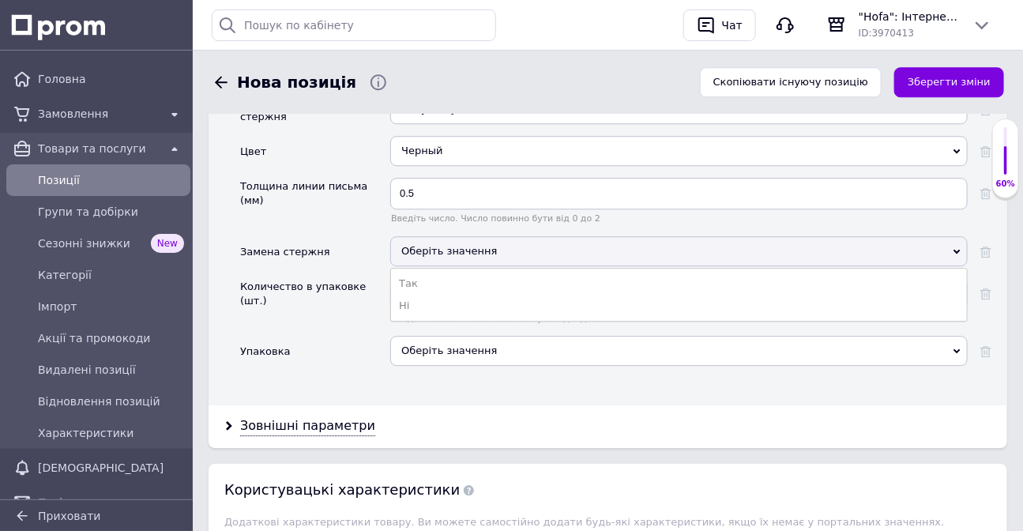
click at [361, 253] on div "Замена стержня" at bounding box center [315, 257] width 150 height 42
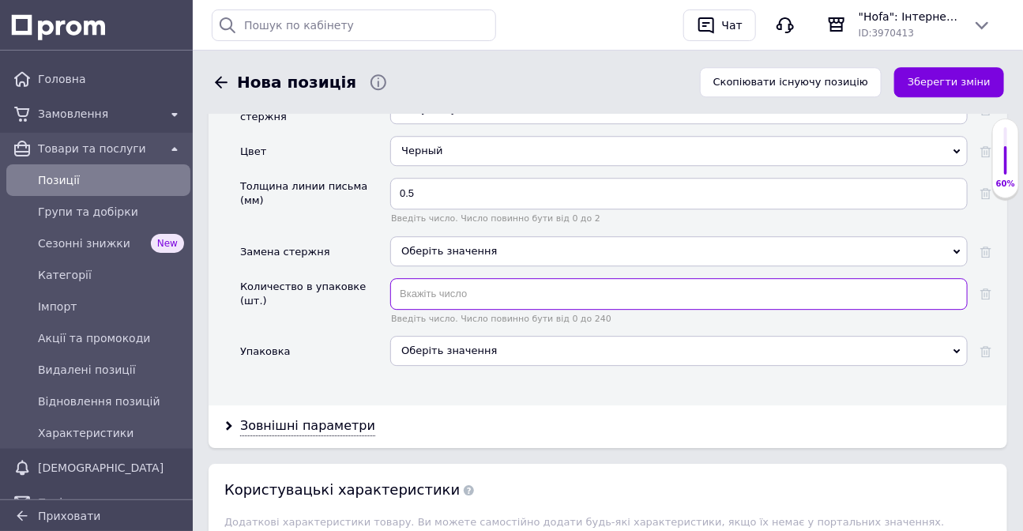
click at [435, 303] on input "text" at bounding box center [679, 294] width 578 height 32
type input "12"
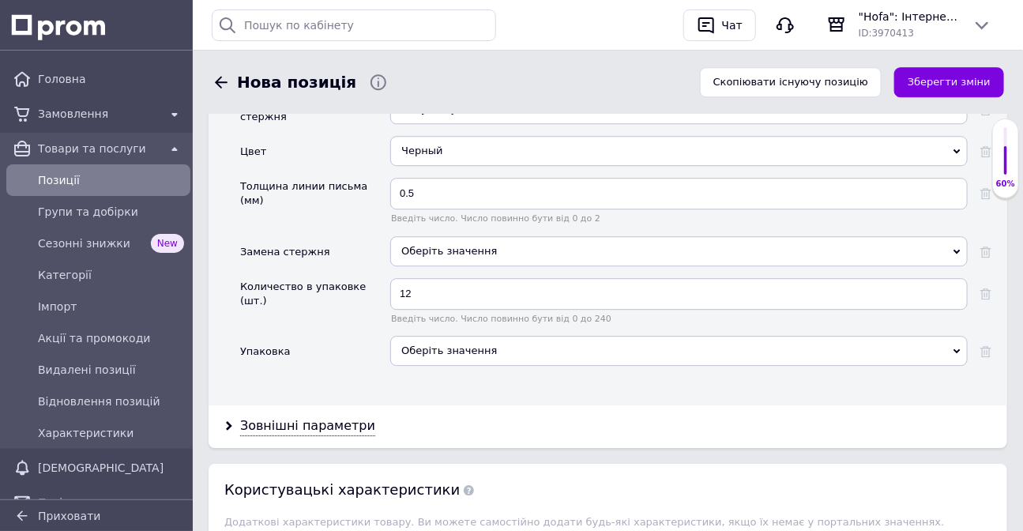
click at [414, 357] on div "Оберіть значення" at bounding box center [679, 351] width 578 height 30
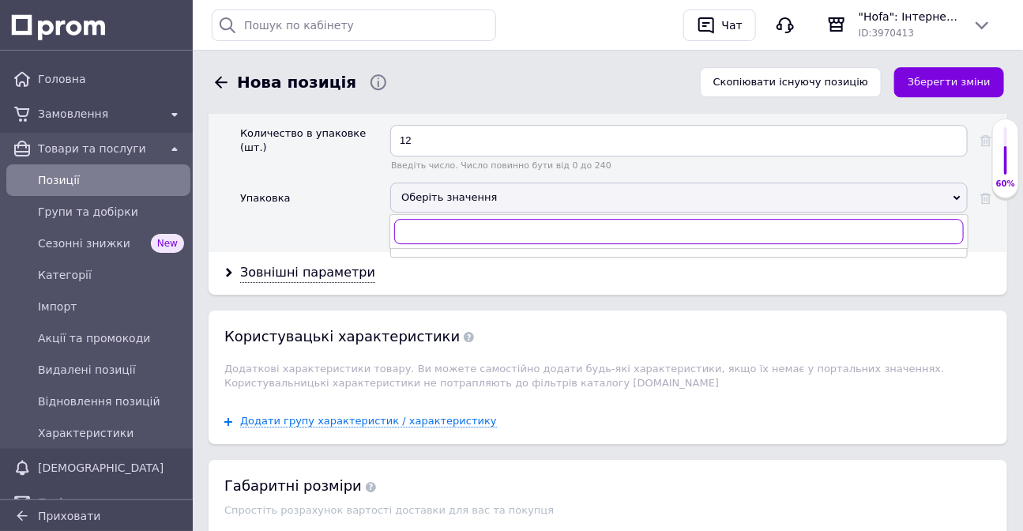
scroll to position [1795, 0]
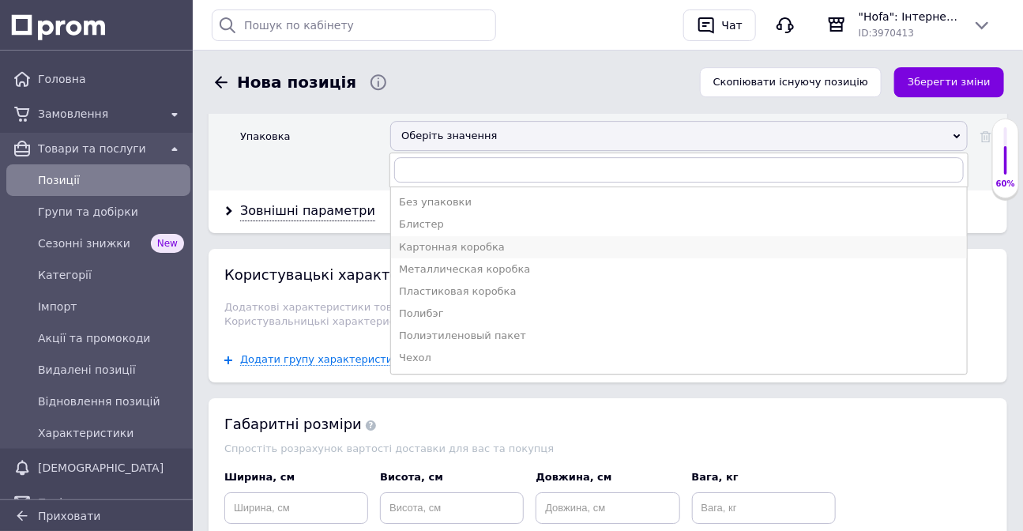
click at [419, 243] on div "Картонная коробка" at bounding box center [679, 247] width 560 height 14
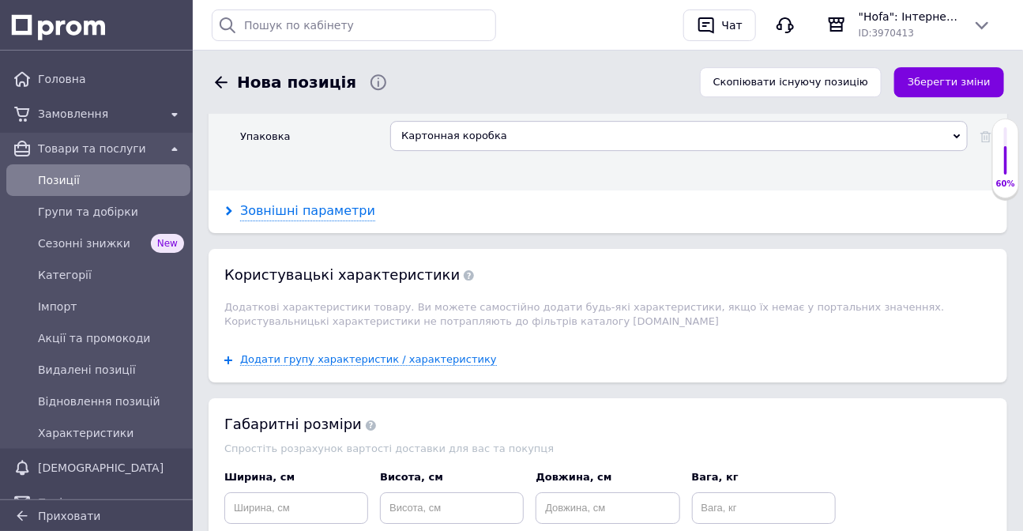
click at [301, 205] on div "Зовнішні параметри" at bounding box center [307, 211] width 135 height 18
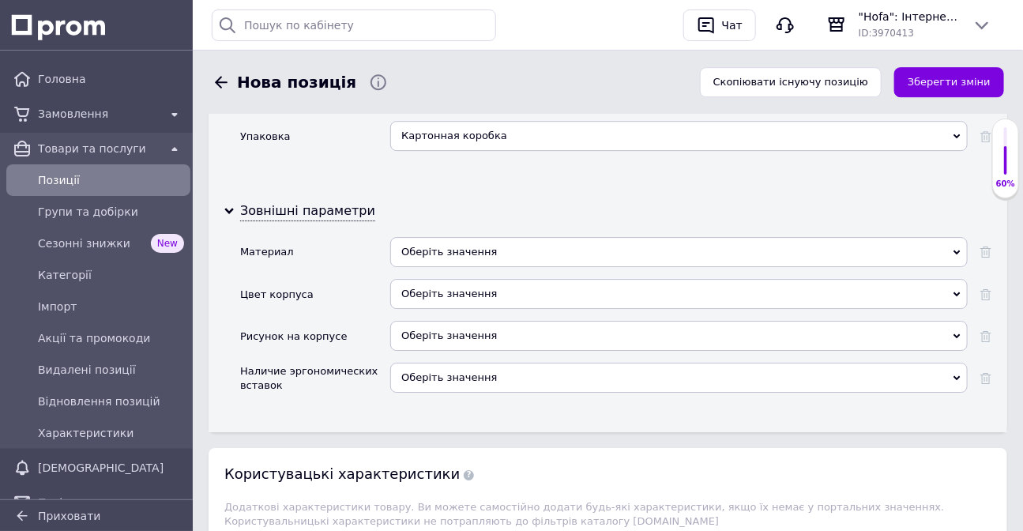
click at [420, 253] on div "Оберіть значення" at bounding box center [679, 252] width 578 height 30
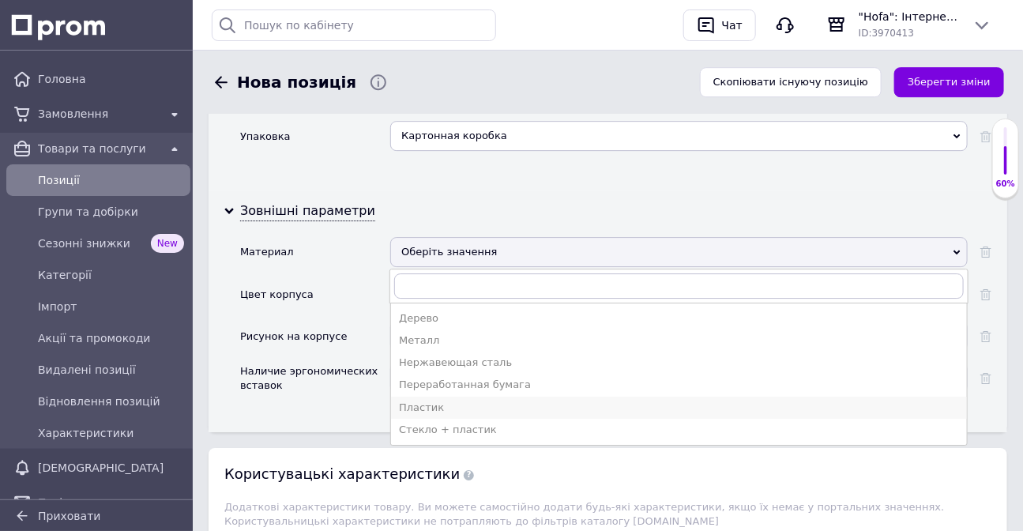
click at [461, 401] on div "Пластик" at bounding box center [679, 408] width 560 height 14
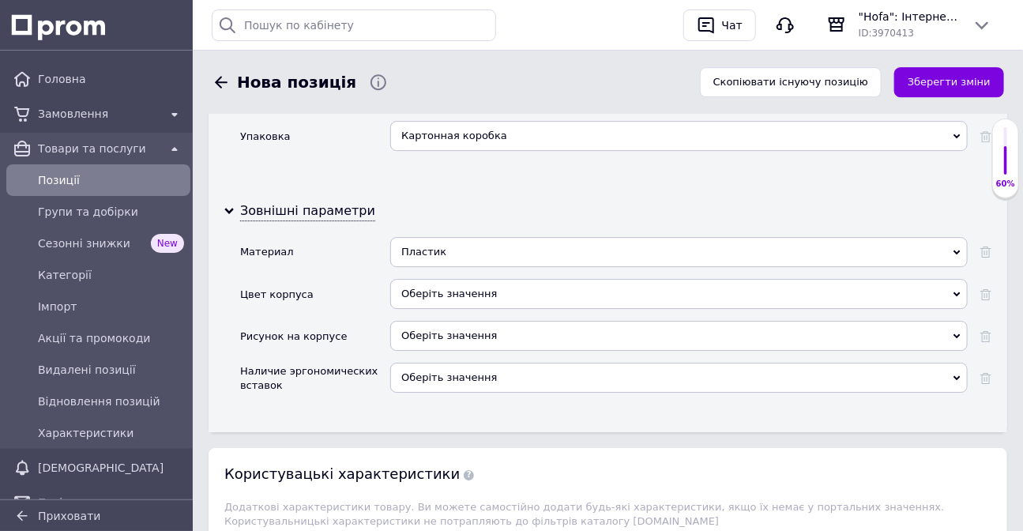
click at [431, 295] on div "Оберіть значення" at bounding box center [679, 294] width 578 height 30
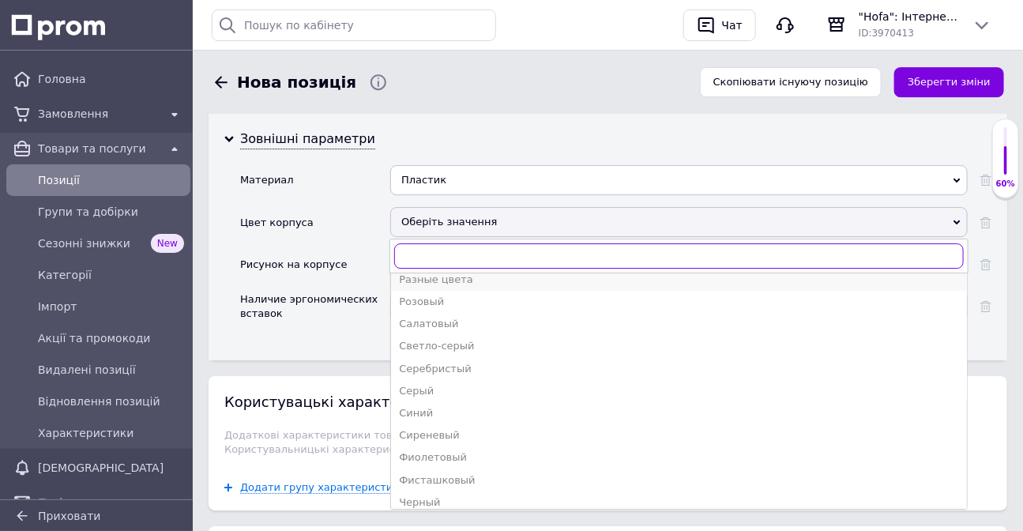
scroll to position [485, 0]
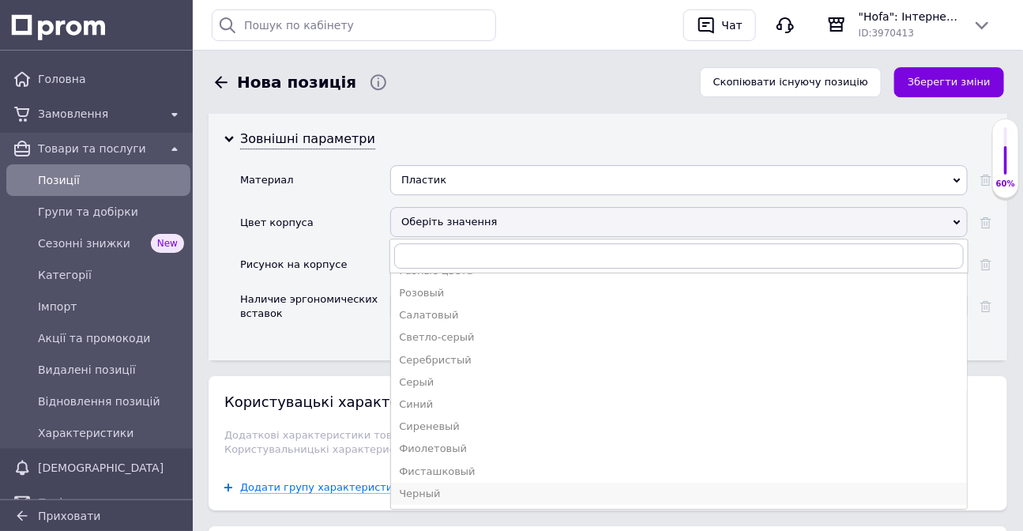
click at [442, 494] on div "Черный" at bounding box center [679, 494] width 560 height 14
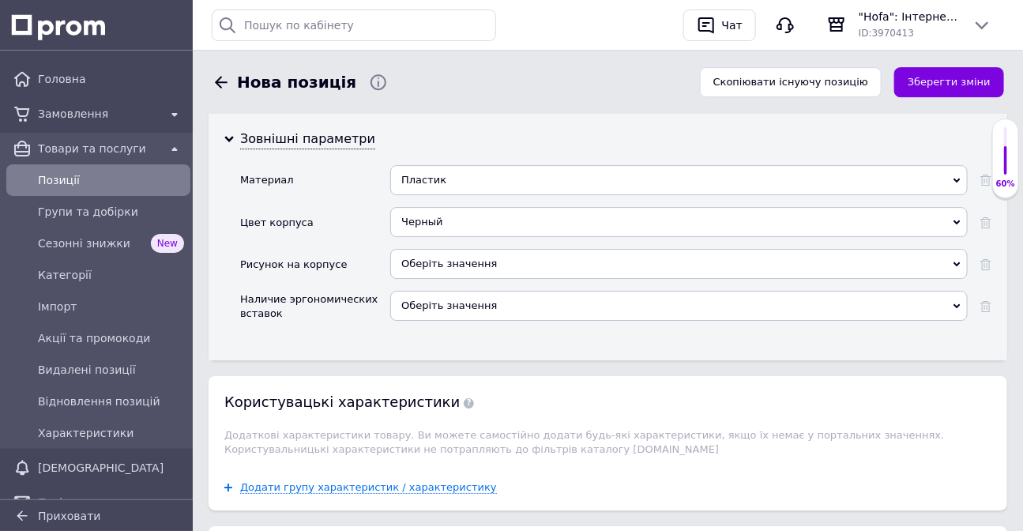
click at [440, 279] on div "Оберіть значення Так Ні" at bounding box center [679, 270] width 578 height 42
click at [427, 254] on span "Оберіть значення" at bounding box center [679, 264] width 578 height 30
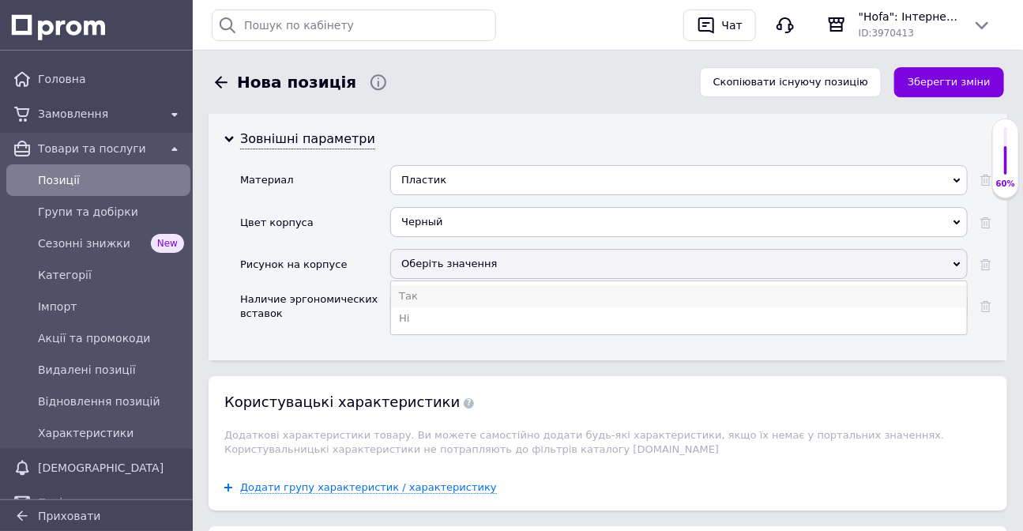
click at [405, 295] on li "Так" at bounding box center [679, 296] width 576 height 22
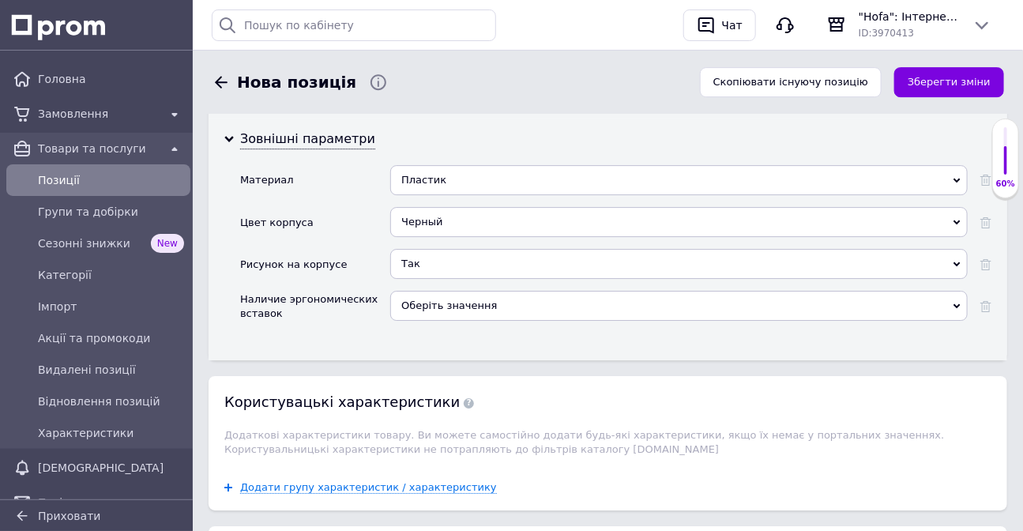
click at [435, 303] on span "Оберіть значення" at bounding box center [449, 305] width 96 height 12
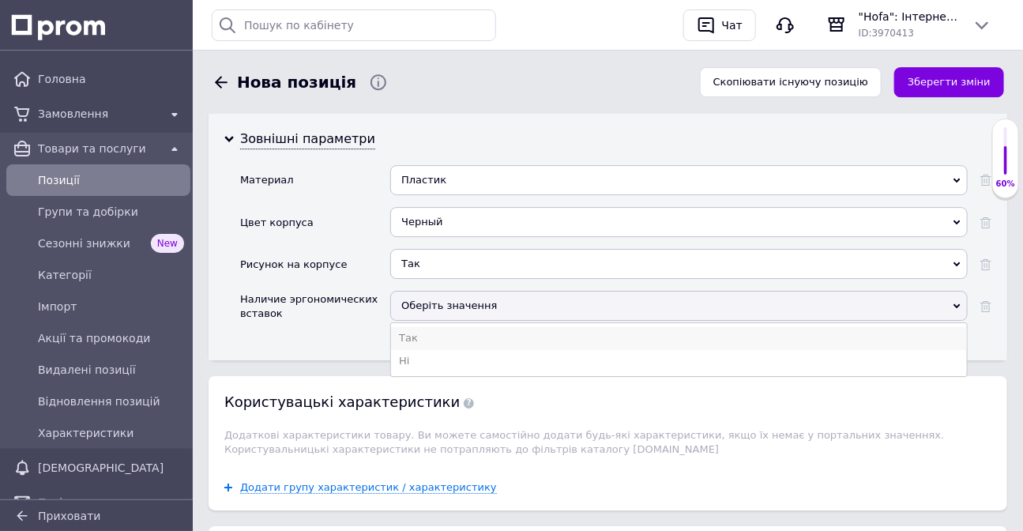
click at [423, 337] on li "Так" at bounding box center [679, 338] width 576 height 22
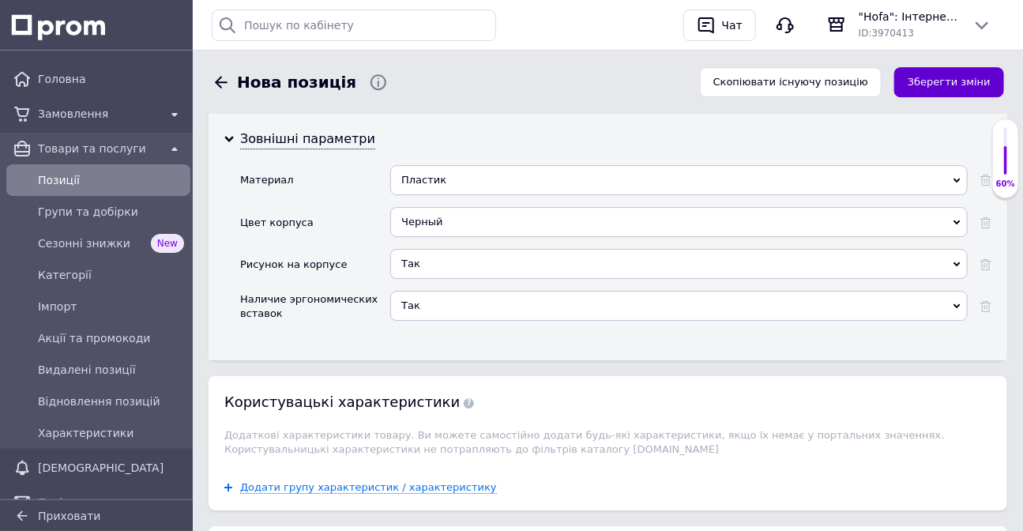
click at [927, 87] on button "Зберегти зміни" at bounding box center [949, 82] width 110 height 31
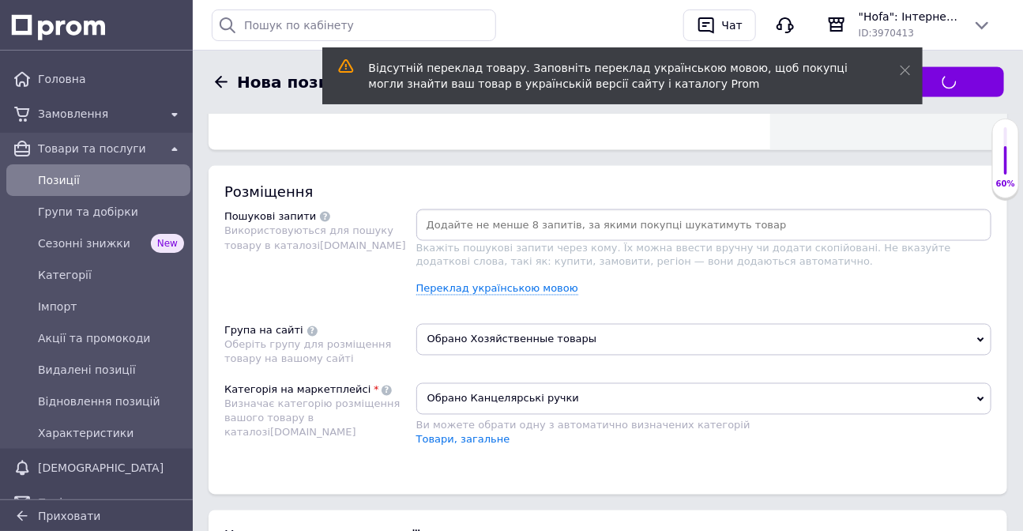
scroll to position [569, 0]
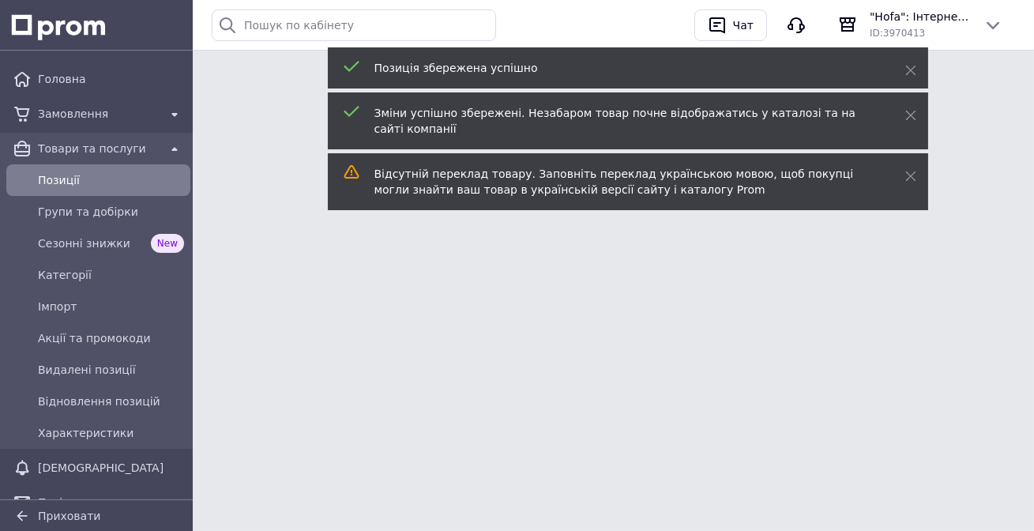
drag, startPoint x: 1033, startPoint y: 145, endPoint x: 1025, endPoint y: 99, distance: 46.6
click at [1033, 71] on html "Головна Замовлення Товари та послуги Позиції Групи та добірки Сезонні знижки Ne…" at bounding box center [517, 35] width 1034 height 71
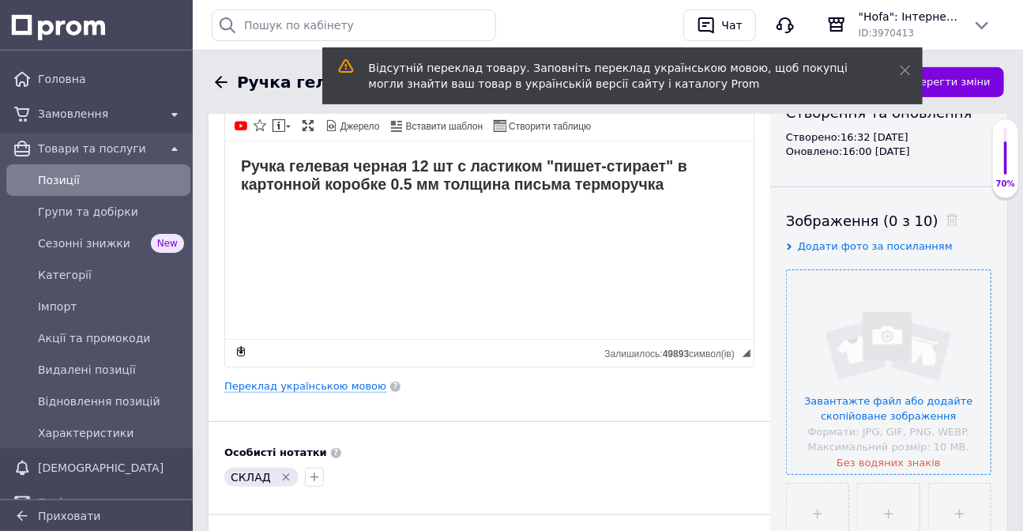
scroll to position [215, 0]
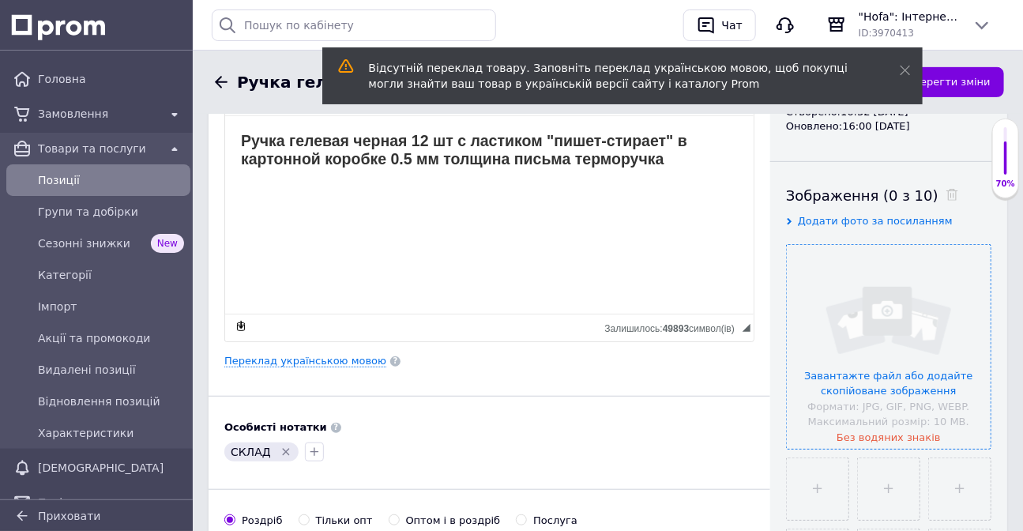
click at [875, 334] on input "file" at bounding box center [889, 347] width 204 height 204
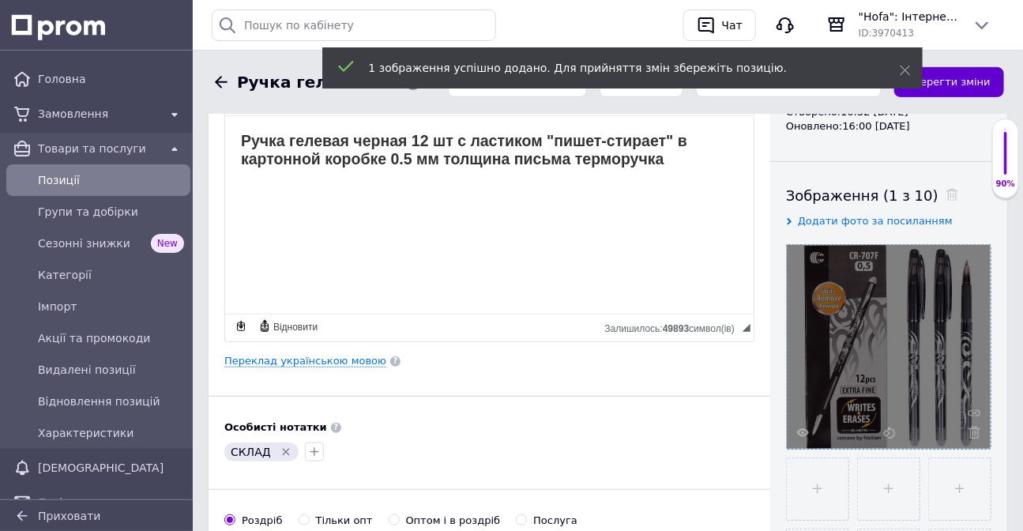
click at [965, 90] on button "Зберегти зміни" at bounding box center [949, 82] width 110 height 31
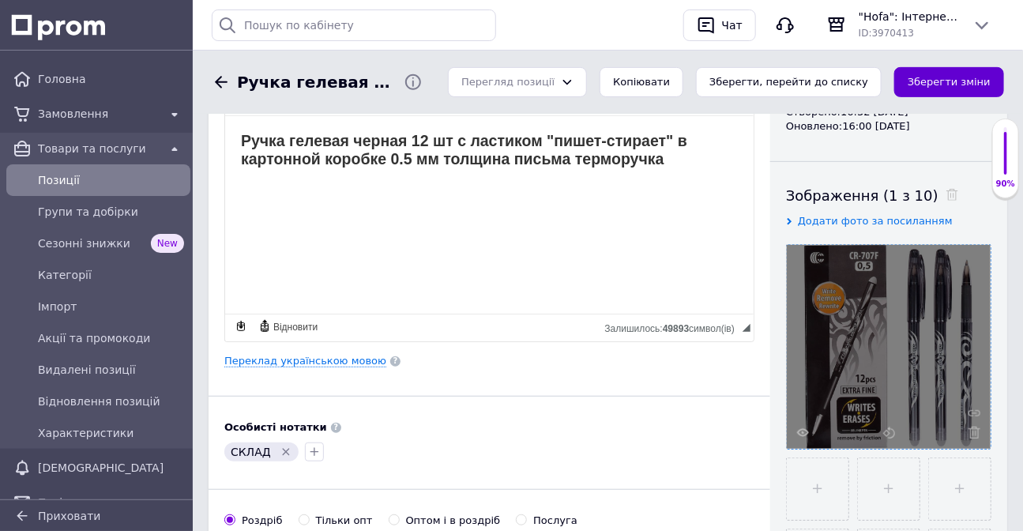
click at [950, 83] on button "Зберегти зміни" at bounding box center [949, 82] width 110 height 31
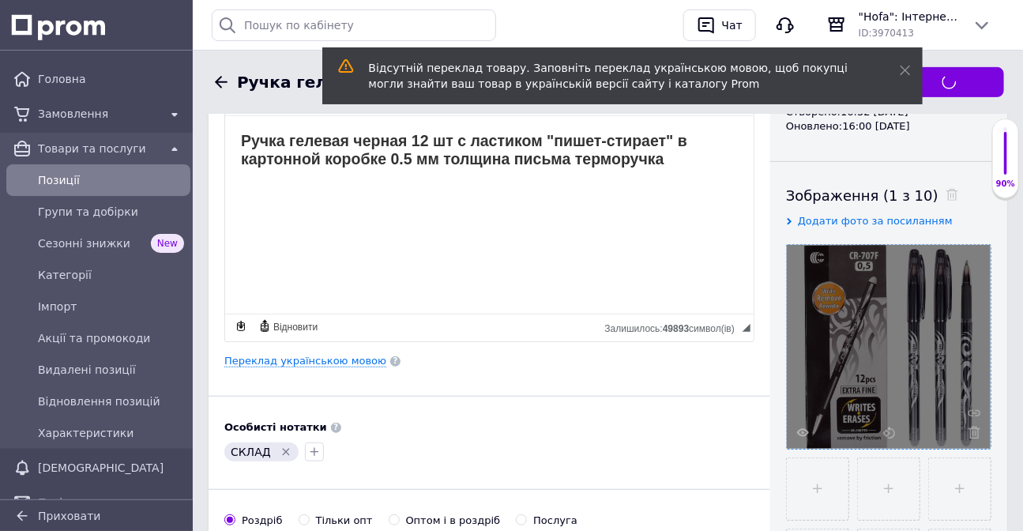
scroll to position [0, 0]
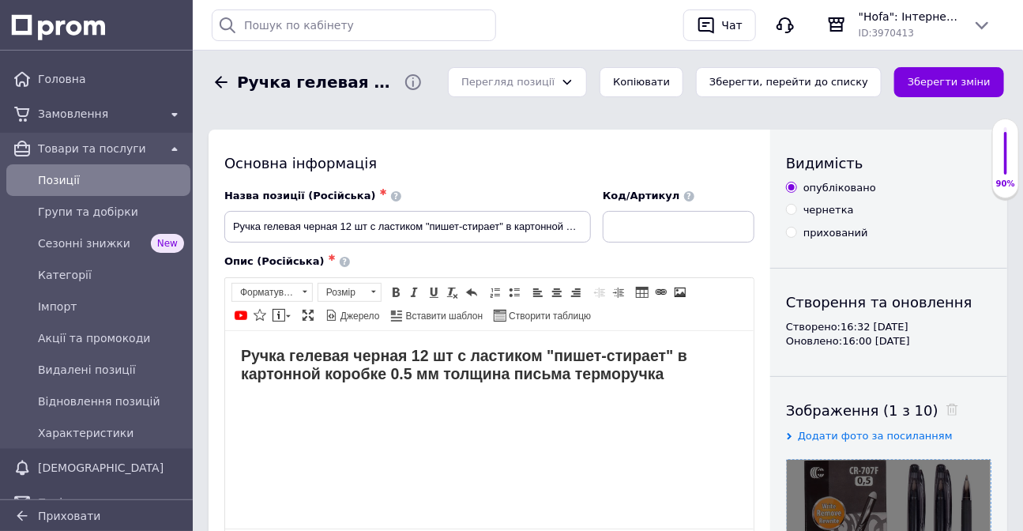
click at [691, 382] on h2 "Ручка гелевая черная 12 шт с ластиком "пишет-стирает" в картонной коробке 0.5 м…" at bounding box center [488, 364] width 497 height 37
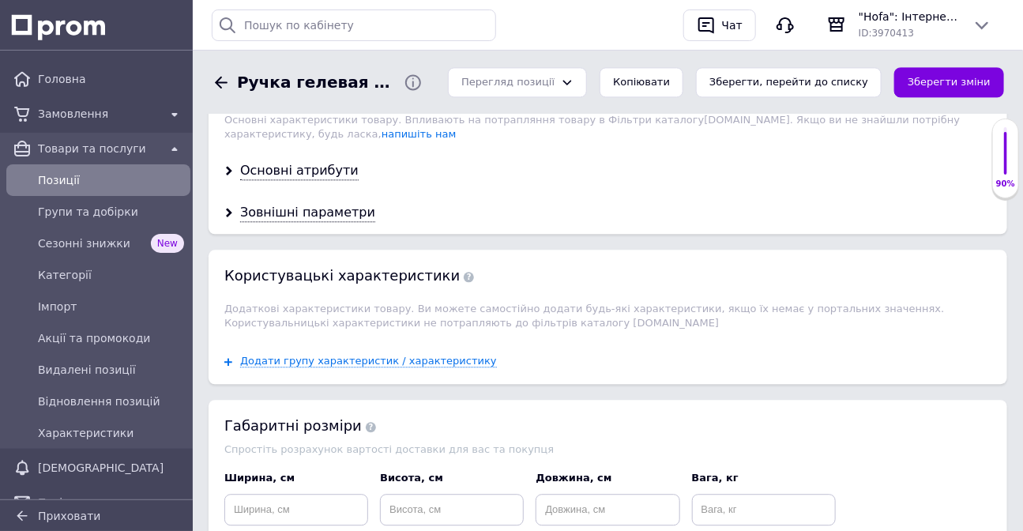
scroll to position [1293, 0]
click at [289, 177] on div "Основні атрибути" at bounding box center [299, 170] width 119 height 18
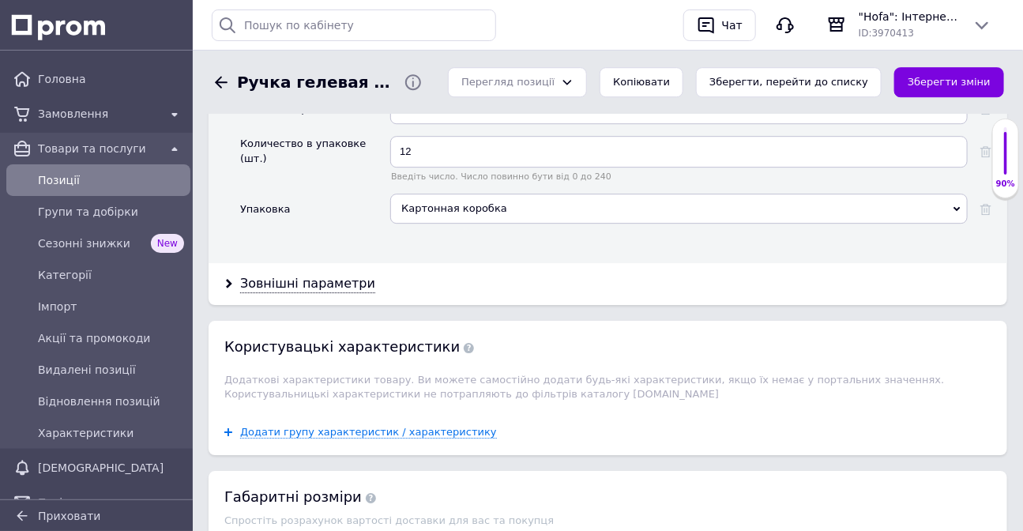
scroll to position [1723, 0]
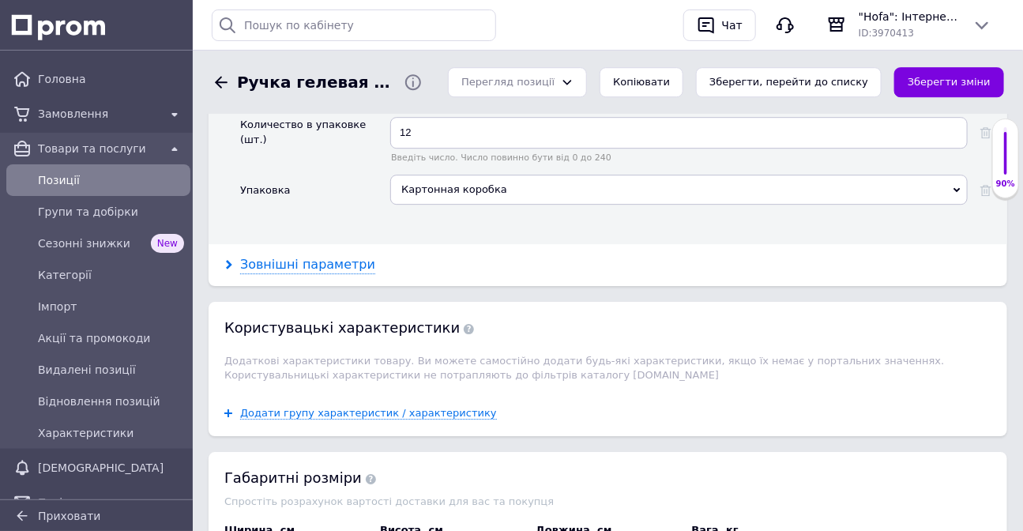
click at [341, 274] on div "Зовнішні параметри" at bounding box center [307, 265] width 135 height 18
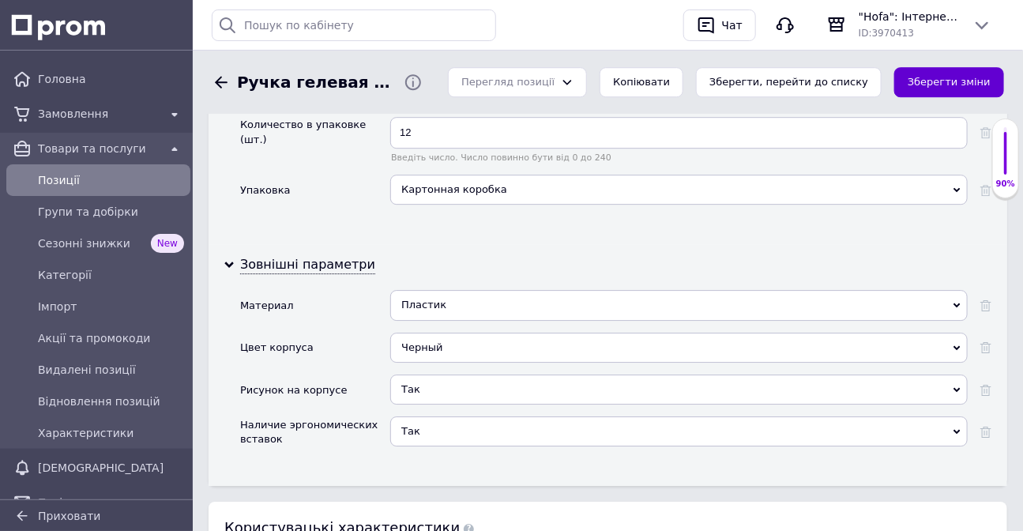
click at [957, 82] on button "Зберегти зміни" at bounding box center [949, 82] width 110 height 31
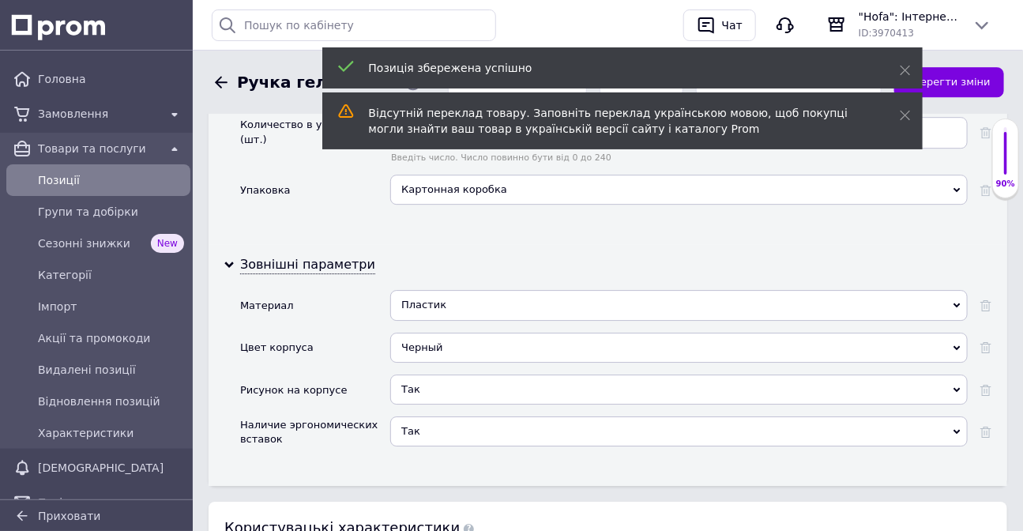
click at [109, 181] on span "Позиції" at bounding box center [111, 180] width 146 height 16
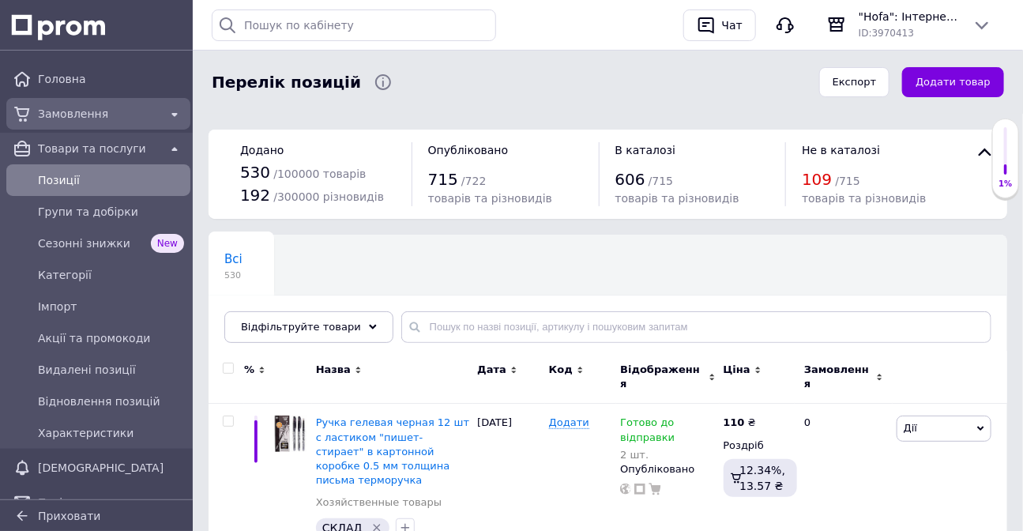
click at [102, 106] on span "Замовлення" at bounding box center [98, 114] width 121 height 16
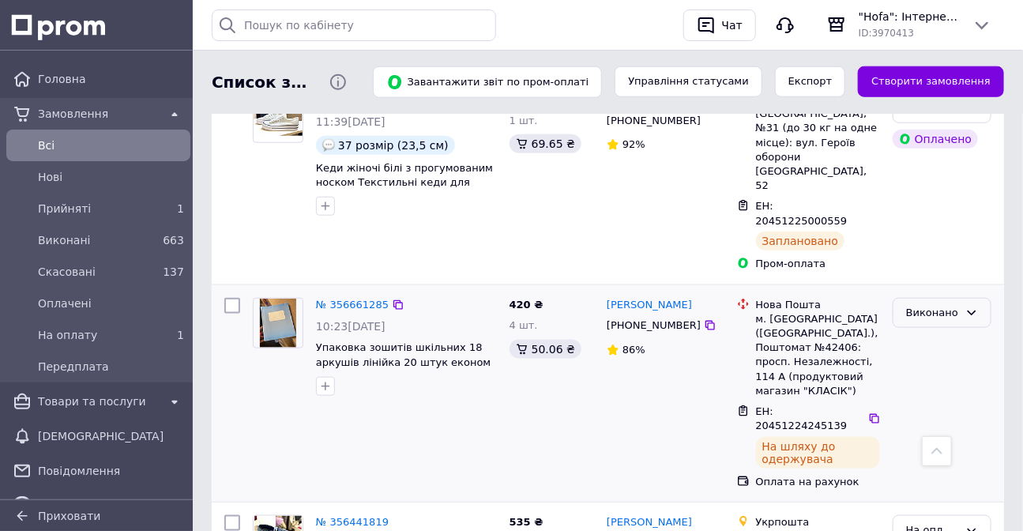
scroll to position [646, 0]
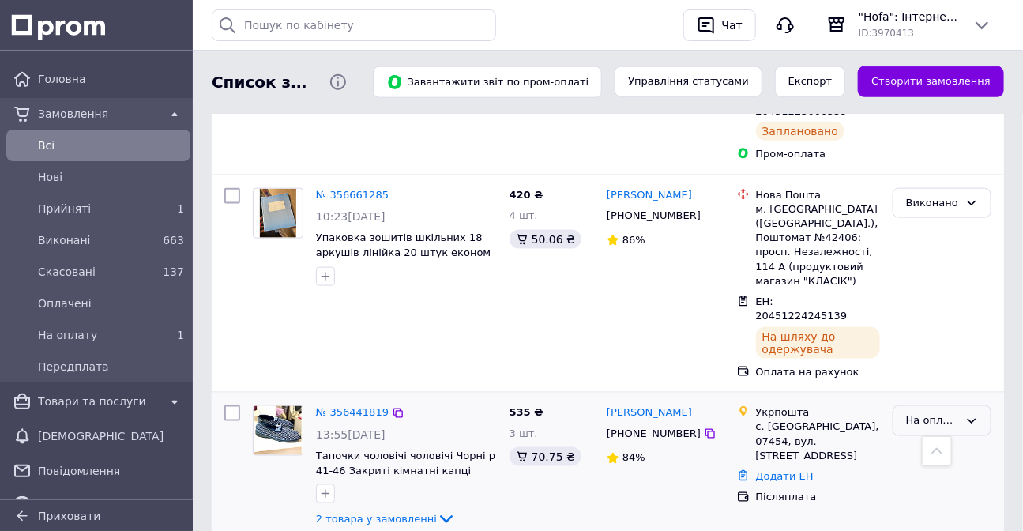
click at [928, 405] on div "На оплату" at bounding box center [942, 420] width 99 height 31
click at [910, 399] on div at bounding box center [941, 467] width 111 height 136
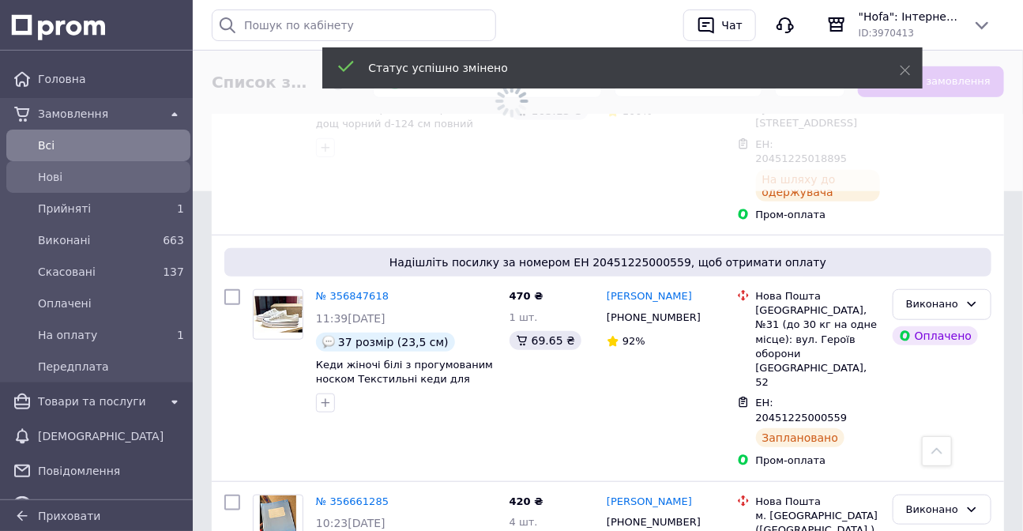
scroll to position [287, 0]
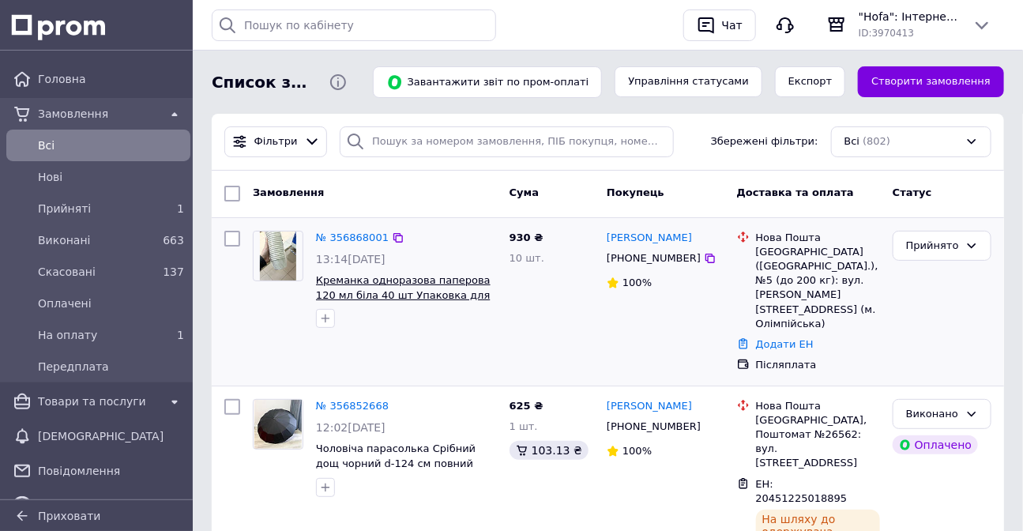
scroll to position [143, 0]
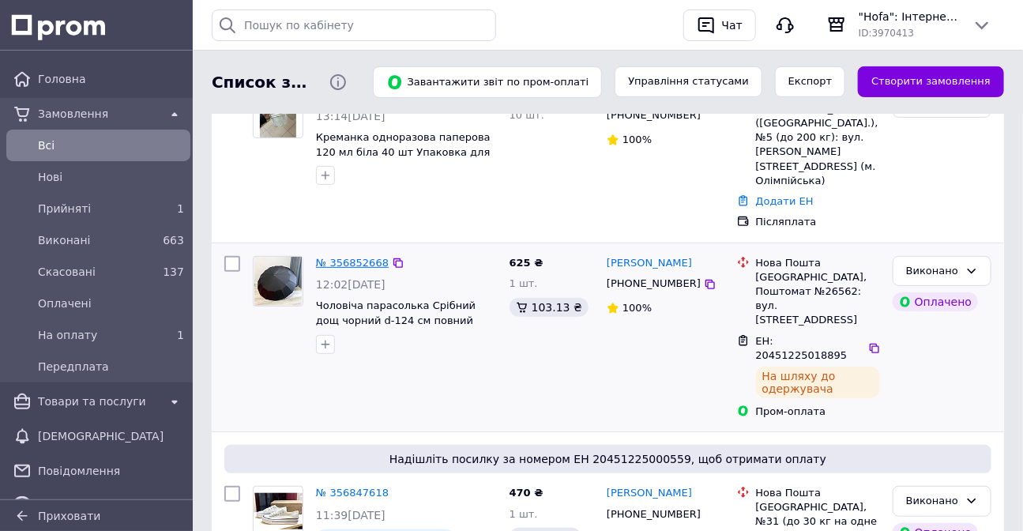
click at [347, 257] on link "№ 356852668" at bounding box center [352, 263] width 73 height 12
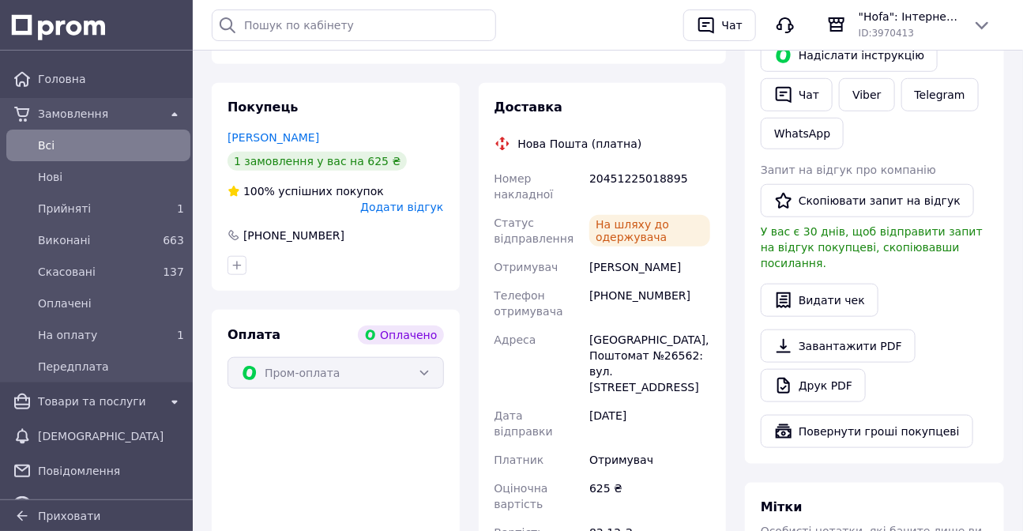
scroll to position [431, 0]
click at [841, 287] on button "Видати чек" at bounding box center [820, 299] width 118 height 33
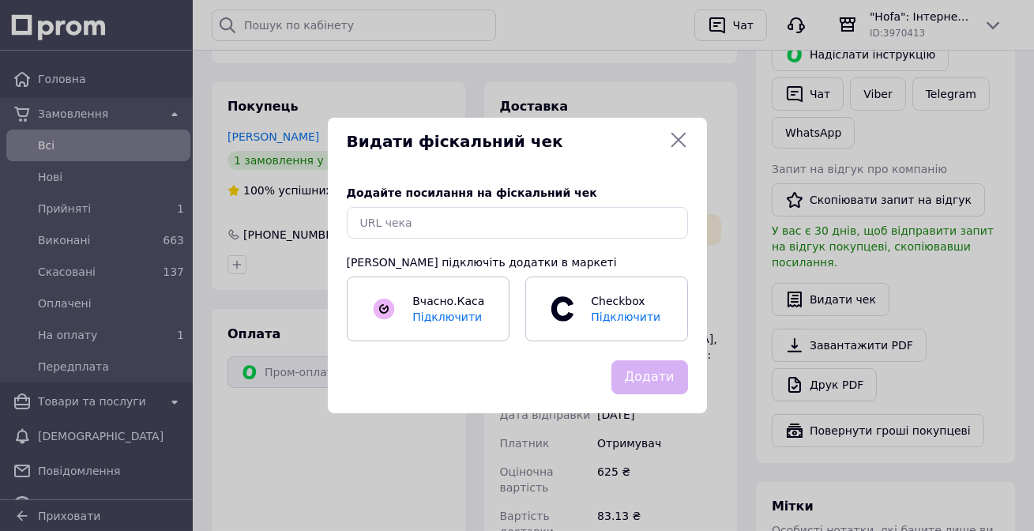
click at [684, 141] on icon at bounding box center [678, 139] width 19 height 19
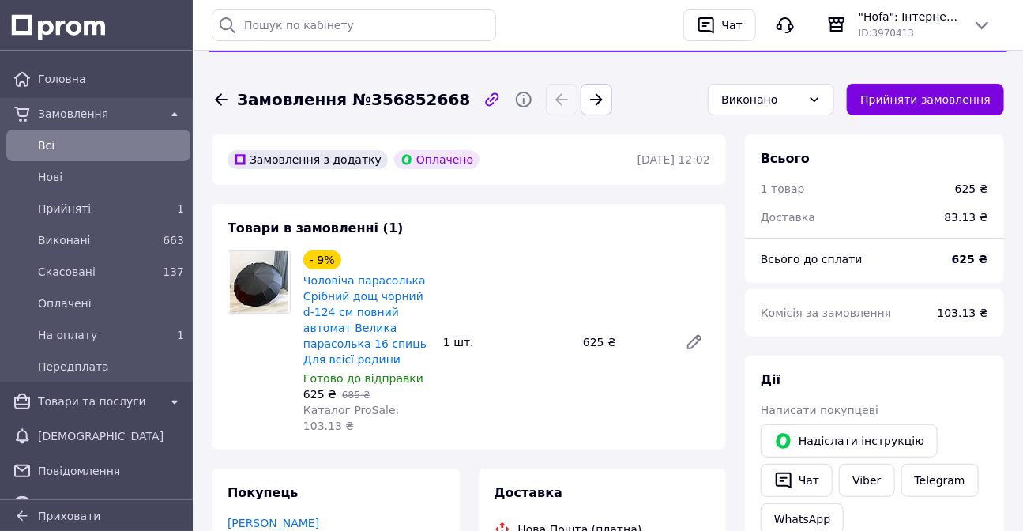
scroll to position [0, 0]
